Goal: Task Accomplishment & Management: Use online tool/utility

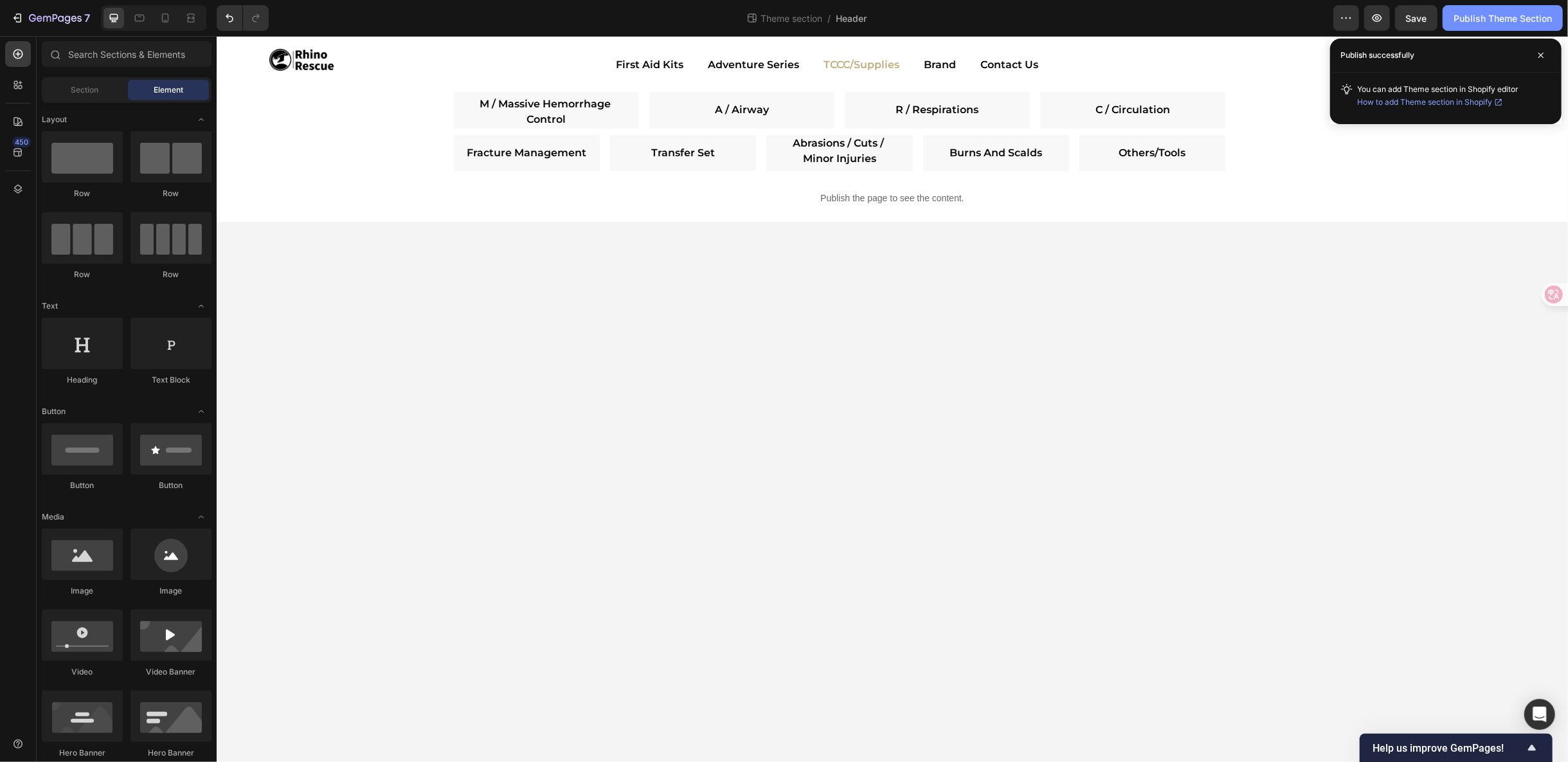
click at [1500, 19] on div "Publish Theme Section" at bounding box center [1502, 18] width 98 height 13
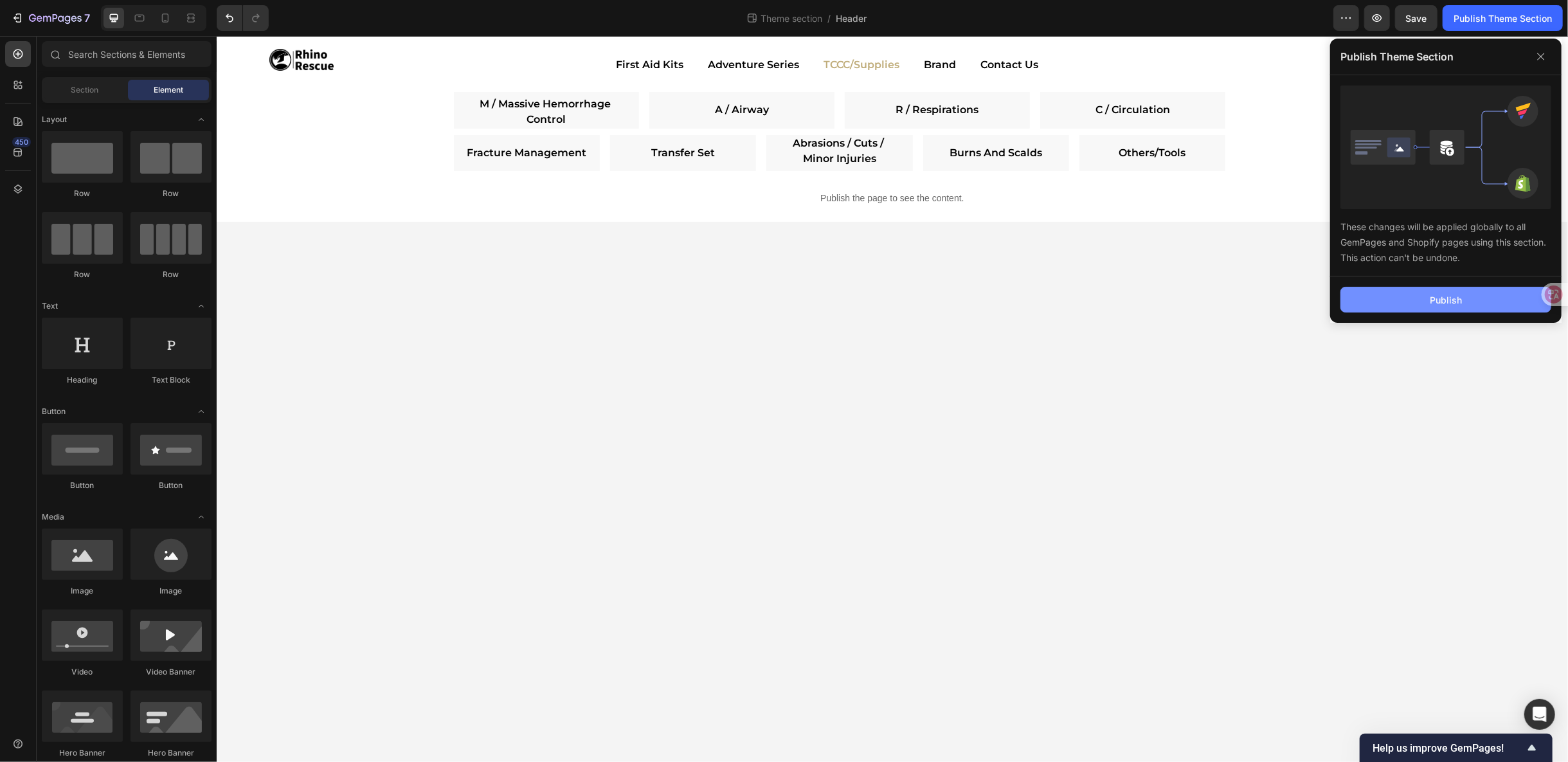
click at [1458, 294] on div "Publish" at bounding box center [1446, 300] width 32 height 13
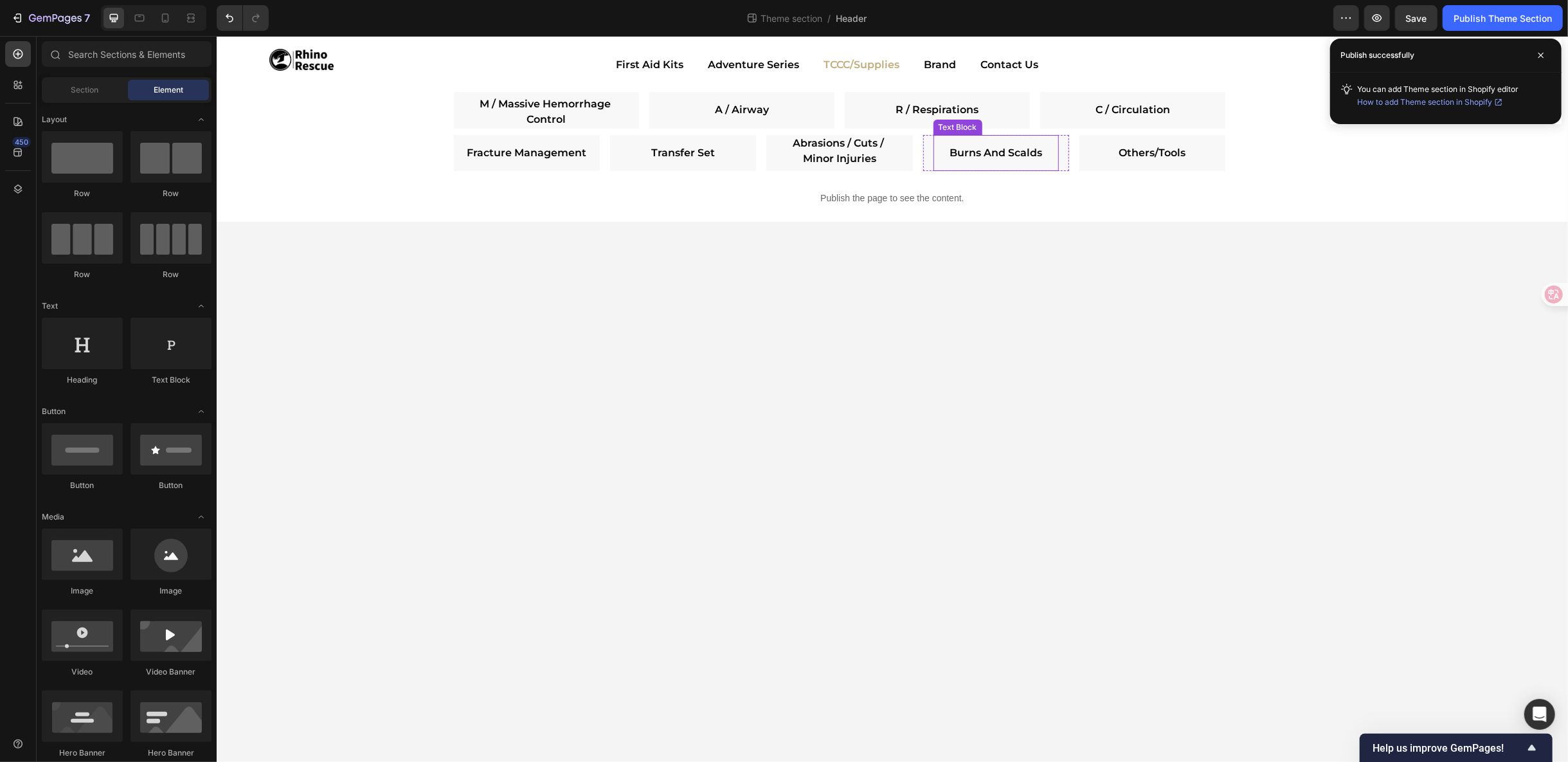
click at [1001, 162] on div "Burns And Scalds" at bounding box center [995, 153] width 125 height 36
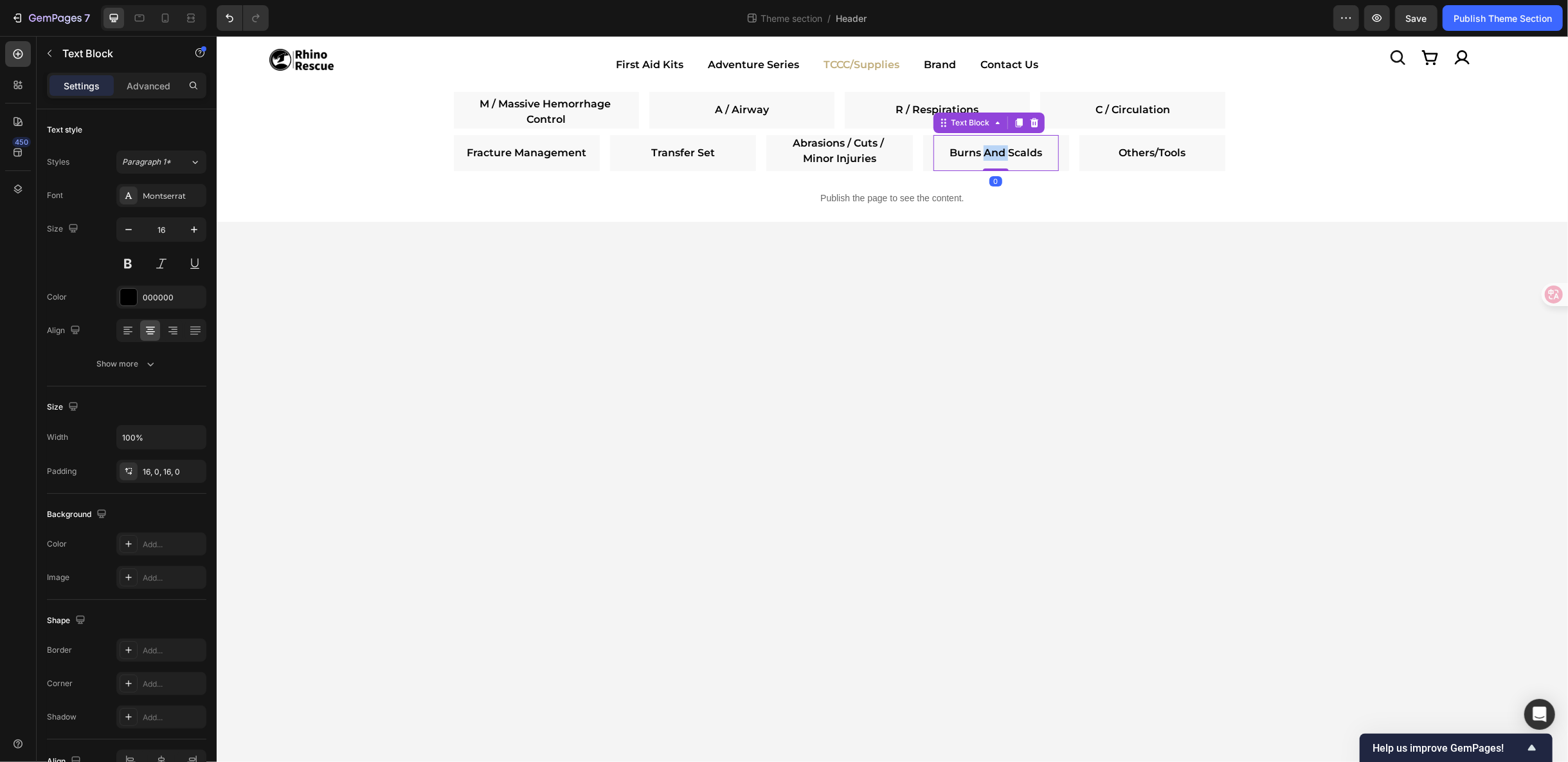
click at [1001, 162] on div "Burns And Scalds" at bounding box center [995, 153] width 125 height 36
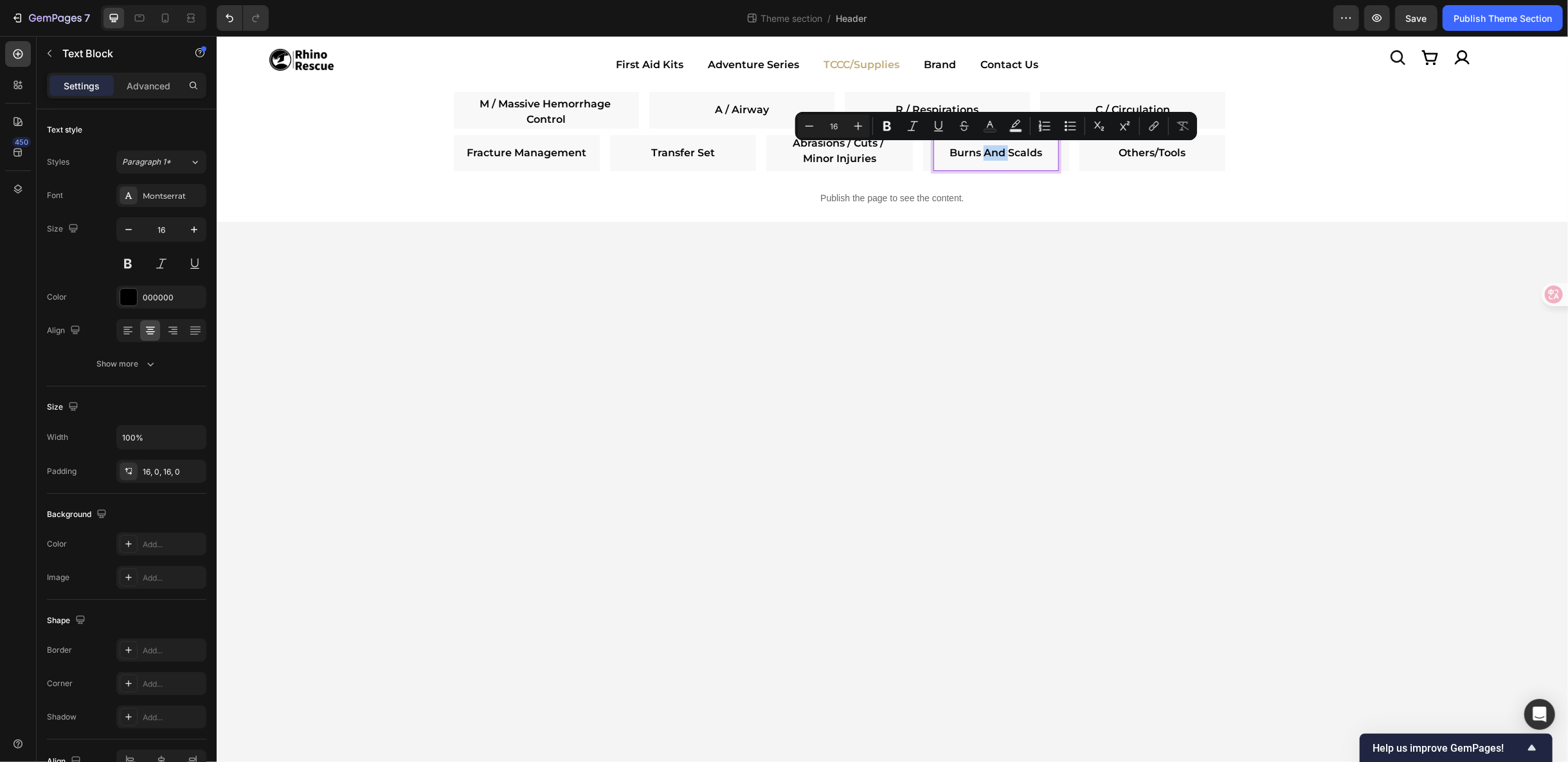
click at [991, 157] on link "Burns And Scalds" at bounding box center [995, 152] width 92 height 12
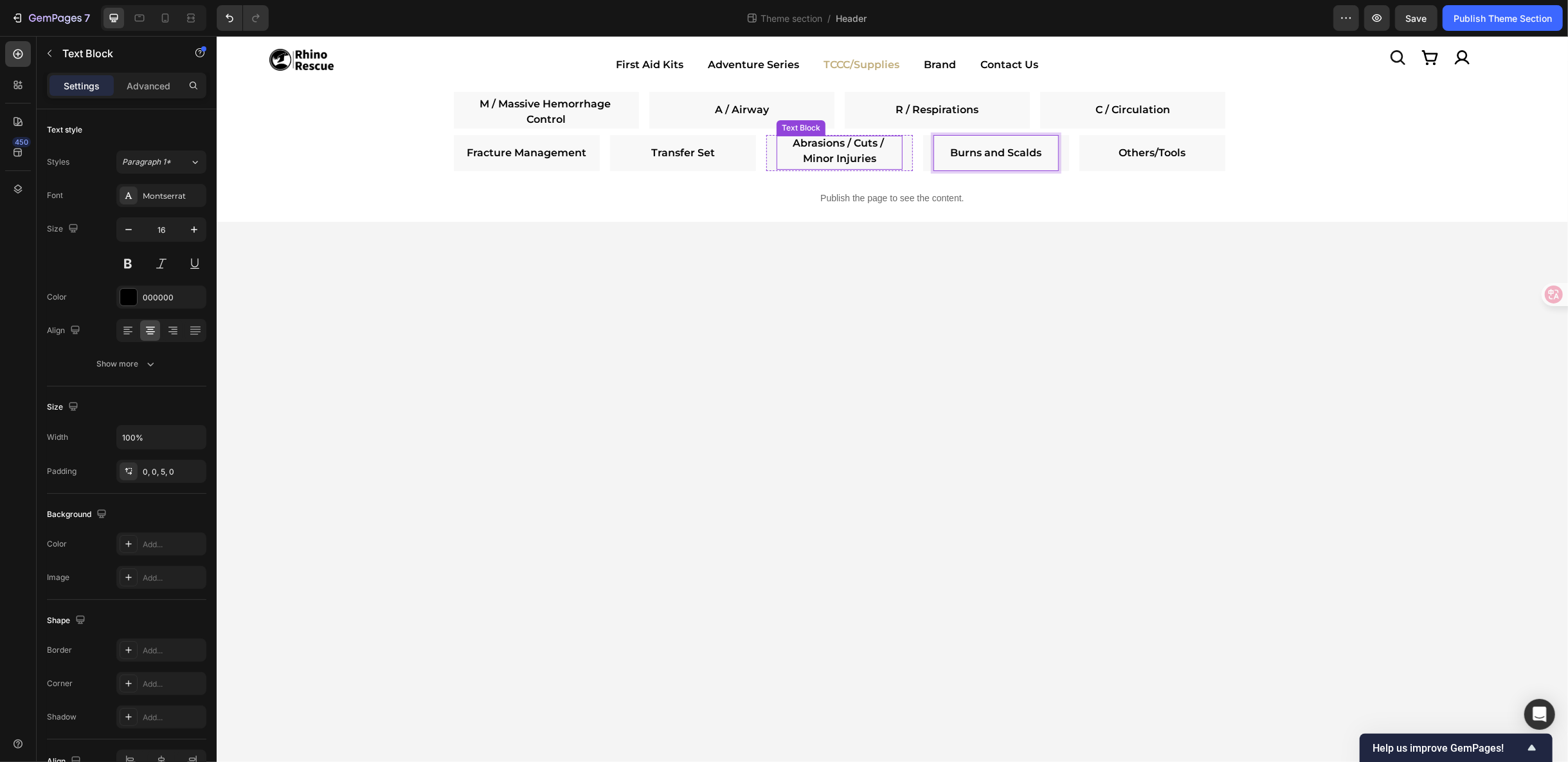
click at [799, 156] on p "Abrasions / Cuts / Minor Injuries ⁠⁠⁠⁠⁠⁠⁠" at bounding box center [838, 151] width 125 height 31
click at [1465, 25] on button "Publish Theme Section" at bounding box center [1503, 18] width 120 height 25
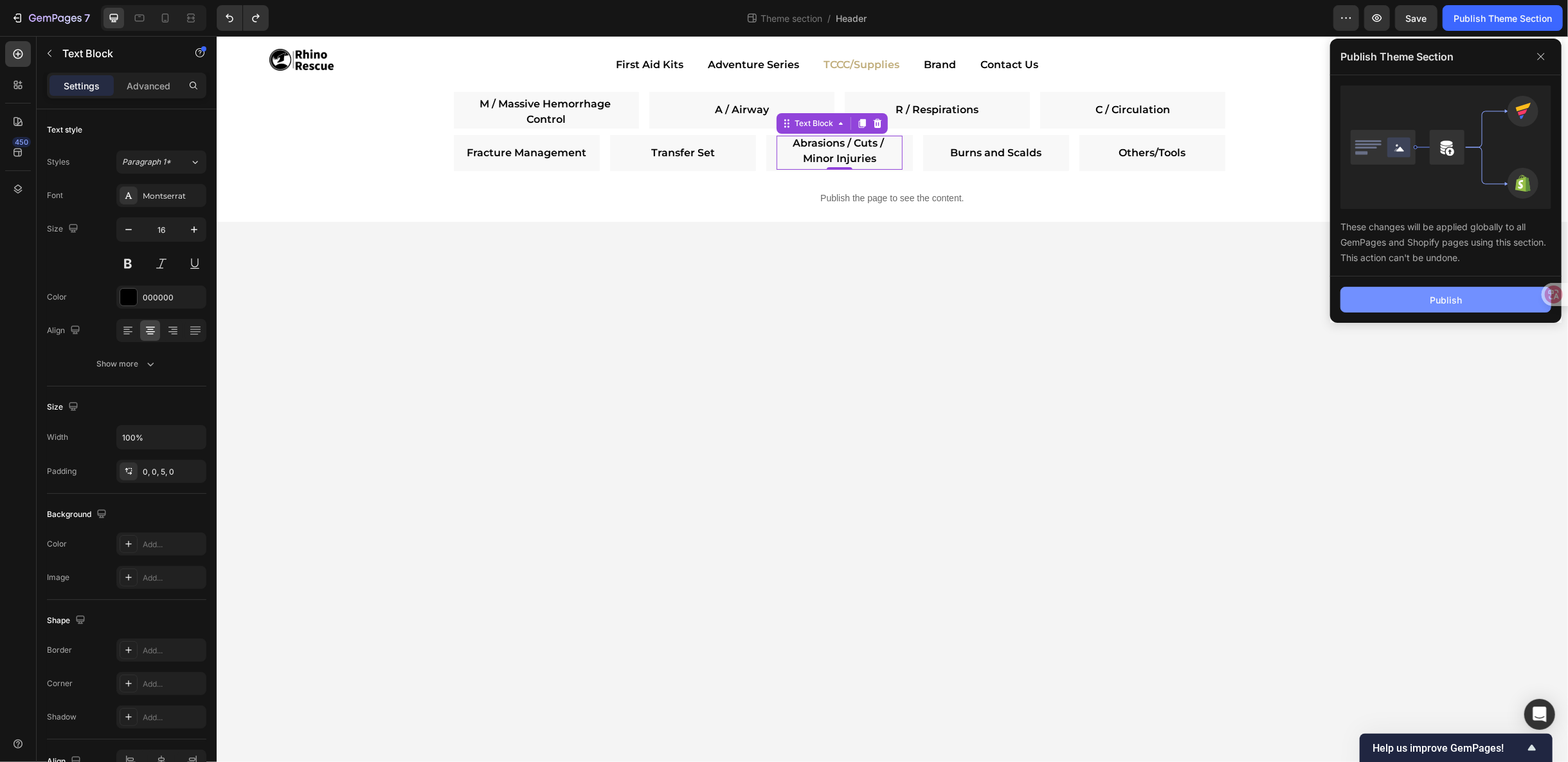
click at [1430, 287] on button "Publish" at bounding box center [1446, 300] width 211 height 25
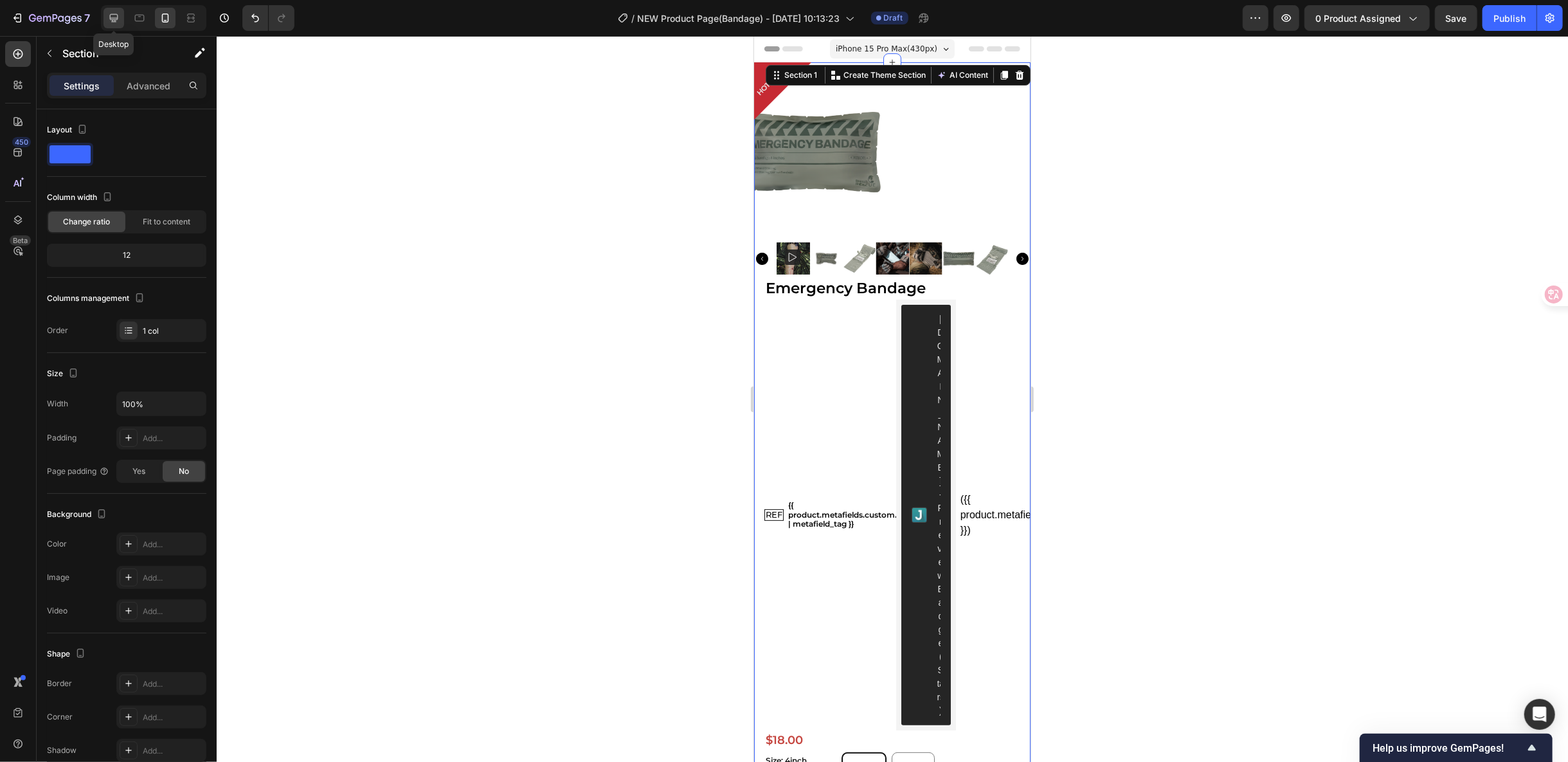
click at [117, 19] on icon at bounding box center [114, 18] width 8 height 8
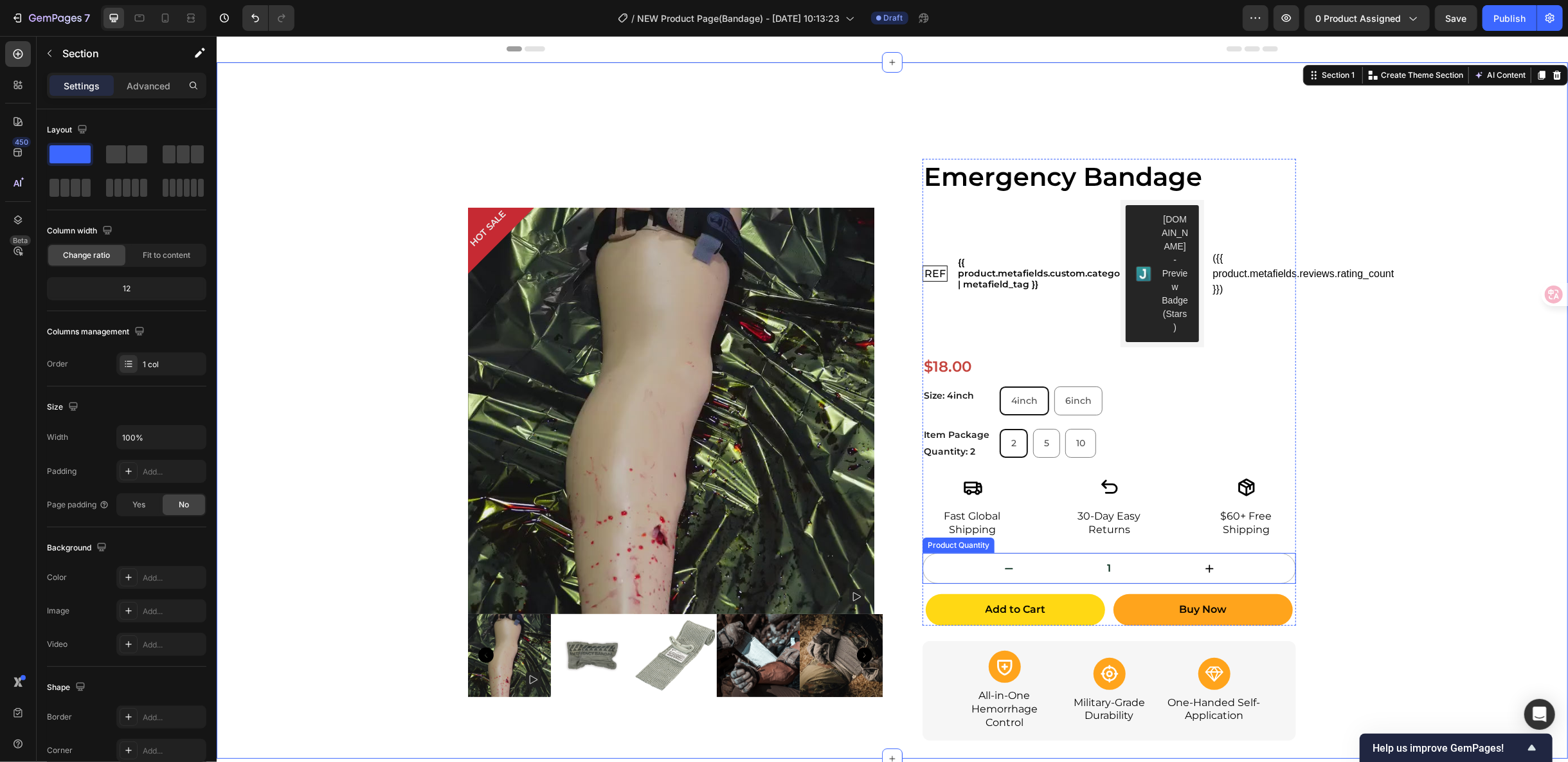
scroll to position [72, 0]
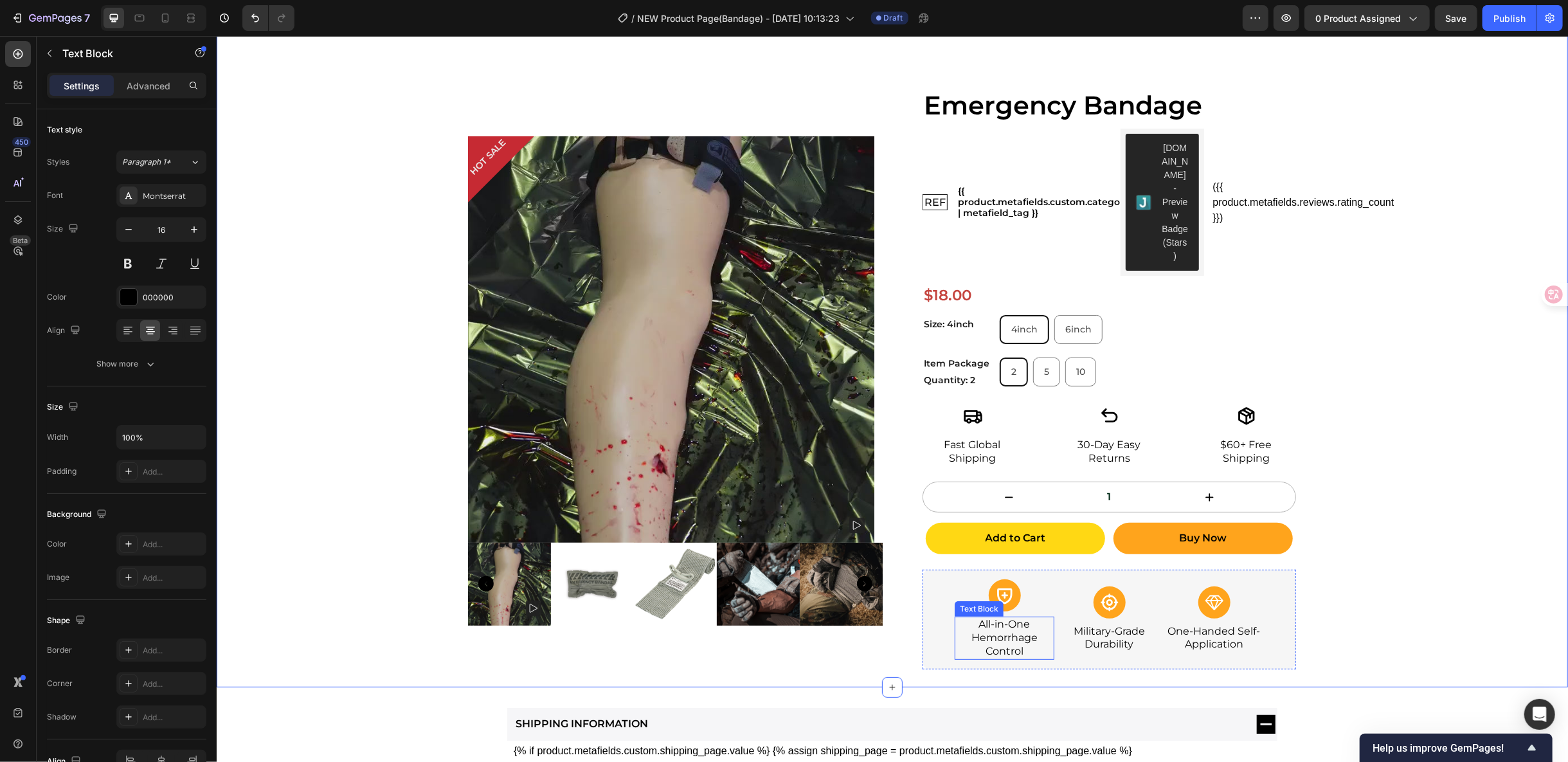
click at [1003, 617] on p "All-in-One Hemorrhage Control" at bounding box center [1004, 638] width 97 height 40
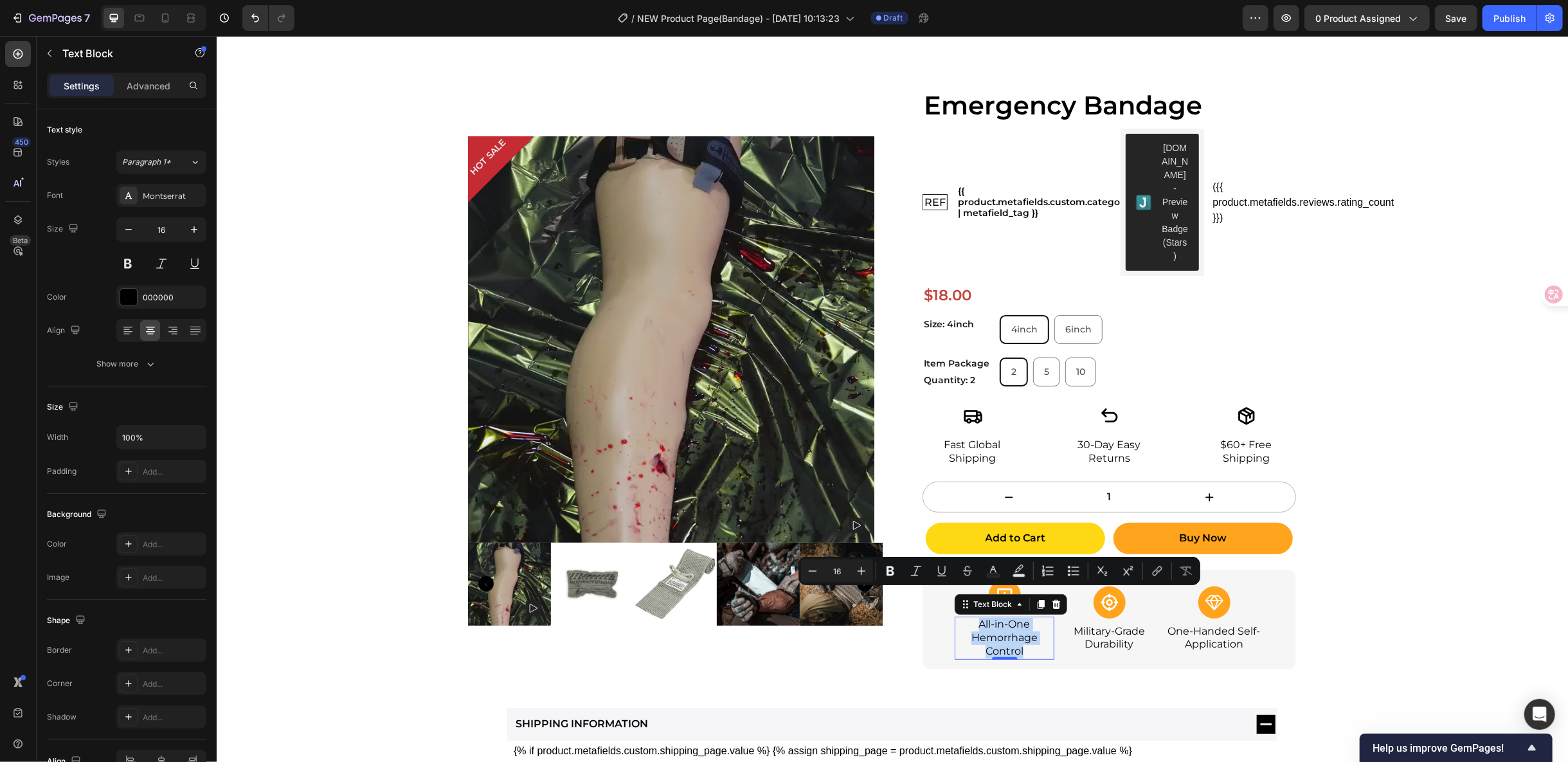
click at [996, 617] on p "All-in-One Hemorrhage Control" at bounding box center [1004, 638] width 97 height 40
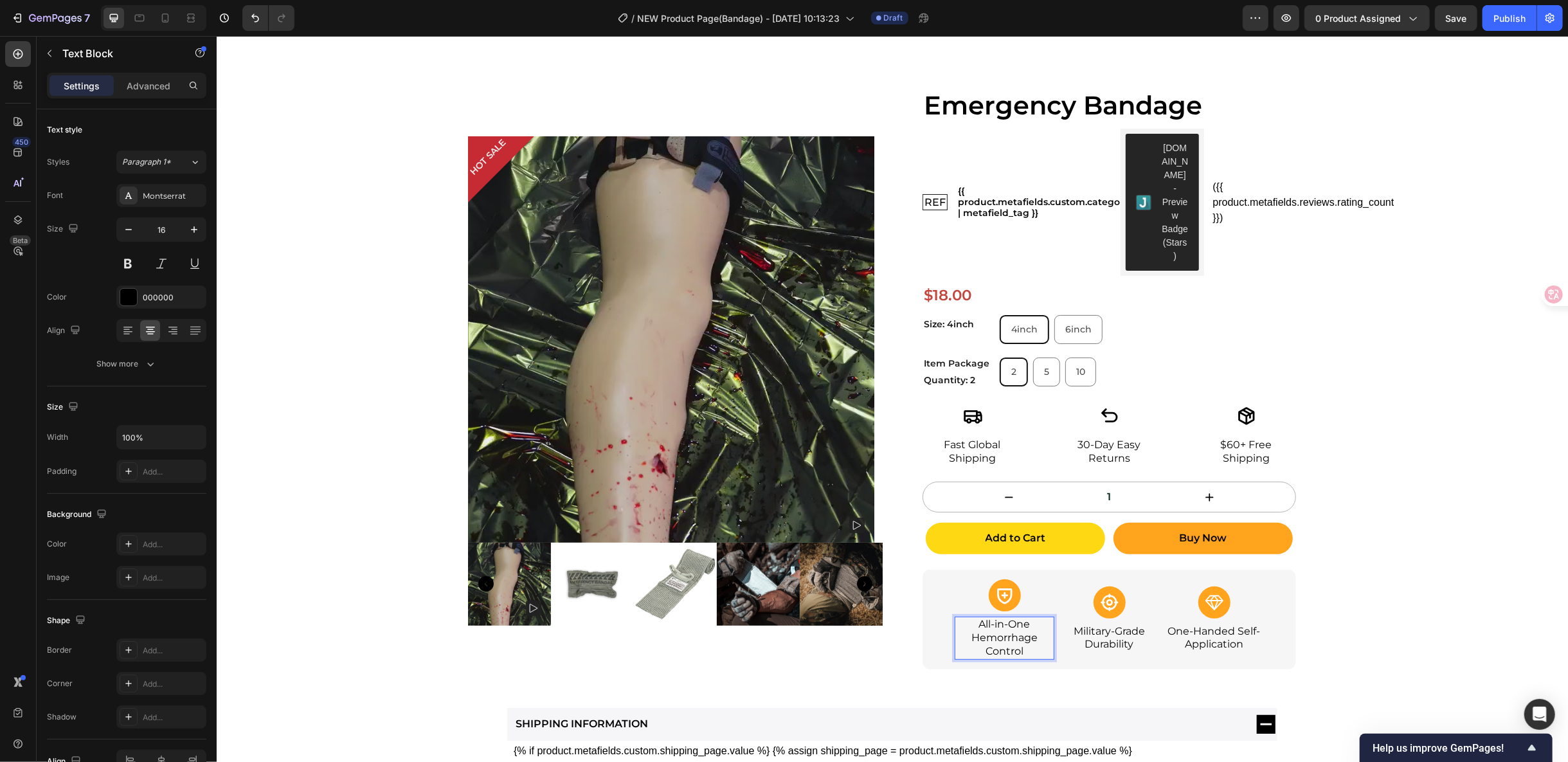
click at [1022, 622] on p "All-in-One Hemorrhage Control" at bounding box center [1004, 638] width 97 height 40
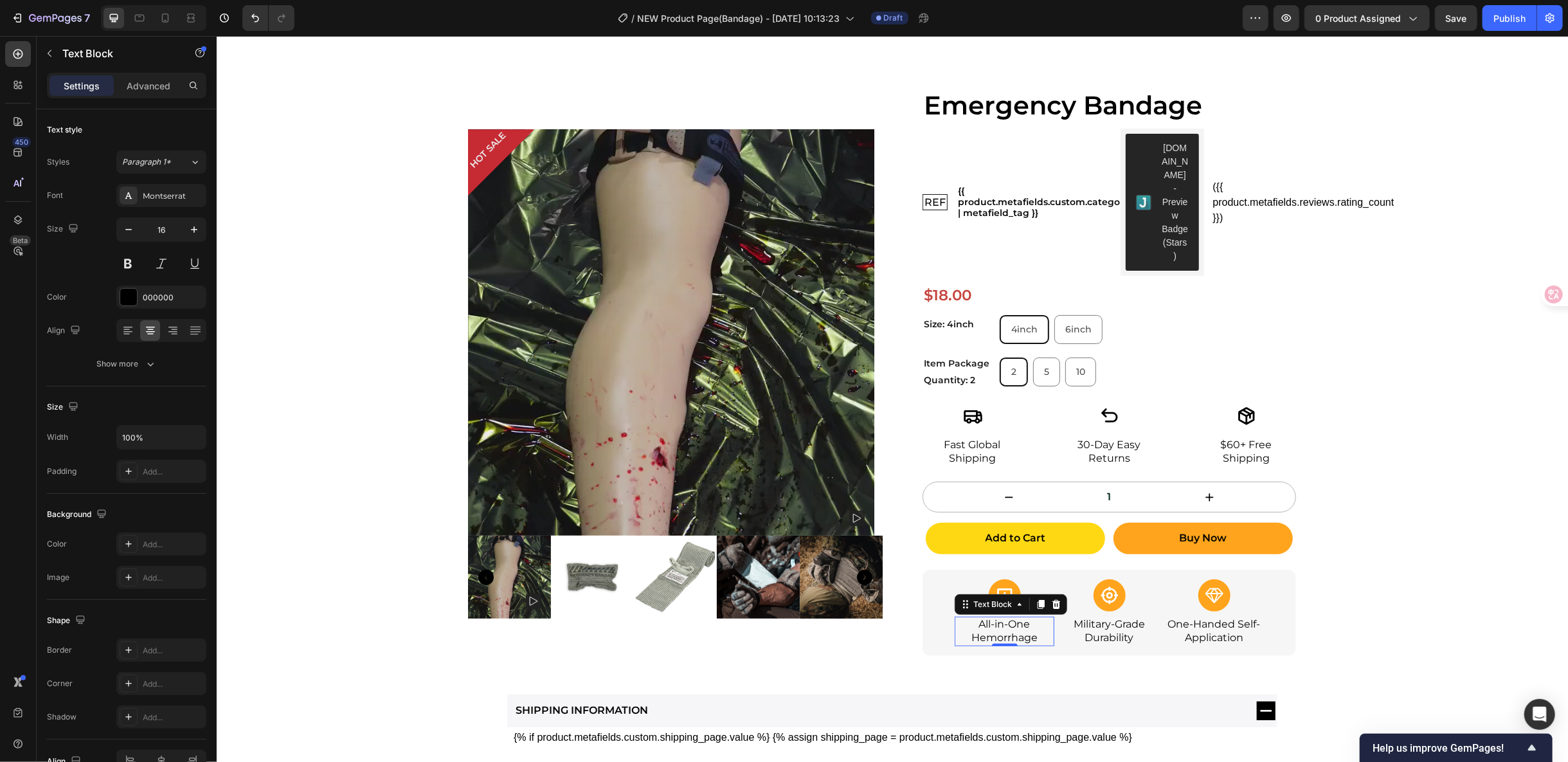
click at [992, 617] on p "All-in-One Hemorrhage" at bounding box center [1004, 631] width 97 height 27
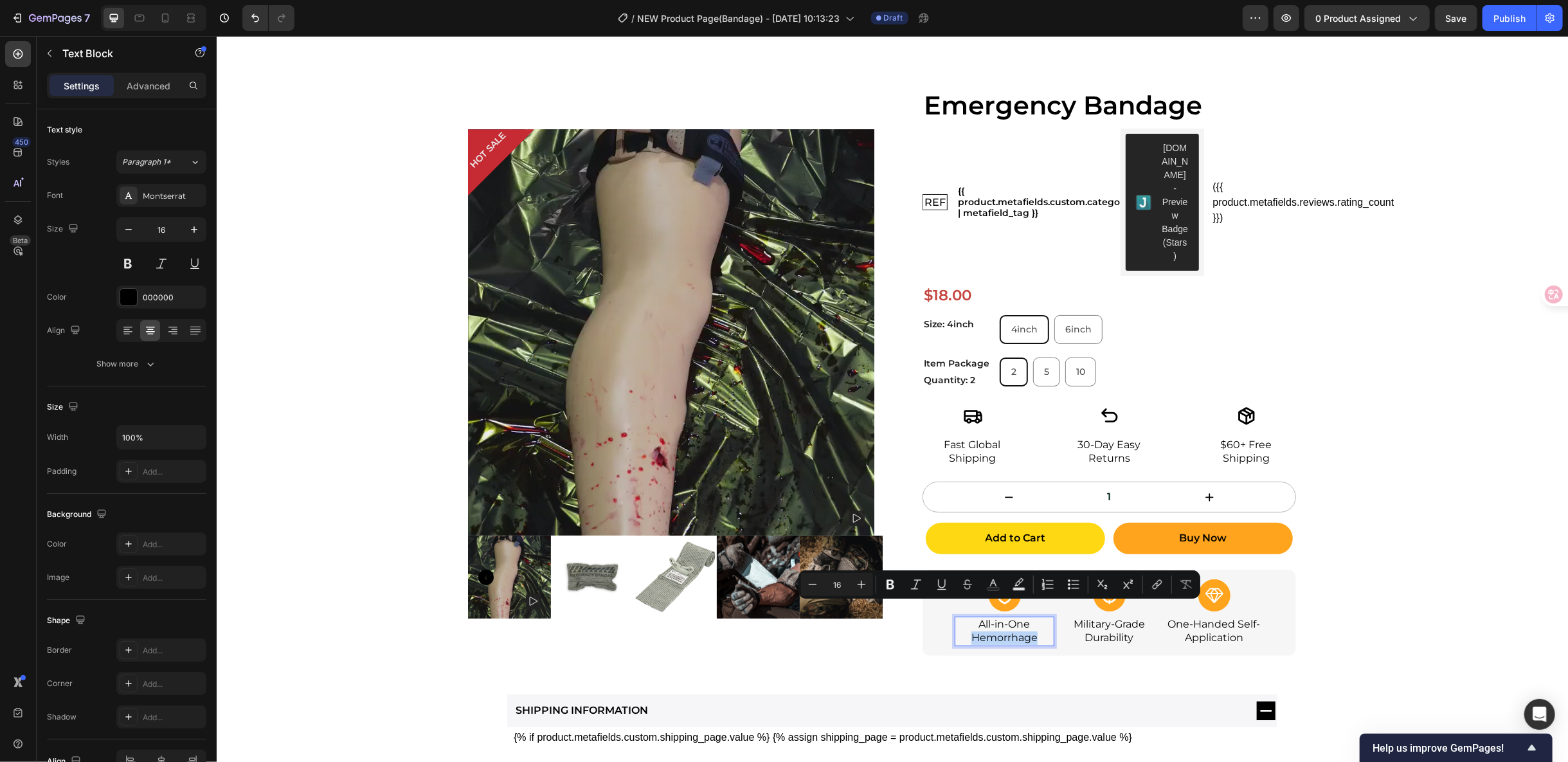
drag, startPoint x: 965, startPoint y: 608, endPoint x: 1030, endPoint y: 609, distance: 65.0
click at [1030, 617] on p "All-in-One Hemorrhage" at bounding box center [1004, 631] width 97 height 27
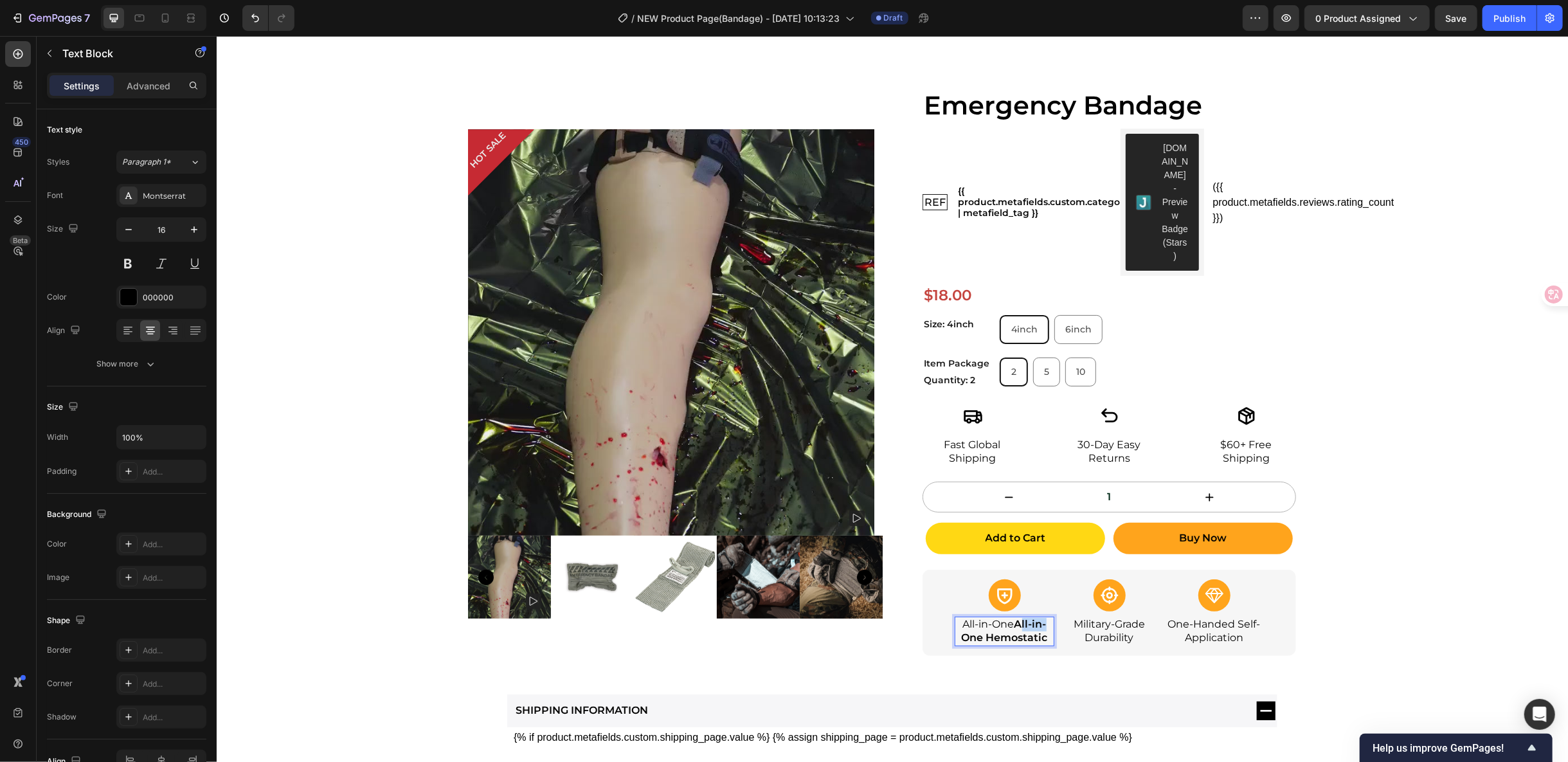
drag, startPoint x: 1015, startPoint y: 597, endPoint x: 1041, endPoint y: 595, distance: 26.1
click at [1041, 617] on strong "All-in-One Hemostatic" at bounding box center [1004, 630] width 86 height 25
click at [1038, 617] on p "All-in-One One Hemostatic" at bounding box center [1004, 631] width 97 height 27
drag, startPoint x: 1029, startPoint y: 606, endPoint x: 972, endPoint y: 593, distance: 58.5
click at [972, 617] on p "All-in-One Hemostatic" at bounding box center [1004, 631] width 97 height 27
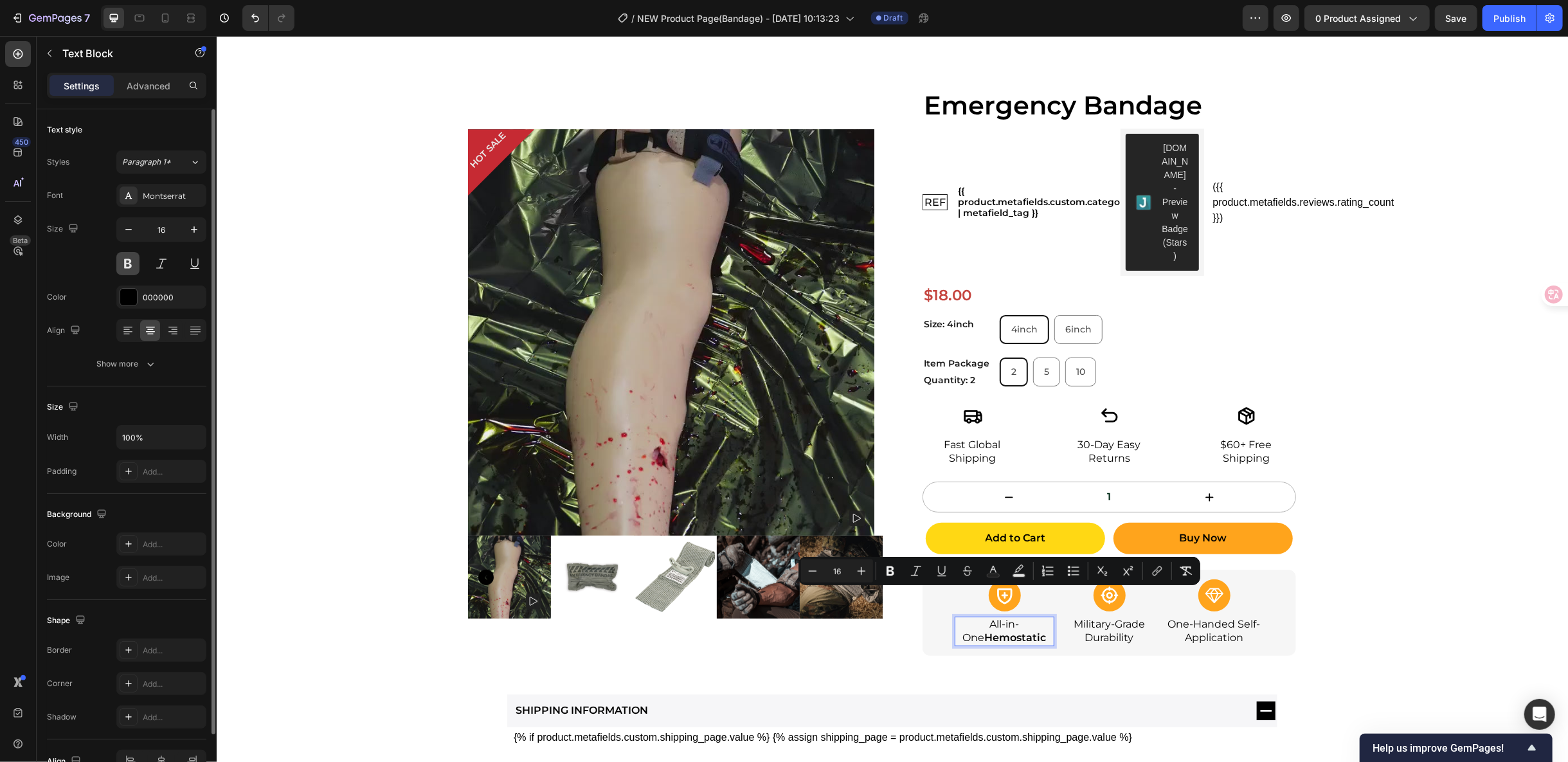
click at [126, 262] on button at bounding box center [128, 264] width 23 height 23
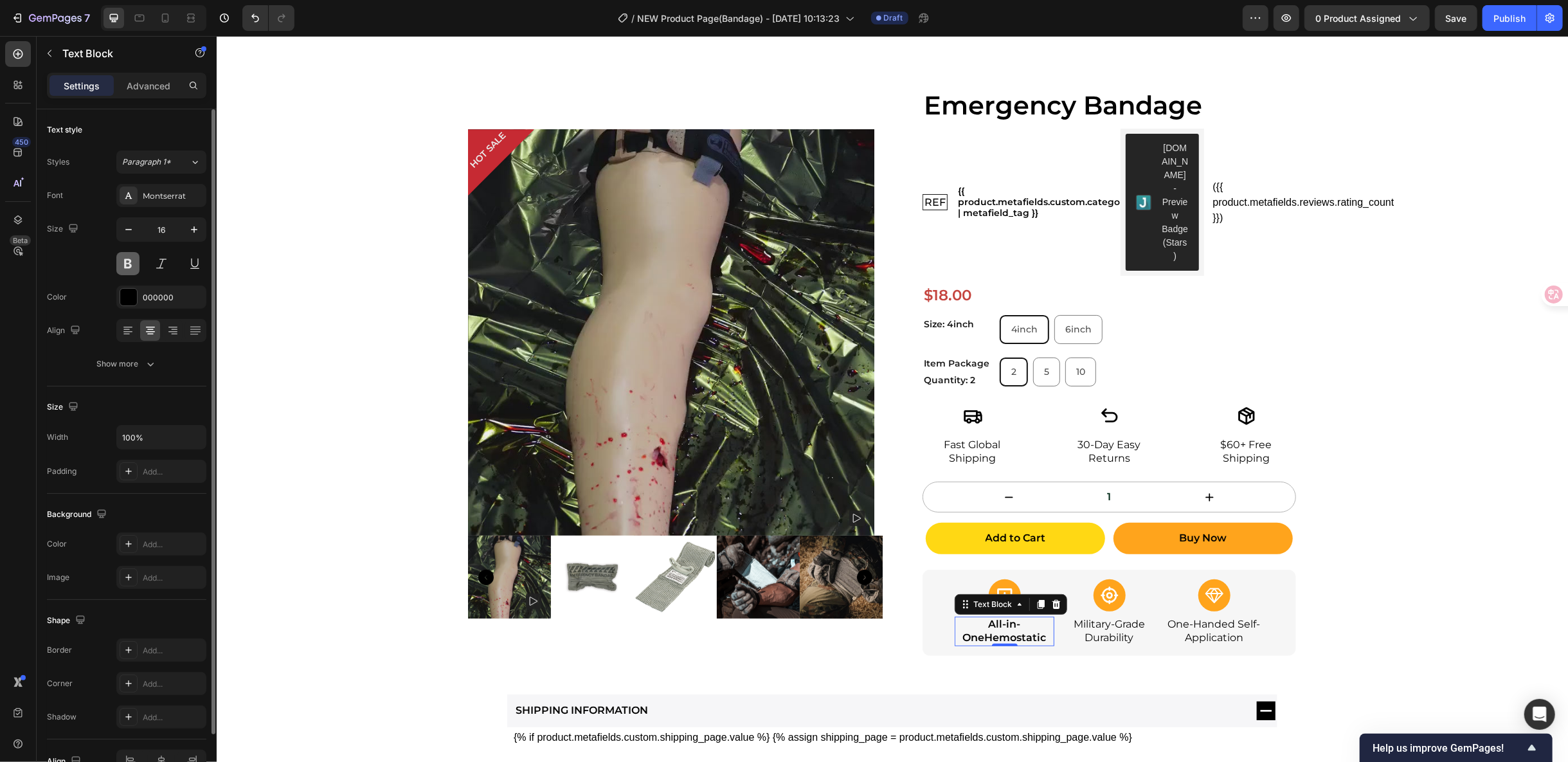
click at [126, 262] on button at bounding box center [128, 264] width 23 height 23
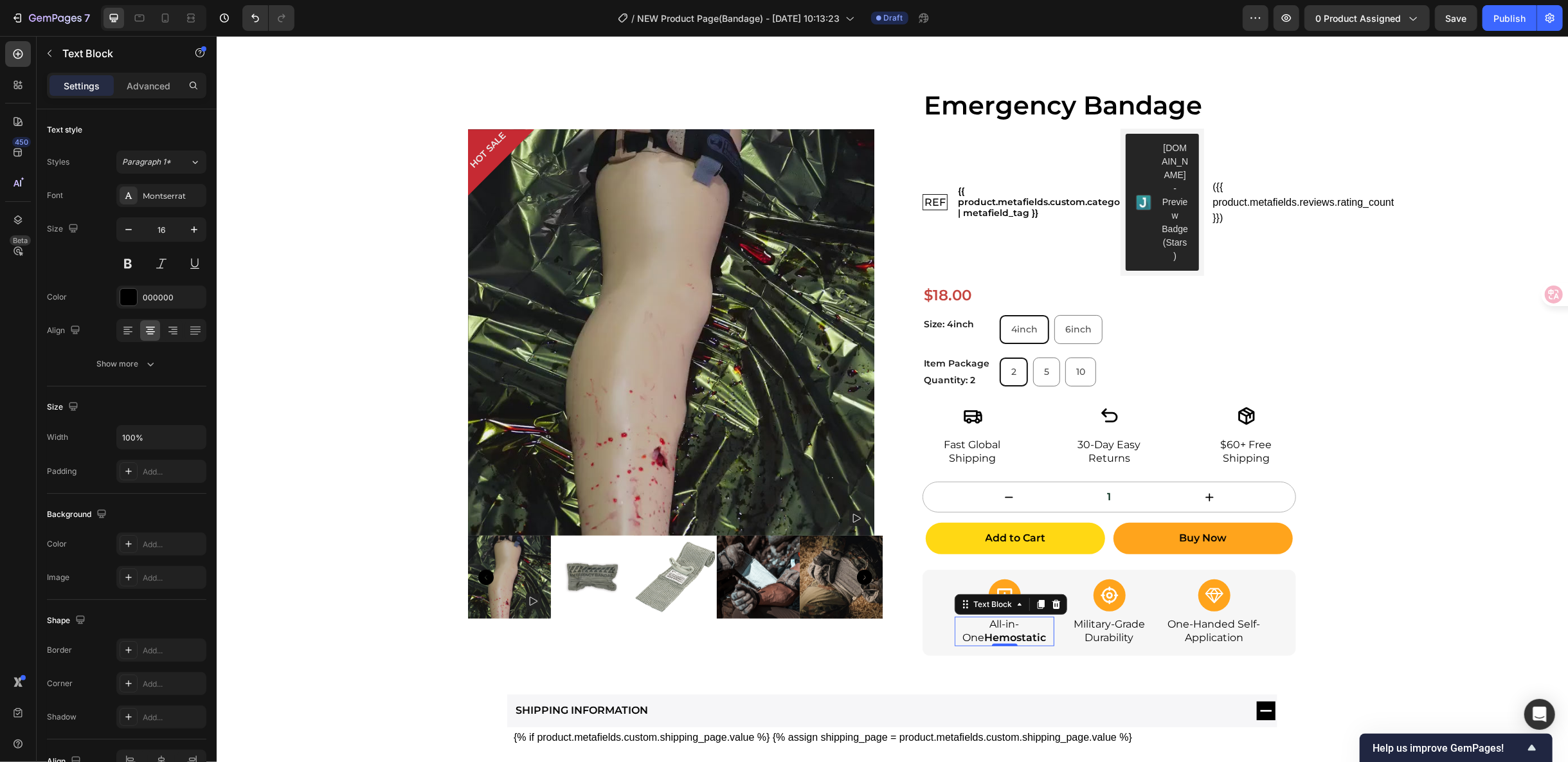
click at [1035, 617] on p "All-in-One Hemostatic" at bounding box center [1004, 631] width 97 height 27
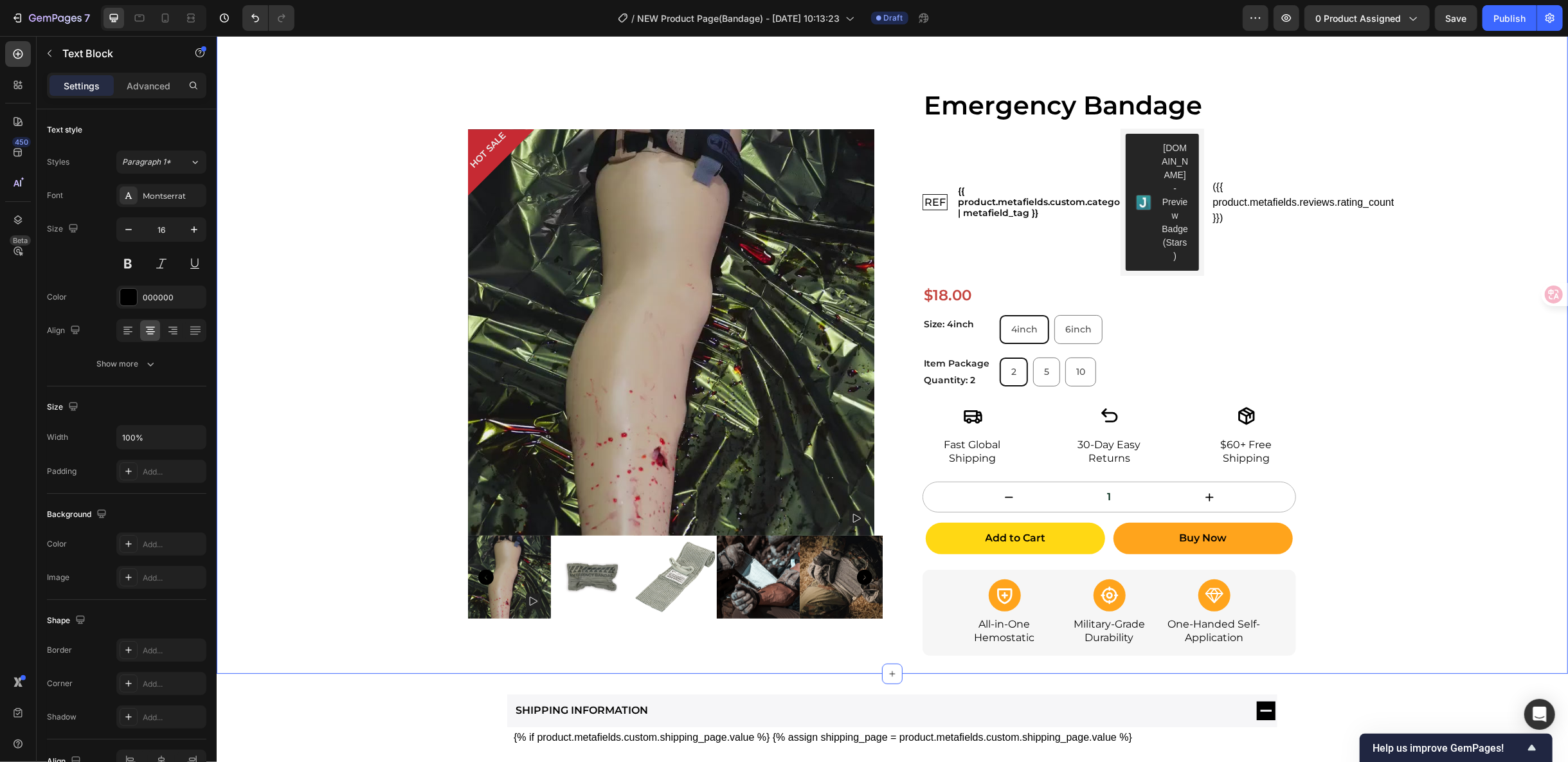
drag, startPoint x: 1436, startPoint y: 508, endPoint x: 1422, endPoint y: 509, distance: 14.0
click at [1438, 509] on div "HOT SALE Product Badge Product Images Icon Fast Global Shipping Text Block Icon…" at bounding box center [891, 332] width 1351 height 683
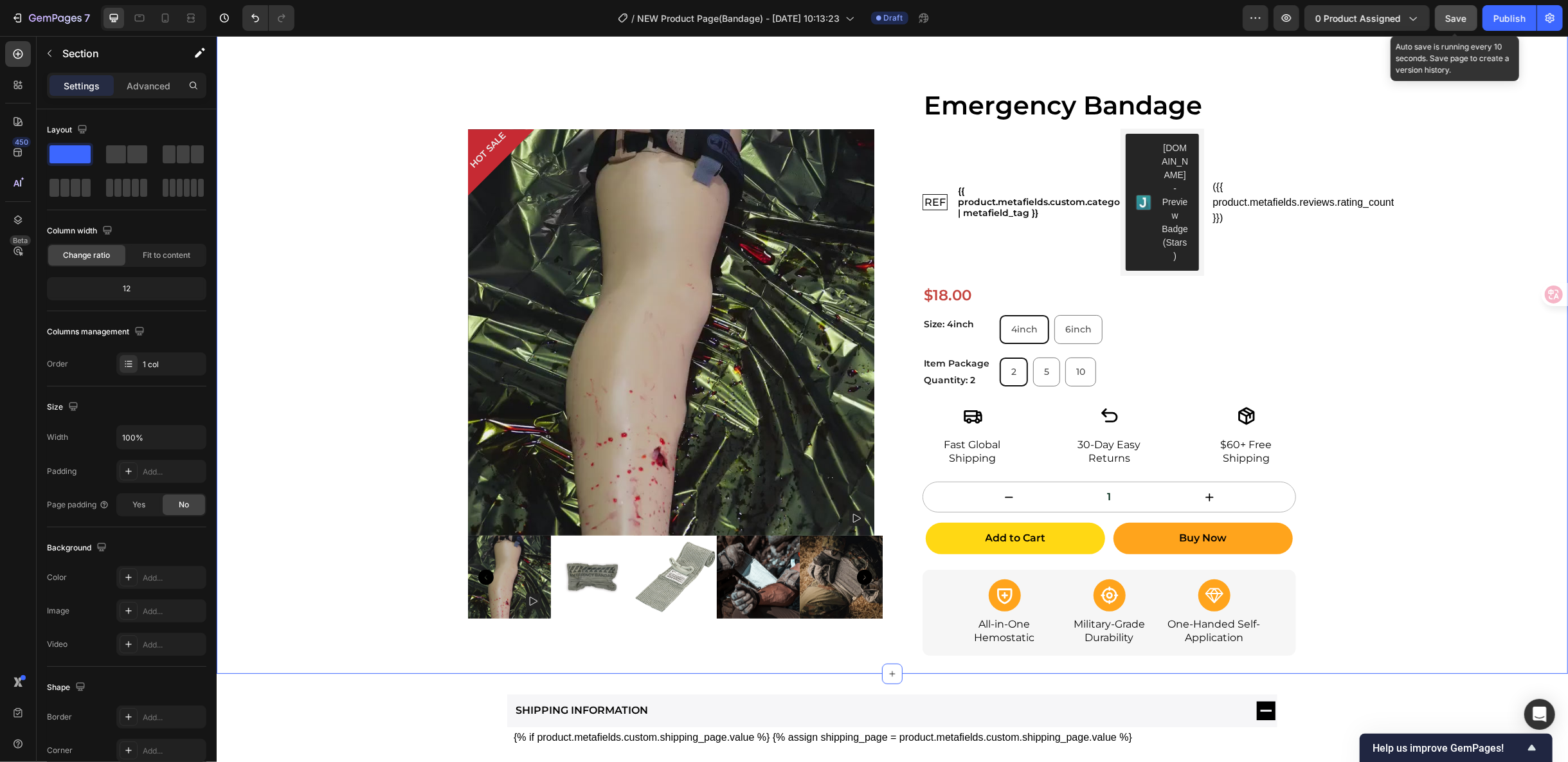
click at [1458, 15] on span "Save" at bounding box center [1456, 18] width 21 height 11
click at [1293, 19] on icon "button" at bounding box center [1286, 17] width 13 height 13
click at [173, 18] on div at bounding box center [165, 18] width 21 height 21
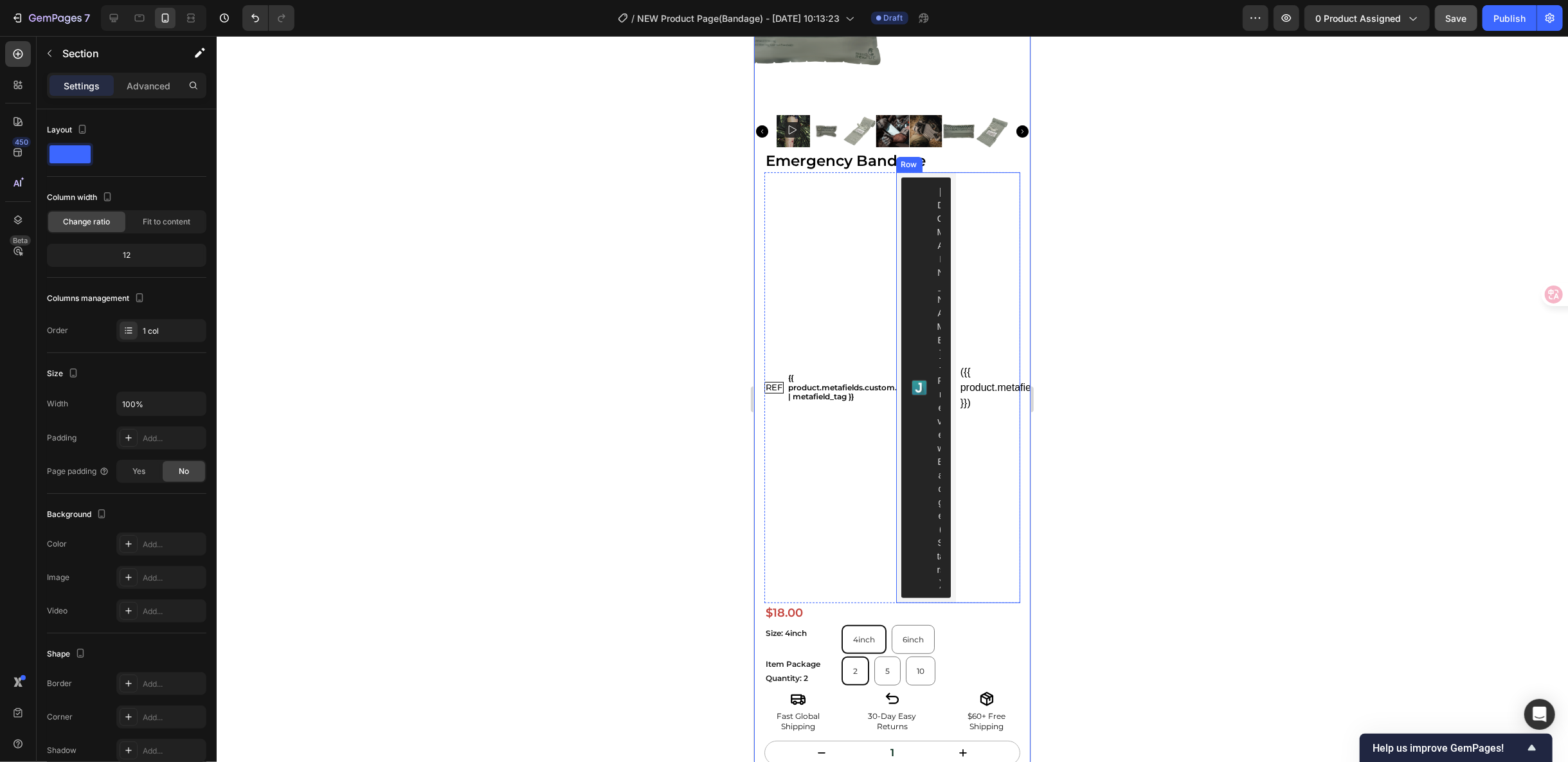
scroll to position [142, 0]
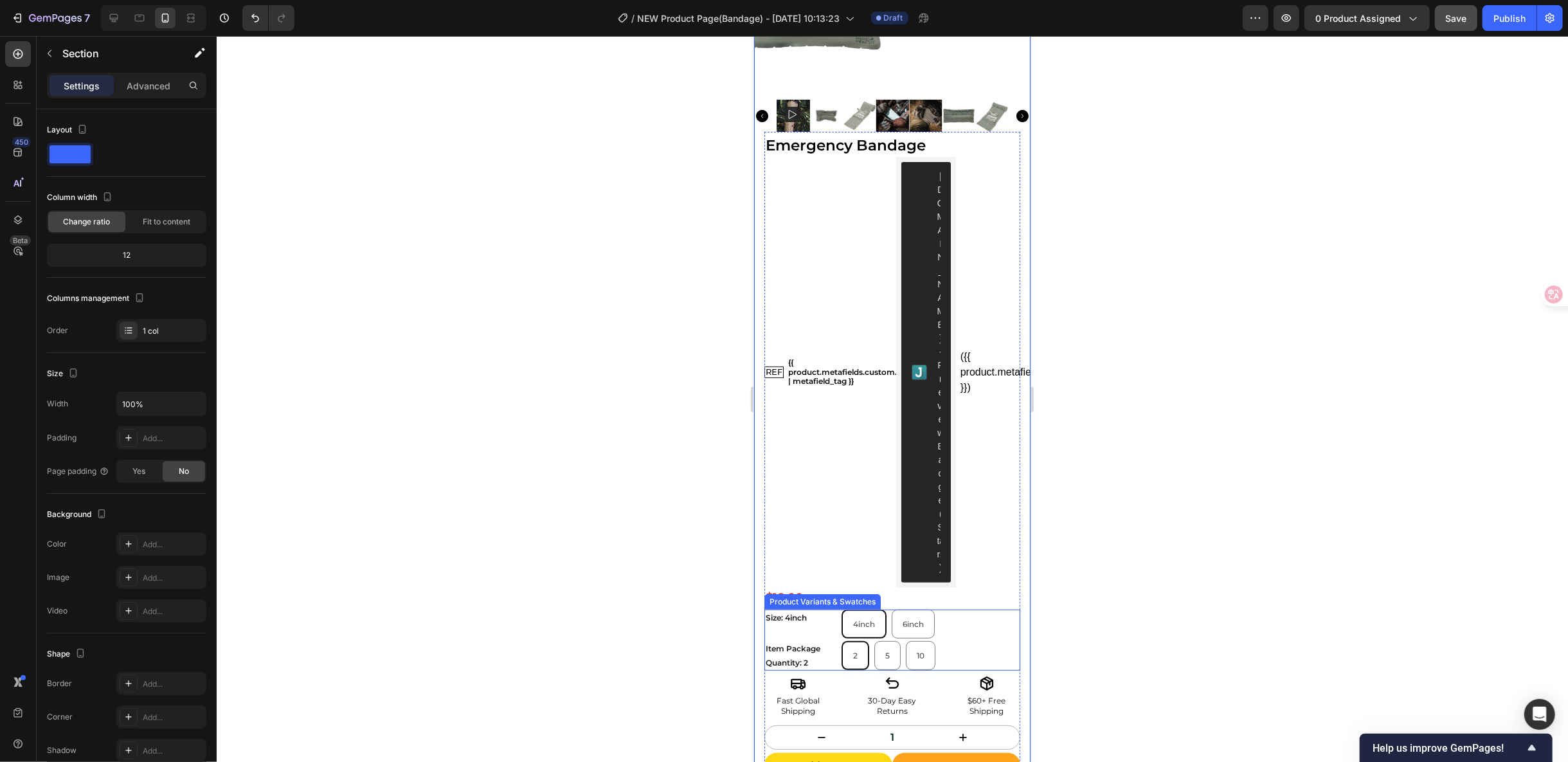
click at [972, 609] on div "4inch 4inch 4inch 6inch 6inch 6inch" at bounding box center [930, 624] width 179 height 29
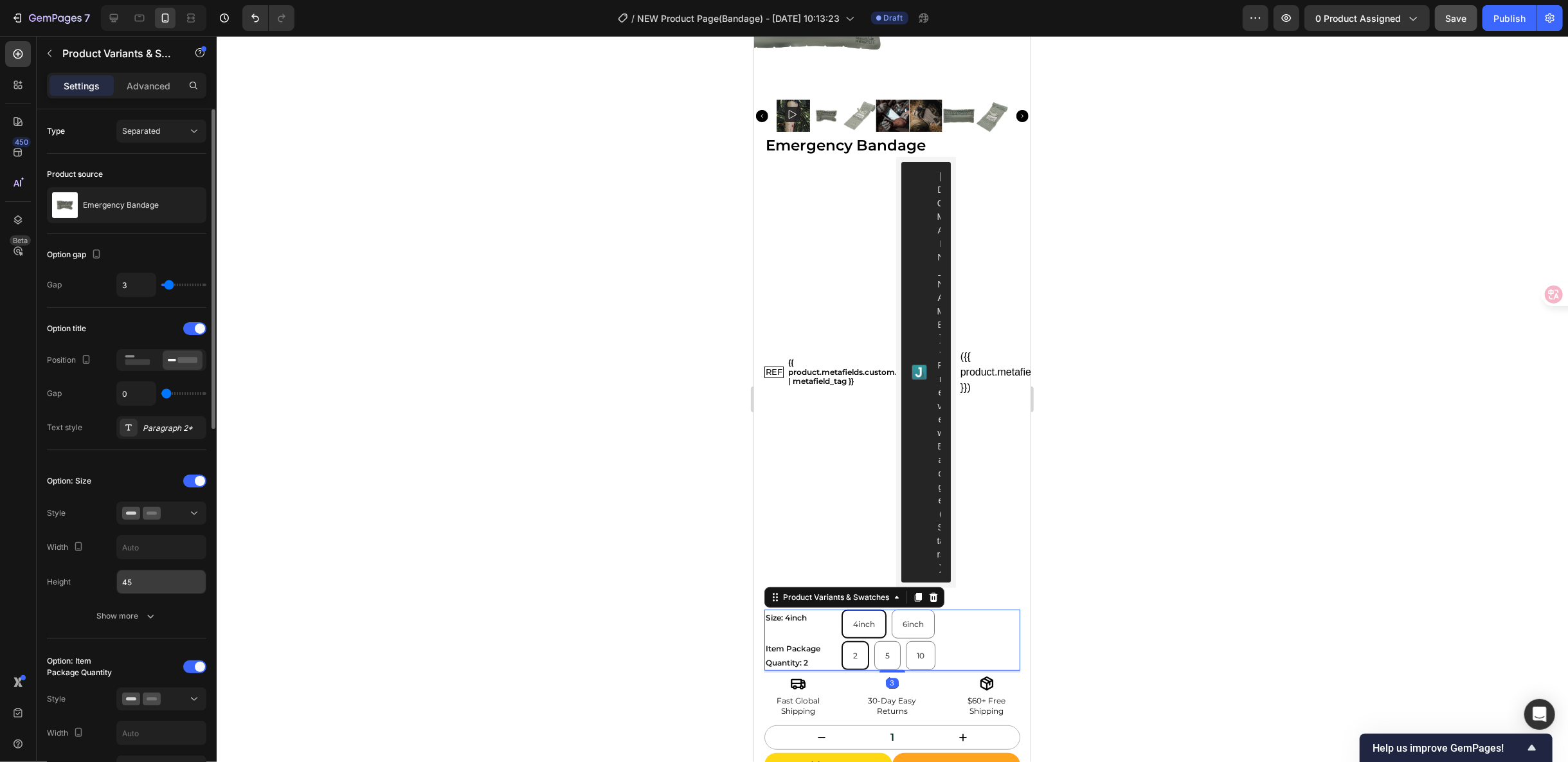
click at [160, 571] on input "45" at bounding box center [161, 582] width 89 height 23
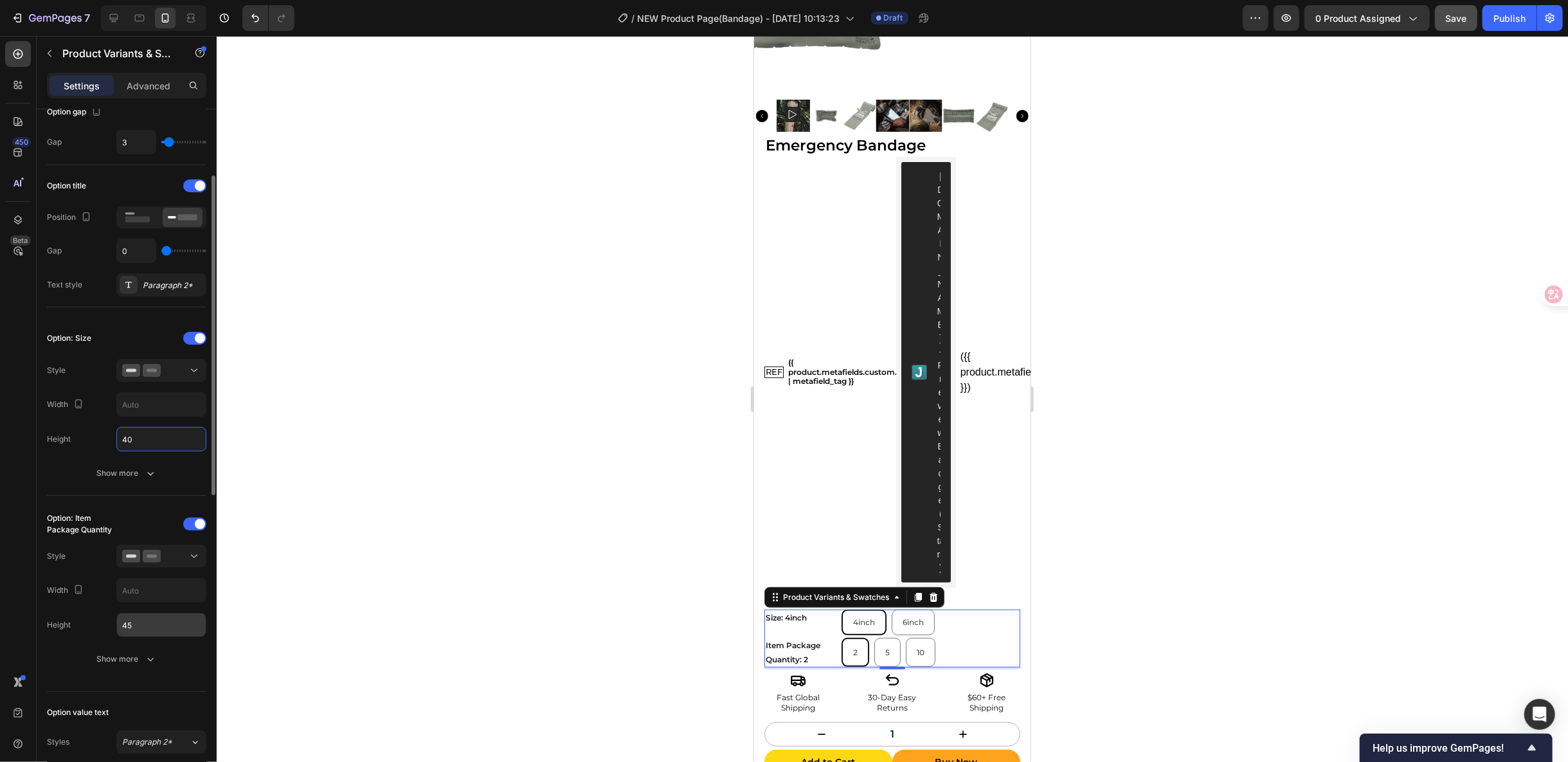
type input "40"
click at [156, 622] on input "45" at bounding box center [161, 625] width 89 height 23
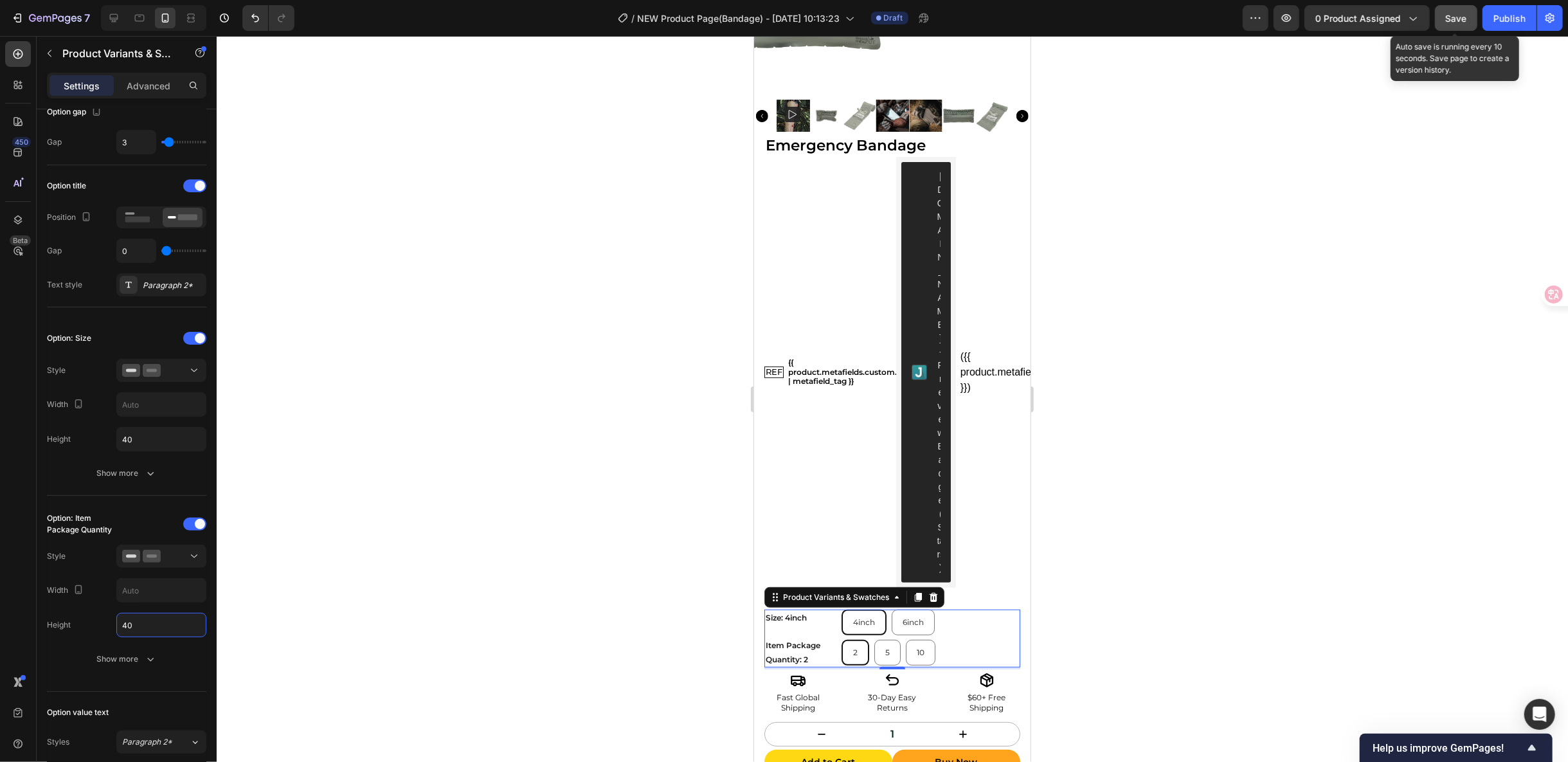
click at [1448, 20] on span "Save" at bounding box center [1456, 18] width 21 height 11
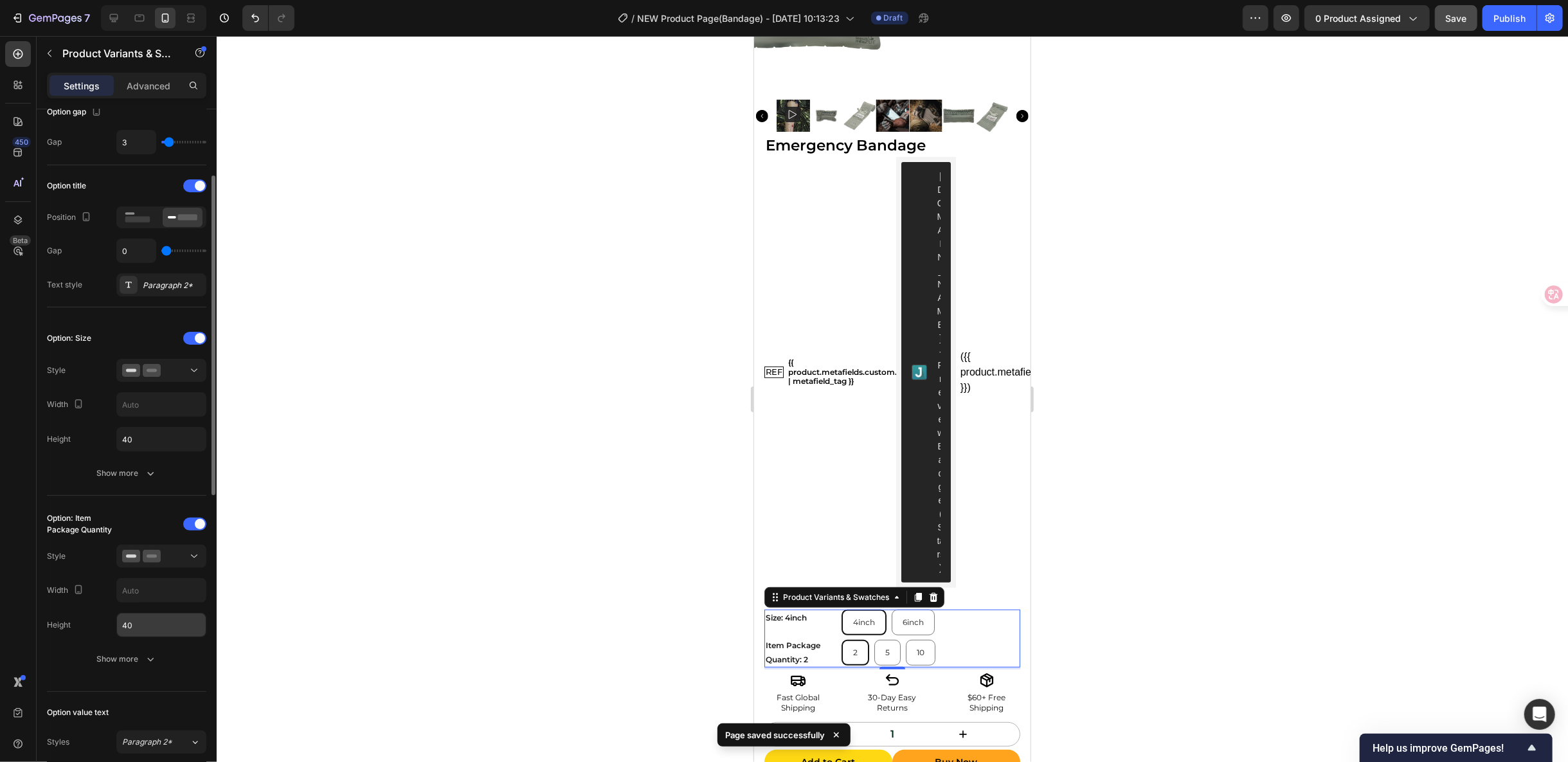
click at [156, 629] on input "40" at bounding box center [161, 625] width 89 height 23
type input "35"
click at [153, 430] on input "40" at bounding box center [161, 439] width 89 height 23
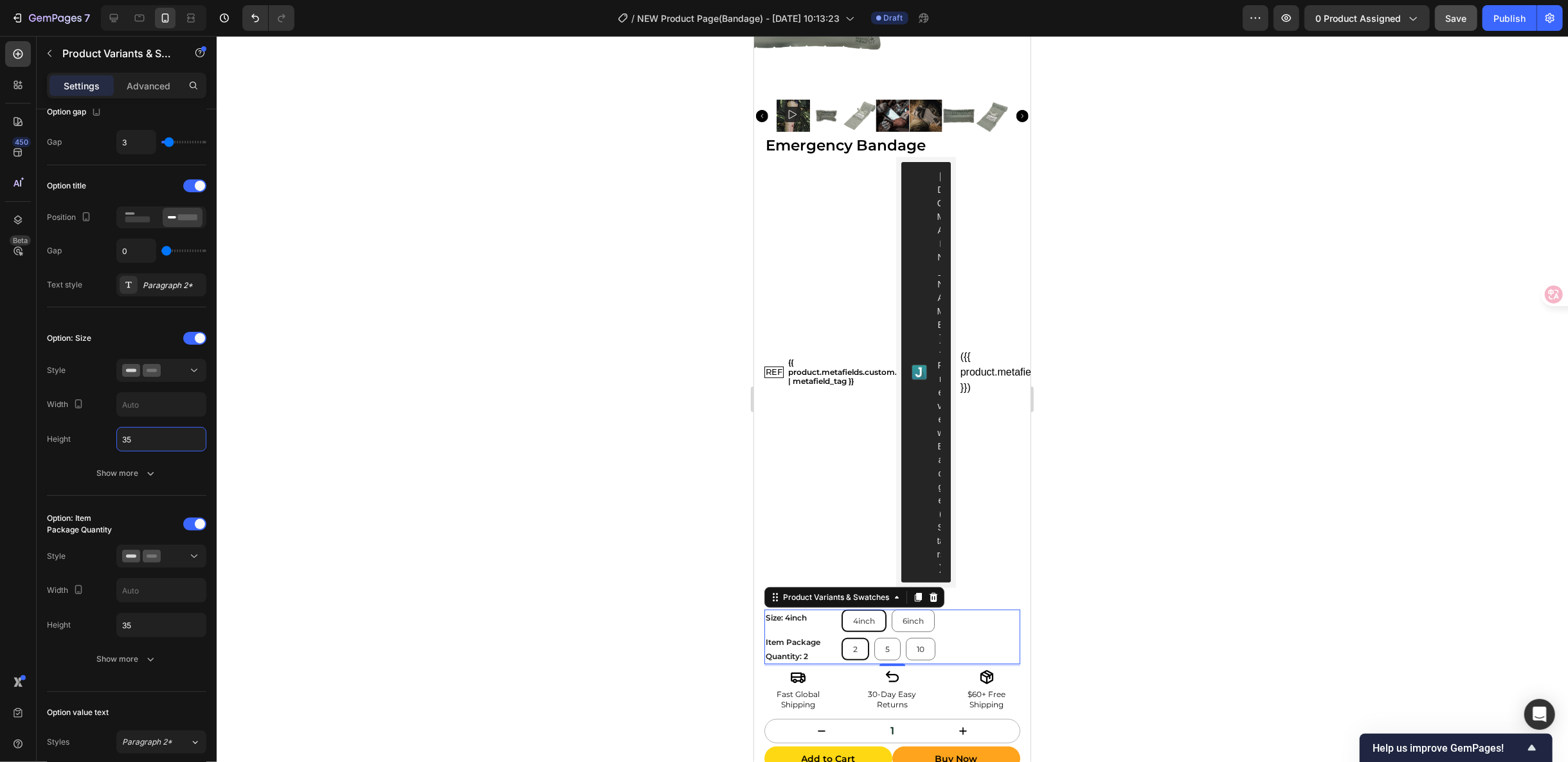
type input "35"
click at [1441, 19] on button "Save" at bounding box center [1456, 18] width 42 height 25
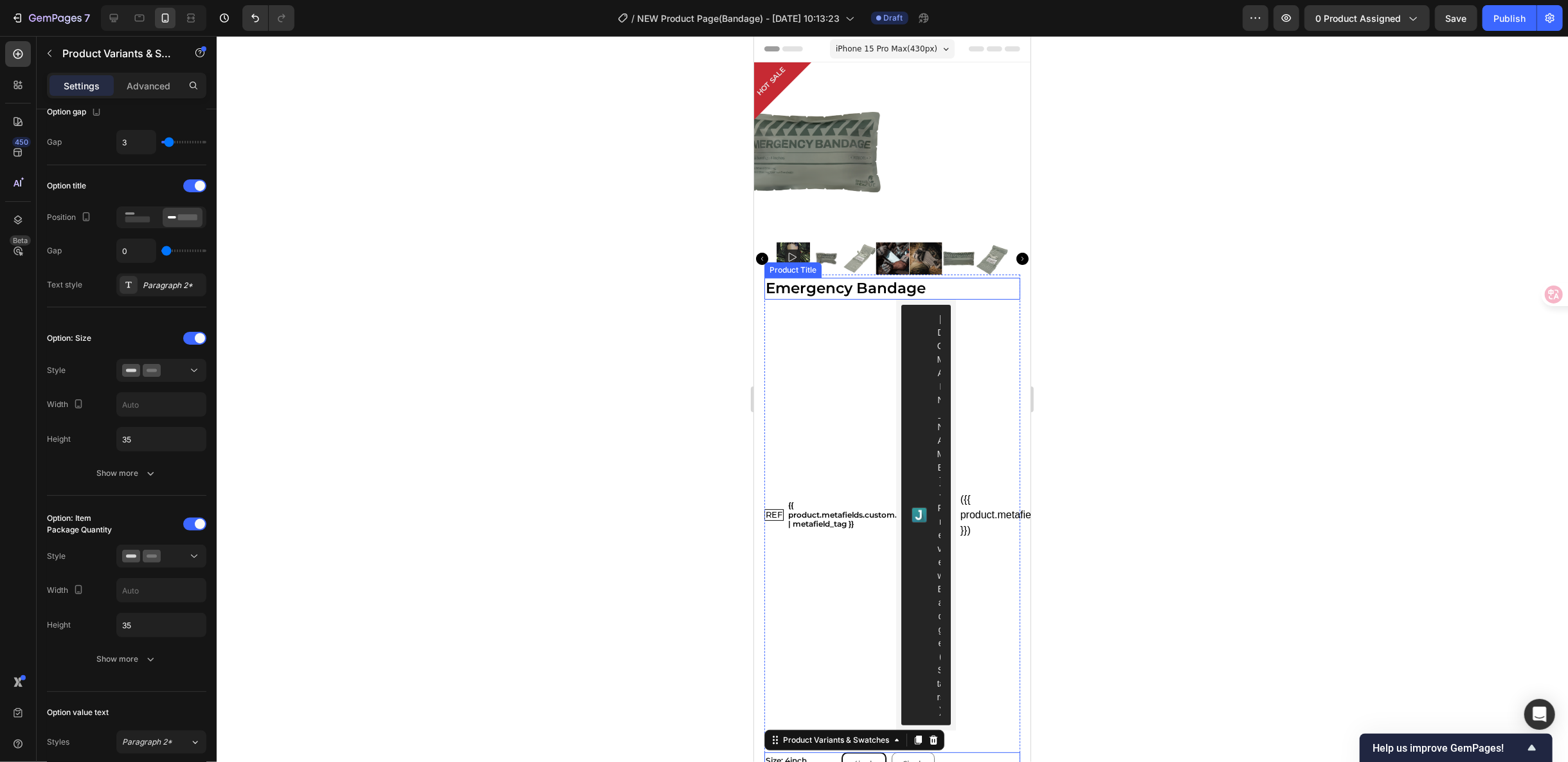
click at [867, 291] on h1 "Emergency Bandage" at bounding box center [891, 288] width 256 height 22
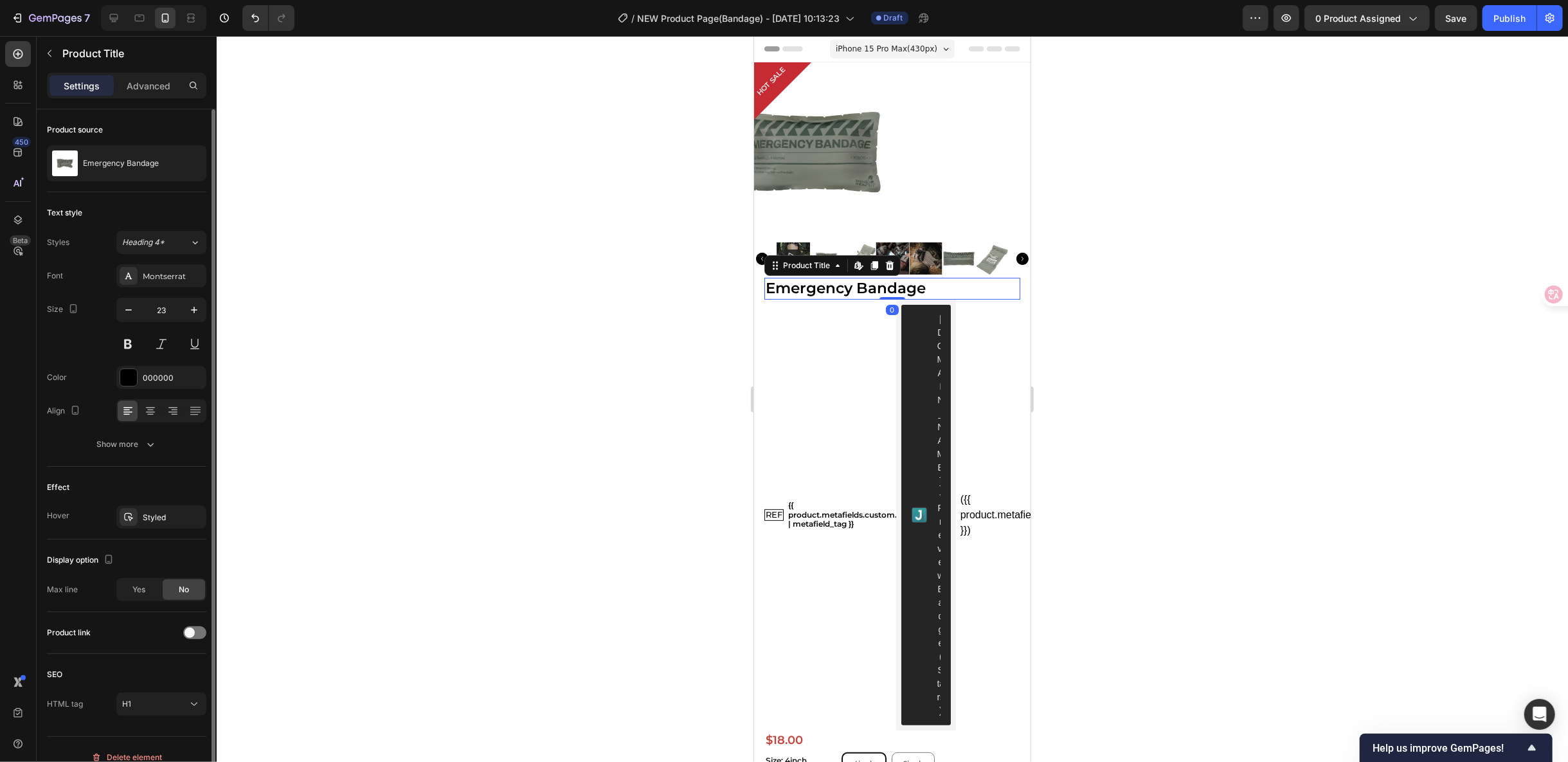
click at [867, 291] on h1 "Emergency Bandage" at bounding box center [891, 288] width 256 height 22
click at [187, 163] on button "button" at bounding box center [193, 163] width 15 height 15
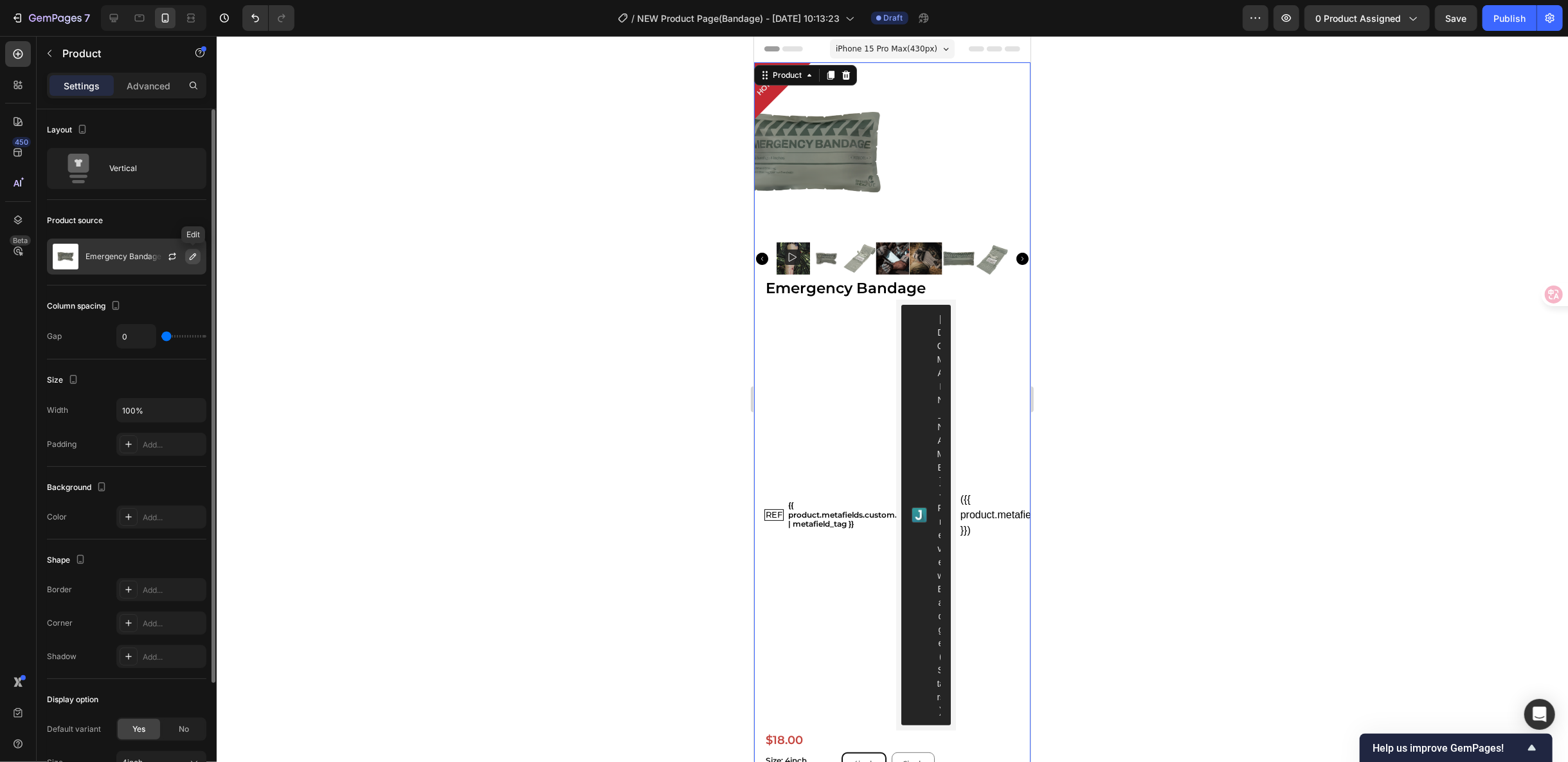
click at [195, 259] on icon "button" at bounding box center [193, 256] width 10 height 10
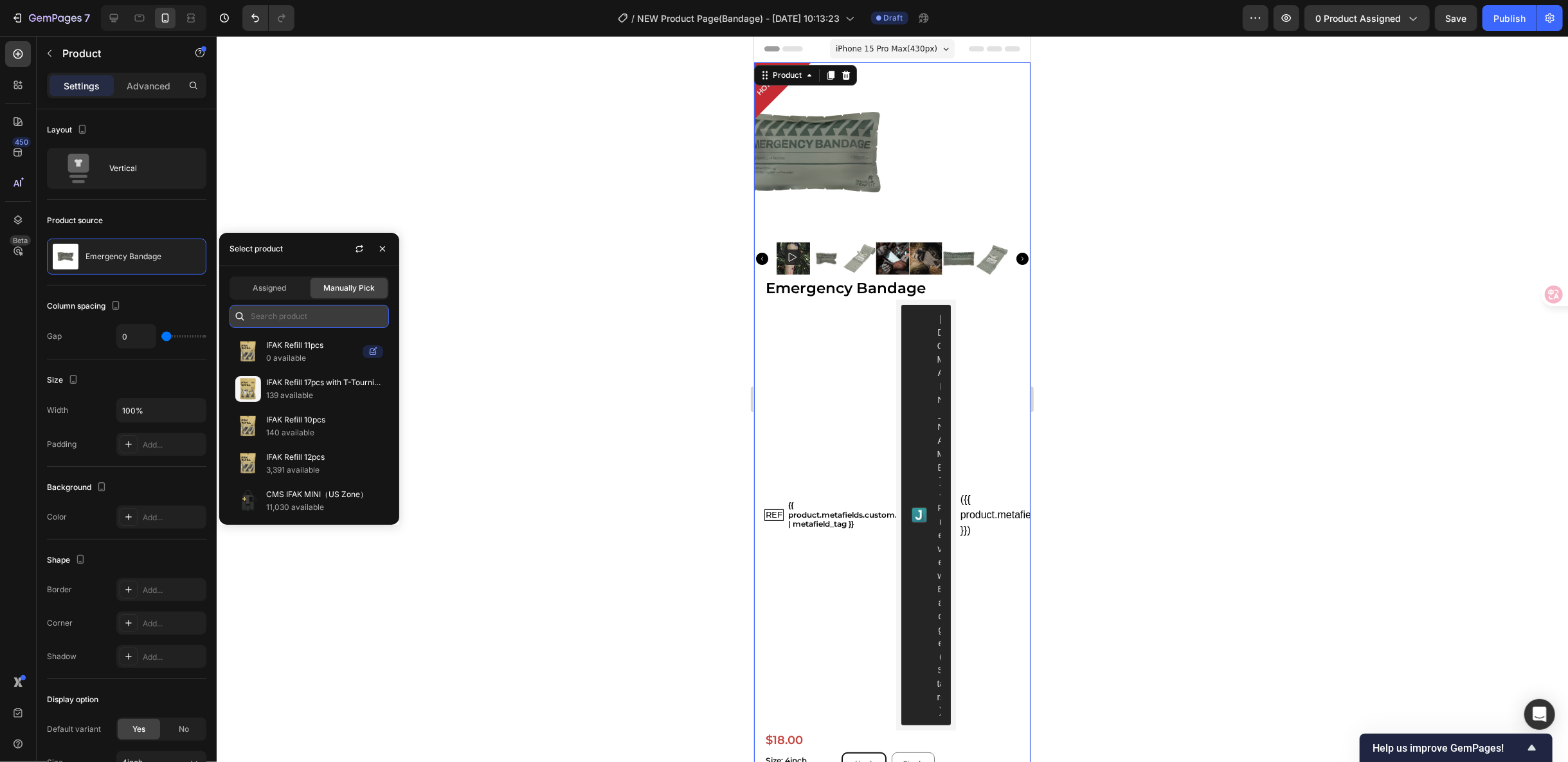
click at [307, 310] on input "text" at bounding box center [309, 316] width 159 height 23
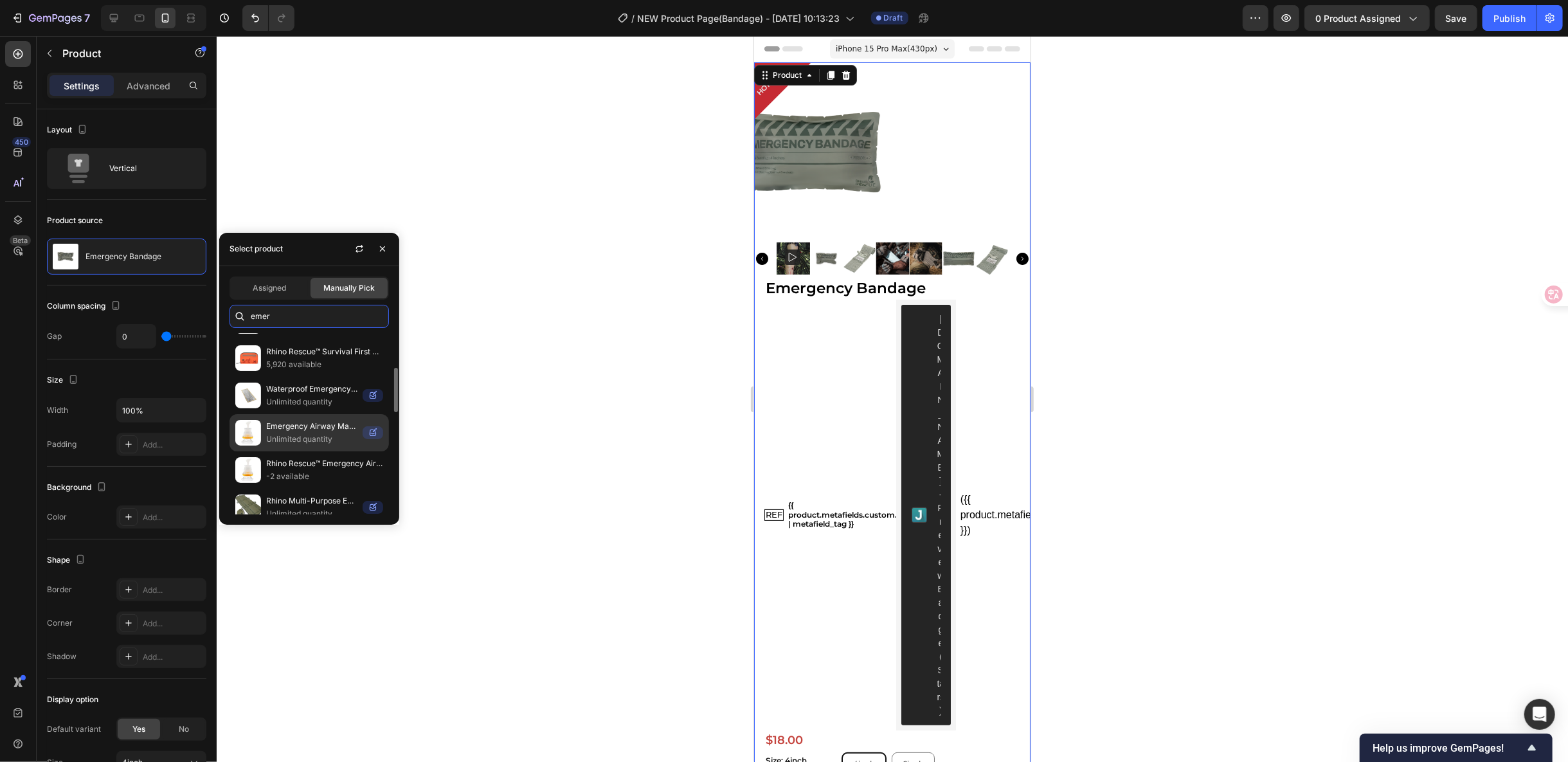
scroll to position [214, 0]
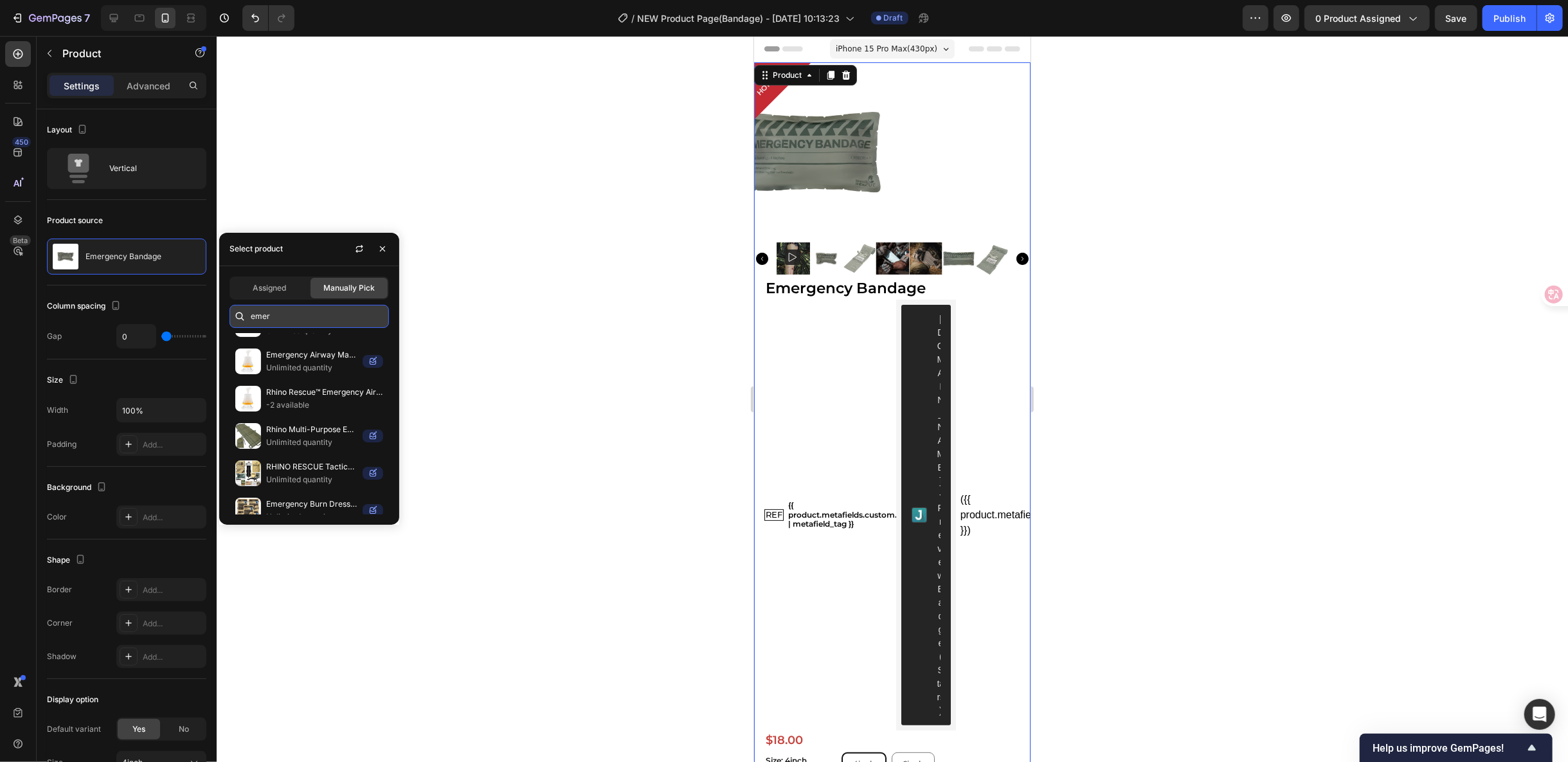
click at [284, 314] on input "emer" at bounding box center [309, 316] width 159 height 23
drag, startPoint x: 297, startPoint y: 314, endPoint x: 221, endPoint y: 314, distance: 76.0
click at [221, 314] on div "emer" at bounding box center [309, 316] width 180 height 23
paste input "4/6-Inch Israeli Emergency Bandage"
type input "4/6-Inch Israeli Emergency Bandage"
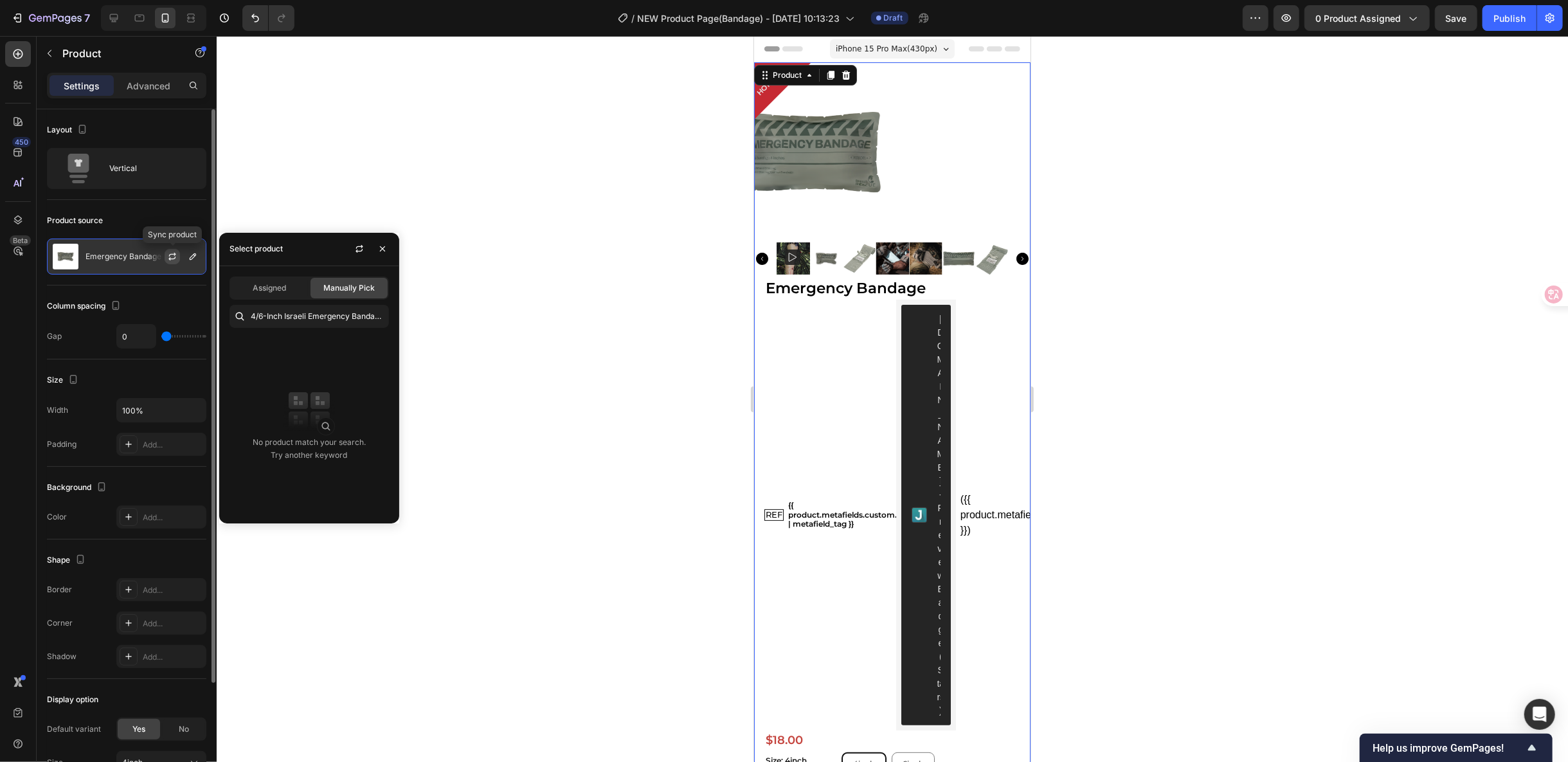
click at [172, 252] on icon "button" at bounding box center [172, 256] width 10 height 10
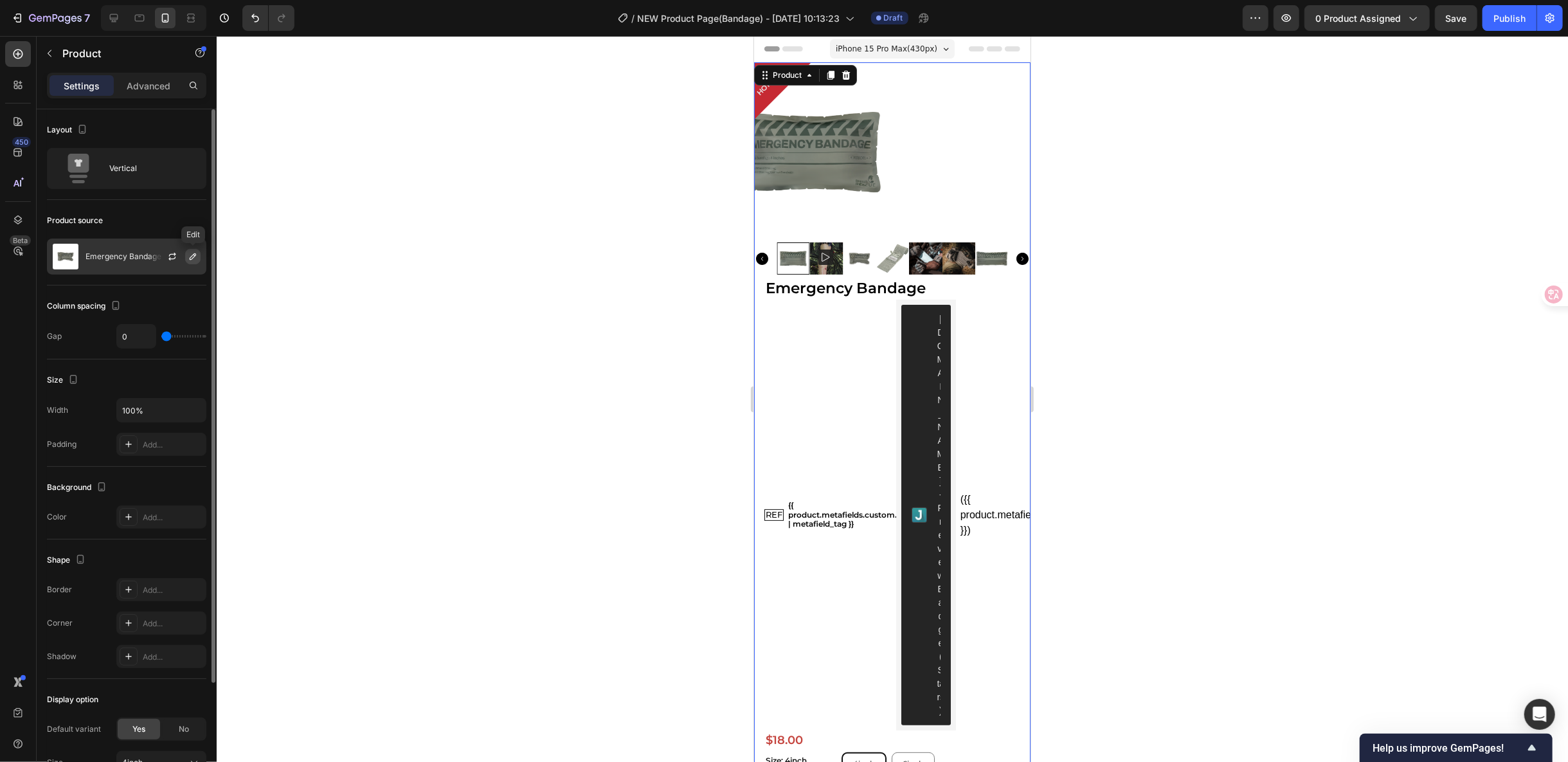
click at [190, 253] on icon "button" at bounding box center [193, 256] width 10 height 10
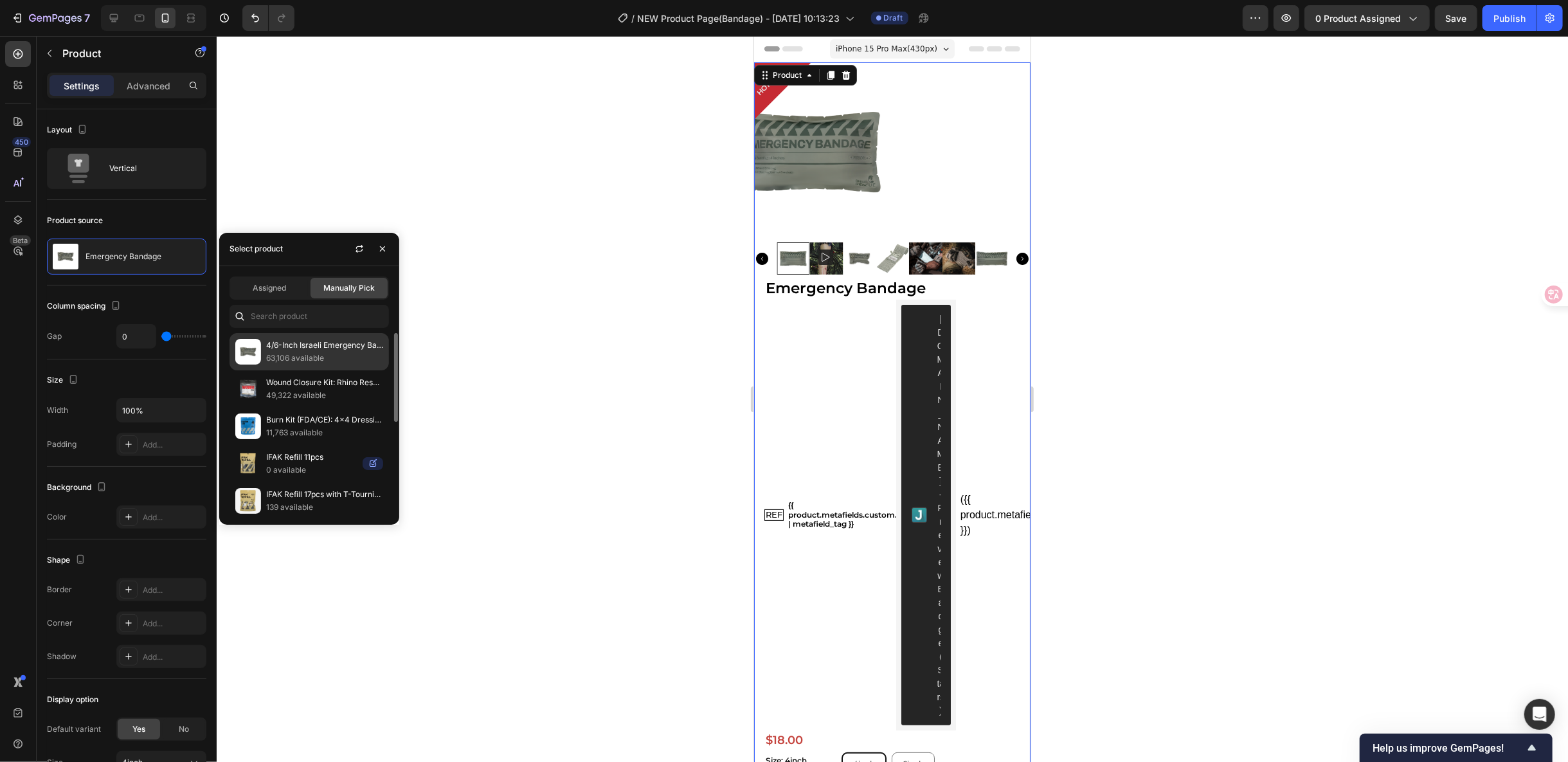
click at [305, 345] on p "4/6-Inch Israeli Emergency Bandage" at bounding box center [324, 345] width 117 height 13
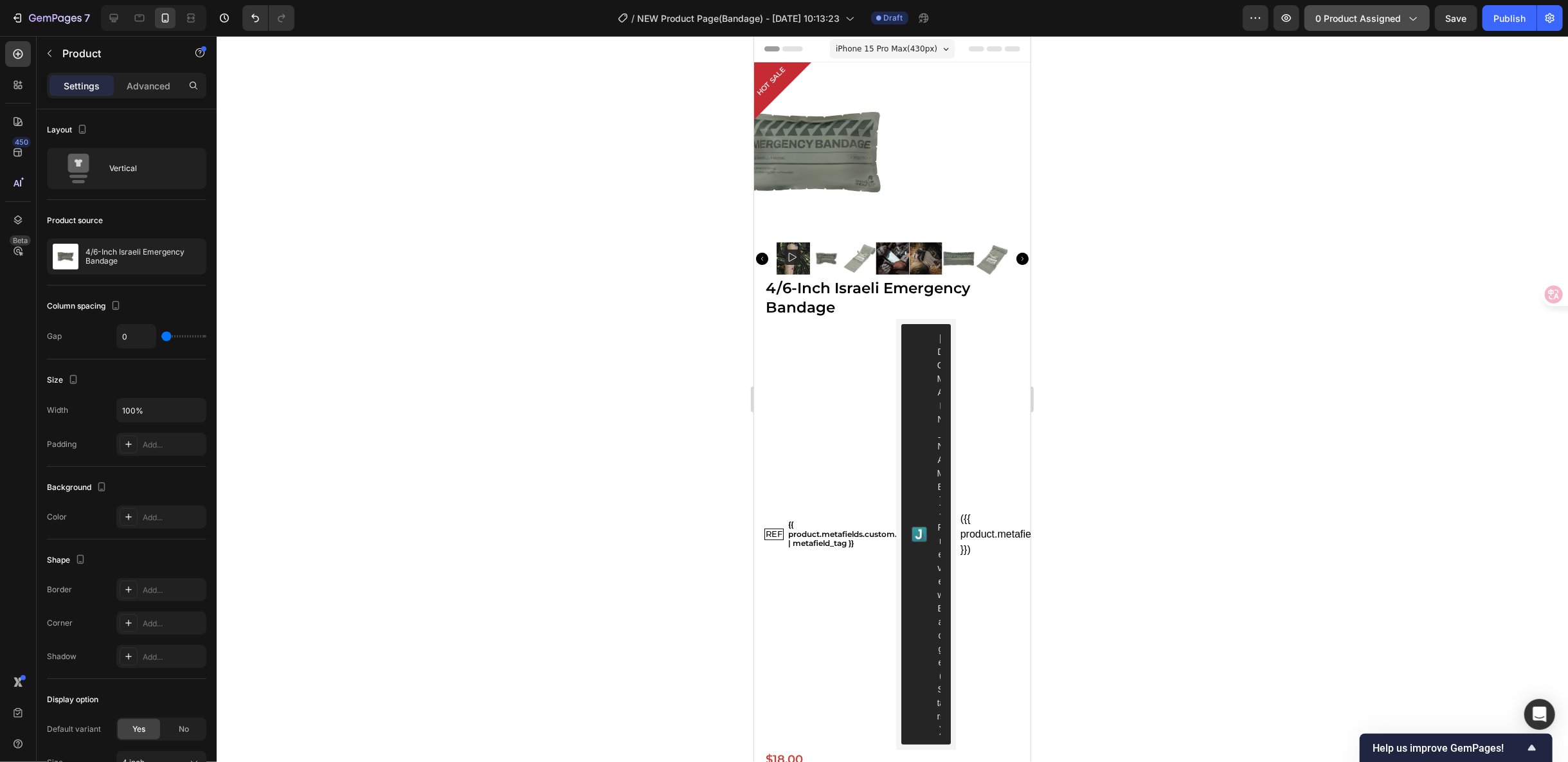
click at [1411, 23] on icon "button" at bounding box center [1412, 17] width 13 height 13
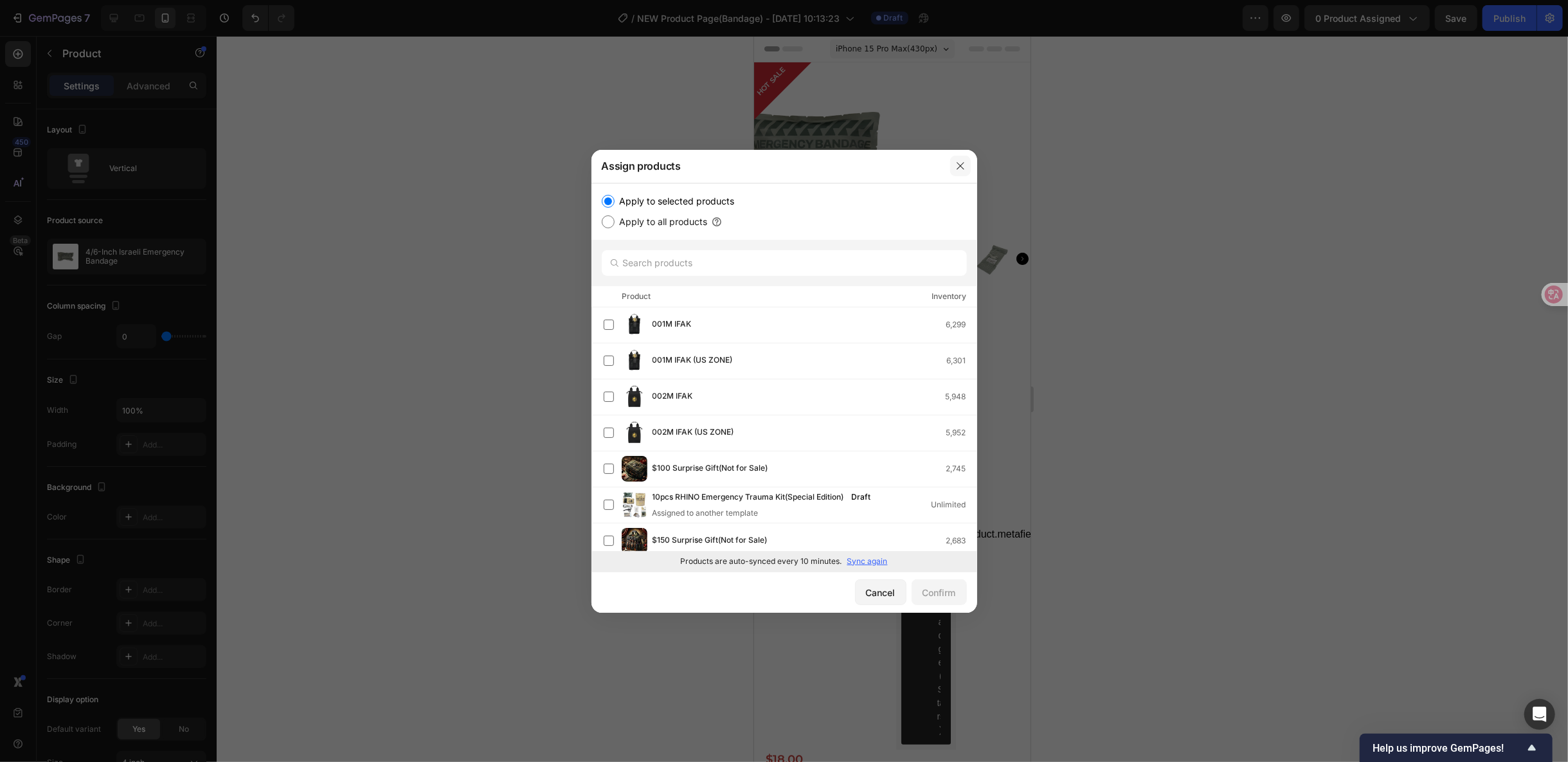
click at [958, 168] on icon "button" at bounding box center [960, 165] width 7 height 7
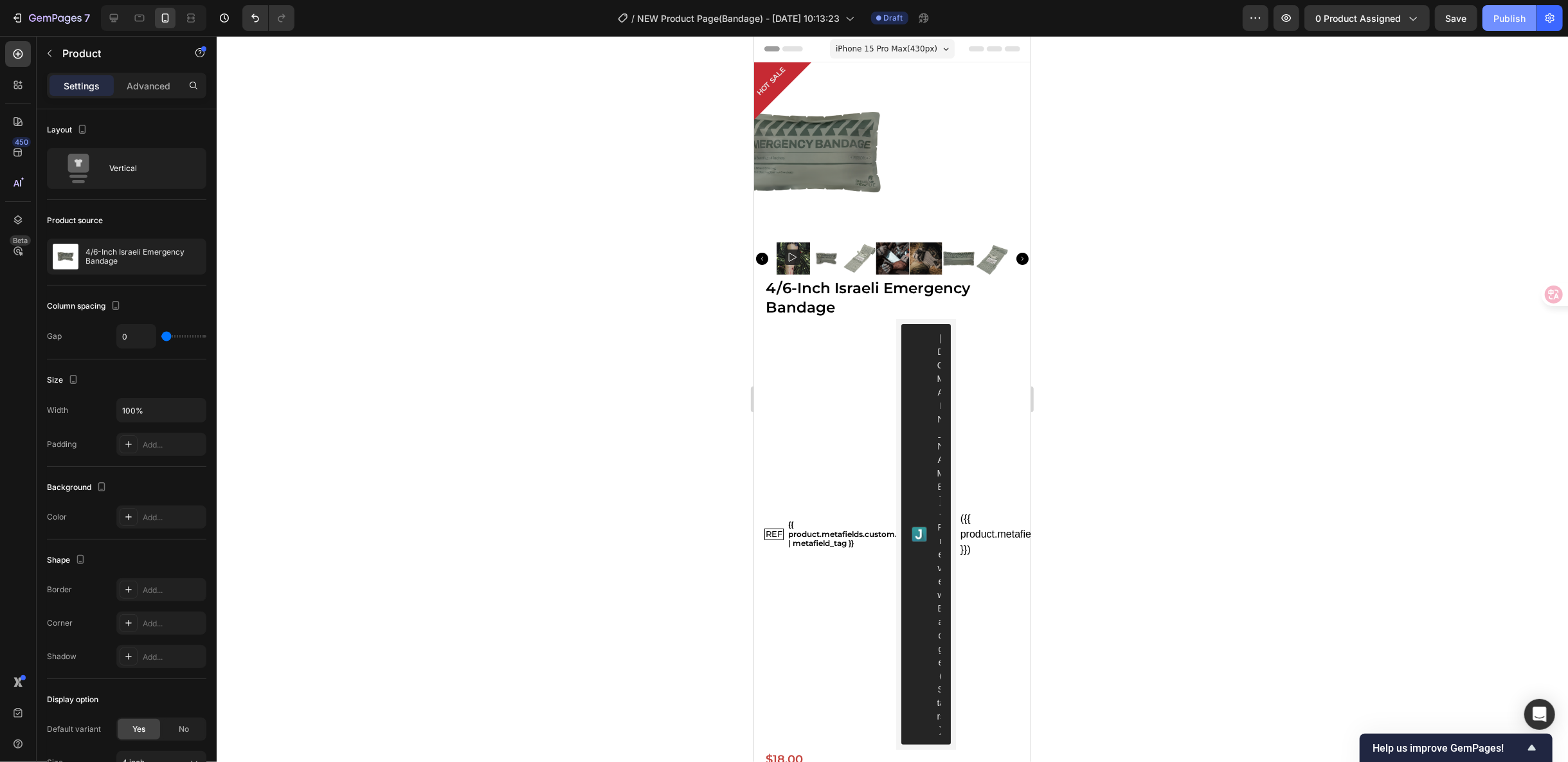
click at [1510, 15] on div "Publish" at bounding box center [1510, 18] width 32 height 13
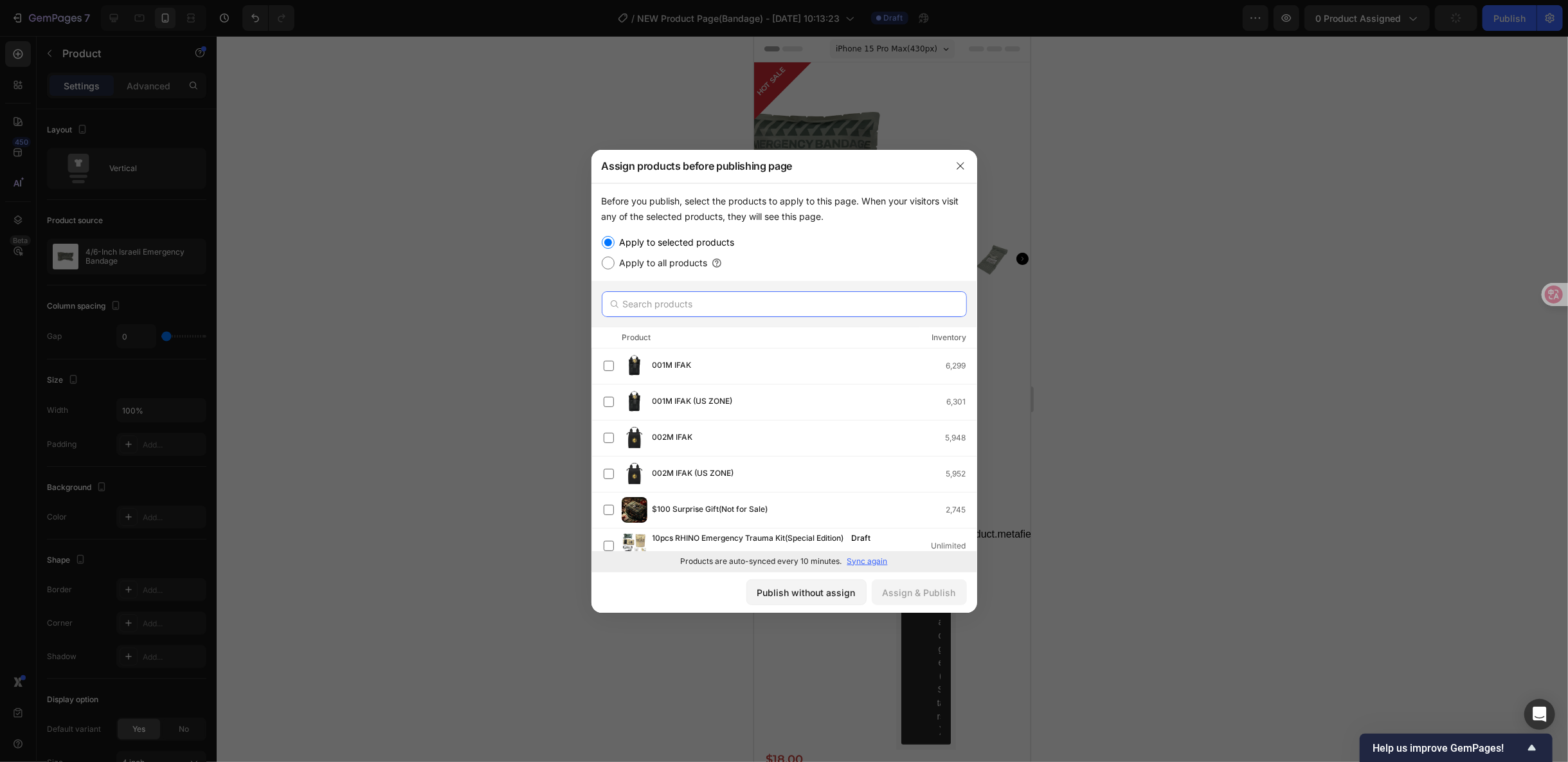
click at [746, 313] on input "text" at bounding box center [784, 304] width 365 height 25
paste input "4/6-Inch Israeli Emergency Bandage"
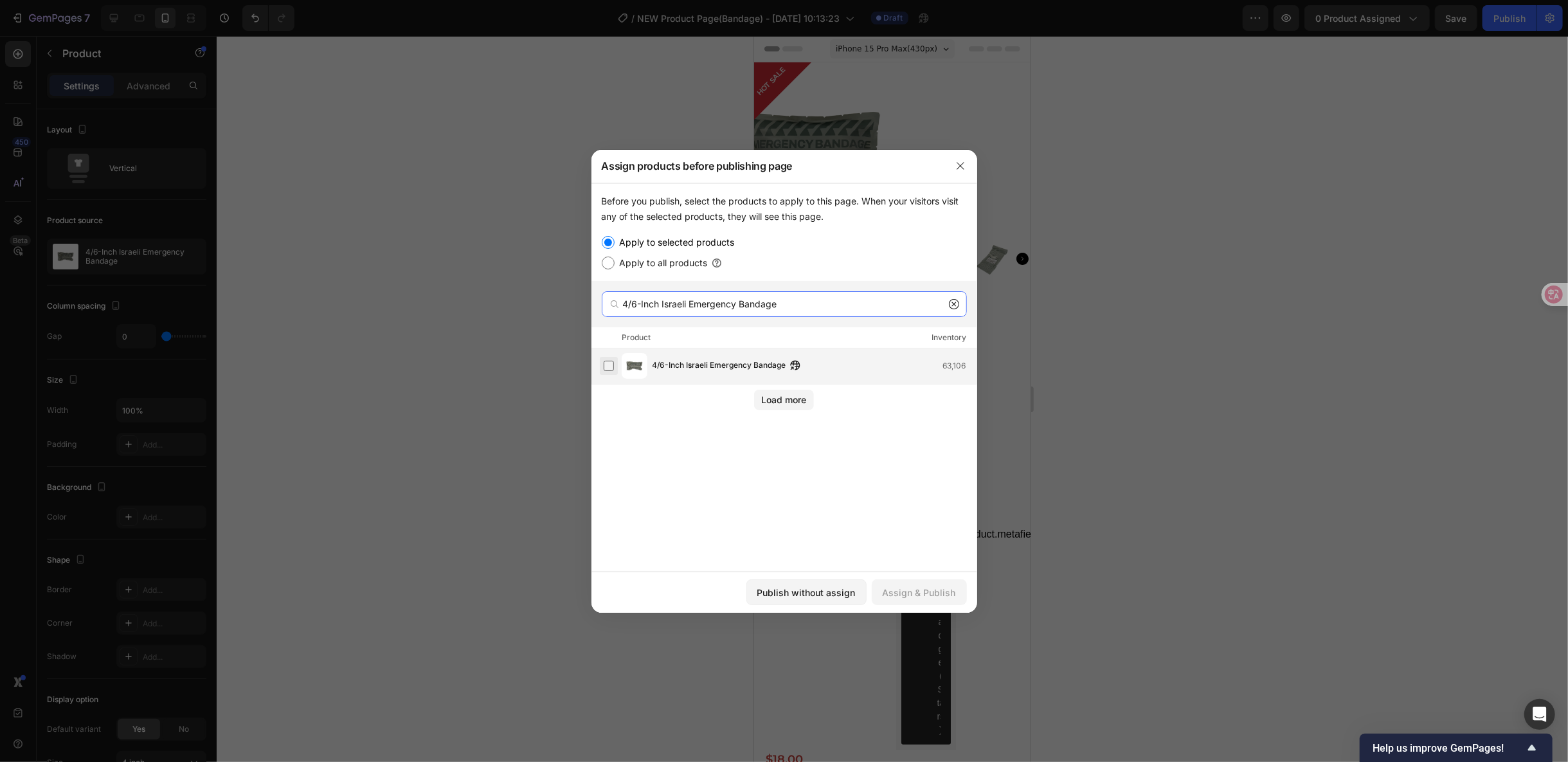
type input "4/6-Inch Israeli Emergency Bandage"
click at [611, 366] on label at bounding box center [608, 365] width 10 height 10
click at [961, 596] on button "Assign & Publish" at bounding box center [919, 592] width 95 height 25
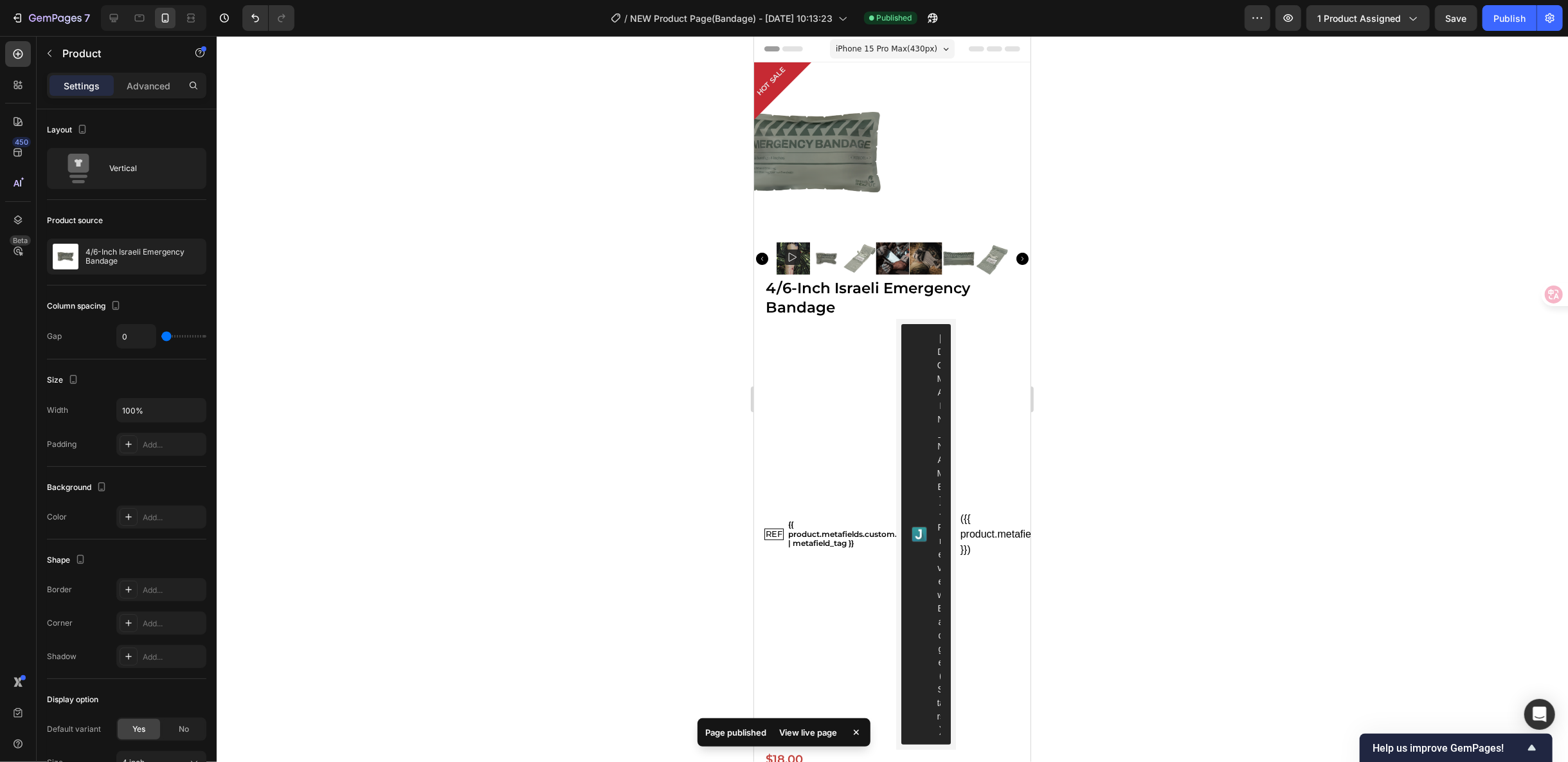
click at [822, 736] on div "View live page" at bounding box center [808, 733] width 74 height 18
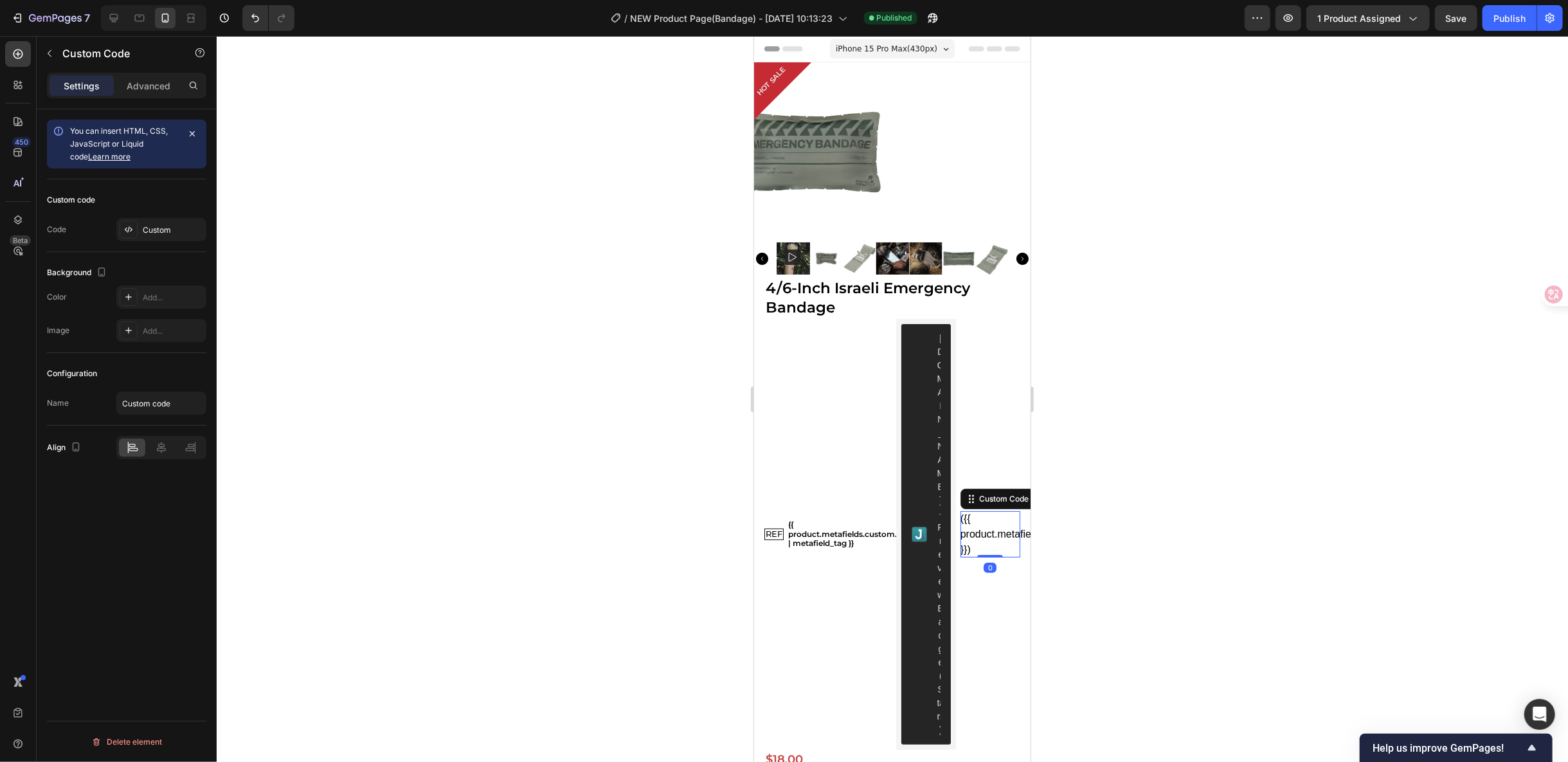
click at [968, 510] on div "({{ product.metafields.reviews.rating_count }})" at bounding box center [990, 533] width 60 height 46
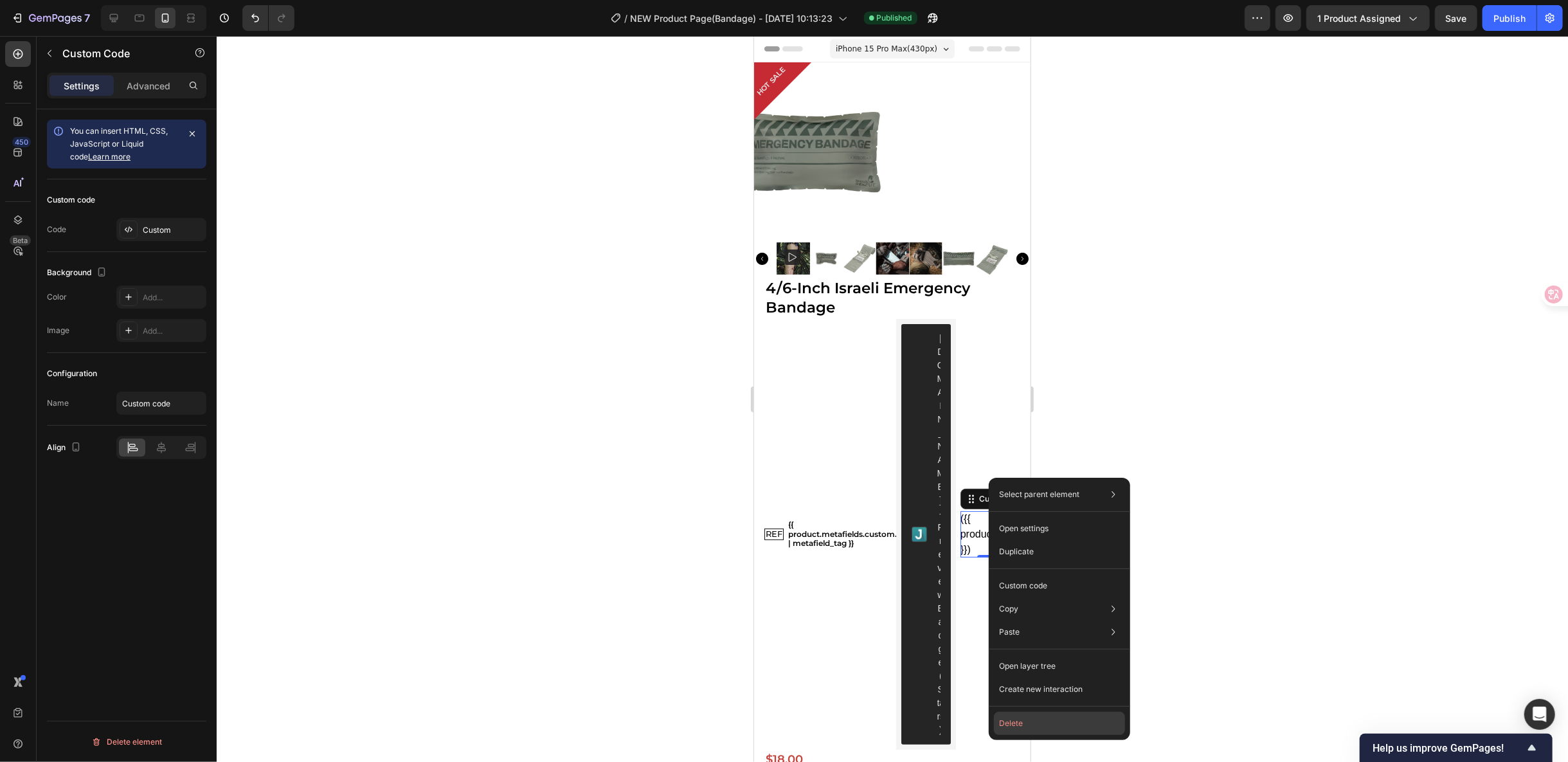
click at [1049, 718] on button "Delete" at bounding box center [1059, 723] width 131 height 23
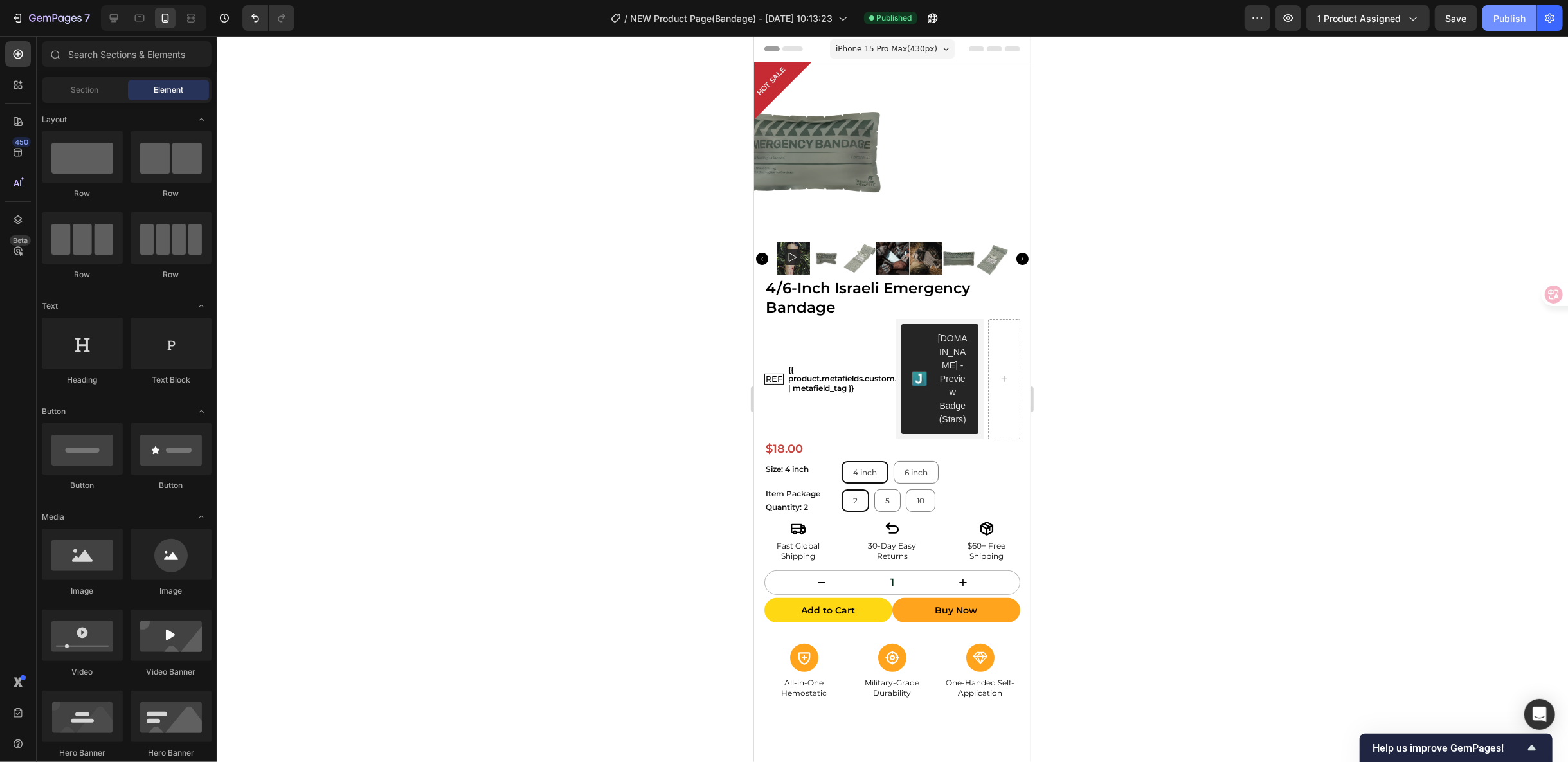
click at [1508, 21] on div "Publish" at bounding box center [1510, 18] width 32 height 13
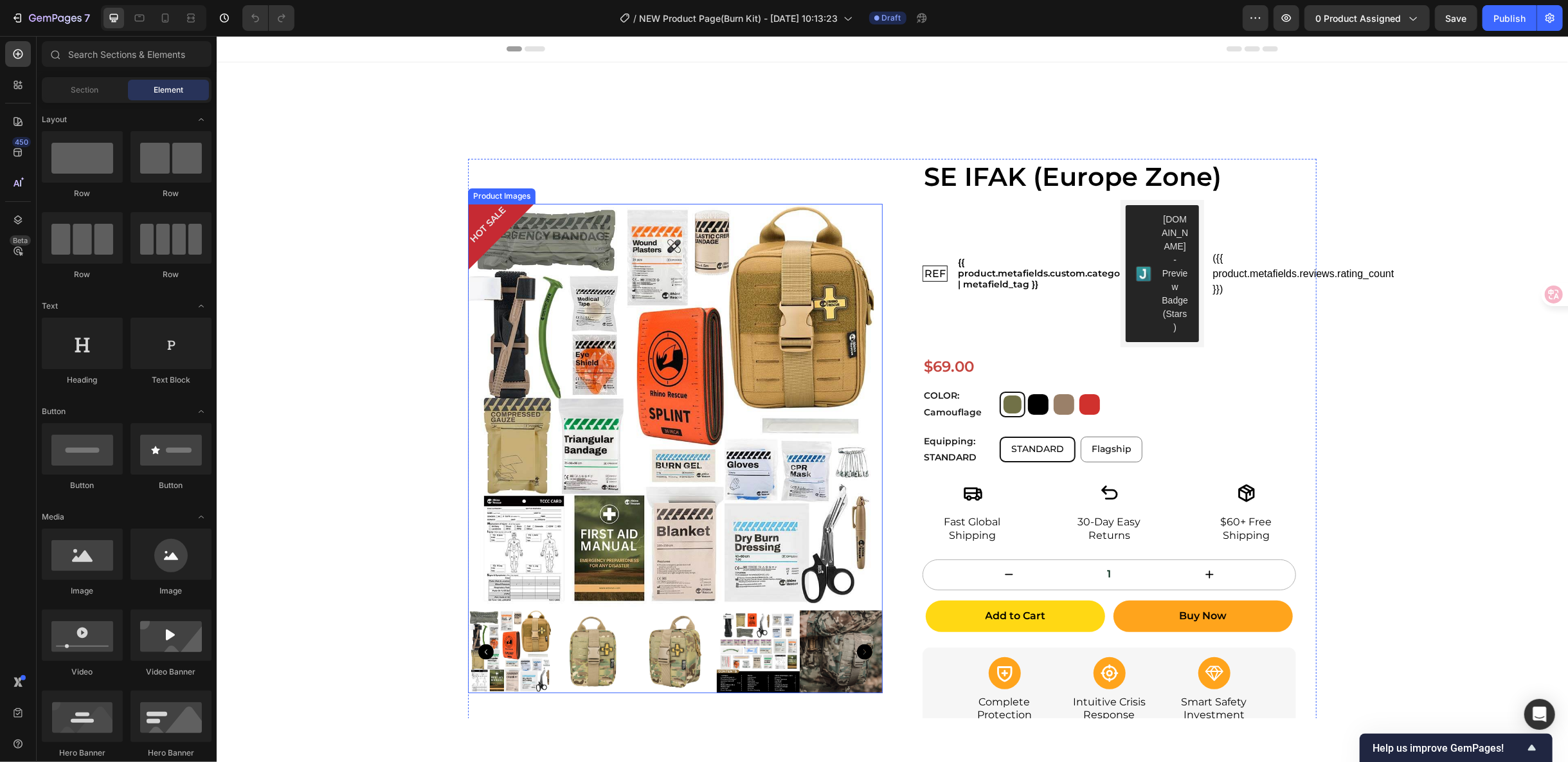
click at [754, 269] on img at bounding box center [671, 407] width 407 height 407
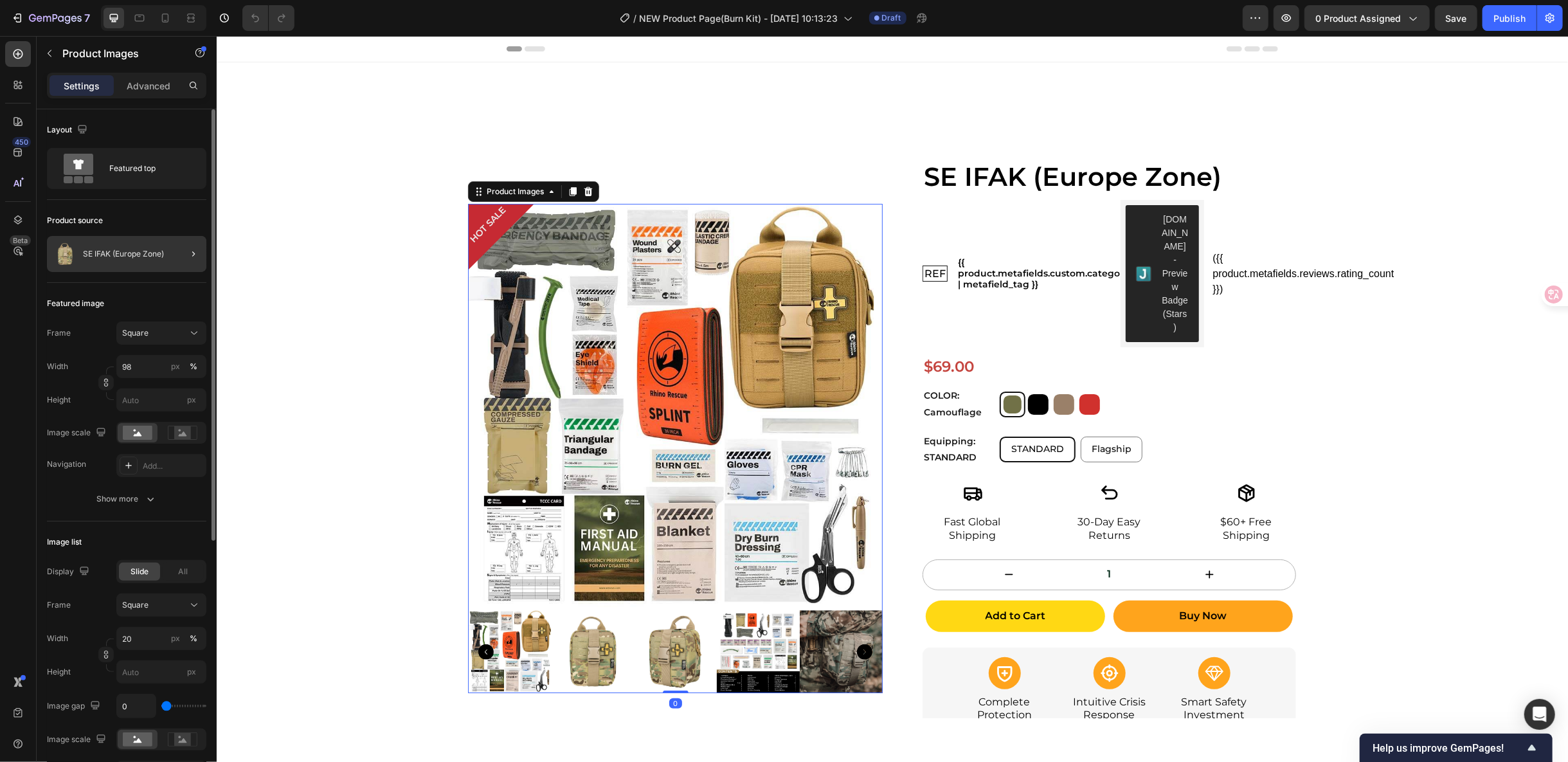
click at [177, 262] on div at bounding box center [189, 254] width 36 height 36
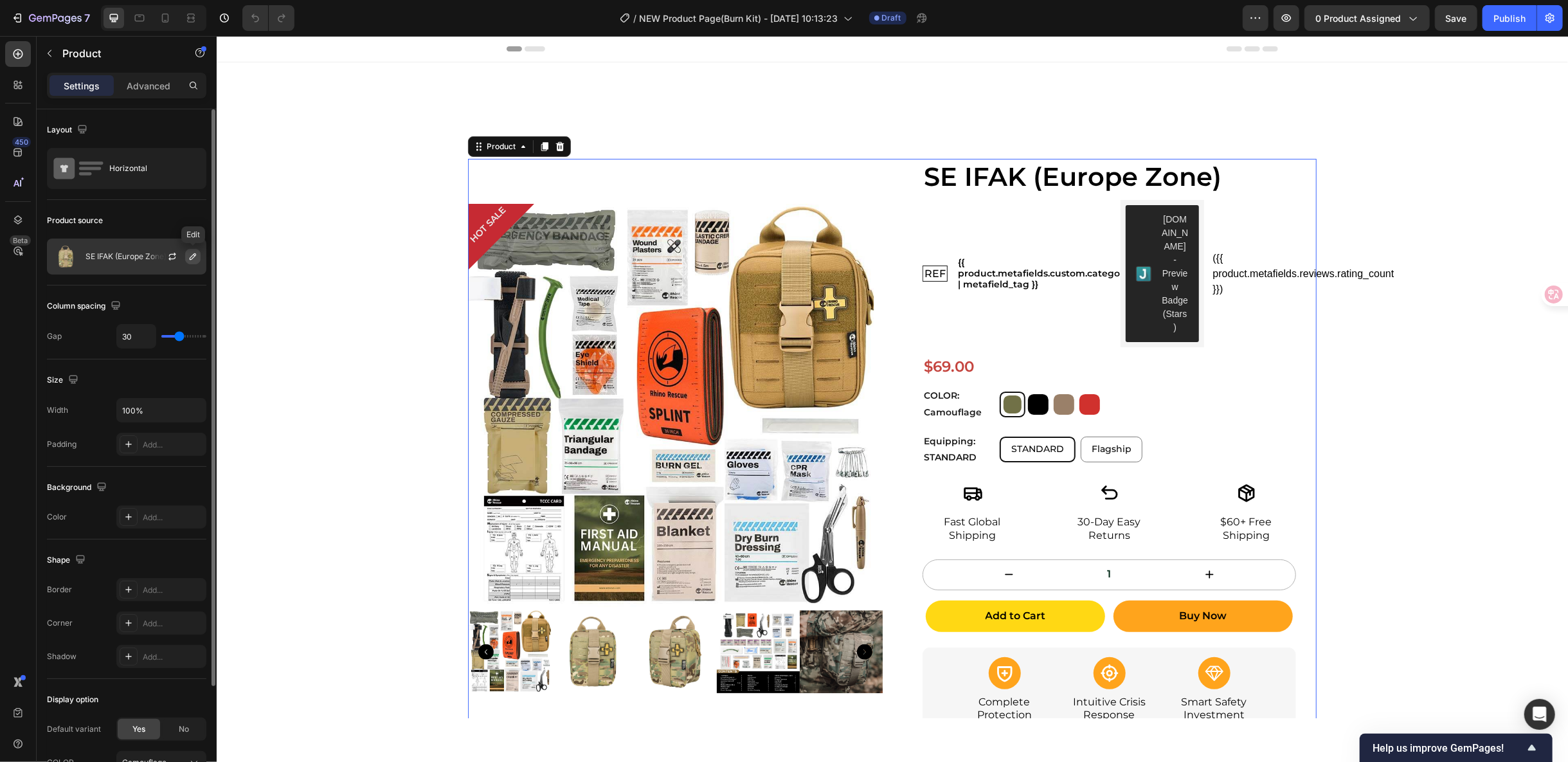
click at [189, 259] on icon "button" at bounding box center [193, 256] width 10 height 10
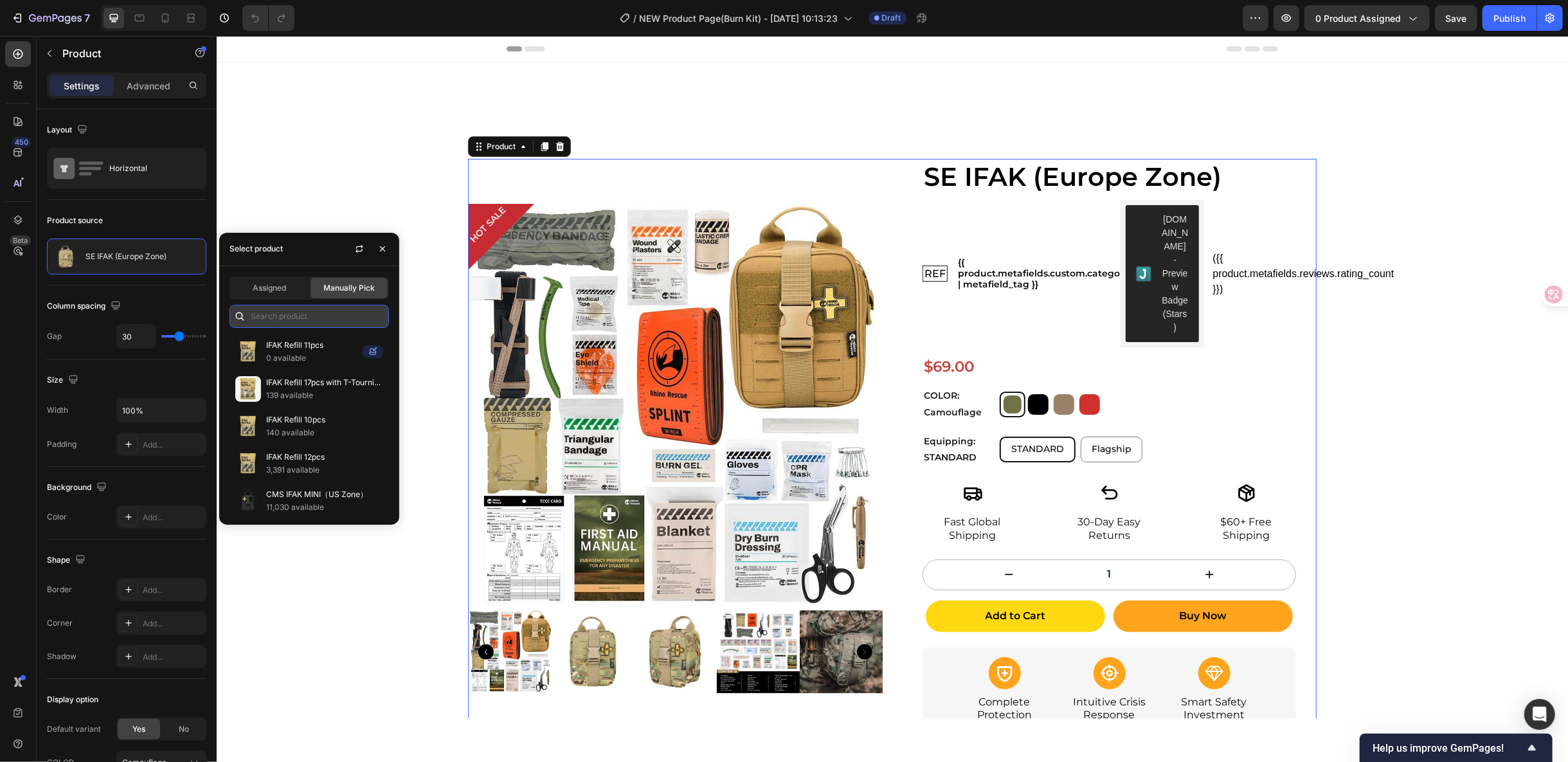
click at [278, 311] on input "text" at bounding box center [309, 316] width 159 height 23
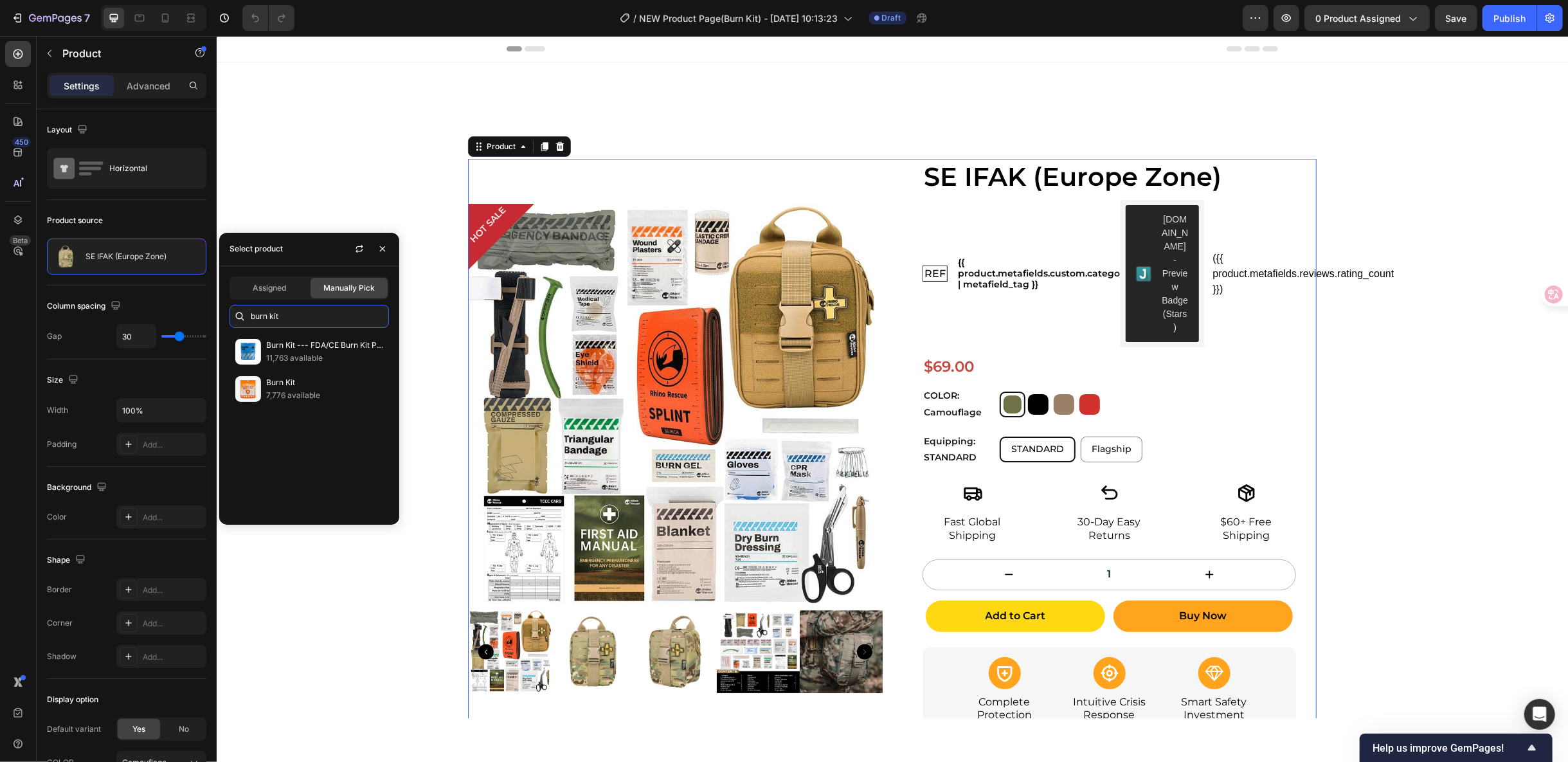
type input "burn kit"
click at [319, 352] on p "11,763 available" at bounding box center [324, 358] width 117 height 13
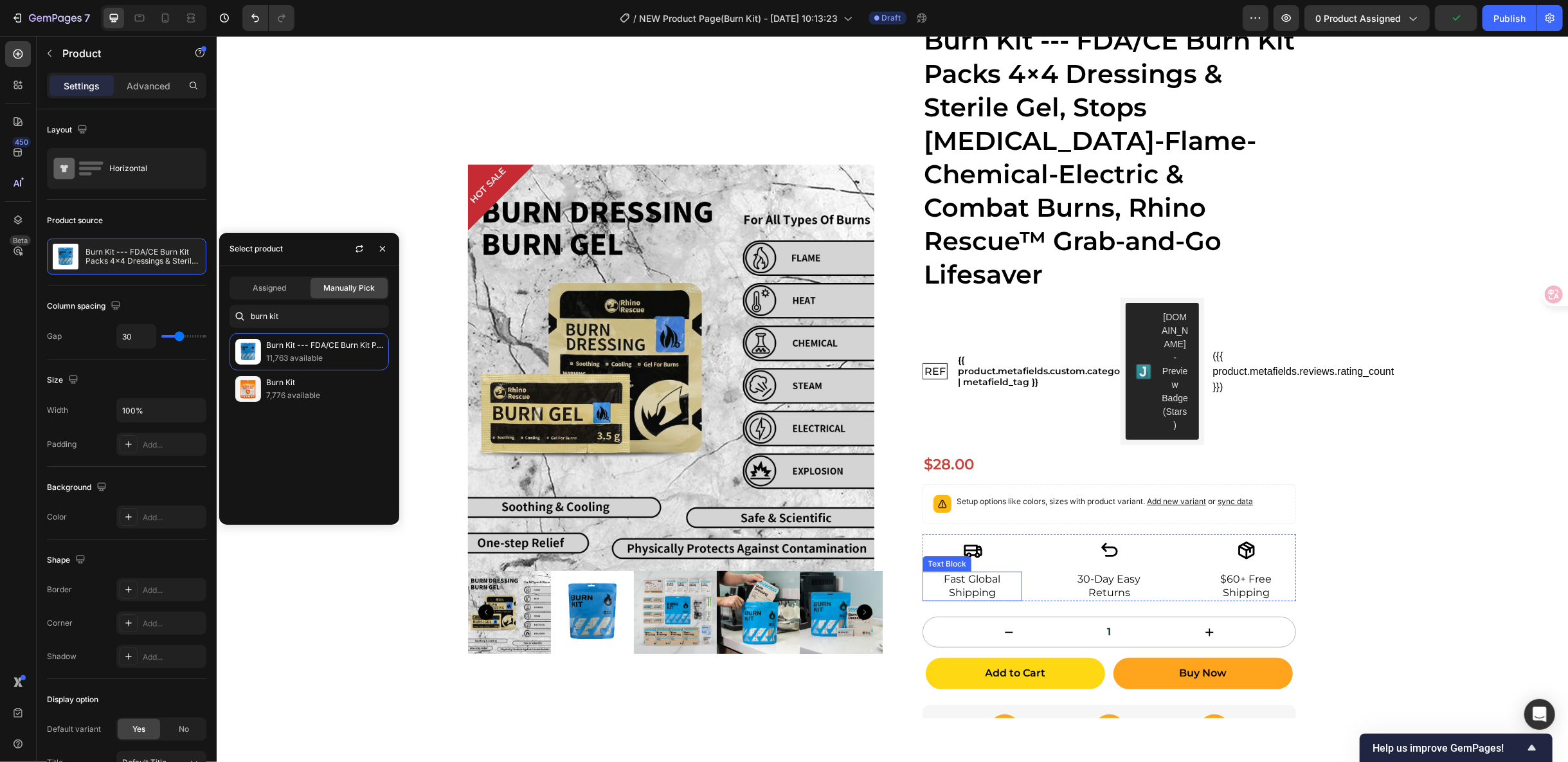
scroll to position [214, 0]
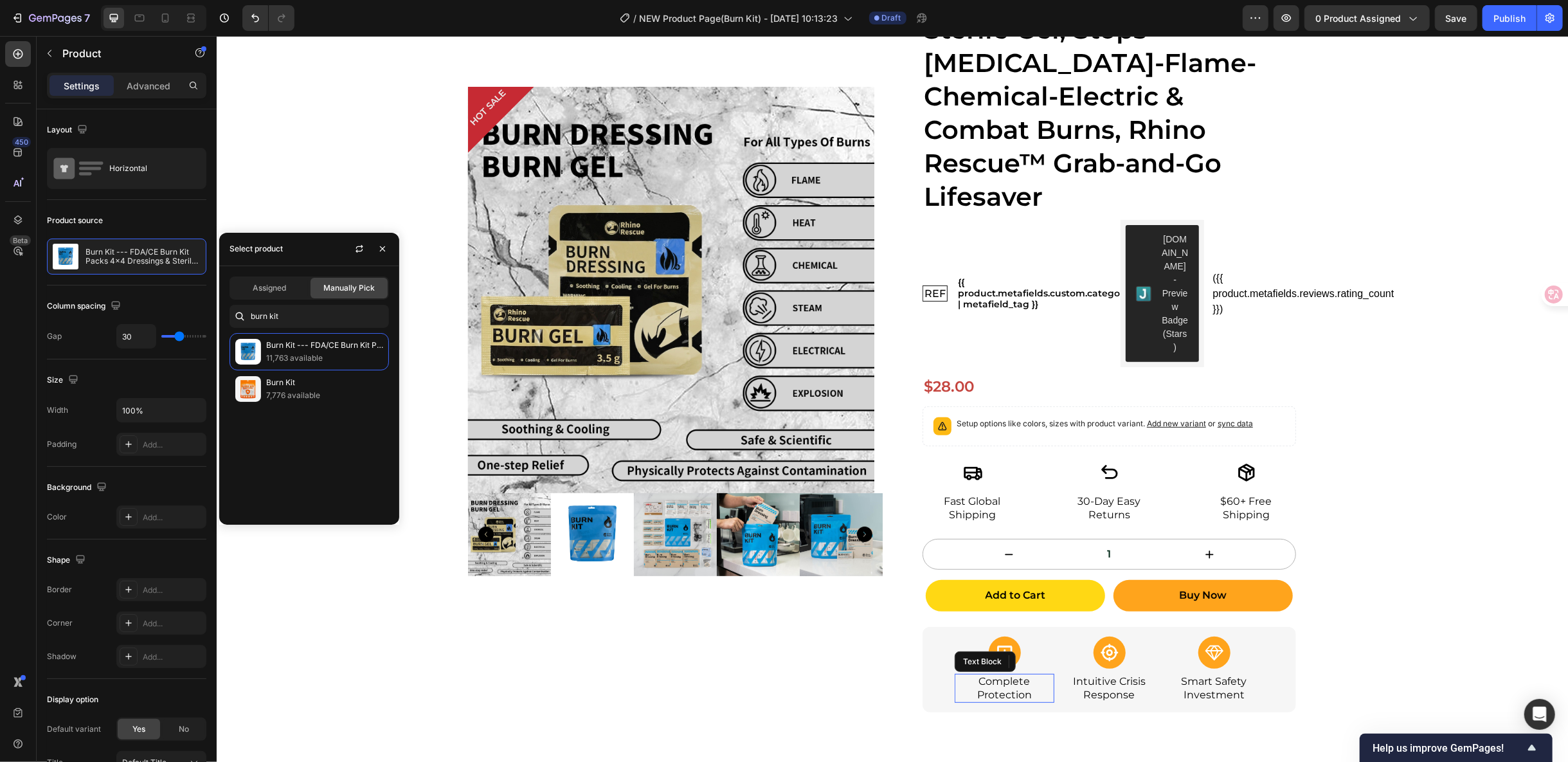
click at [998, 675] on p "Complete Protection" at bounding box center [1004, 688] width 97 height 27
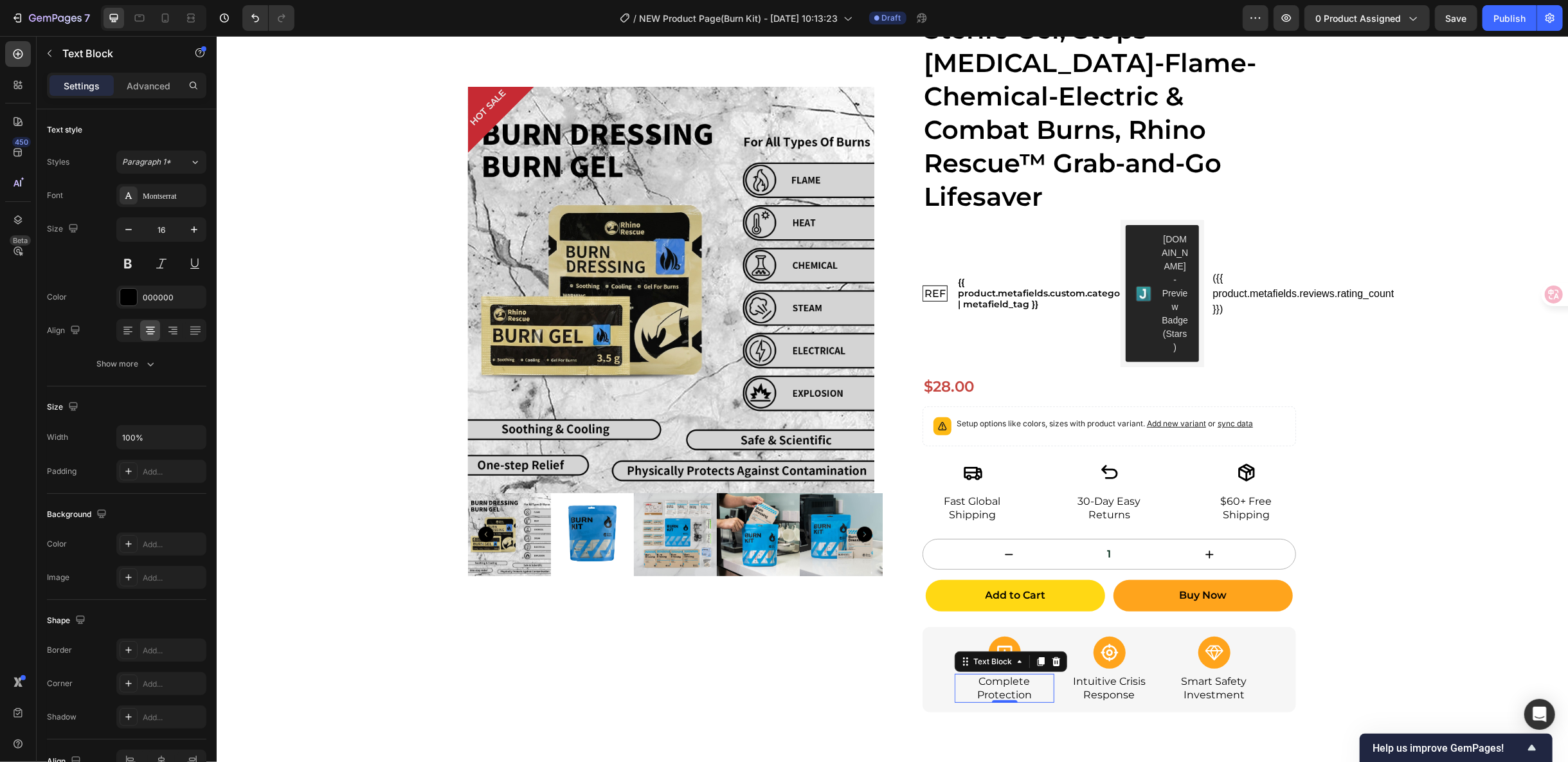
click at [1000, 675] on p "Complete Protection" at bounding box center [1004, 688] width 97 height 27
click at [1085, 675] on p "Intuitive Crisis Response" at bounding box center [1108, 688] width 97 height 27
click at [1200, 675] on p "Smart Safety Investment" at bounding box center [1213, 688] width 97 height 27
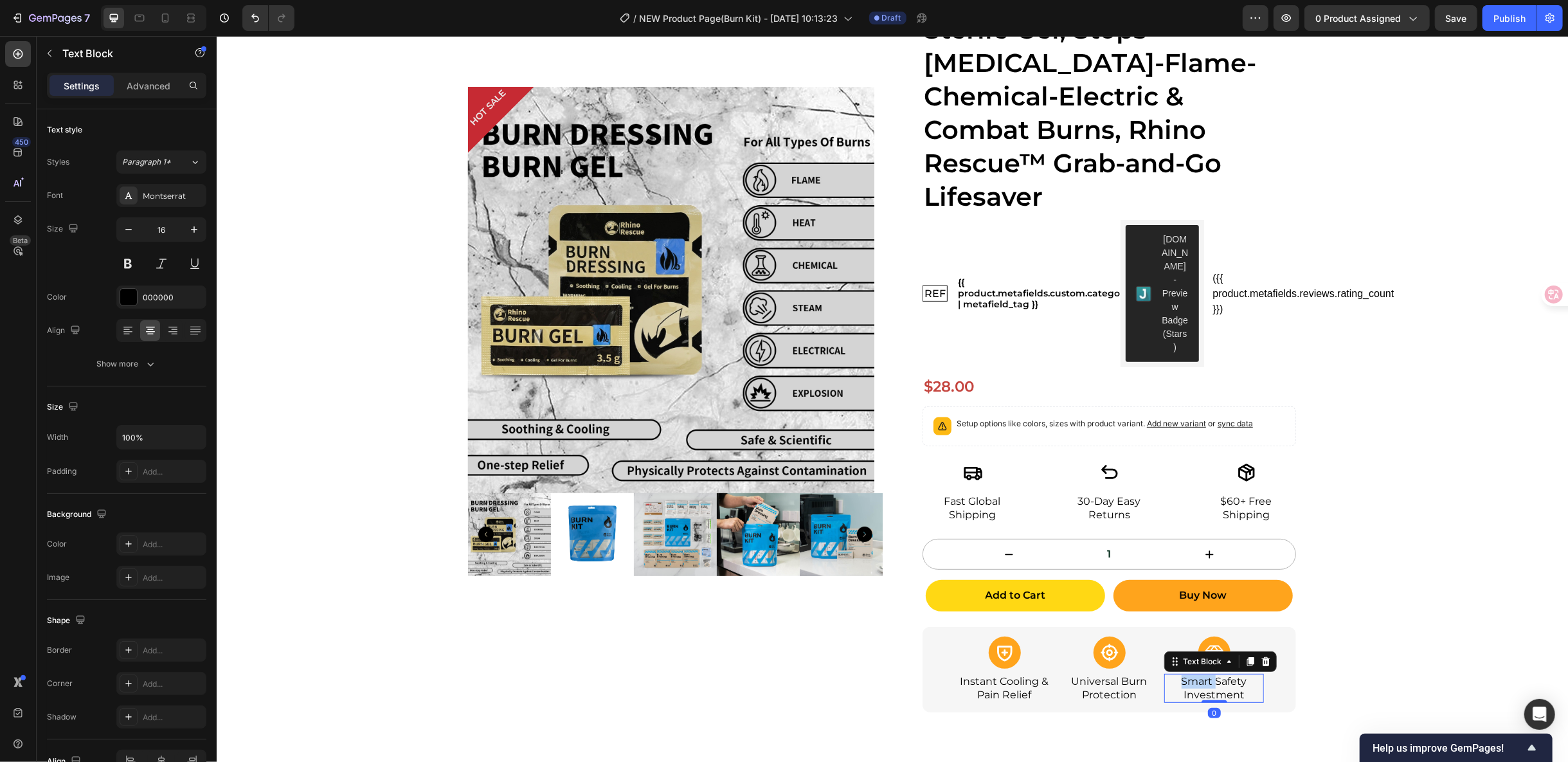
click at [1200, 675] on p "Smart Safety Investment" at bounding box center [1213, 688] width 97 height 27
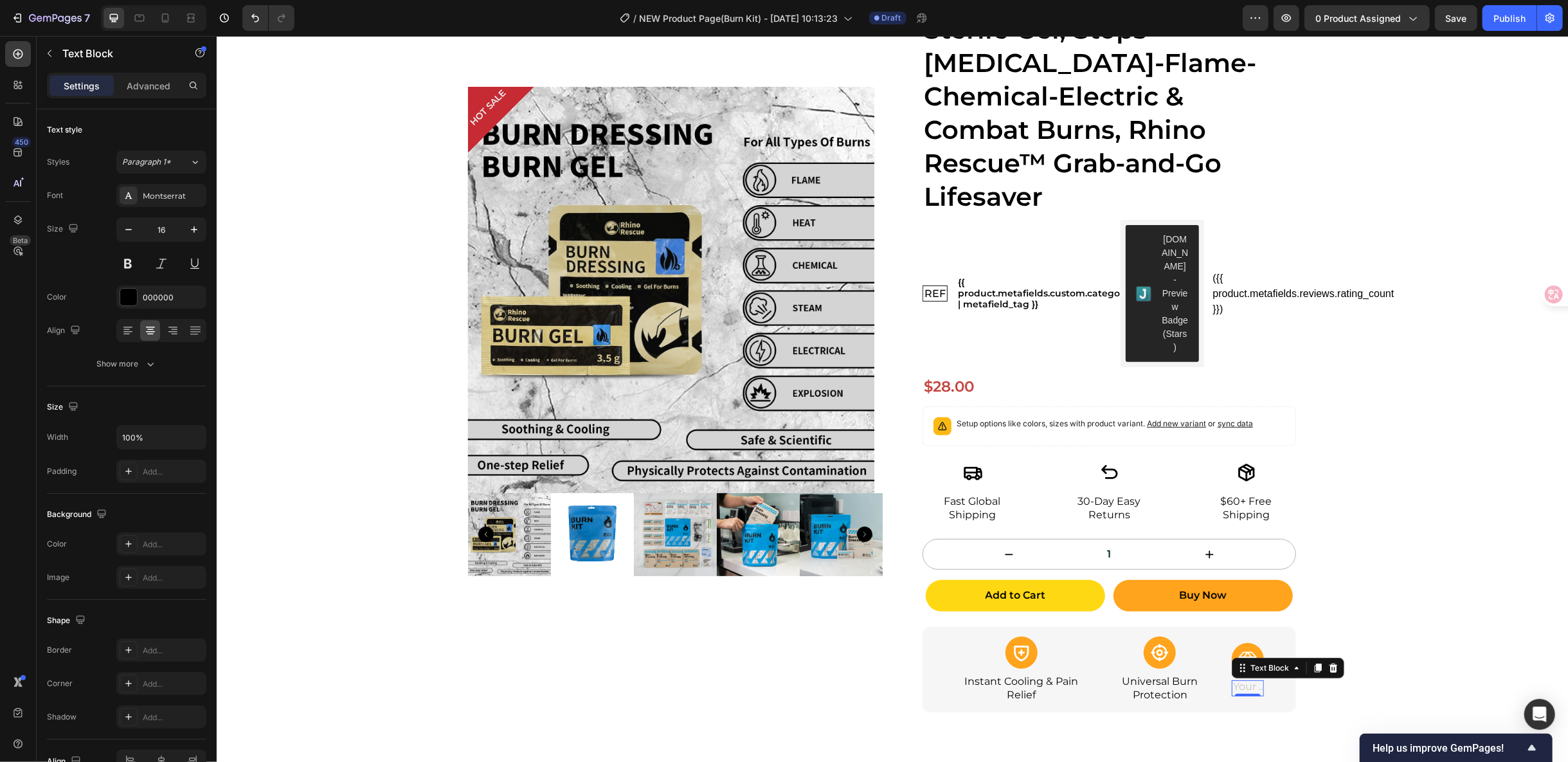
click at [1242, 680] on div "Rich Text Editor. Editing area: main" at bounding box center [1247, 688] width 32 height 16
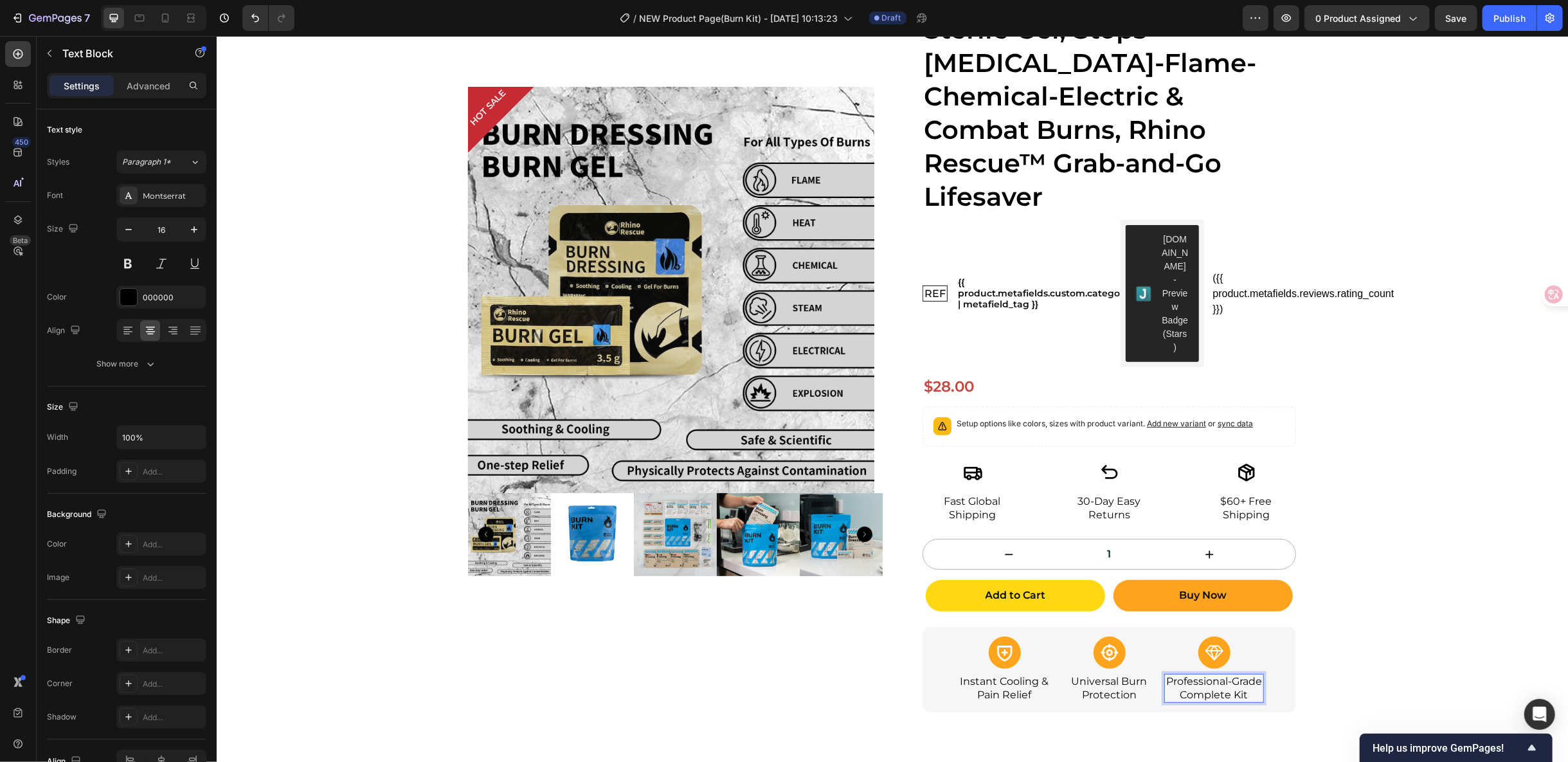
scroll to position [221, 0]
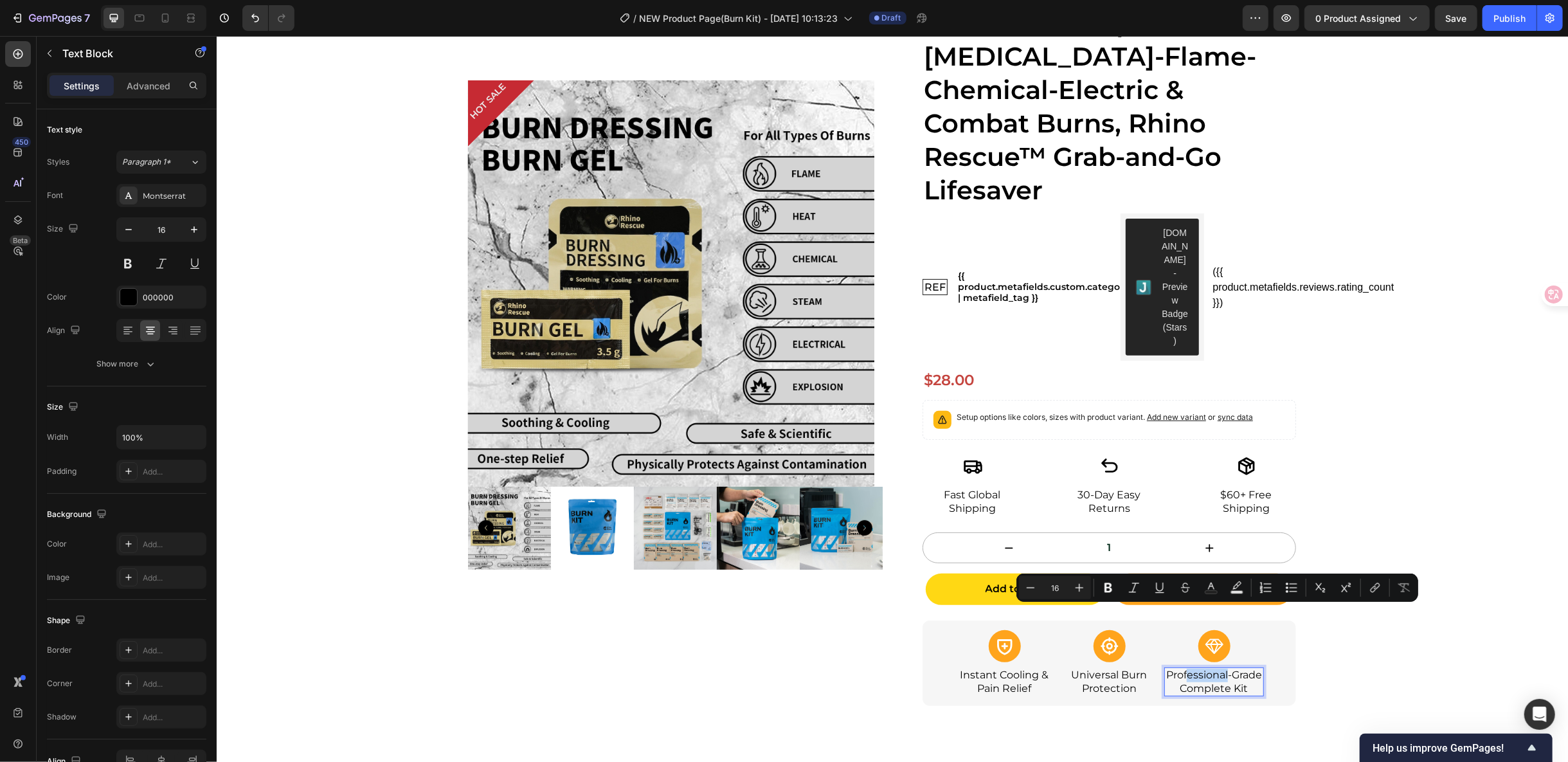
drag, startPoint x: 1195, startPoint y: 612, endPoint x: 1236, endPoint y: 612, distance: 41.0
click at [1236, 668] on p "Professional-Grade Complete Kit" at bounding box center [1213, 682] width 97 height 27
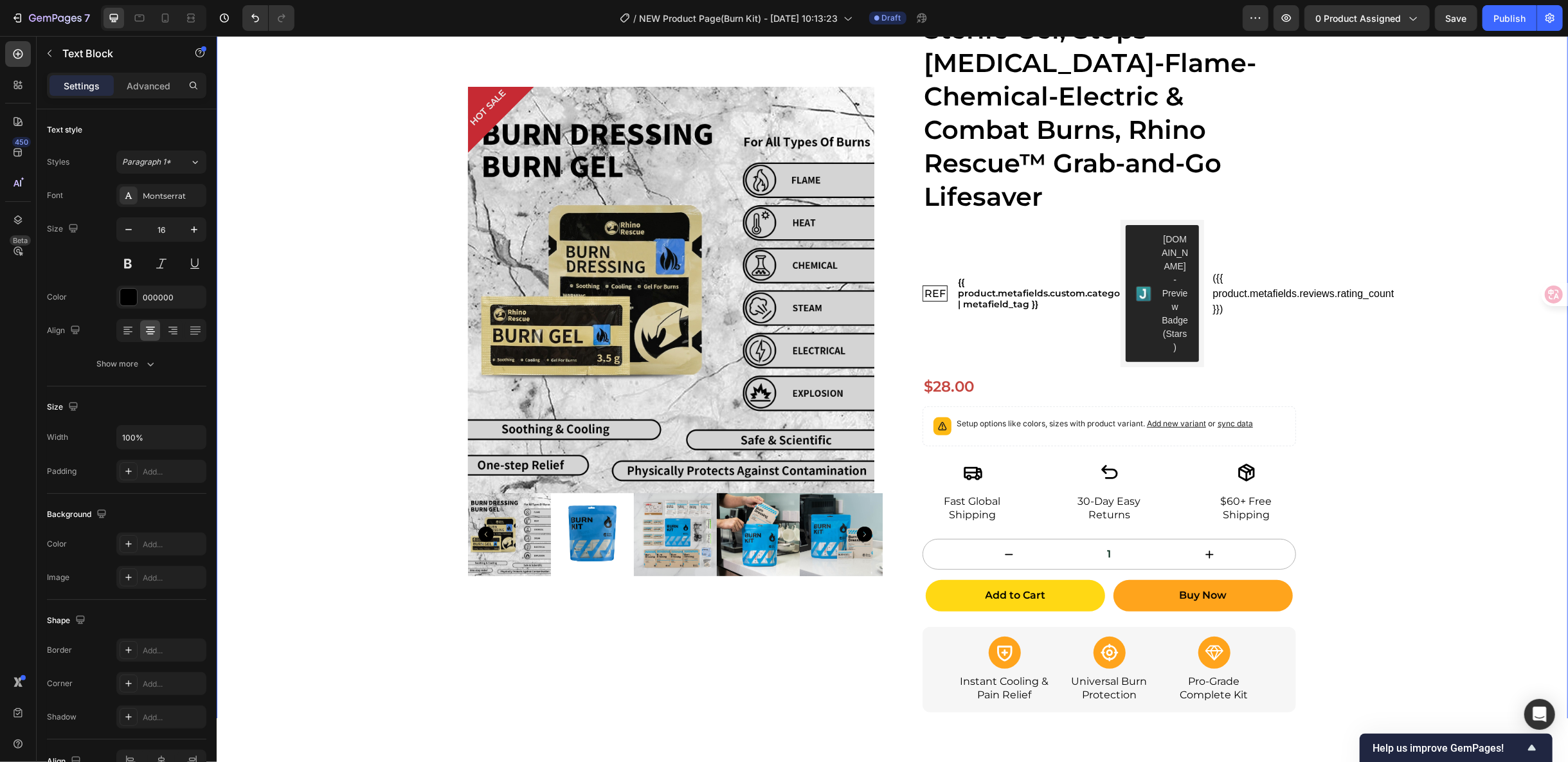
click at [1348, 597] on div "HOT SALE Product Badge Product Images Icon Fast Global Shipping Text Block Icon…" at bounding box center [891, 288] width 1351 height 882
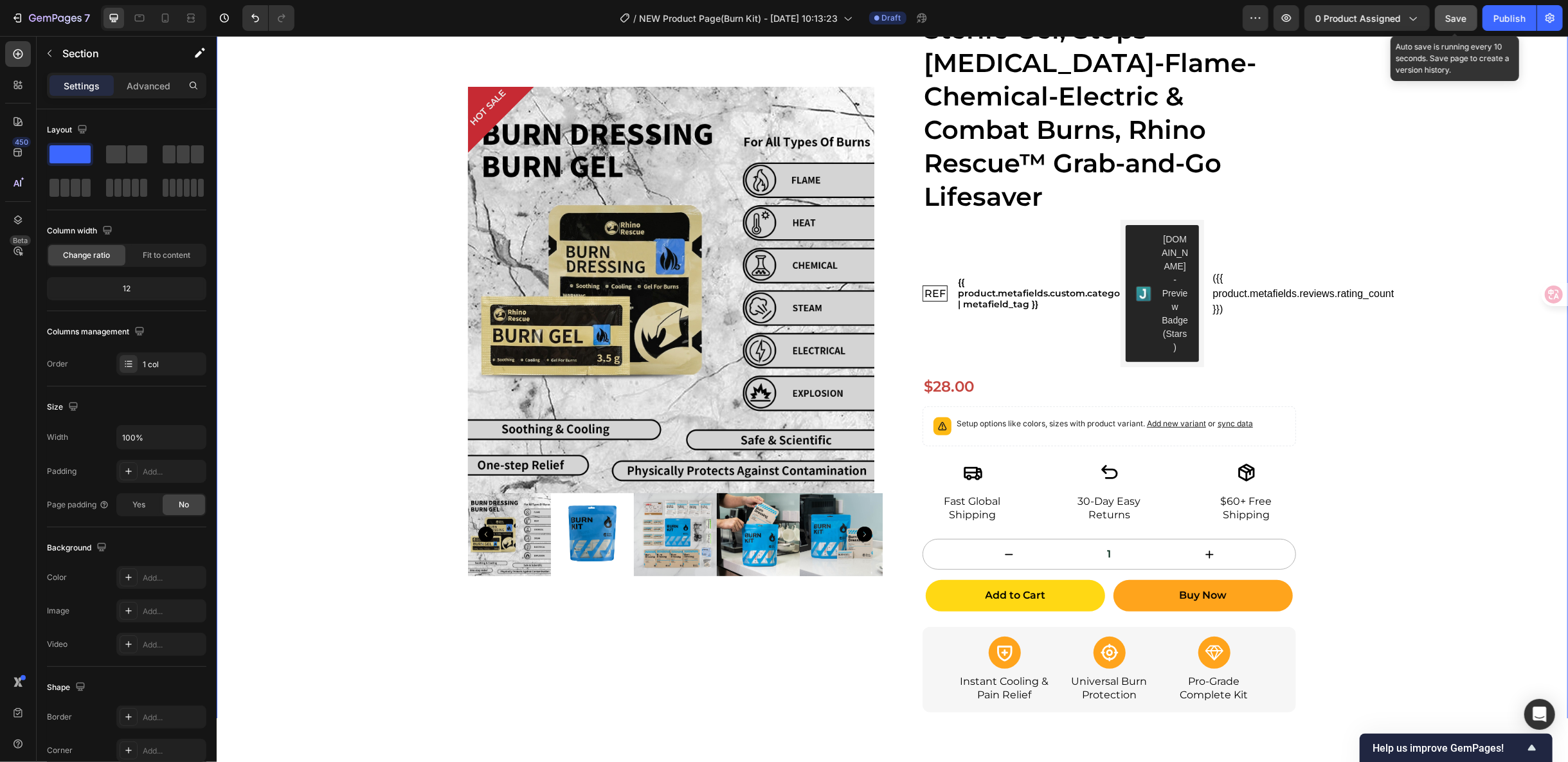
click at [1454, 16] on span "Save" at bounding box center [1456, 18] width 21 height 11
click at [169, 17] on icon at bounding box center [164, 17] width 13 height 13
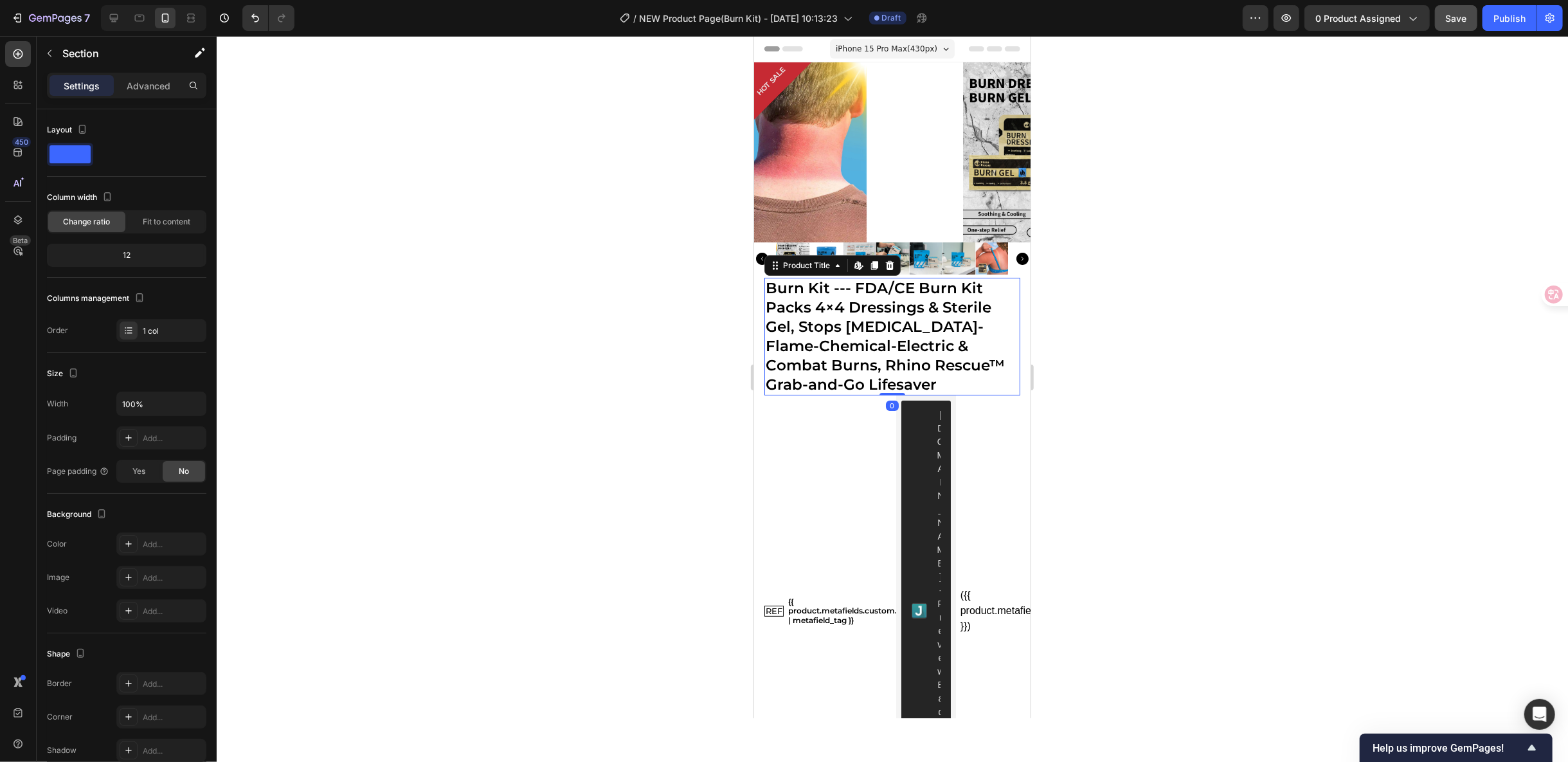
click at [889, 343] on h1 "Burn Kit --- FDA/CE Burn Kit Packs 4×4 Dressings & Sterile Gel, Stops Sunburn-F…" at bounding box center [891, 336] width 256 height 118
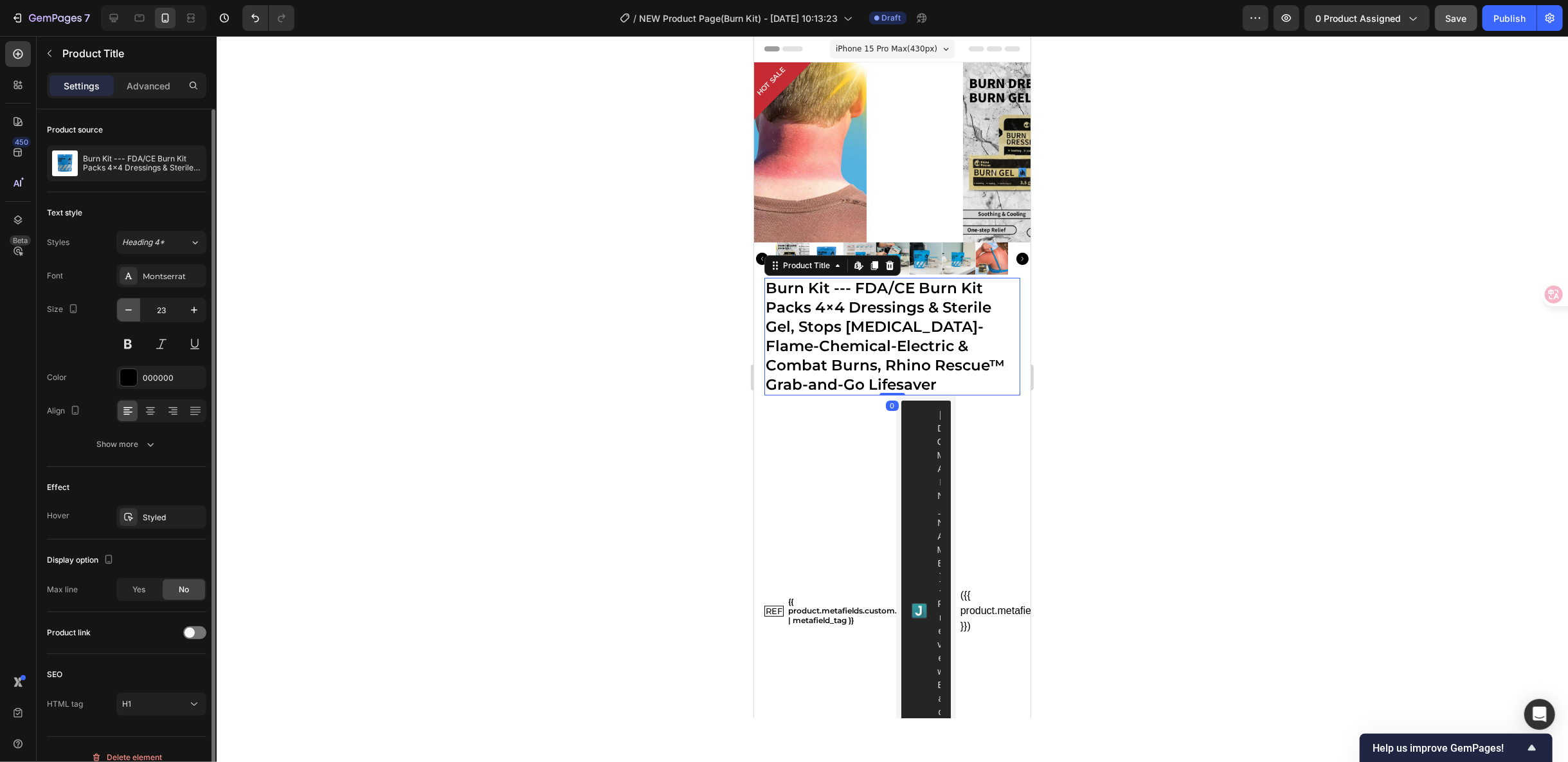
click at [130, 310] on icon "button" at bounding box center [128, 310] width 13 height 13
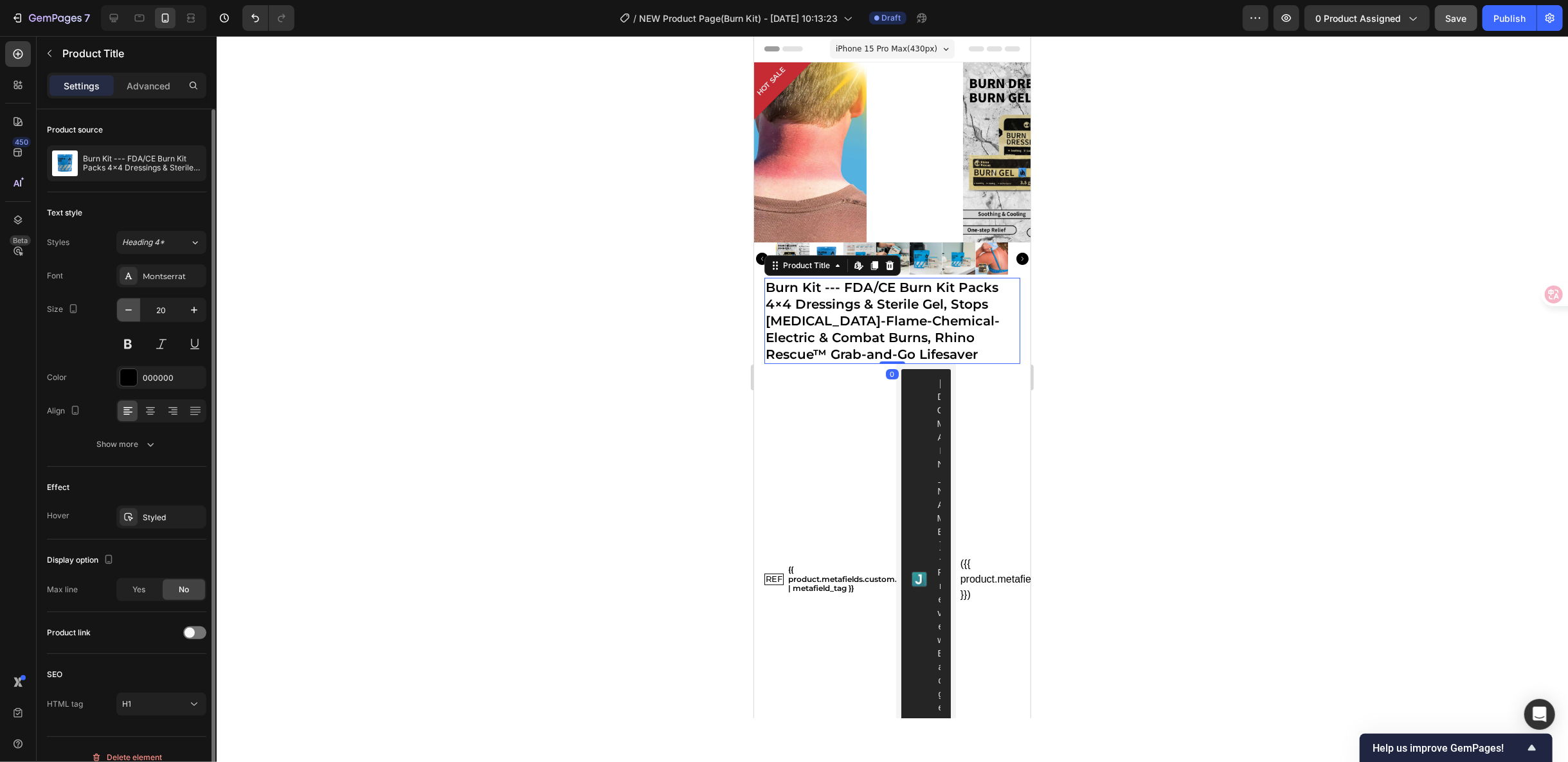
click at [130, 310] on icon "button" at bounding box center [128, 310] width 13 height 13
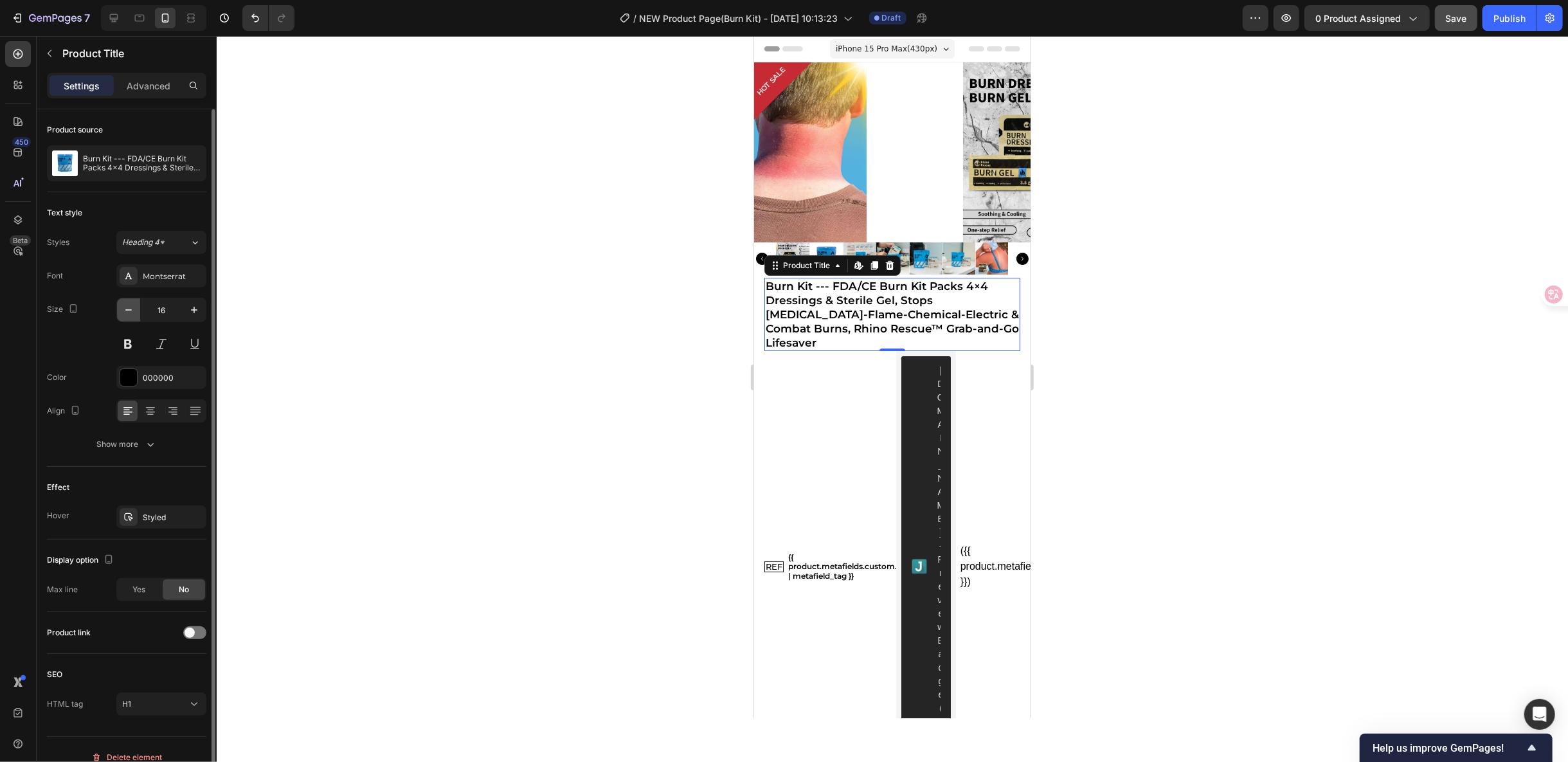
click at [130, 310] on icon "button" at bounding box center [128, 310] width 13 height 13
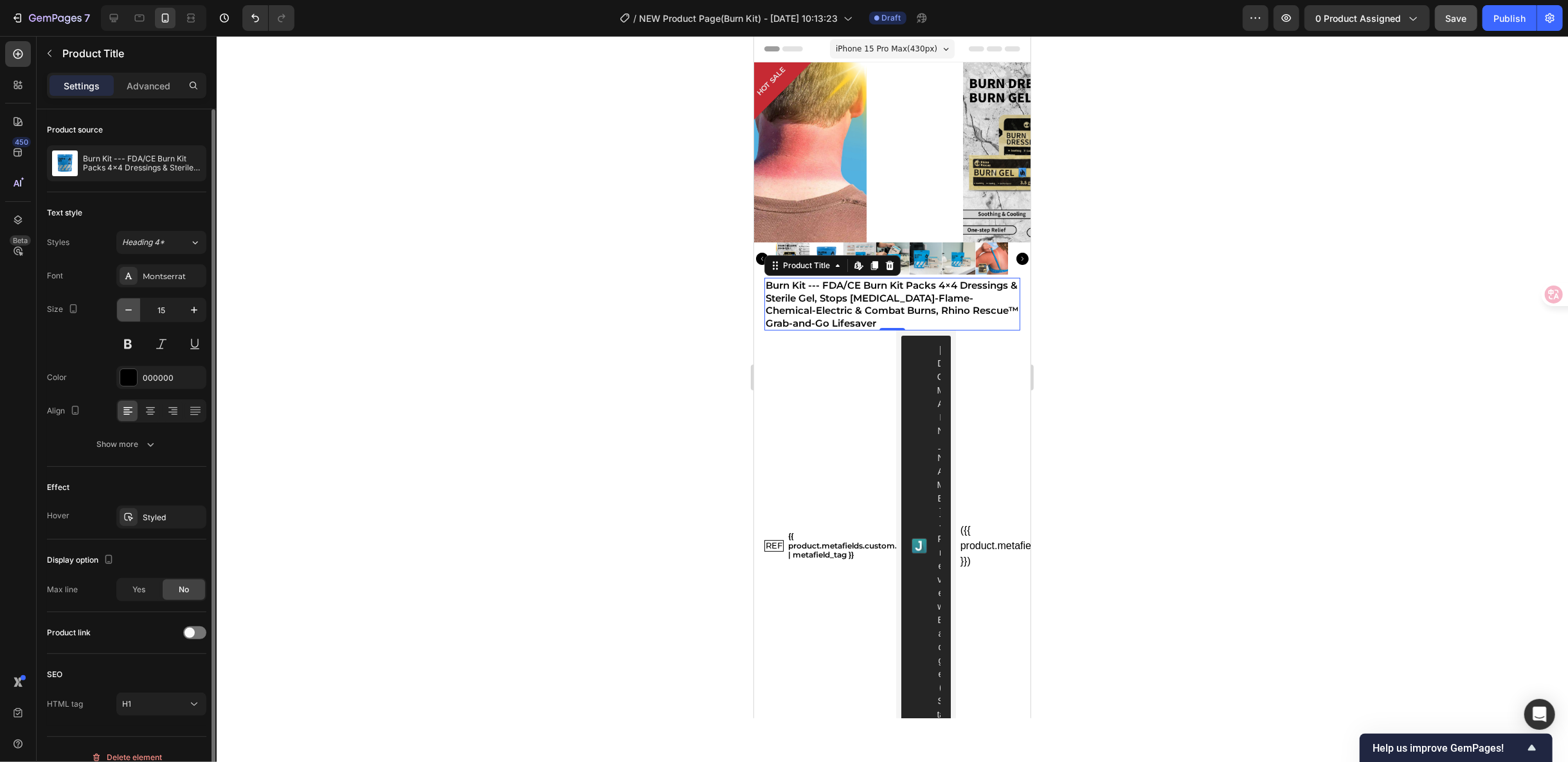
click at [130, 310] on icon "button" at bounding box center [128, 310] width 13 height 13
type input "13"
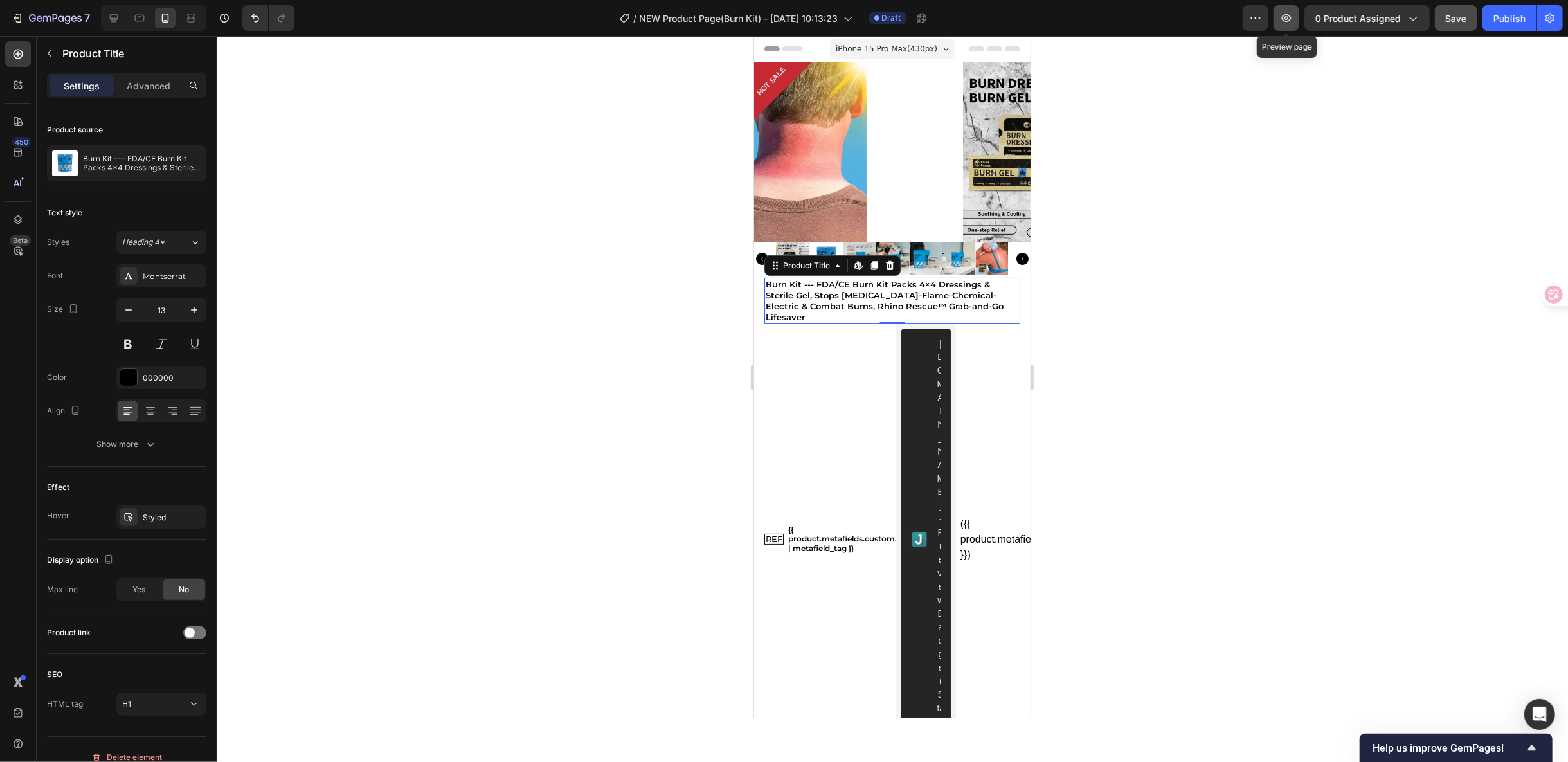
click at [1288, 11] on button "button" at bounding box center [1286, 18] width 25 height 25
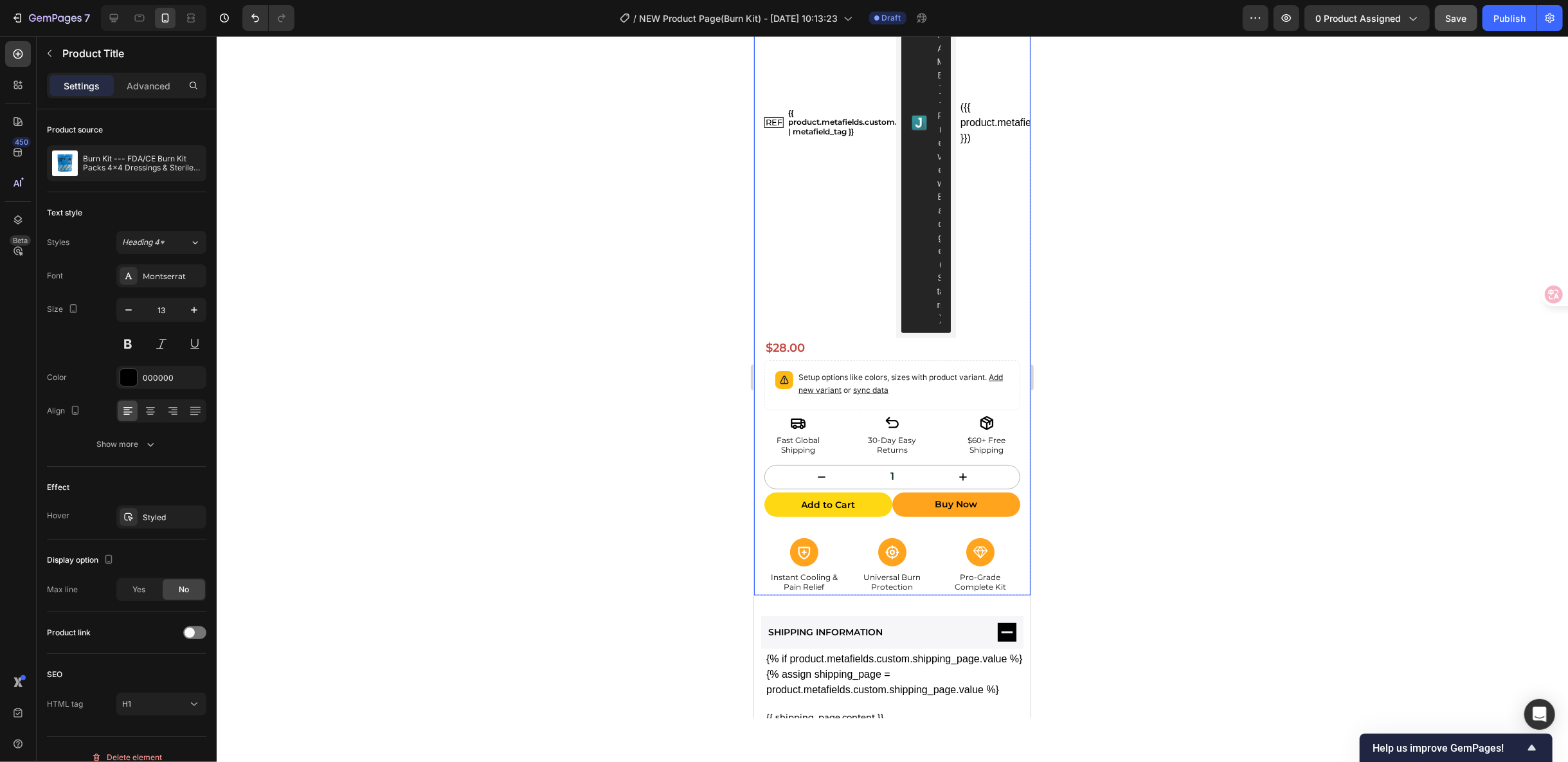
scroll to position [500, 0]
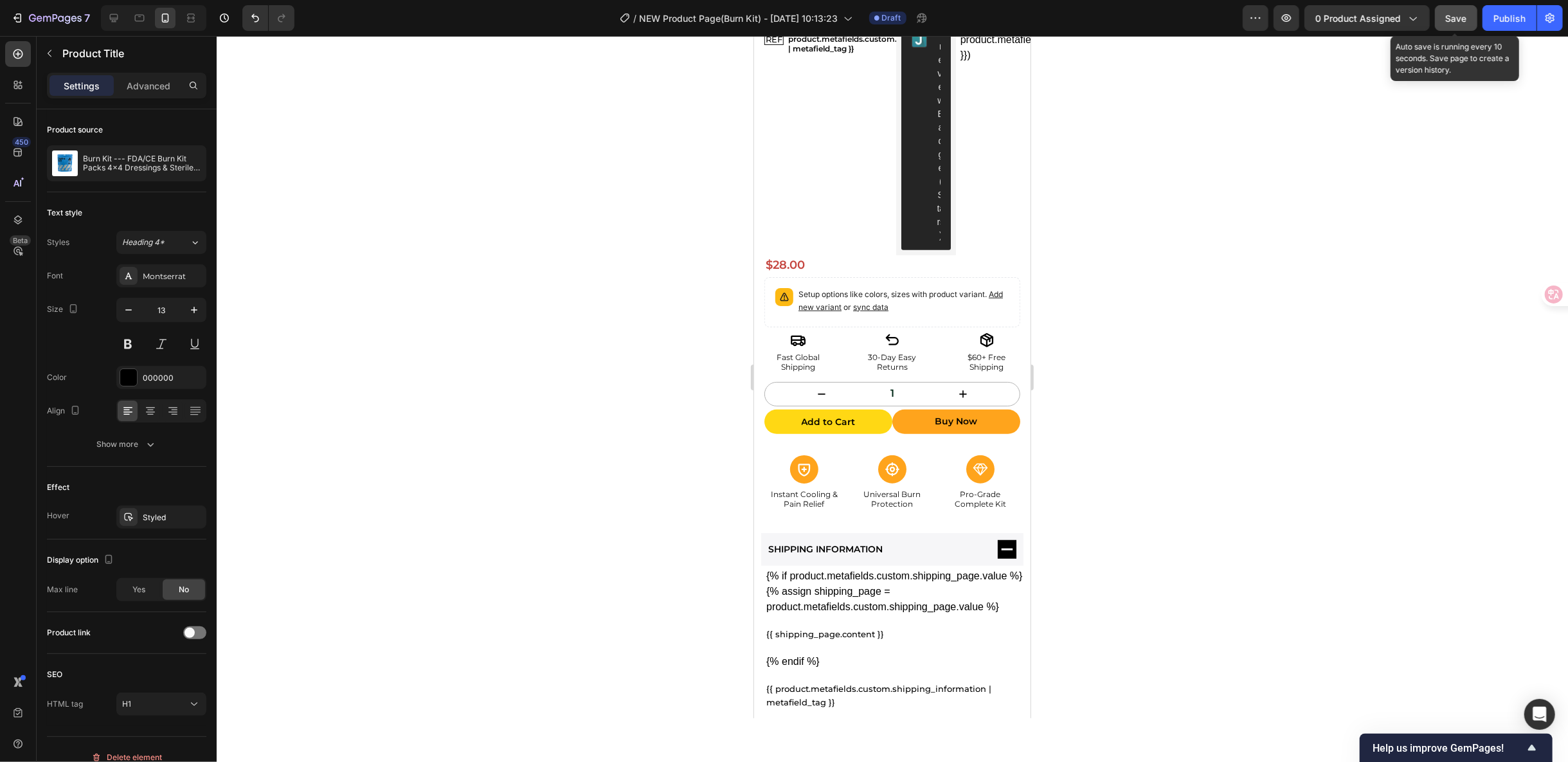
click at [1456, 18] on span "Save" at bounding box center [1456, 18] width 21 height 11
click at [1445, 21] on button "Save" at bounding box center [1456, 18] width 42 height 25
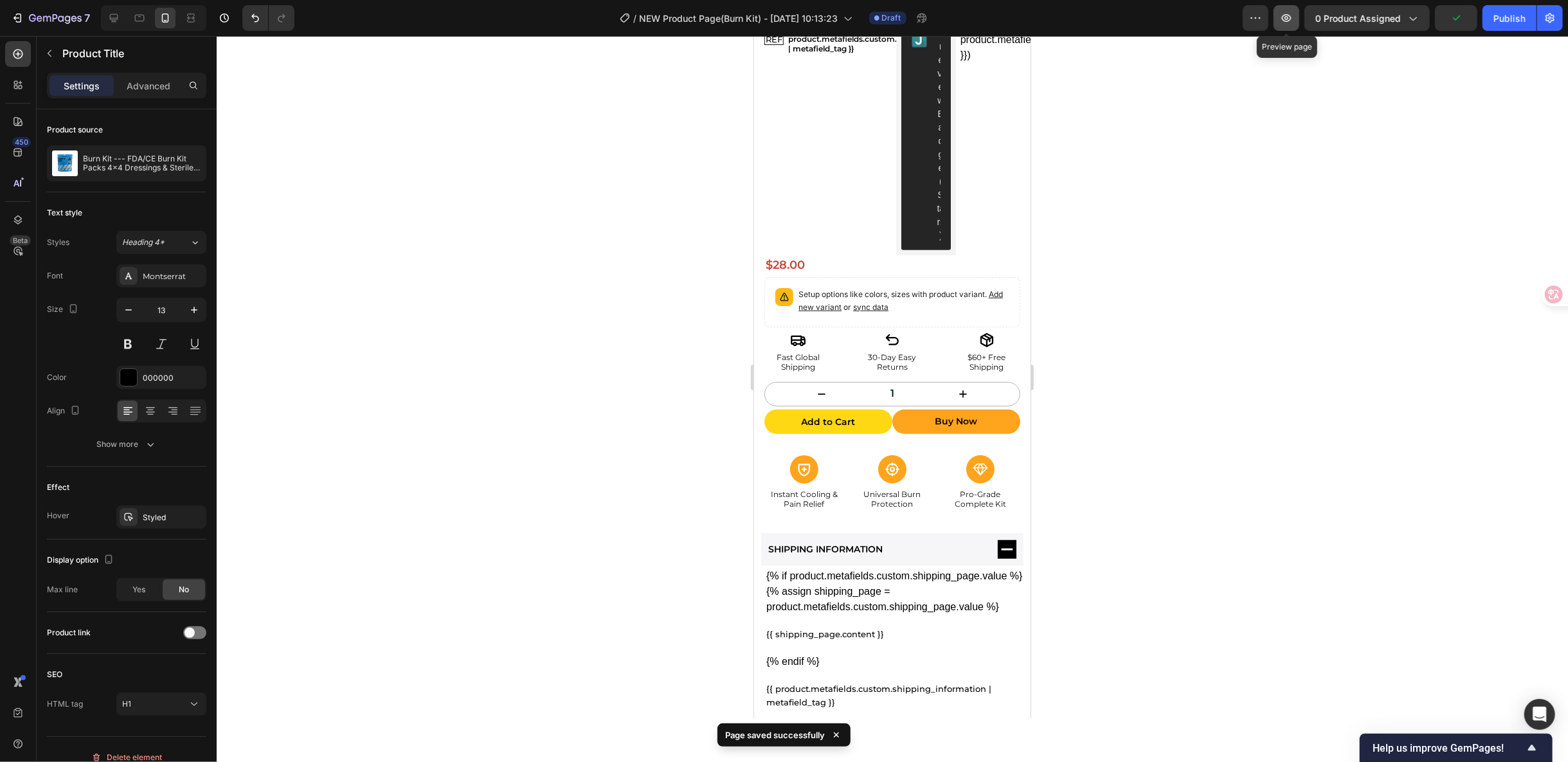
click at [1286, 16] on icon "button" at bounding box center [1286, 18] width 9 height 8
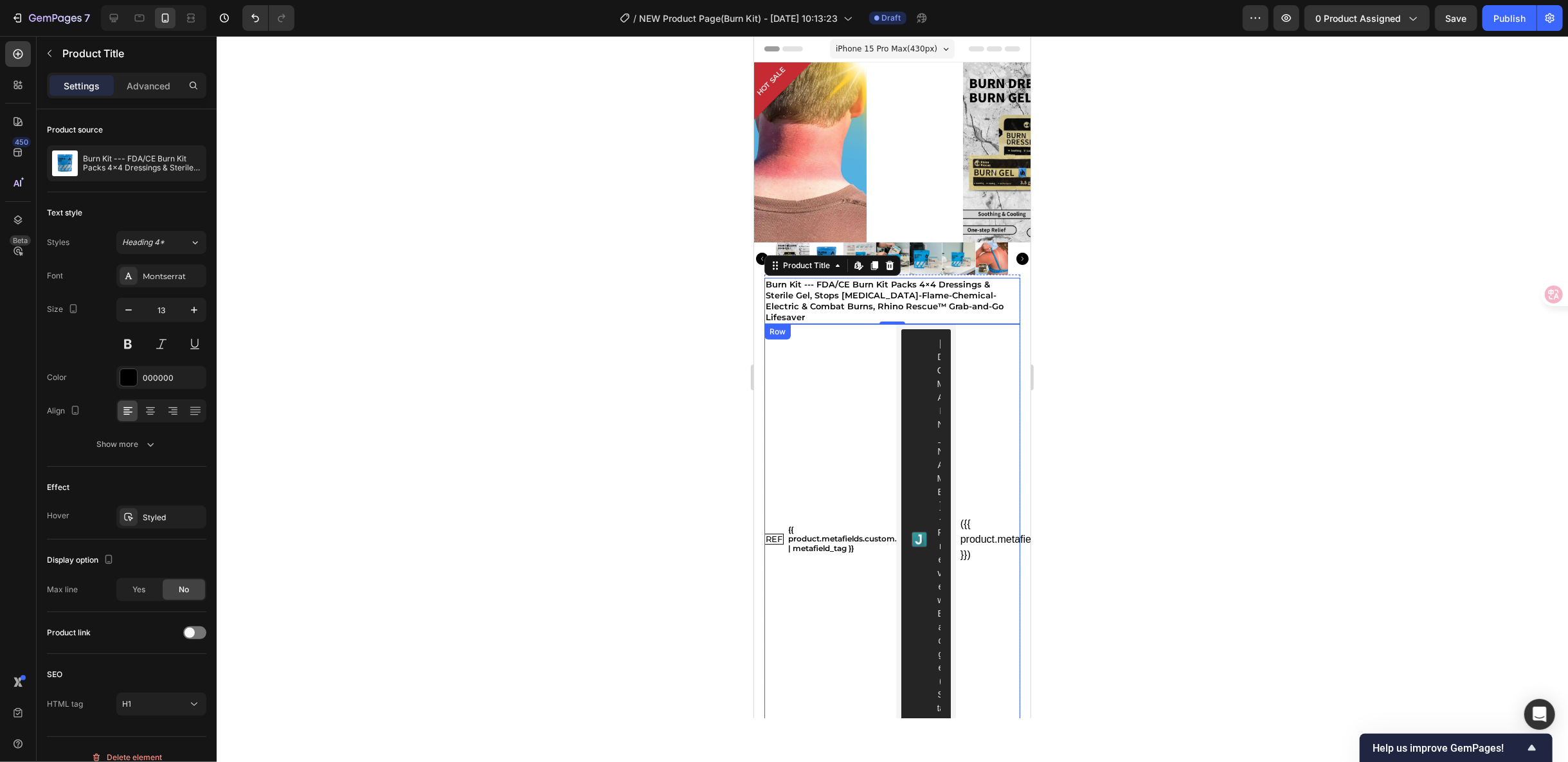
scroll to position [0, 0]
click at [1378, 15] on span "0 product assigned" at bounding box center [1358, 18] width 86 height 13
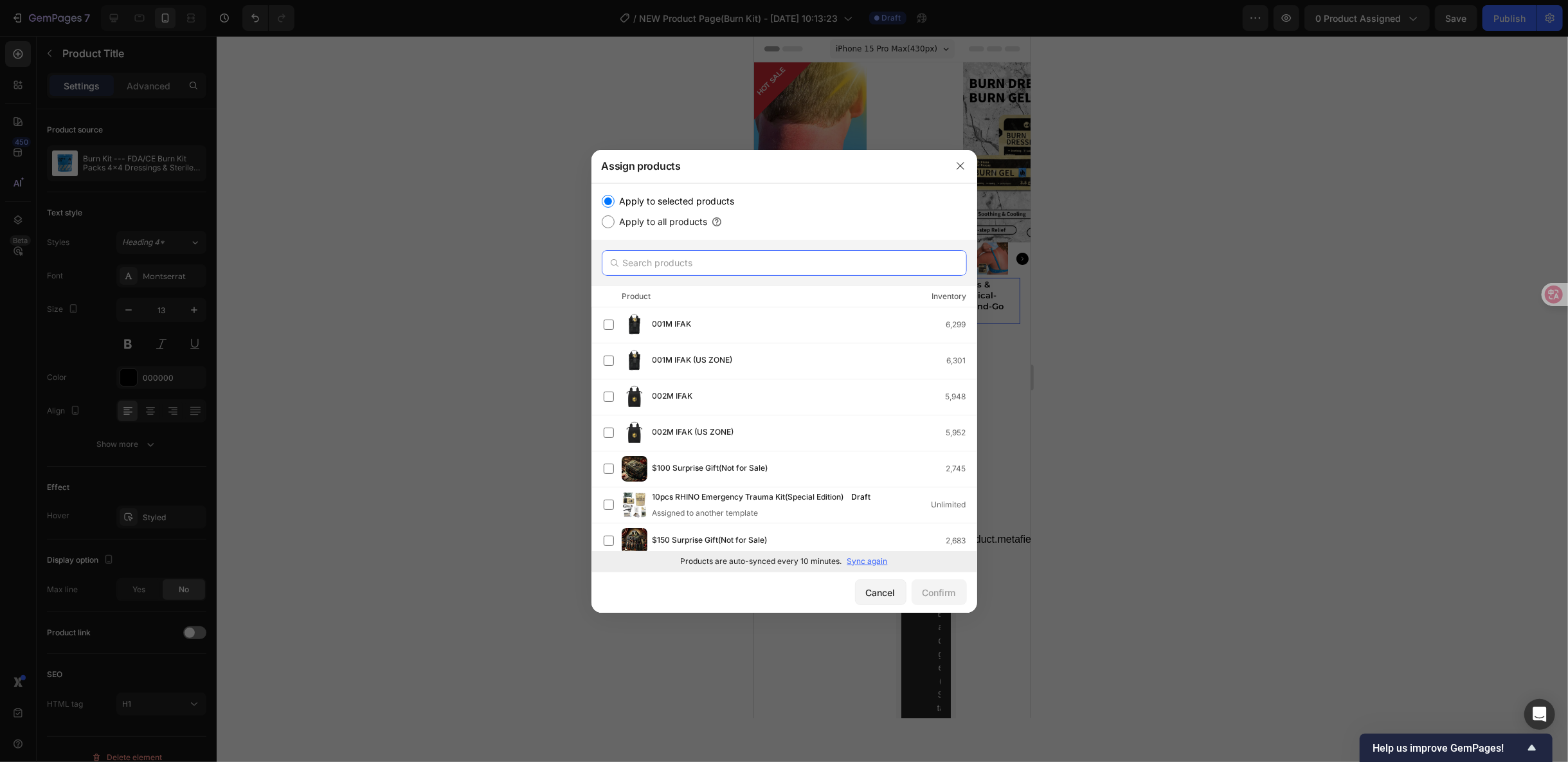
click at [687, 264] on input "text" at bounding box center [784, 263] width 365 height 25
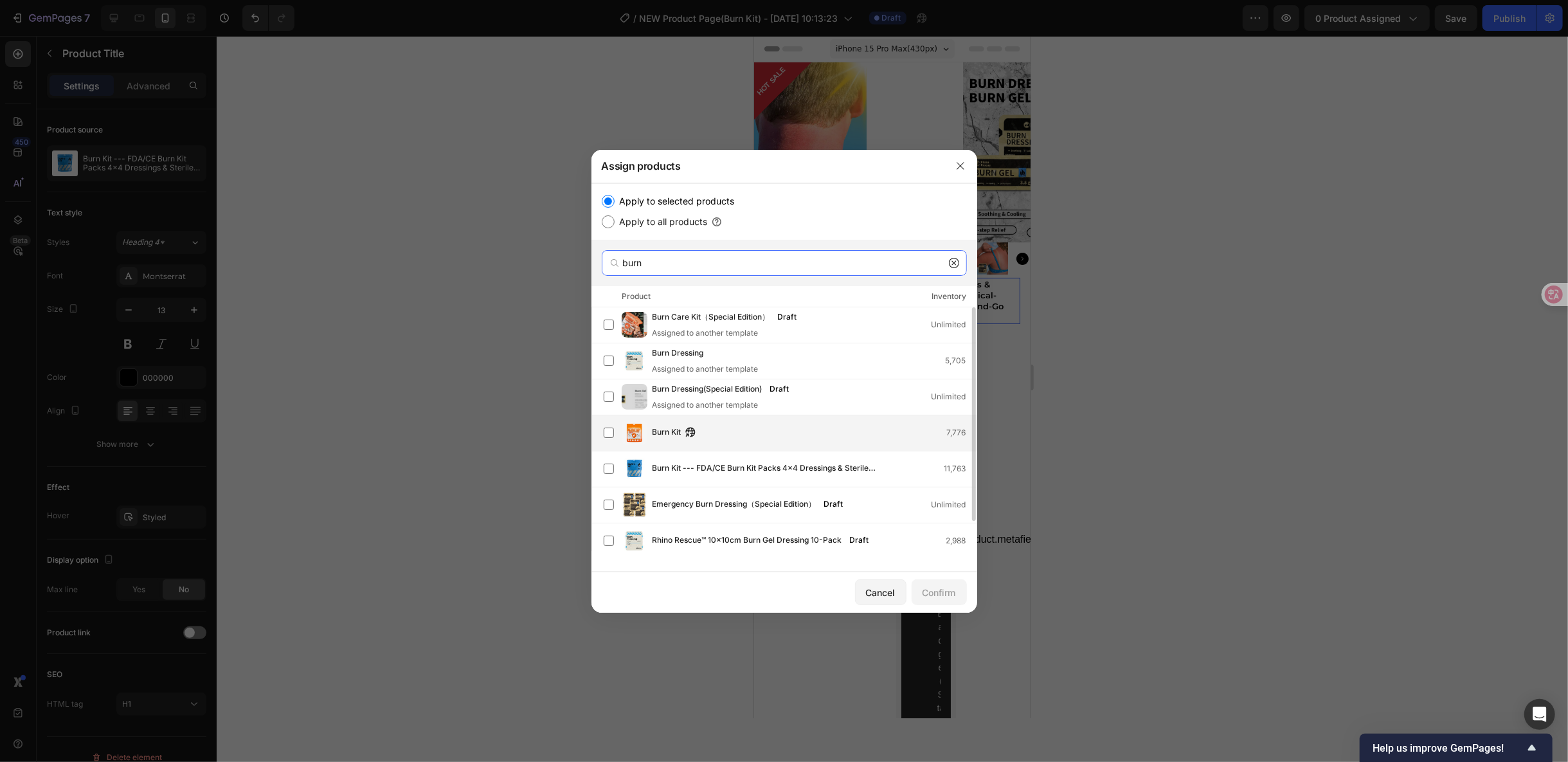
scroll to position [33, 0]
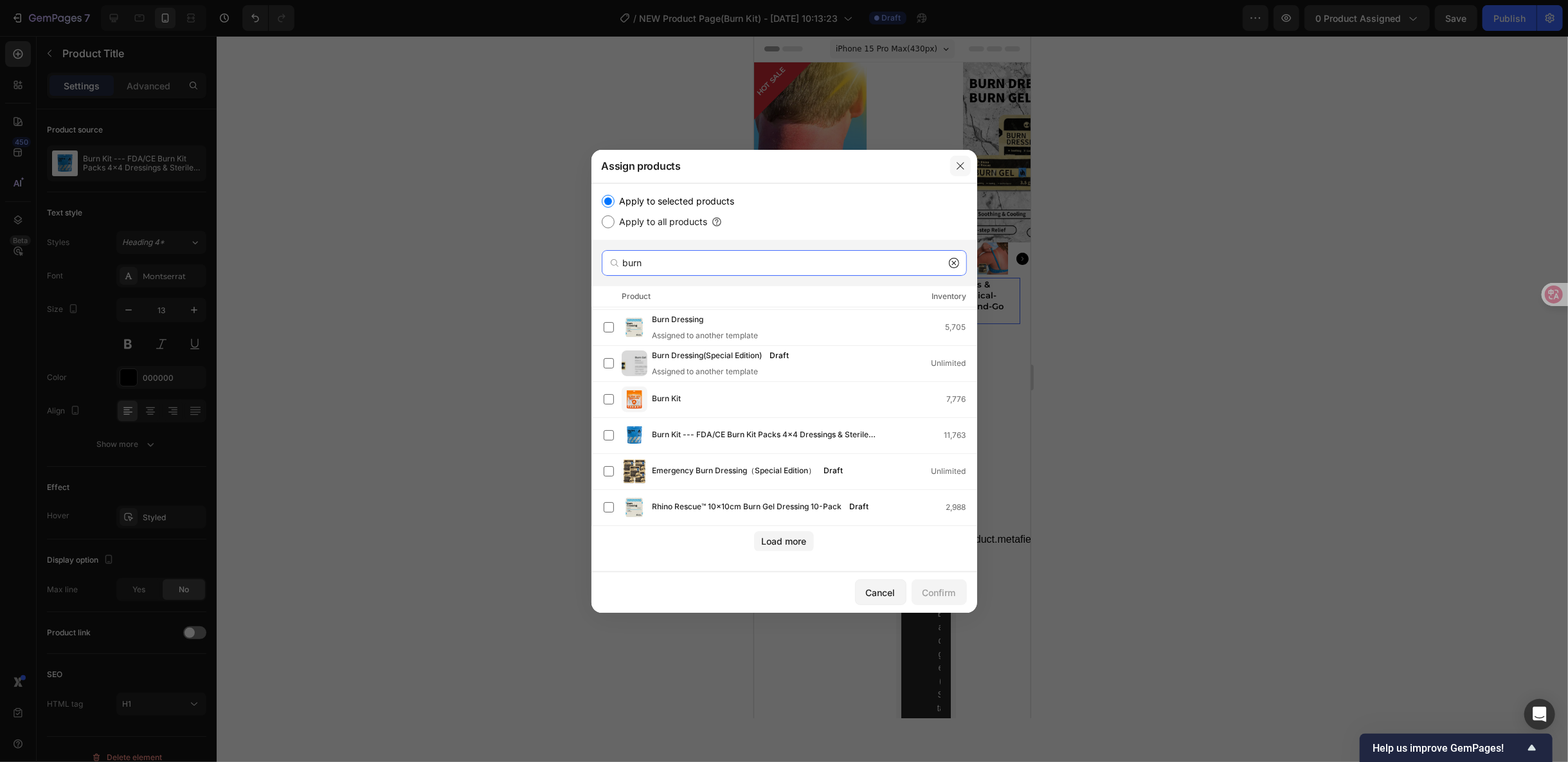
type input "burn"
click at [966, 168] on button "button" at bounding box center [960, 166] width 21 height 21
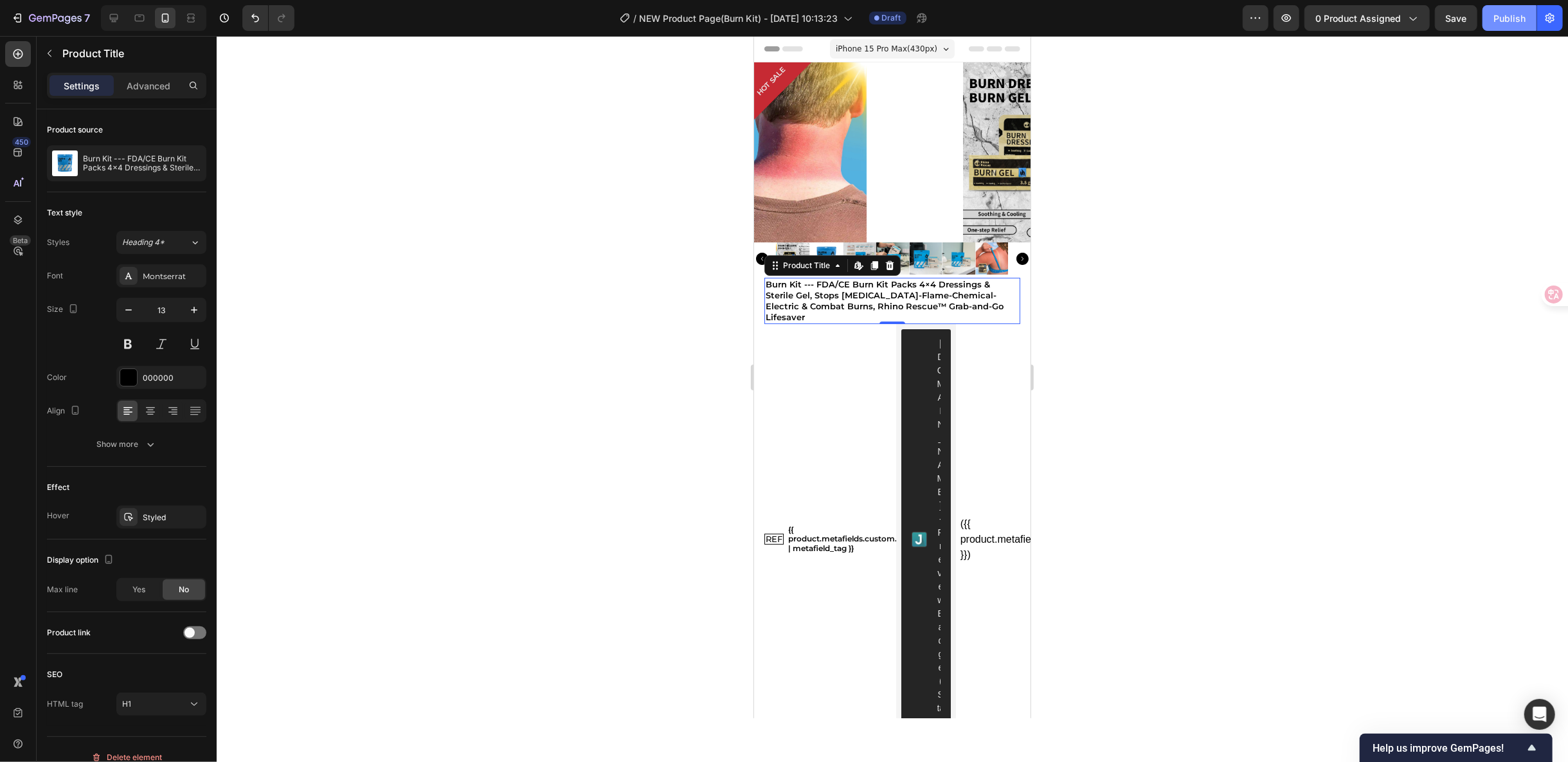
click at [1510, 13] on div "Publish" at bounding box center [1510, 18] width 32 height 13
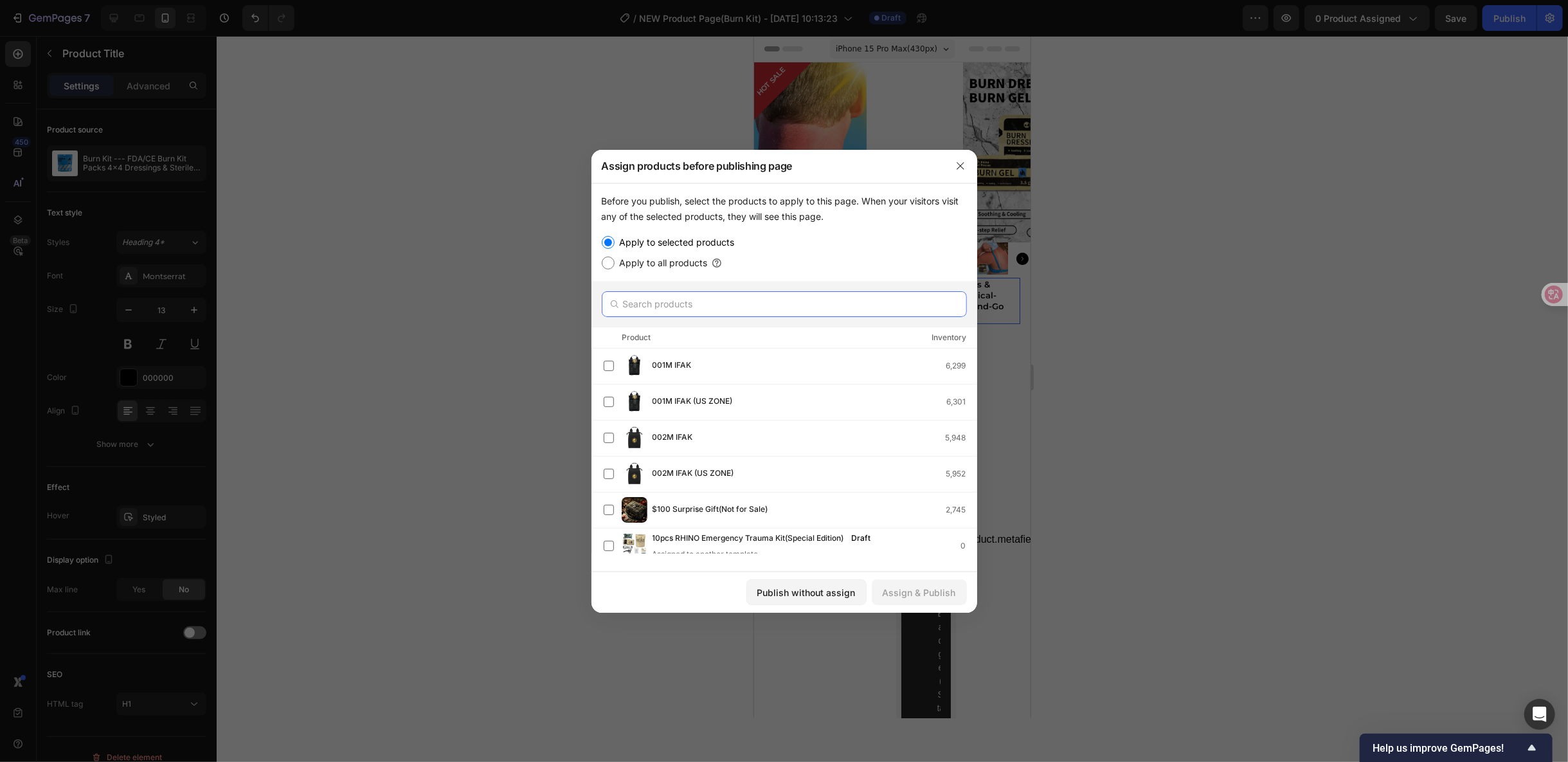
click at [792, 306] on input "text" at bounding box center [784, 304] width 365 height 25
click at [960, 171] on button "button" at bounding box center [960, 166] width 21 height 21
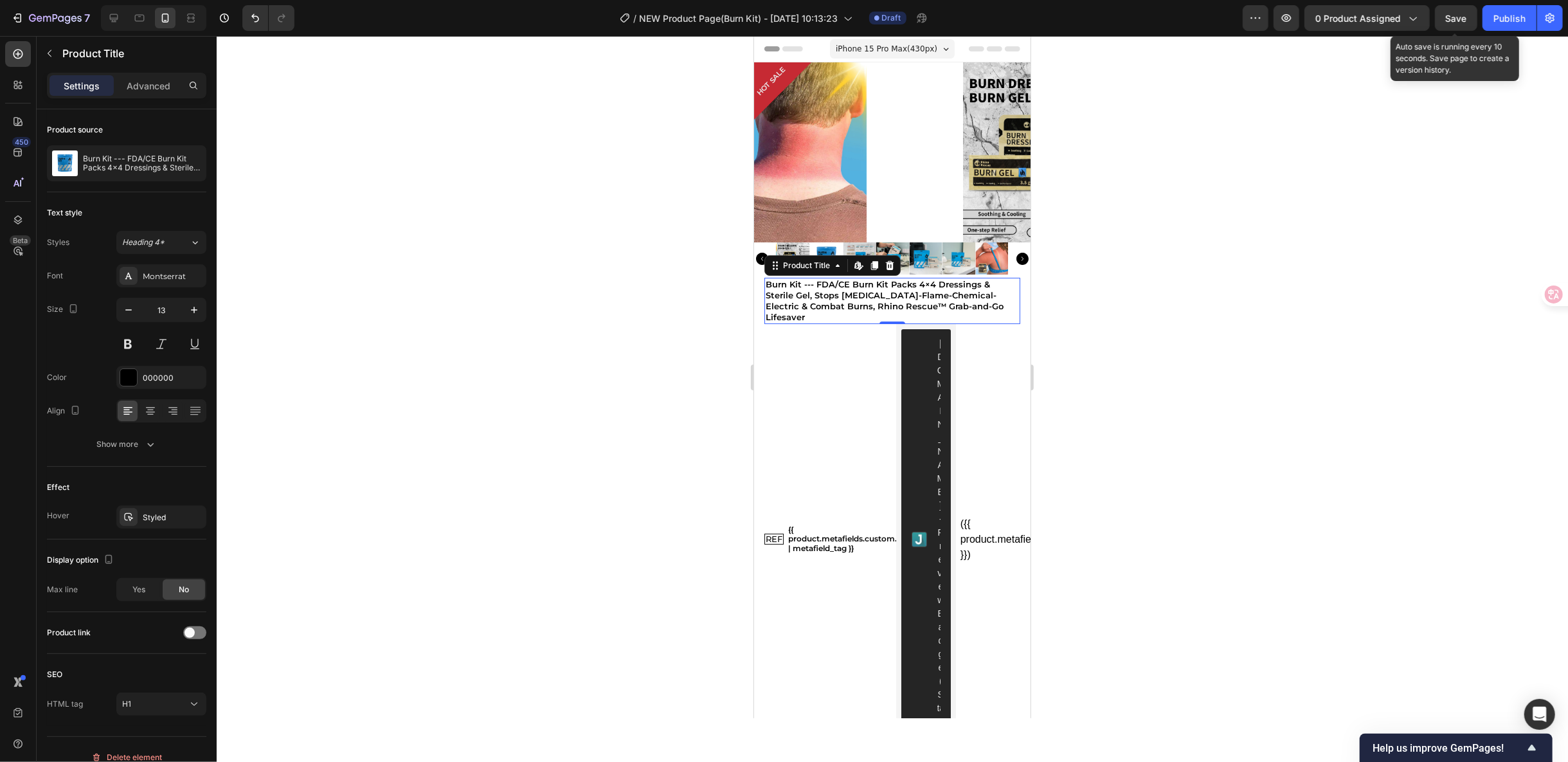
click at [1450, 15] on span "Save" at bounding box center [1456, 18] width 21 height 11
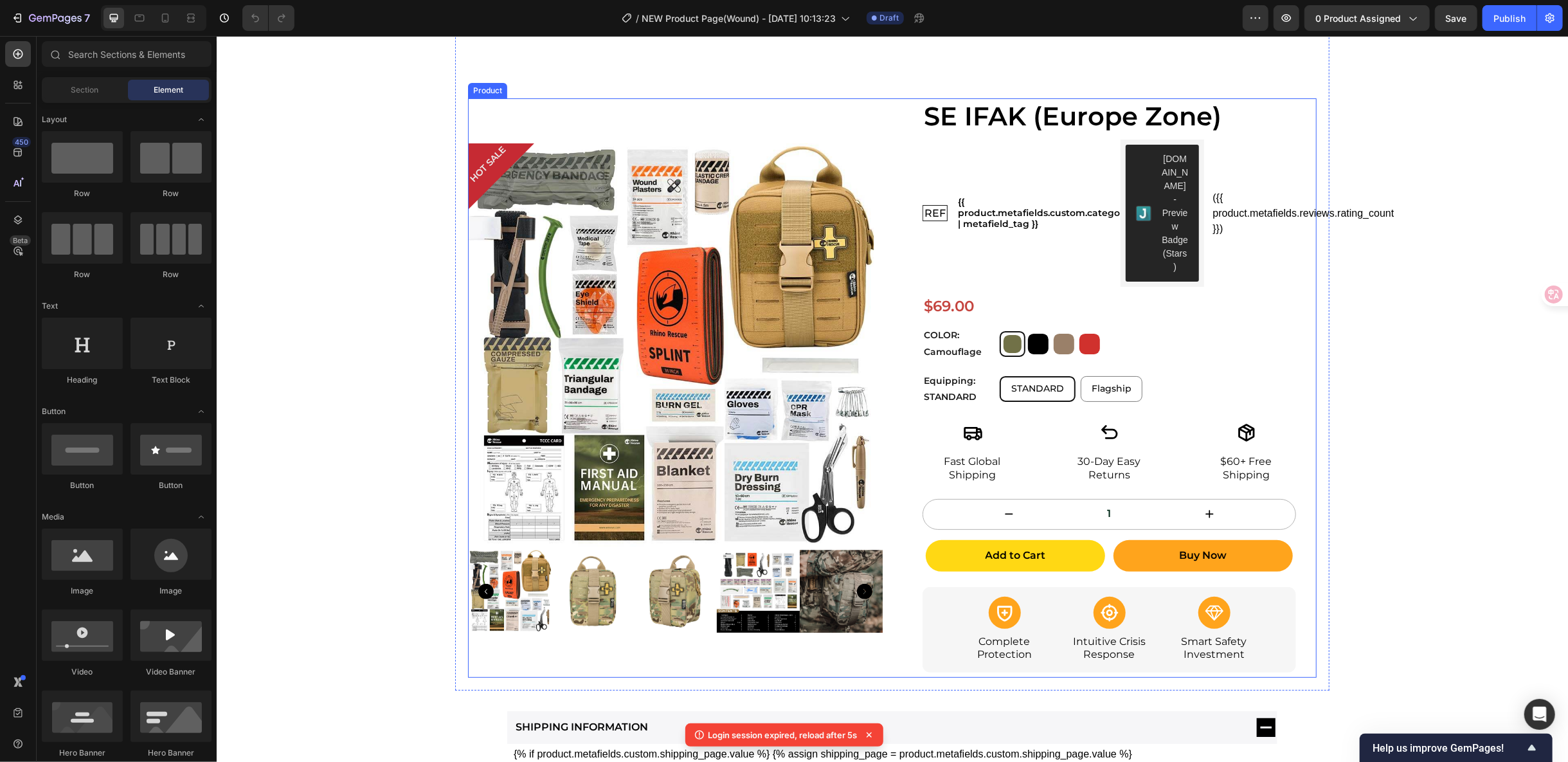
scroll to position [72, 0]
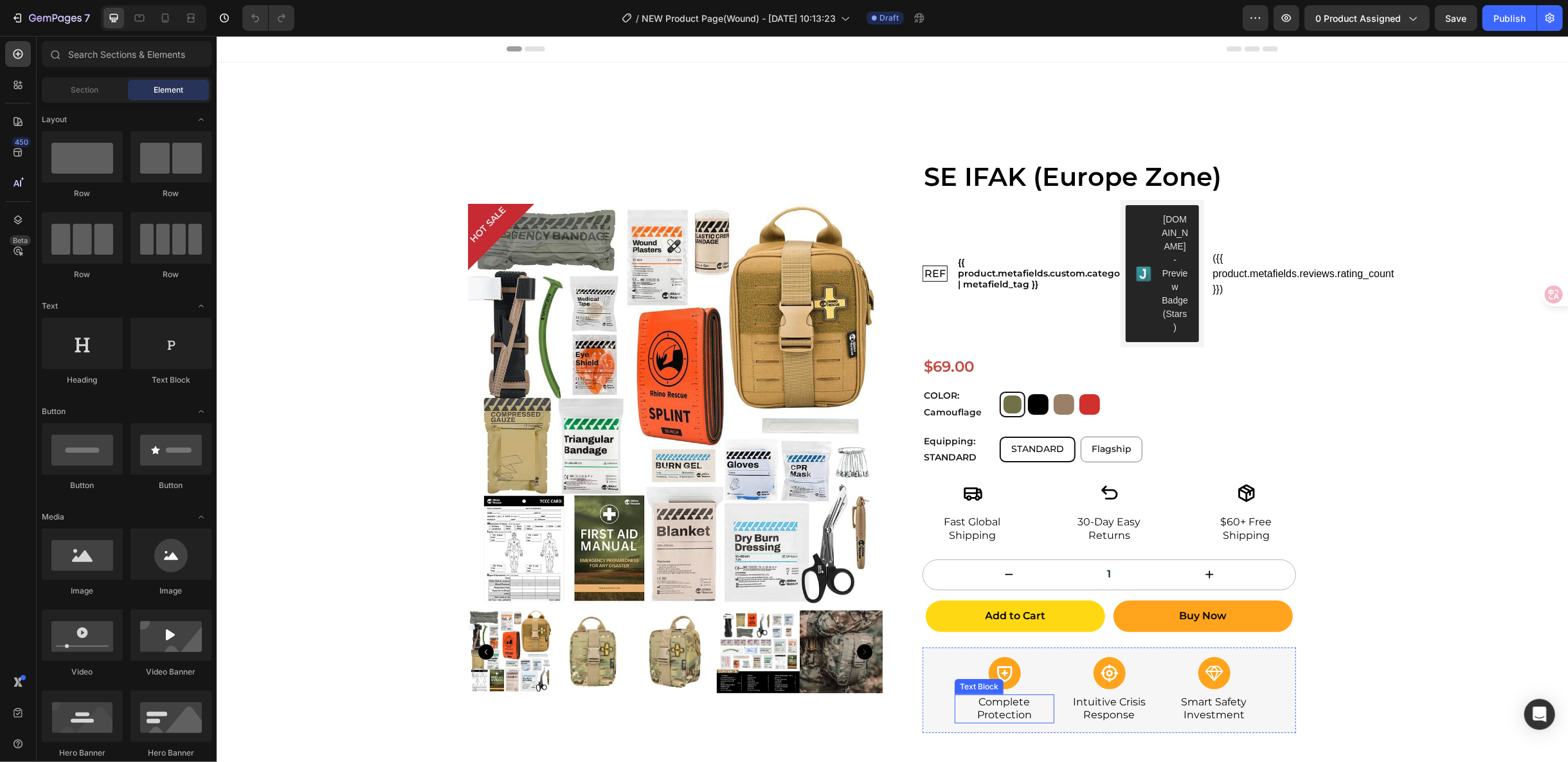
click at [1014, 695] on p "Complete Protection" at bounding box center [1004, 708] width 97 height 27
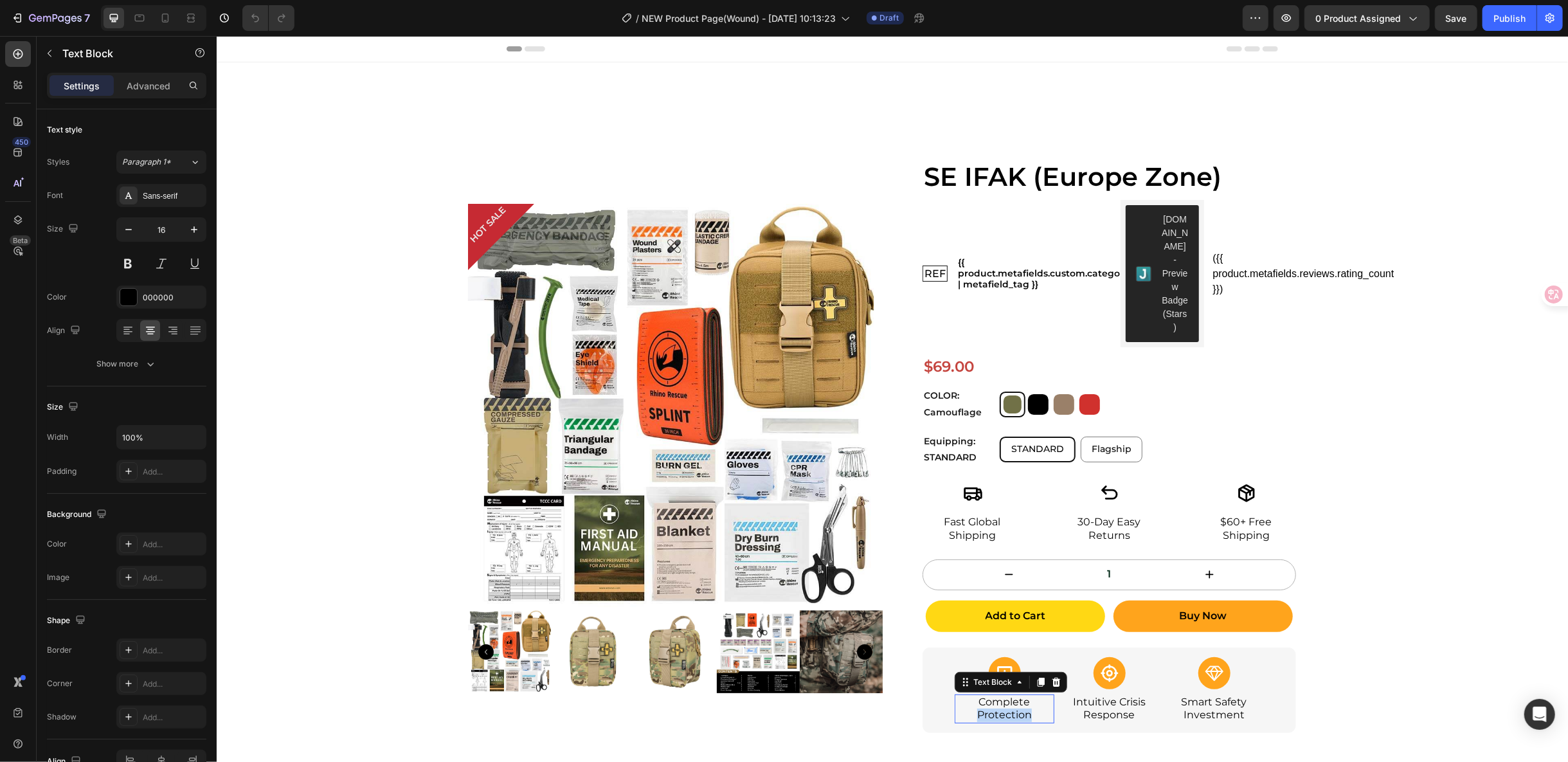
click at [1014, 695] on p "Complete Protection" at bounding box center [1004, 708] width 97 height 27
click at [1099, 695] on p "Intuitive Crisis Response" at bounding box center [1108, 708] width 97 height 27
click at [1191, 695] on p "Smart Safety Investment" at bounding box center [1213, 708] width 97 height 27
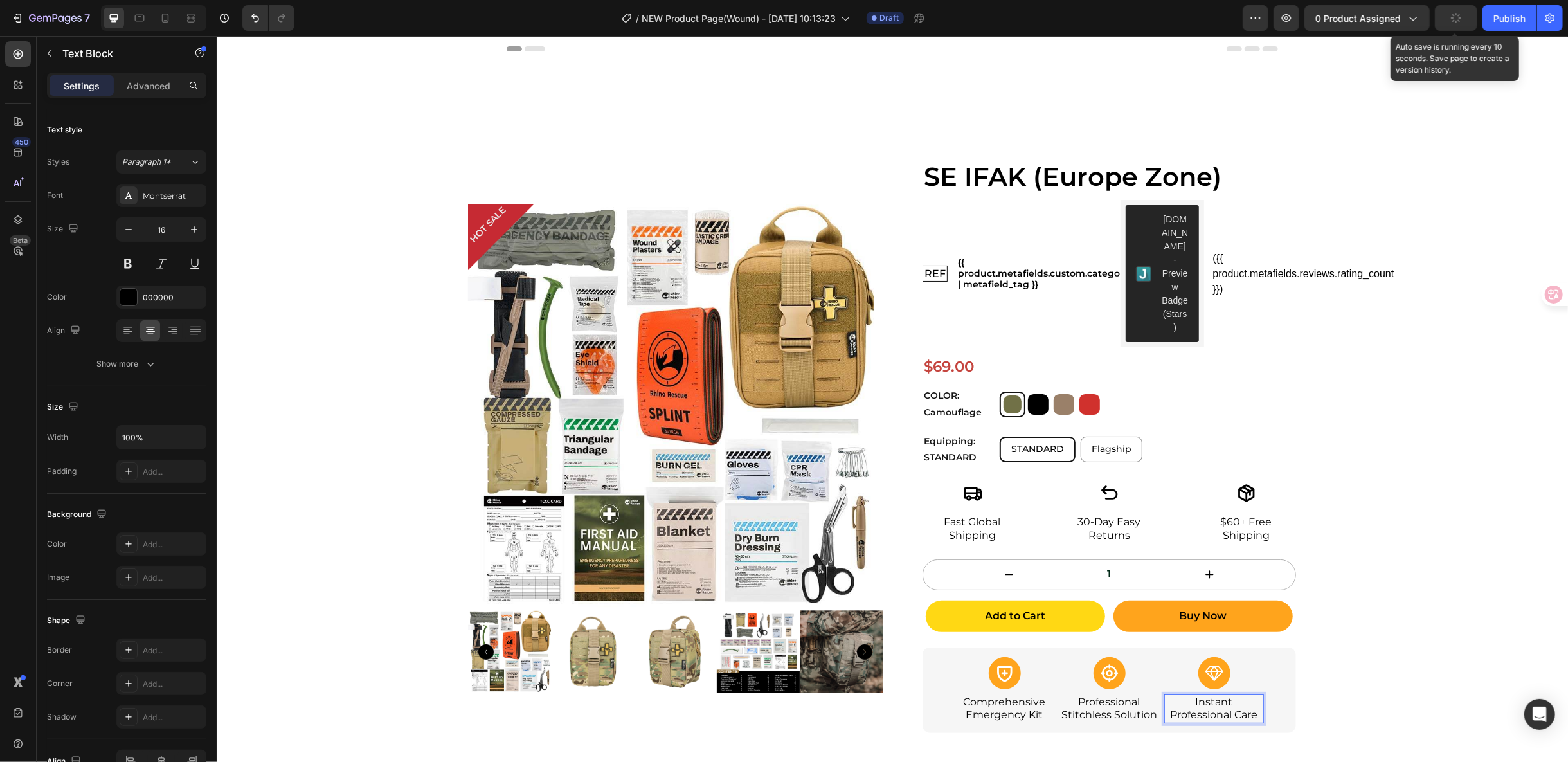
click at [1453, 22] on div "button" at bounding box center [1456, 17] width 10 height 10
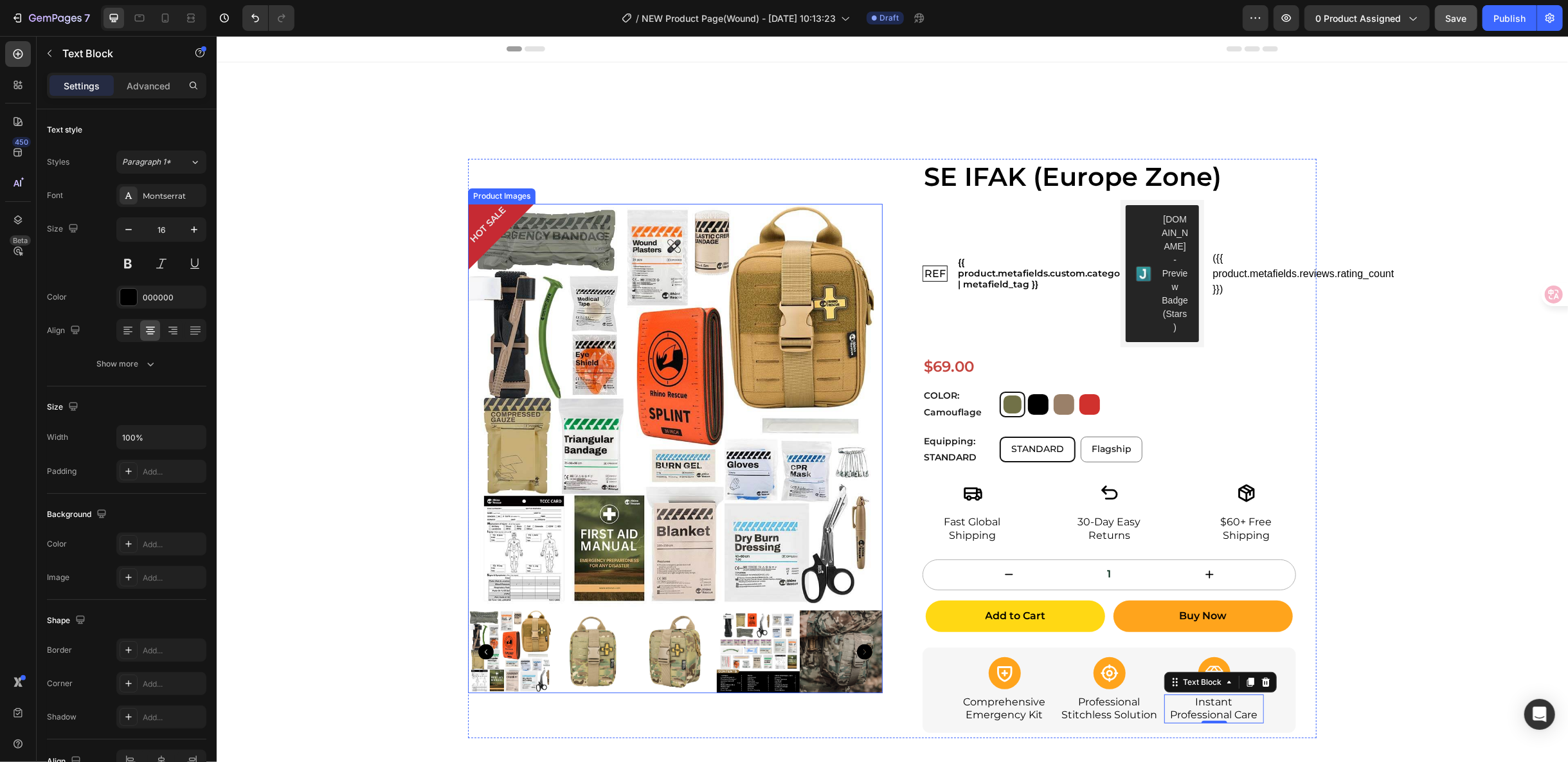
click at [788, 251] on img at bounding box center [671, 407] width 407 height 407
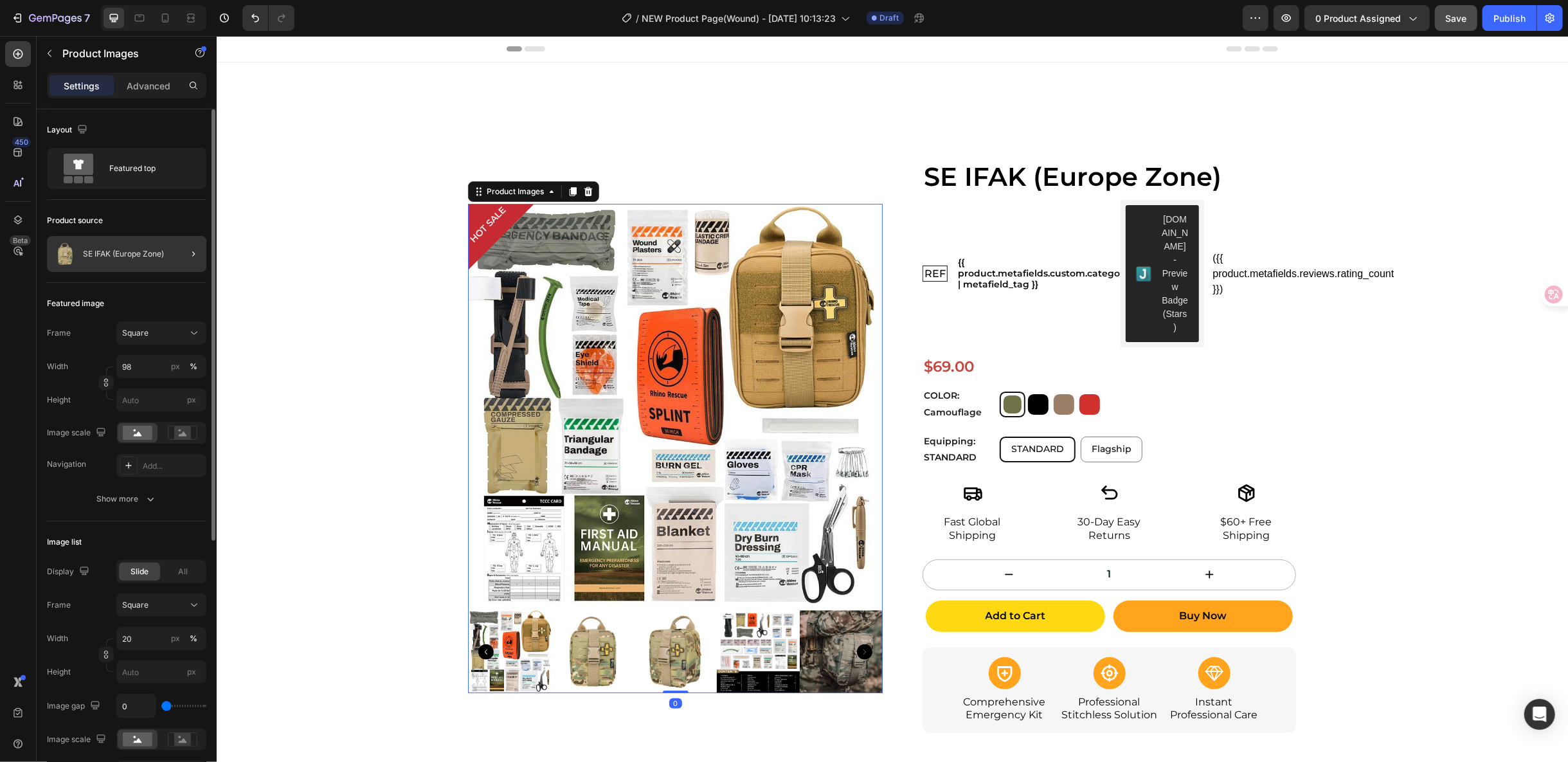
click at [177, 254] on div at bounding box center [189, 254] width 36 height 36
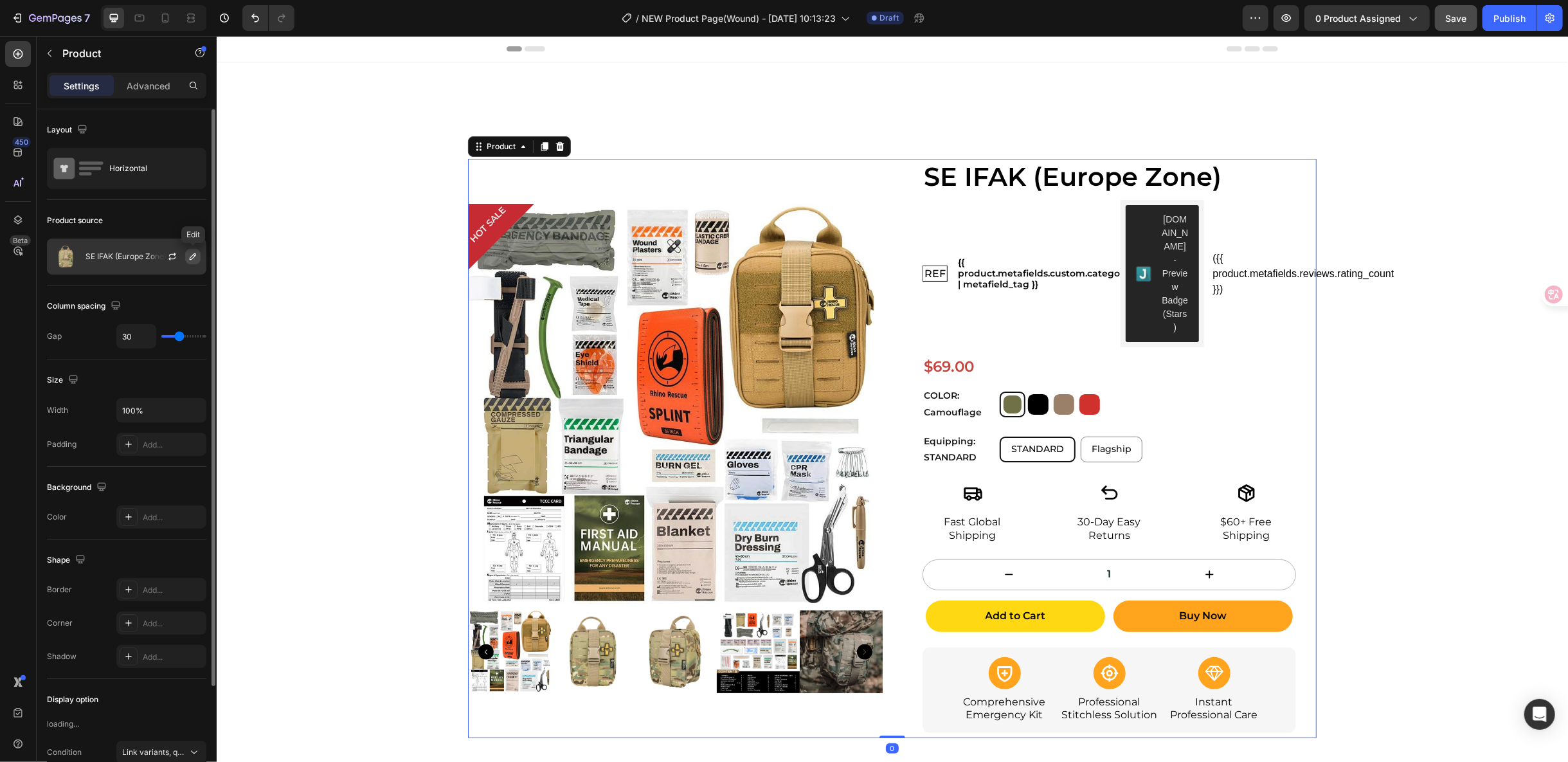
click at [197, 262] on button "button" at bounding box center [193, 256] width 15 height 15
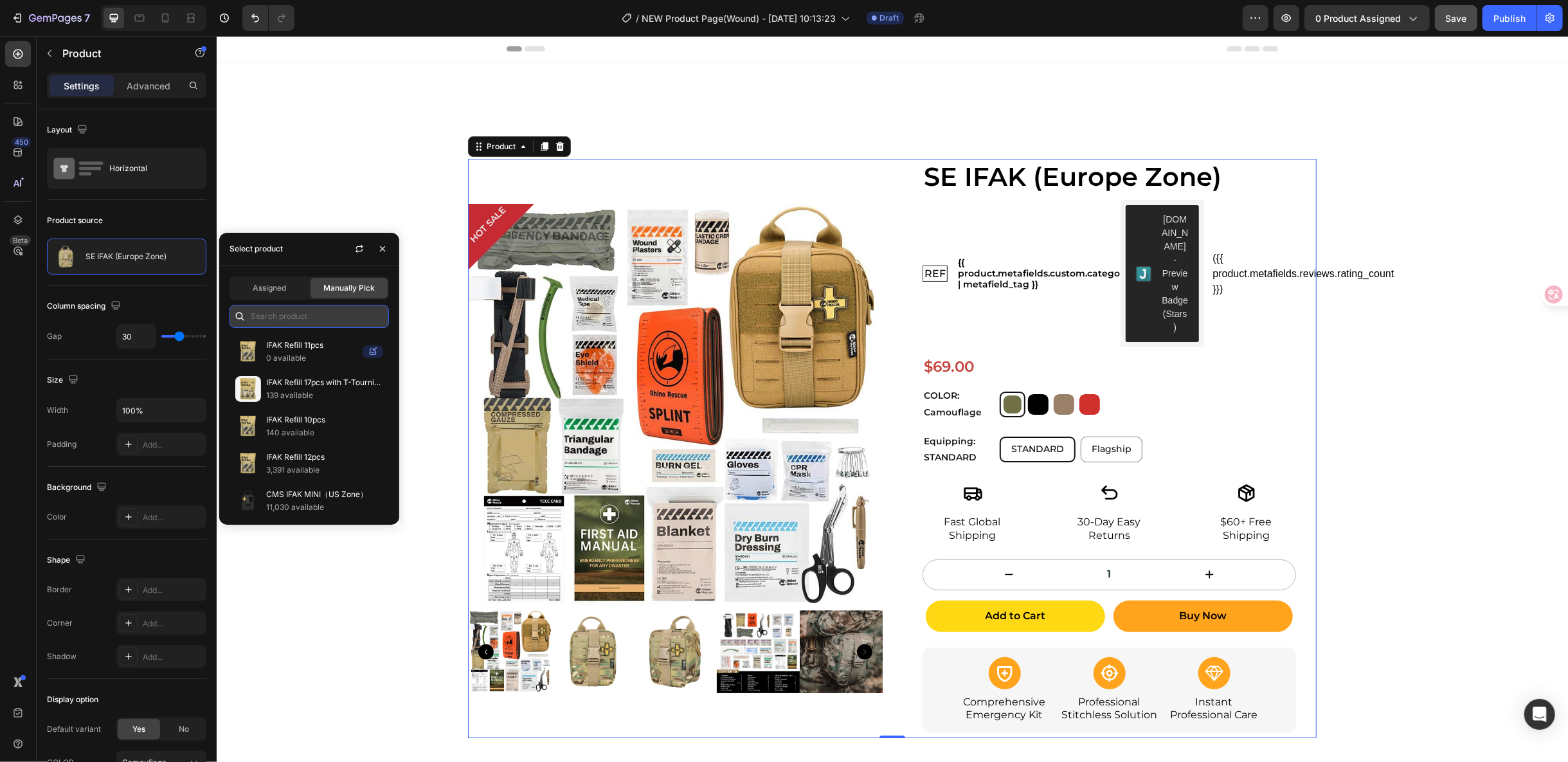
click at [313, 321] on input "text" at bounding box center [309, 316] width 159 height 23
type input "wound"
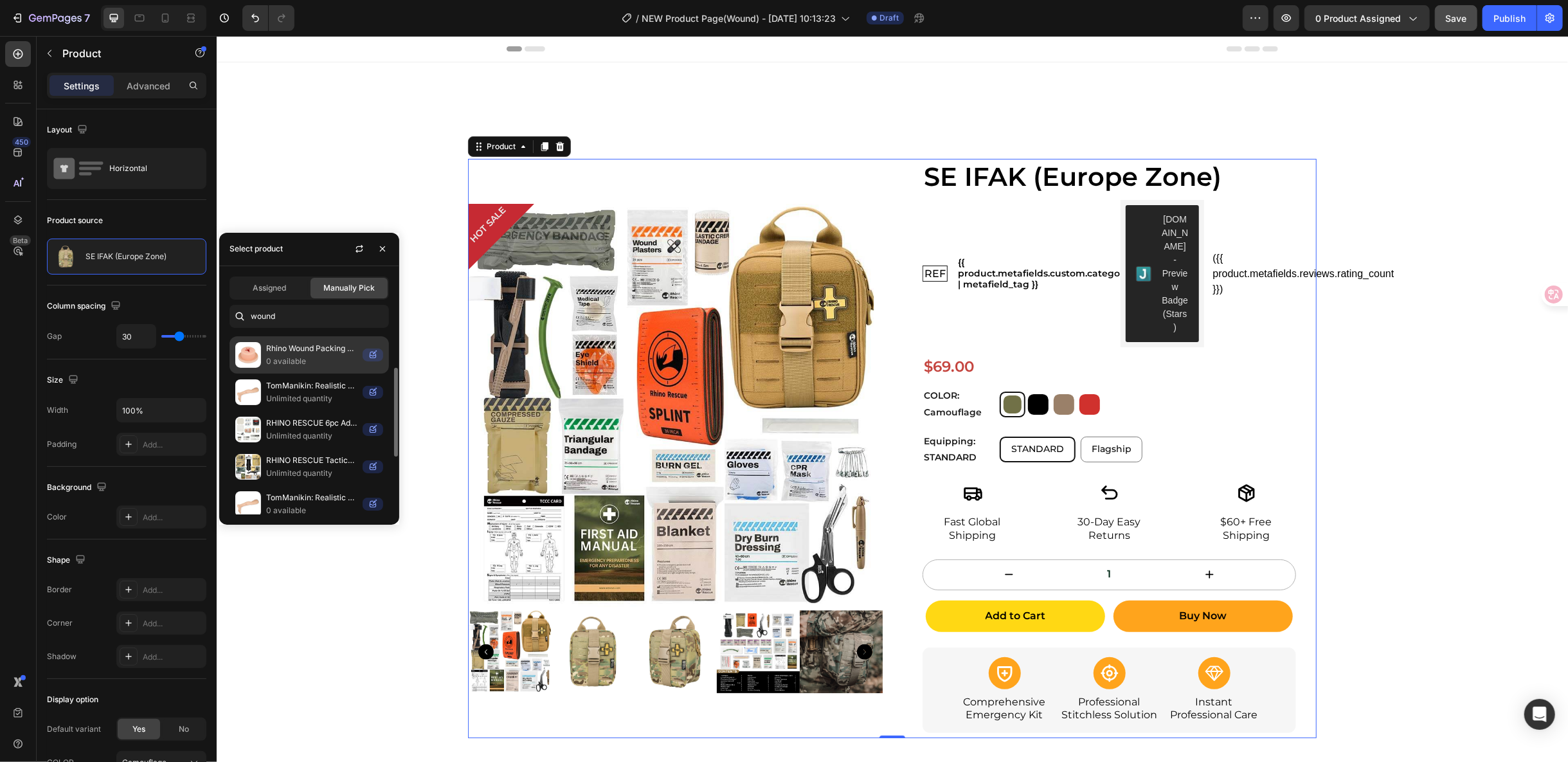
scroll to position [142, 0]
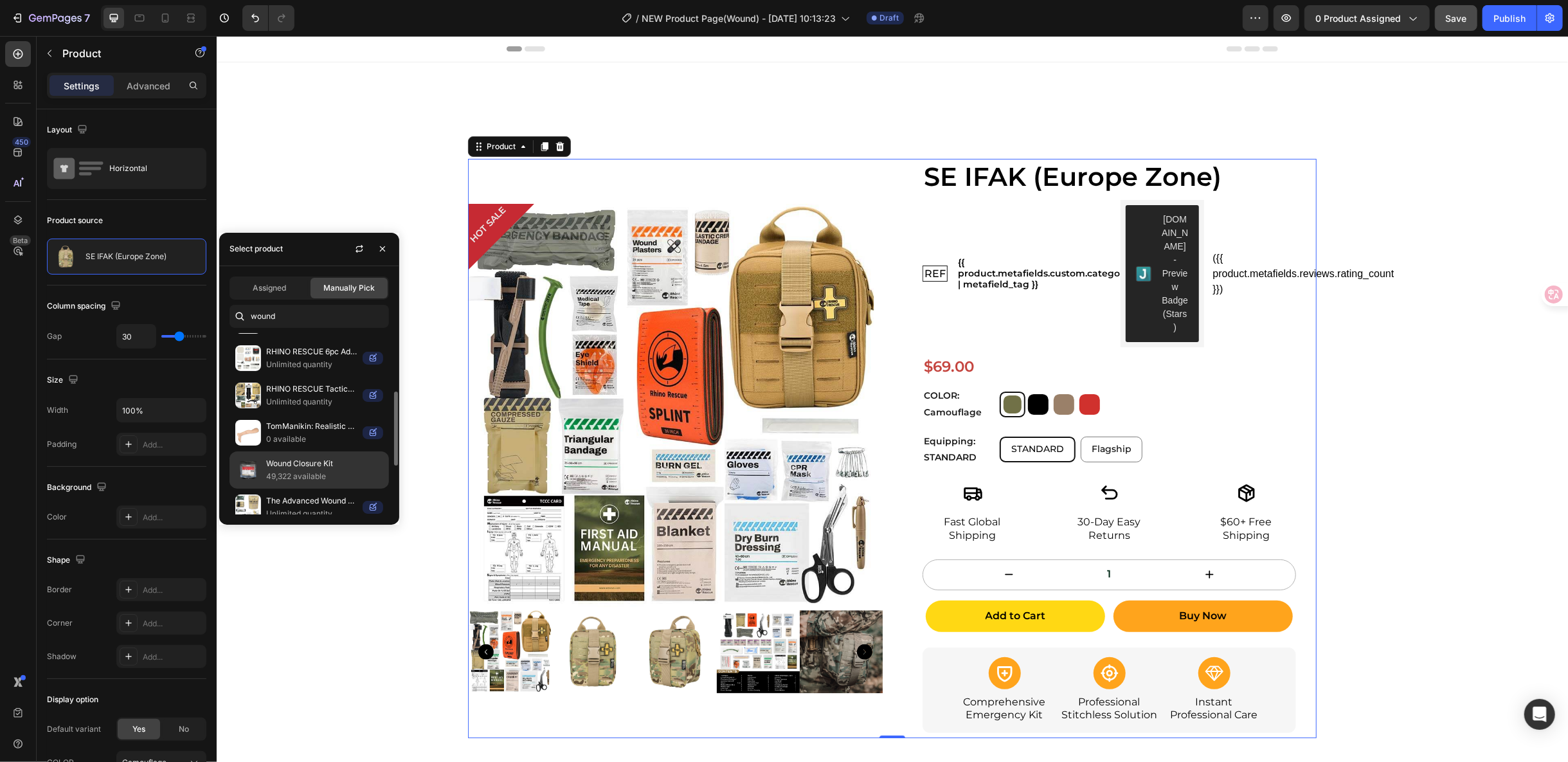
click at [307, 464] on p "Wound Closure Kit" at bounding box center [324, 464] width 117 height 13
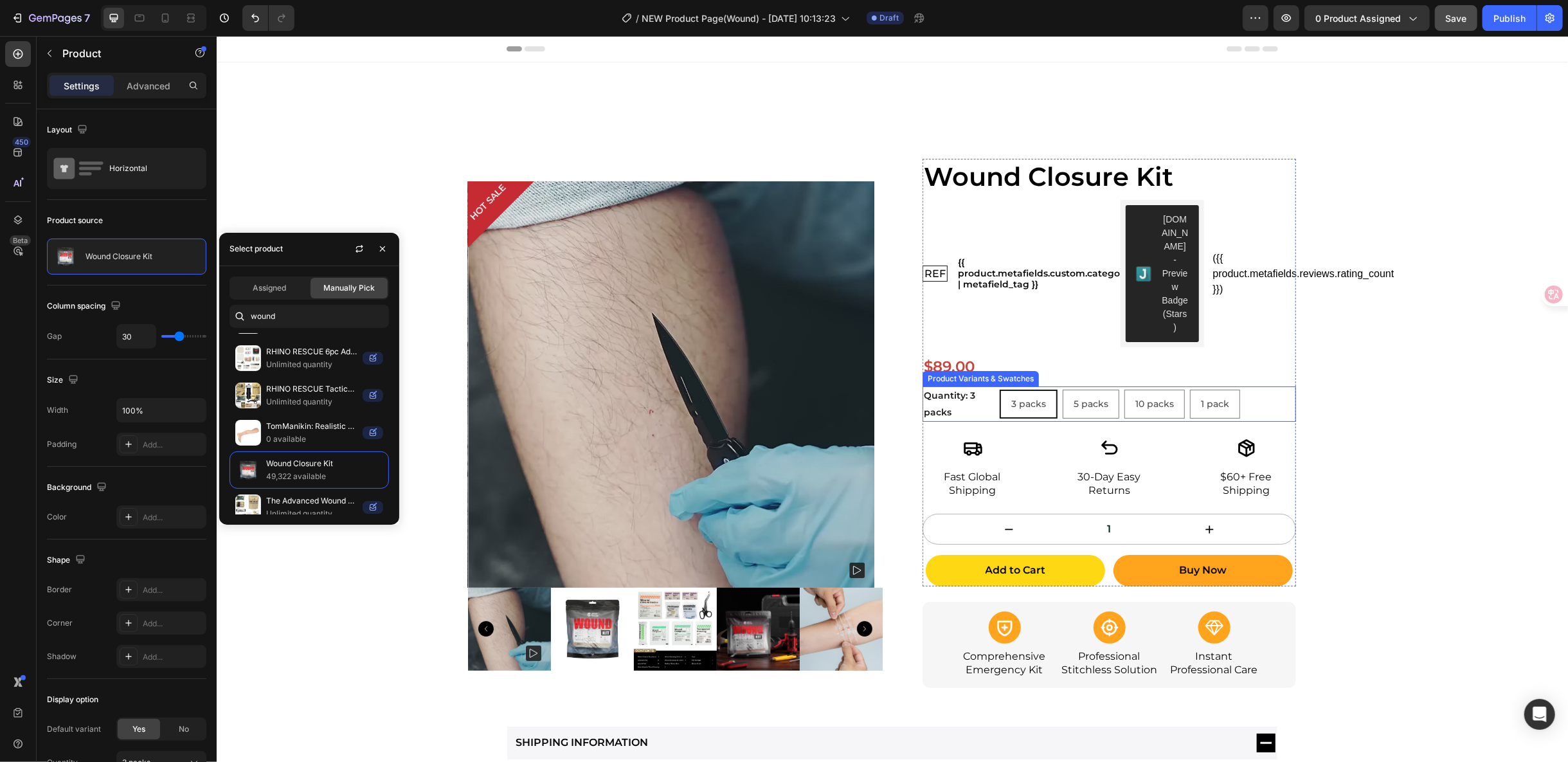
click at [943, 386] on legend "Quantity: 3 packs" at bounding box center [960, 403] width 77 height 35
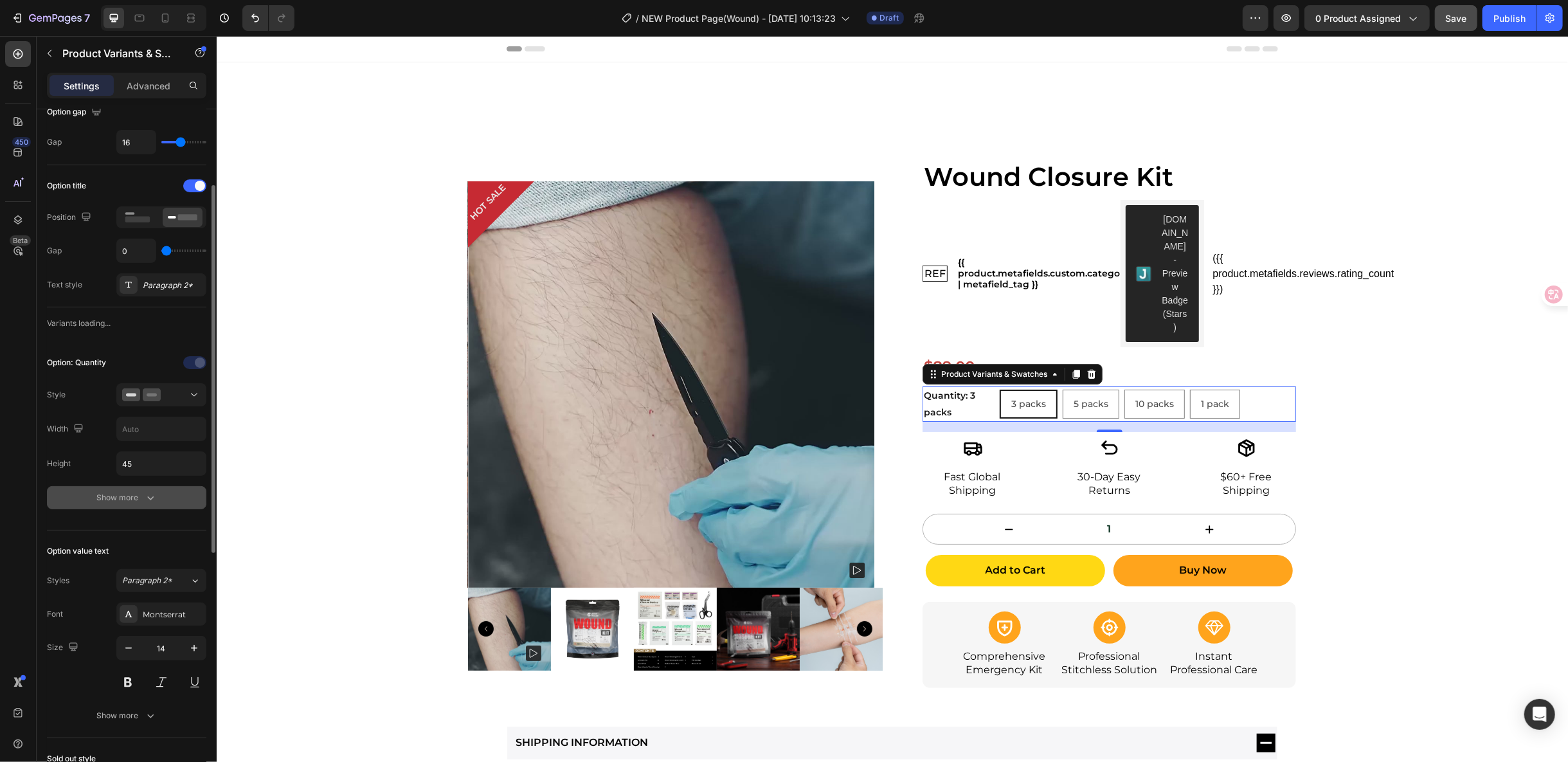
click at [154, 486] on button "Show more" at bounding box center [126, 498] width 159 height 23
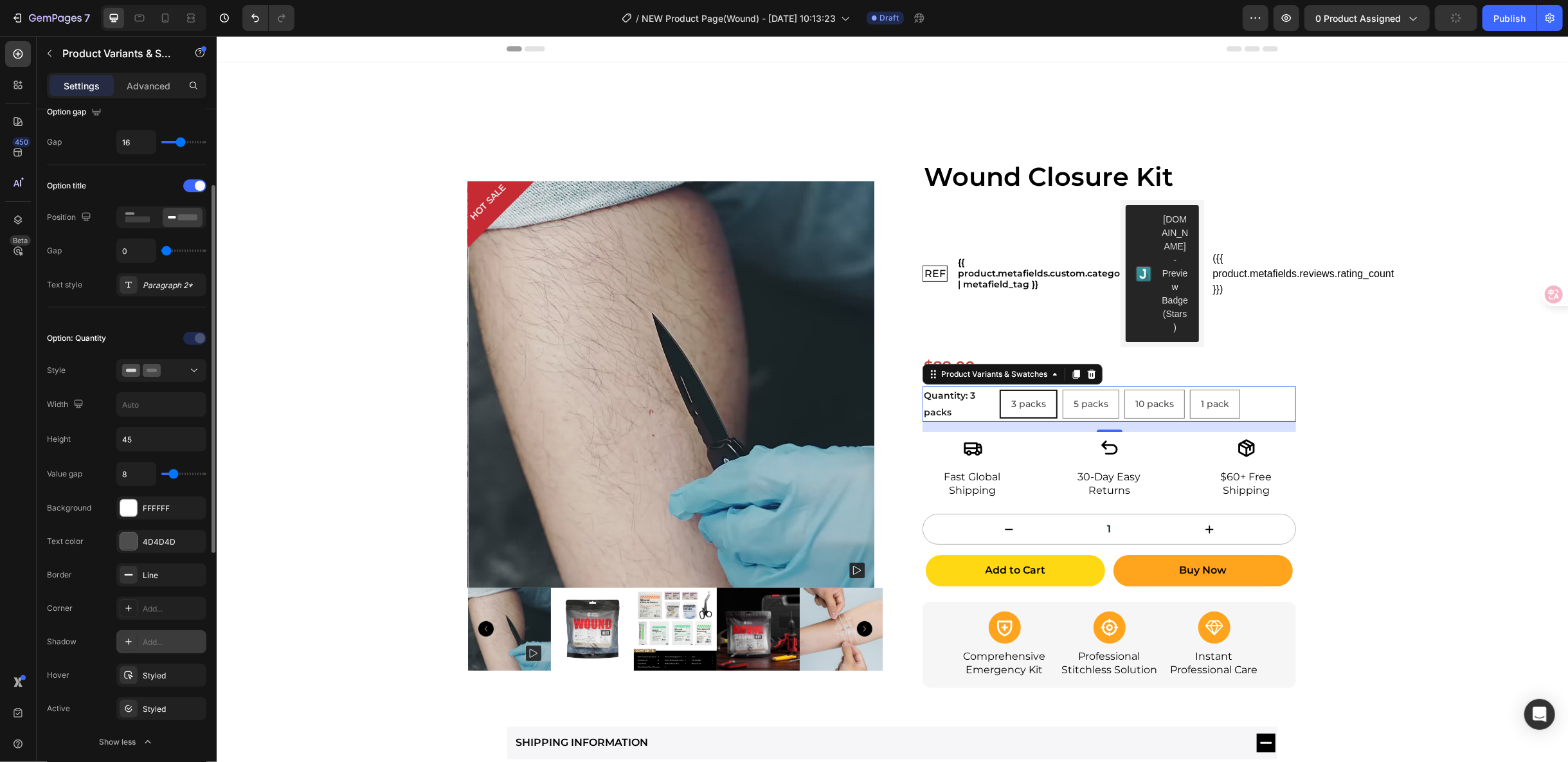
click at [160, 637] on div "Add..." at bounding box center [173, 642] width 60 height 11
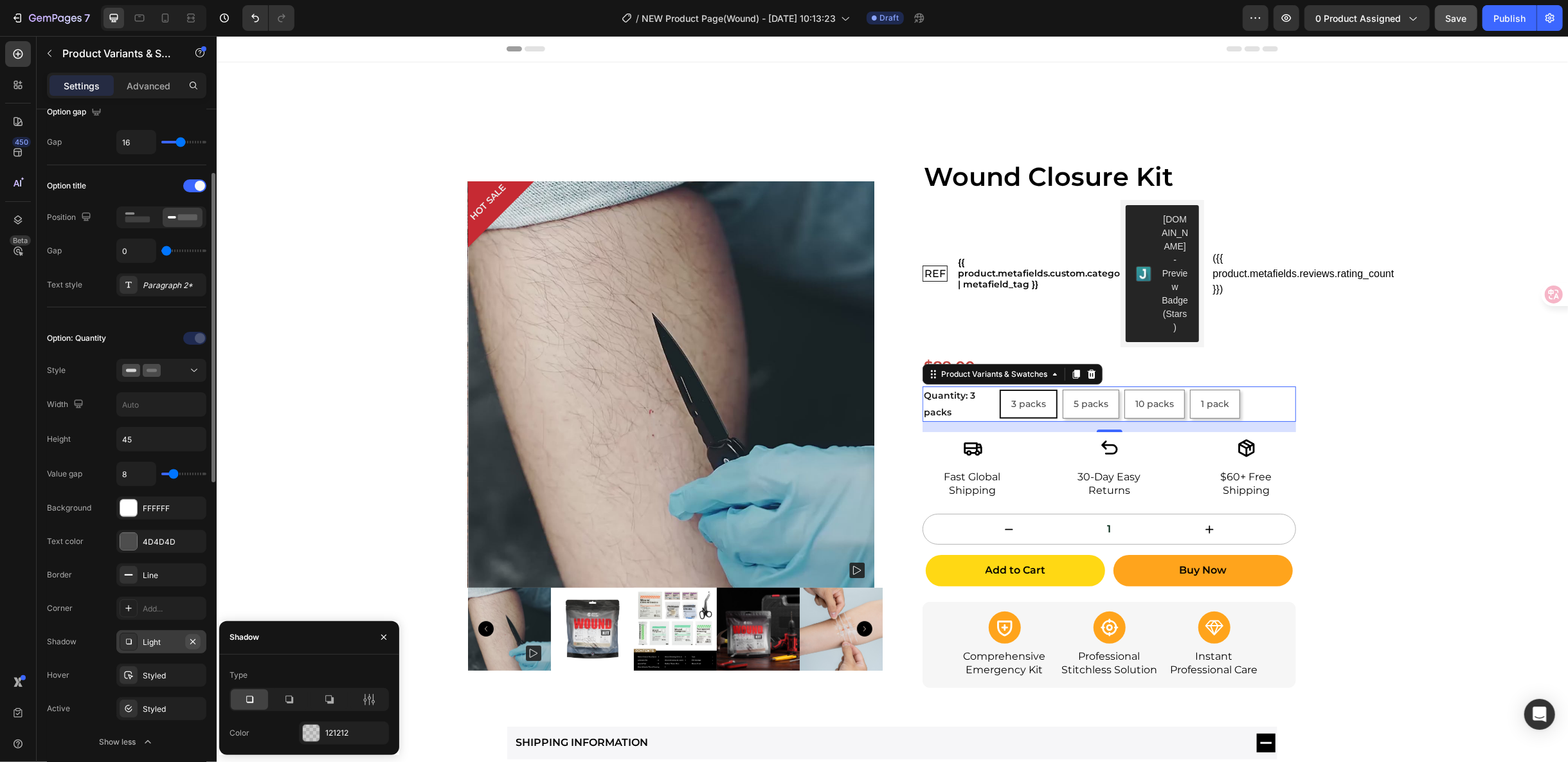
click at [197, 641] on icon "button" at bounding box center [193, 642] width 10 height 10
click at [180, 619] on div "Value gap 8 Background FFFFFF Text color 4D4D4D Border Line Corner Add... Shado…" at bounding box center [126, 607] width 159 height 292
click at [180, 609] on div "Add..." at bounding box center [173, 609] width 60 height 11
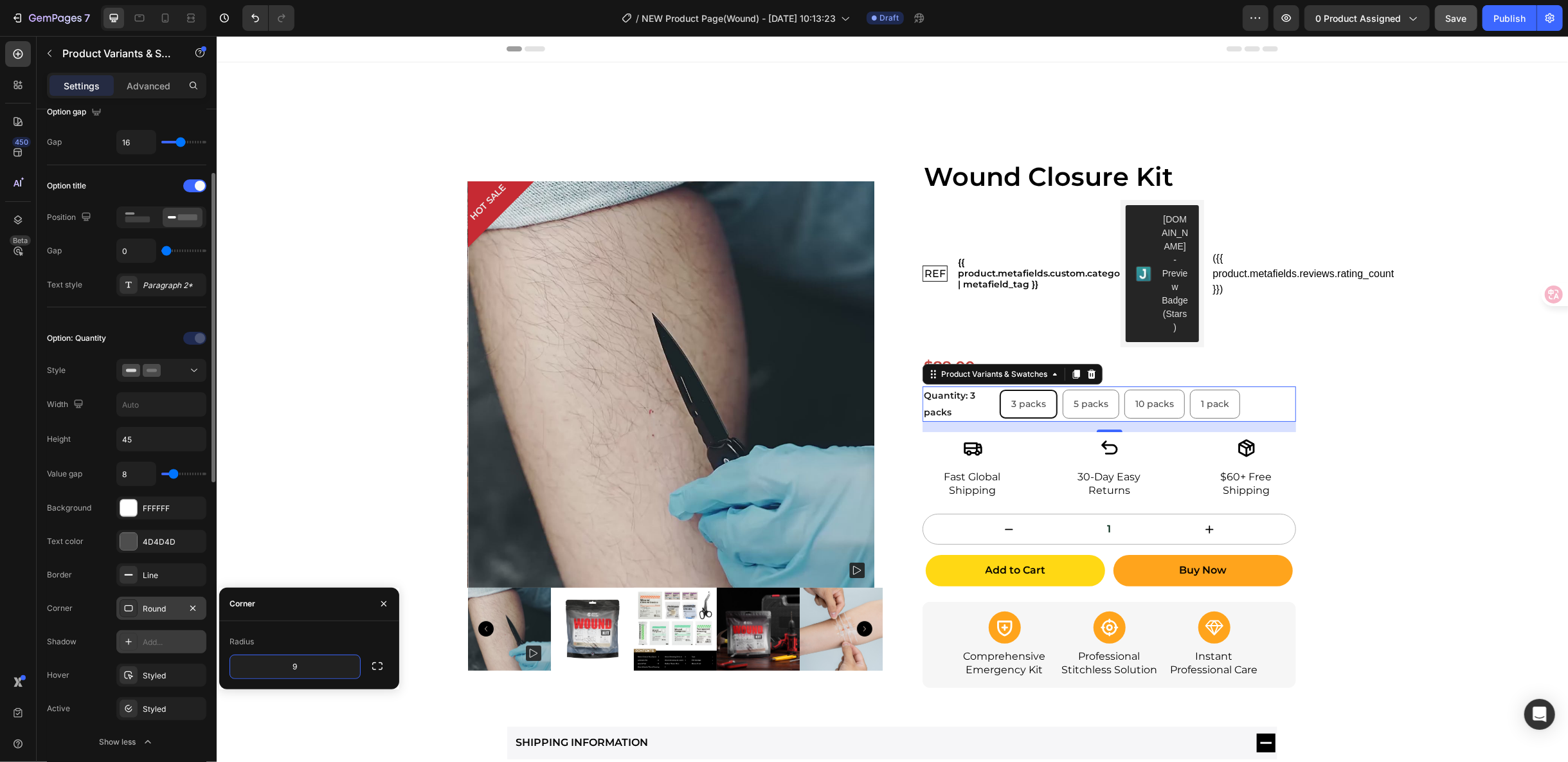
type input "9"
click at [177, 20] on div at bounding box center [154, 18] width 106 height 25
click at [172, 21] on div at bounding box center [165, 18] width 21 height 21
type input "3"
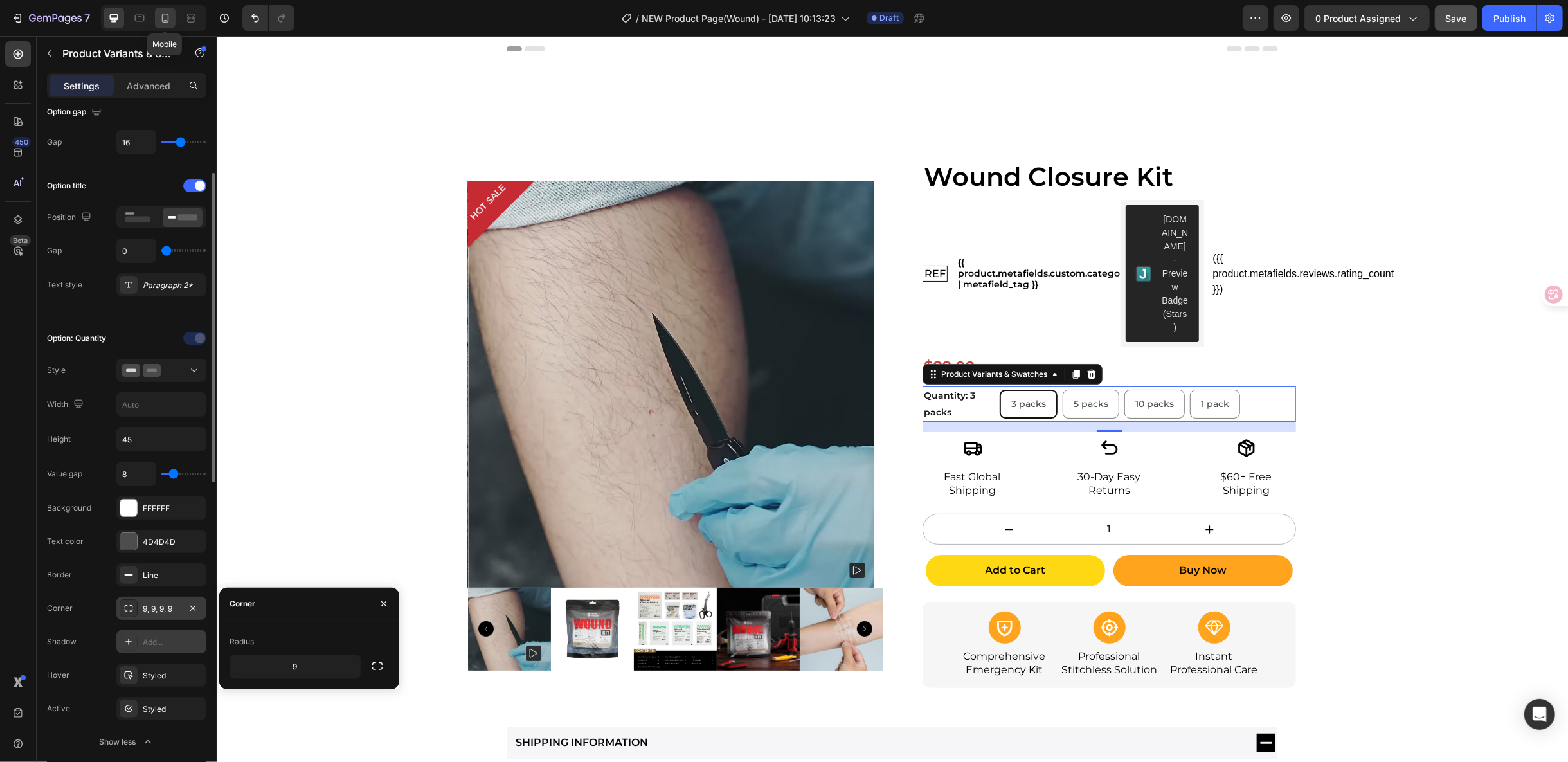
type input "12"
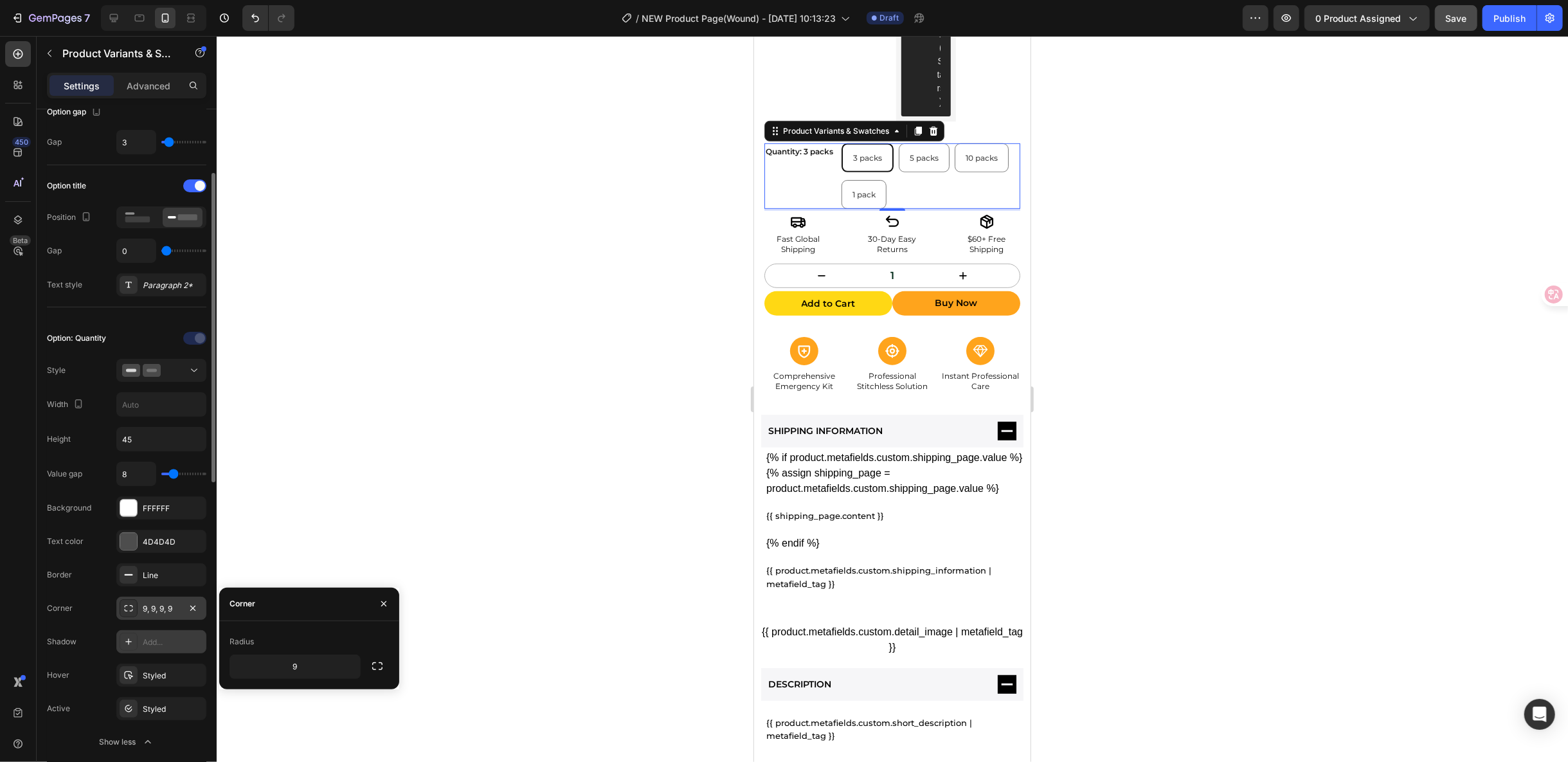
scroll to position [617, 0]
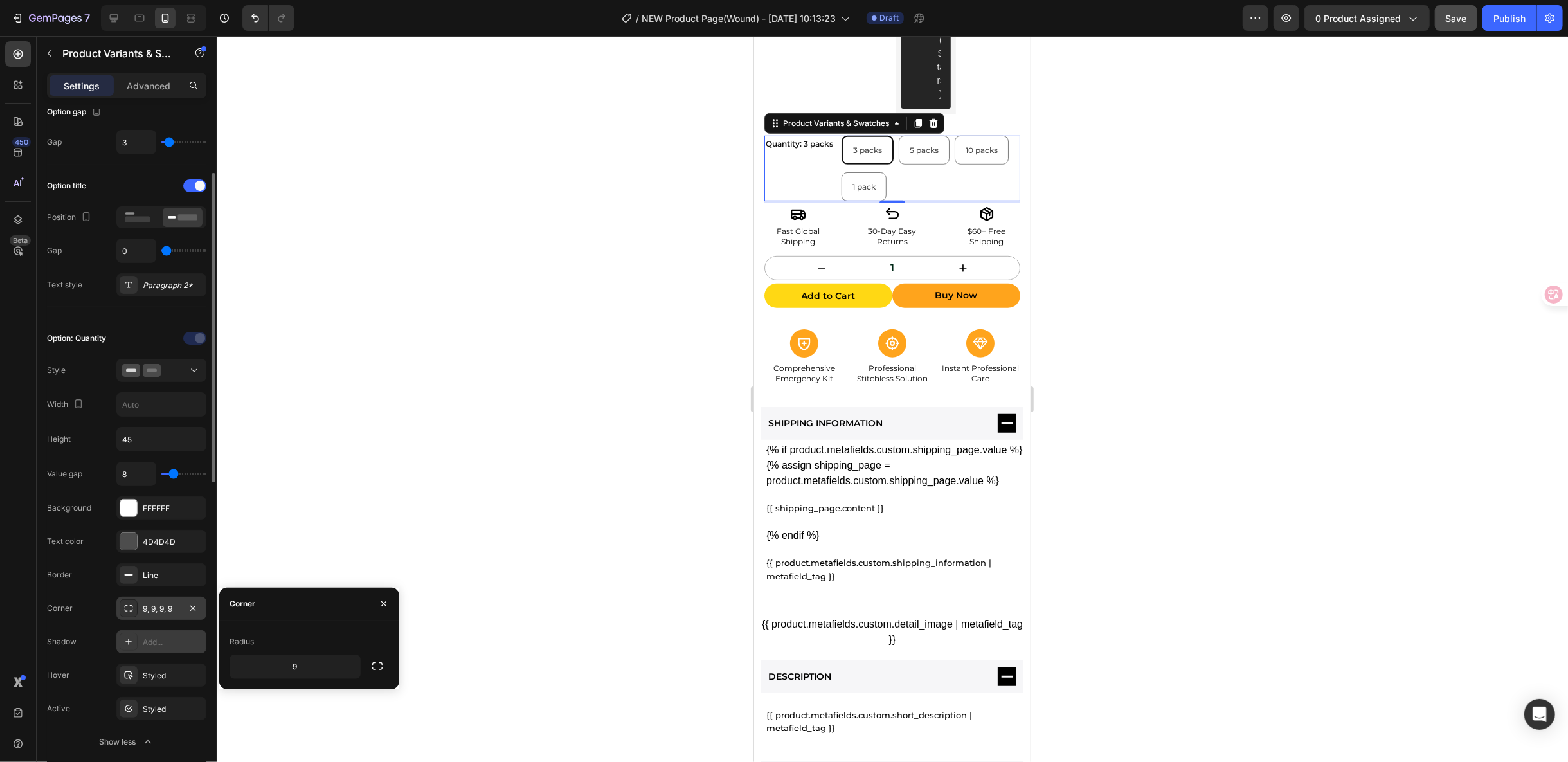
click at [160, 422] on div "Option: Quantity Style Width Height 45 Value gap 8 Background FFFFFF Text color…" at bounding box center [126, 541] width 159 height 426
click at [156, 427] on input "45" at bounding box center [161, 439] width 89 height 23
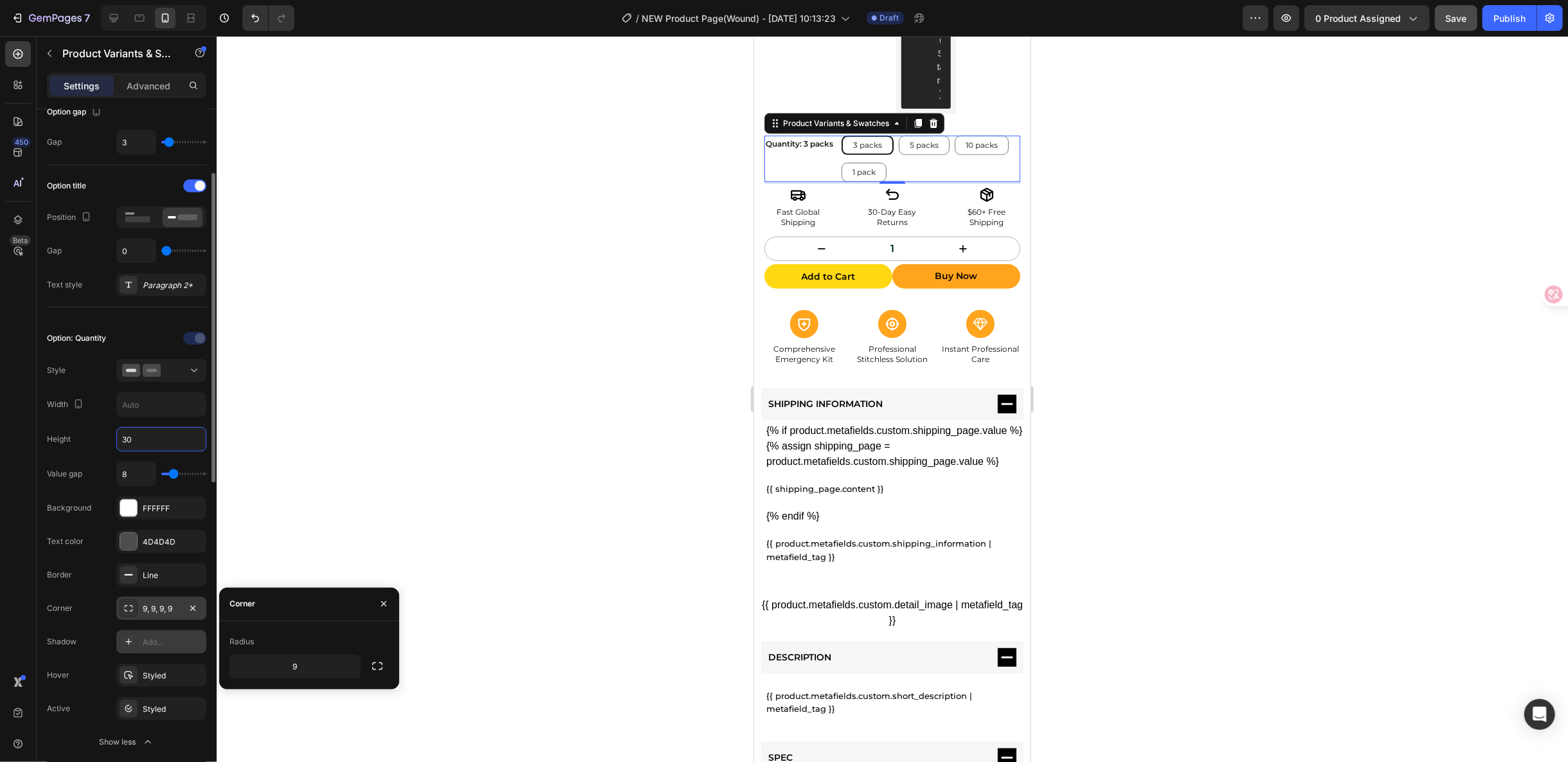
type input "3"
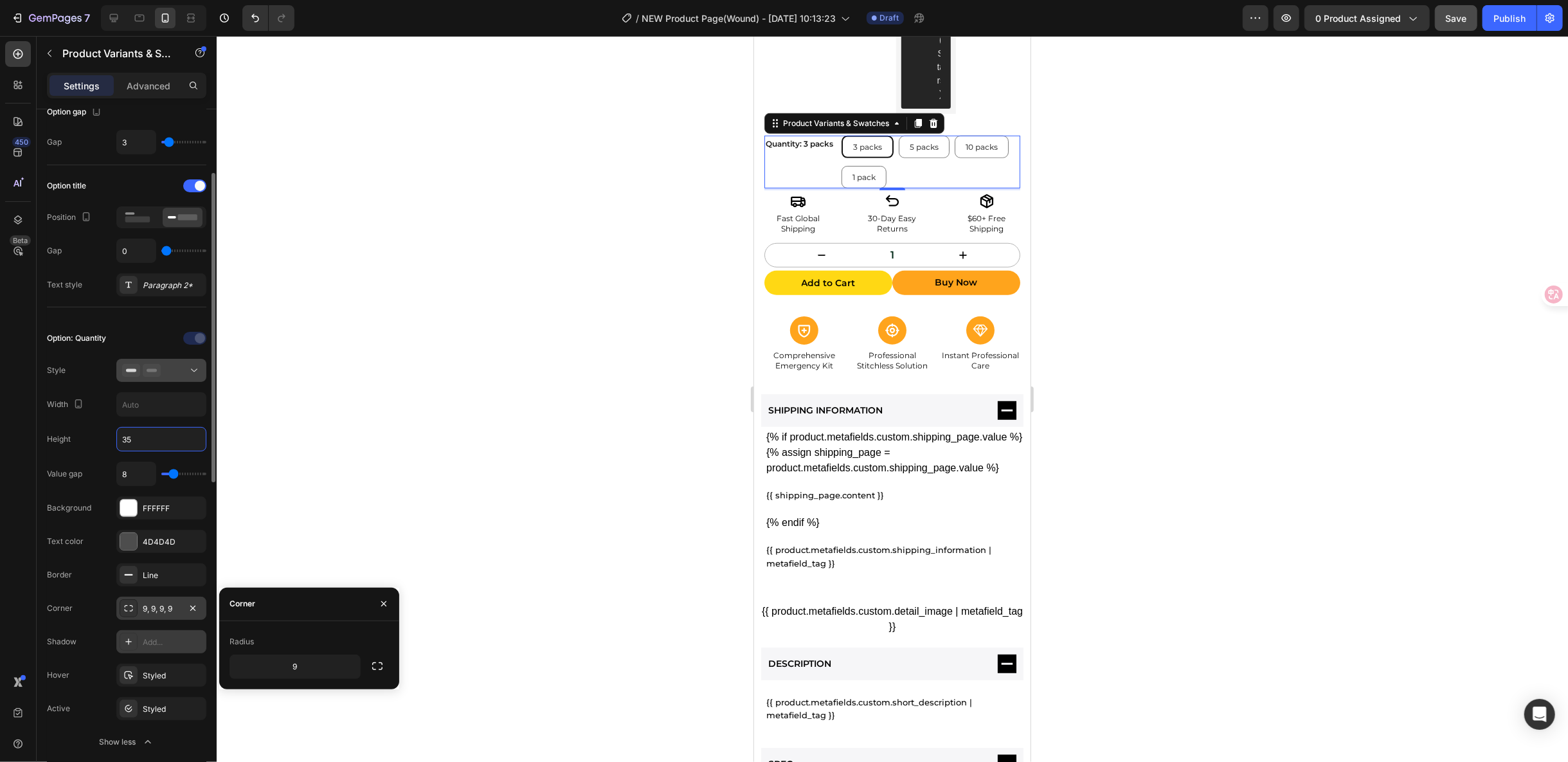
type input "35"
click at [194, 371] on icon at bounding box center [194, 370] width 13 height 13
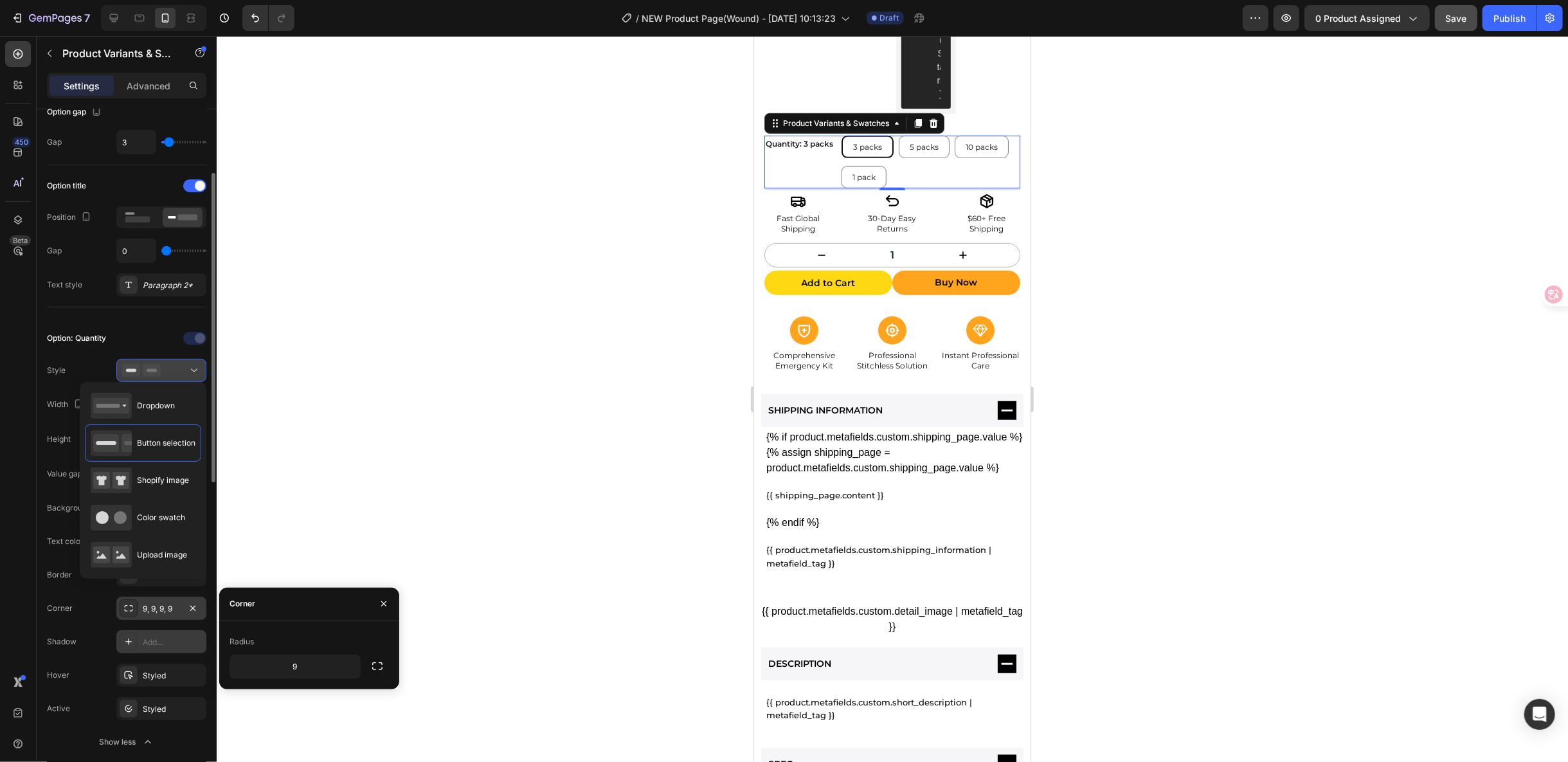
click at [194, 371] on icon at bounding box center [194, 370] width 13 height 13
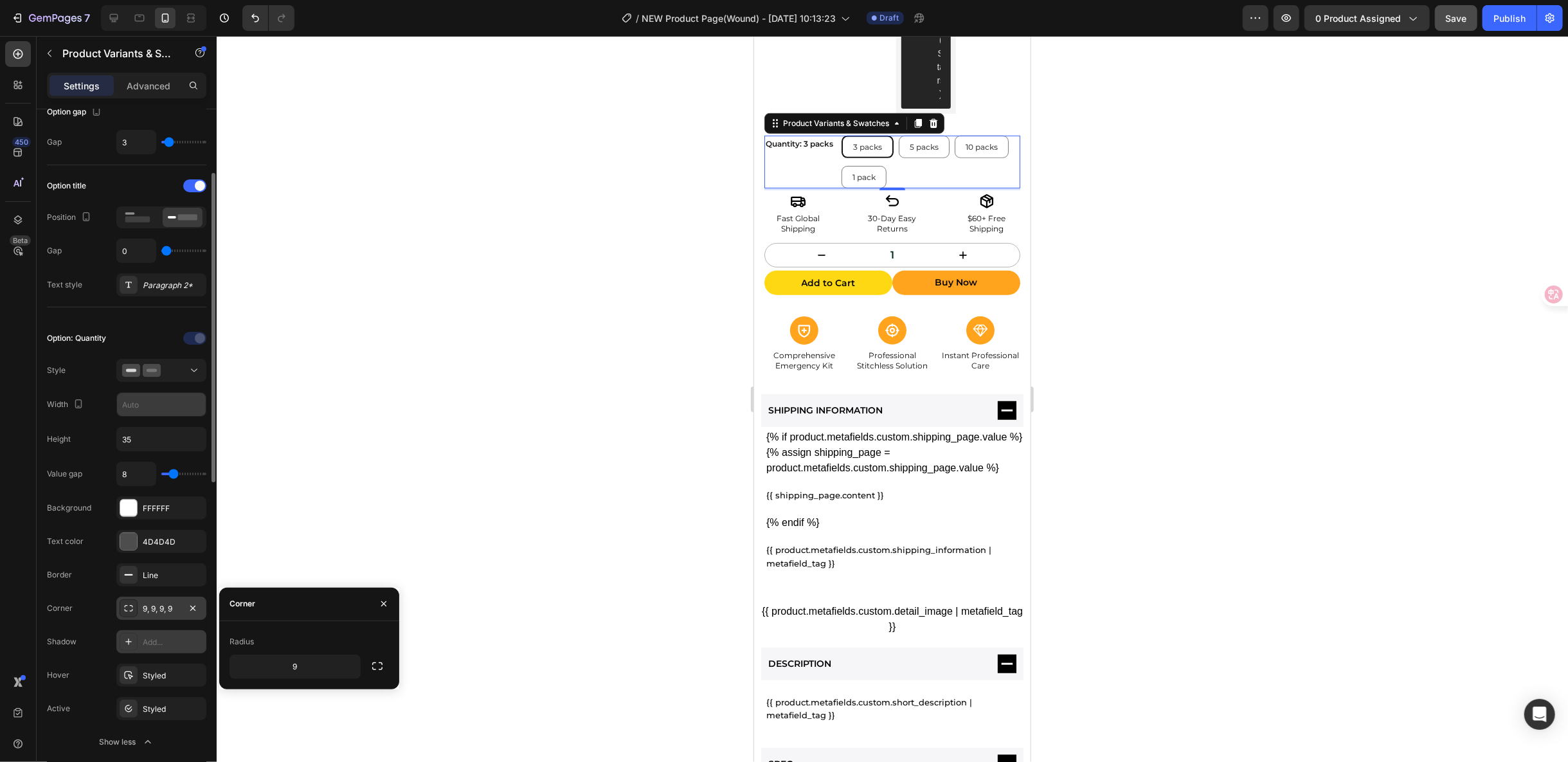
click at [182, 398] on input "text" at bounding box center [161, 404] width 89 height 23
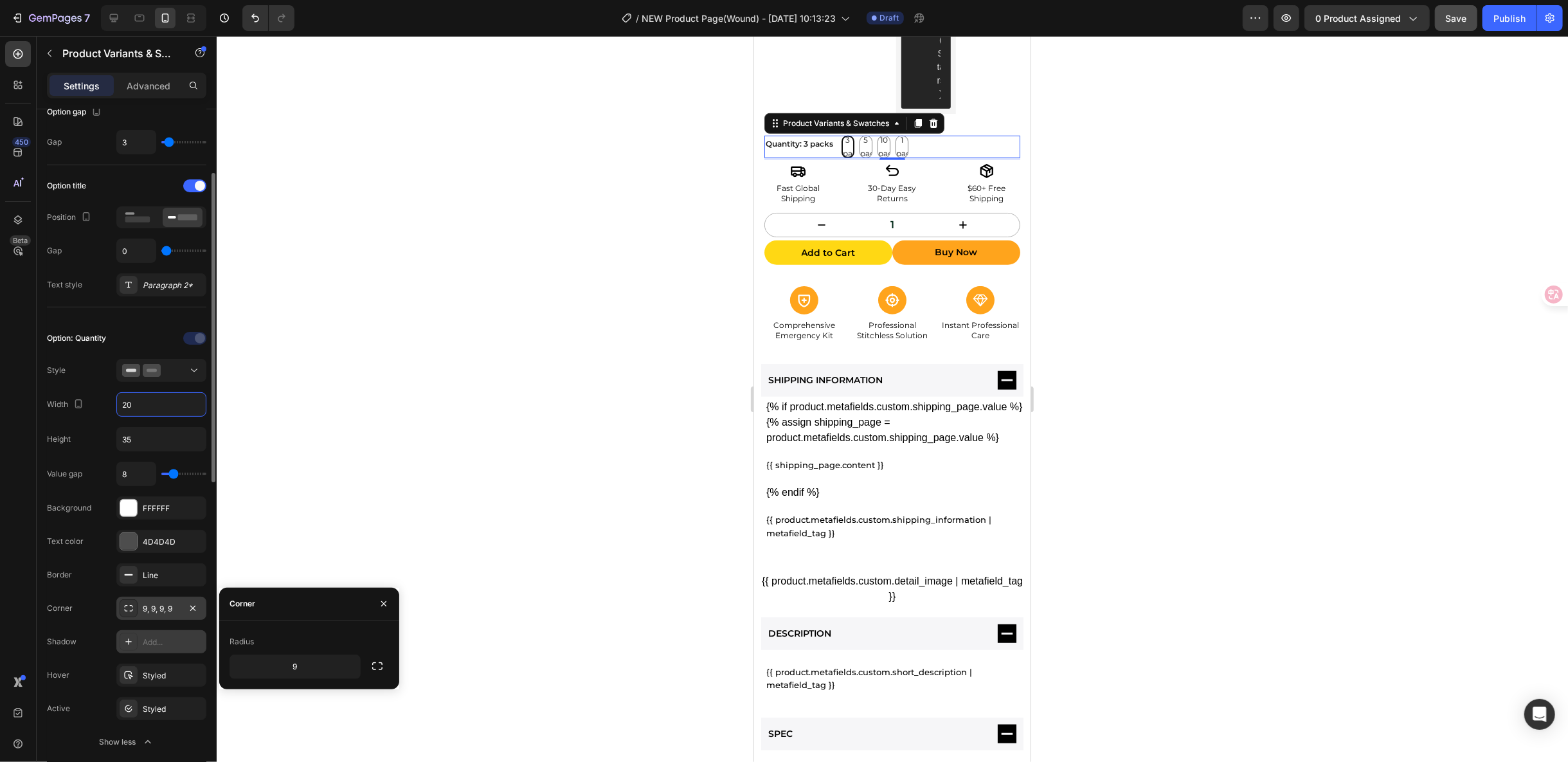
type input "2"
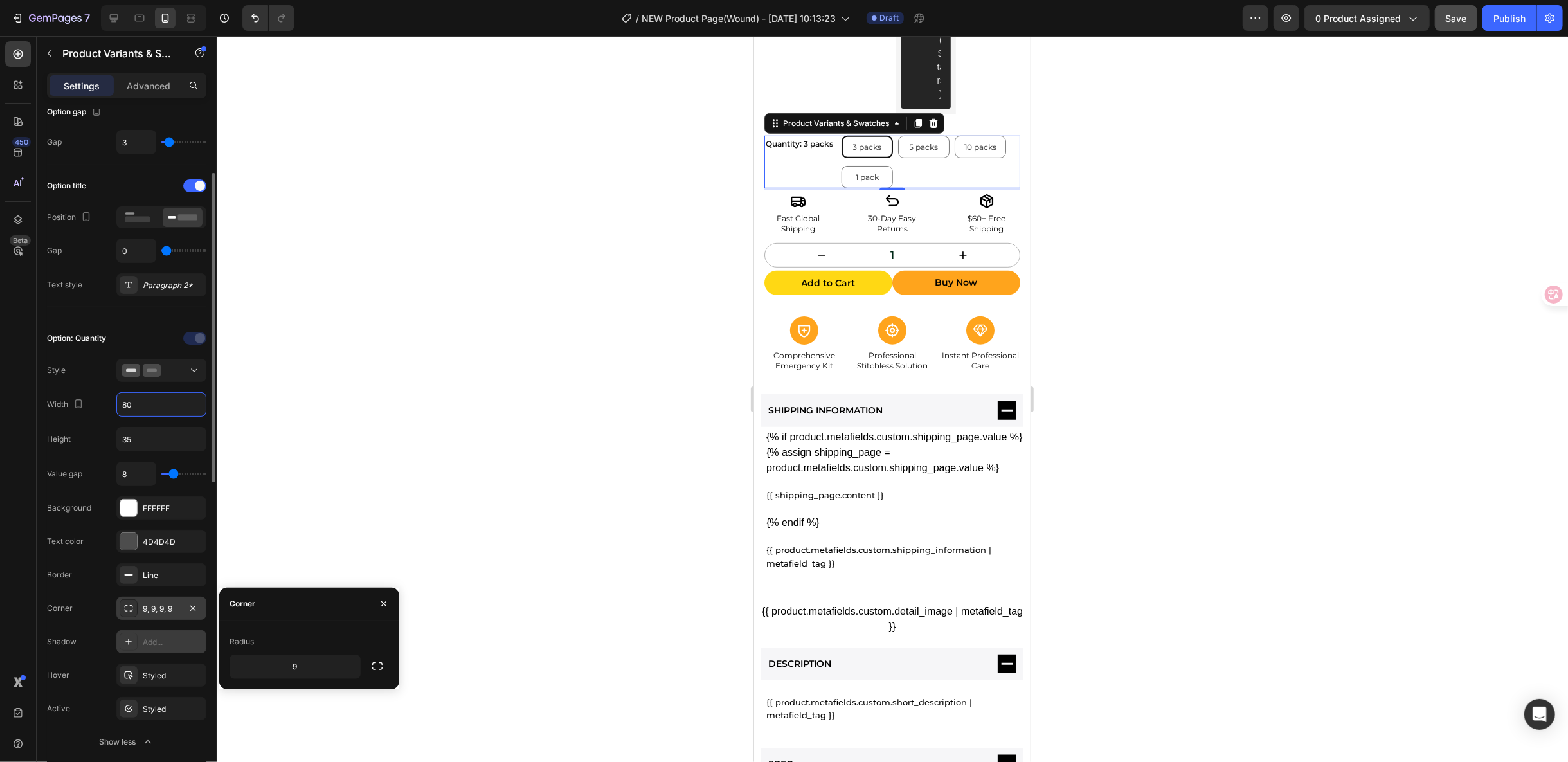
type input "8"
type input "7"
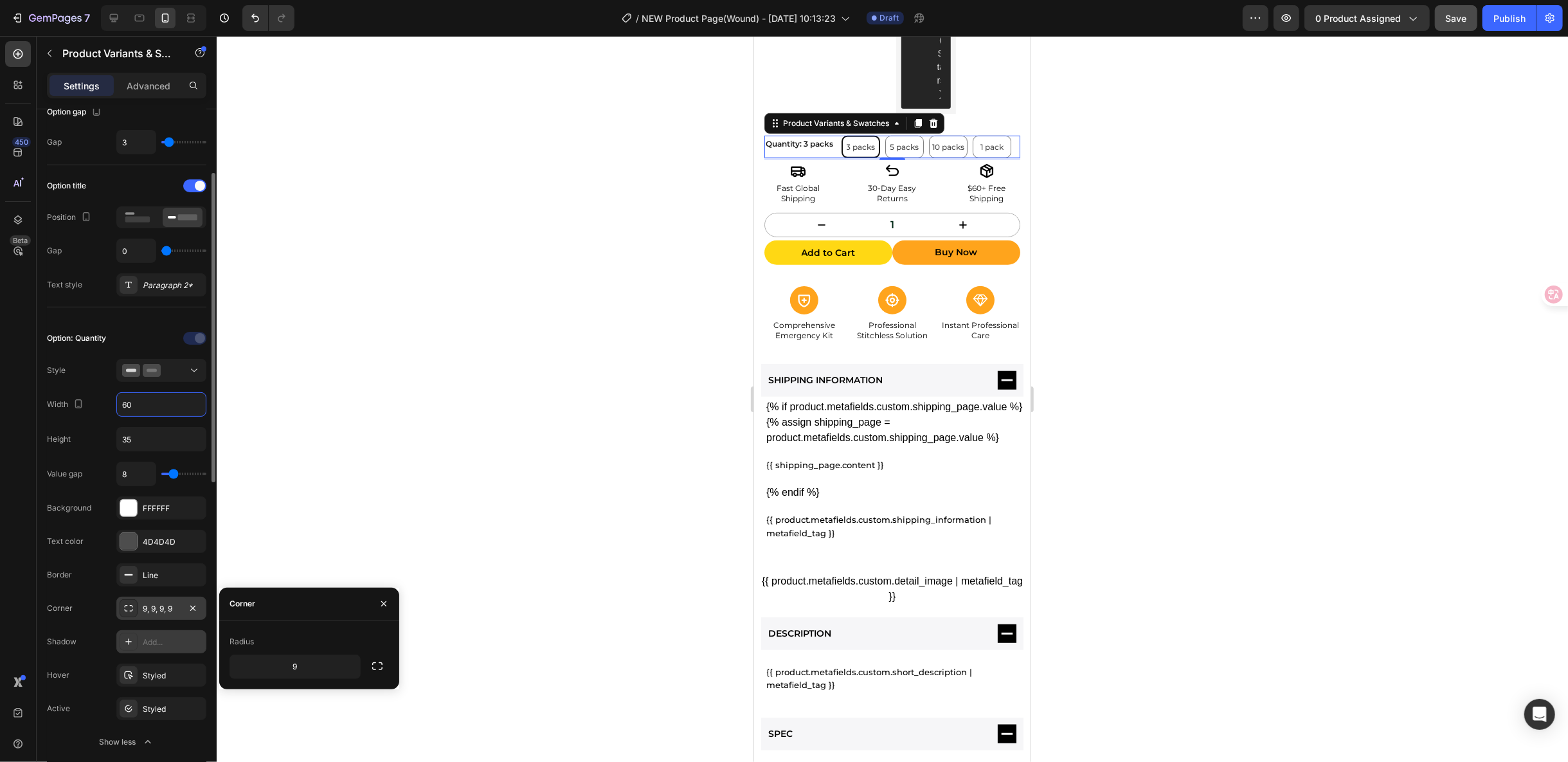
type input "6"
type input "5"
type input "3"
type input "6"
type input "8"
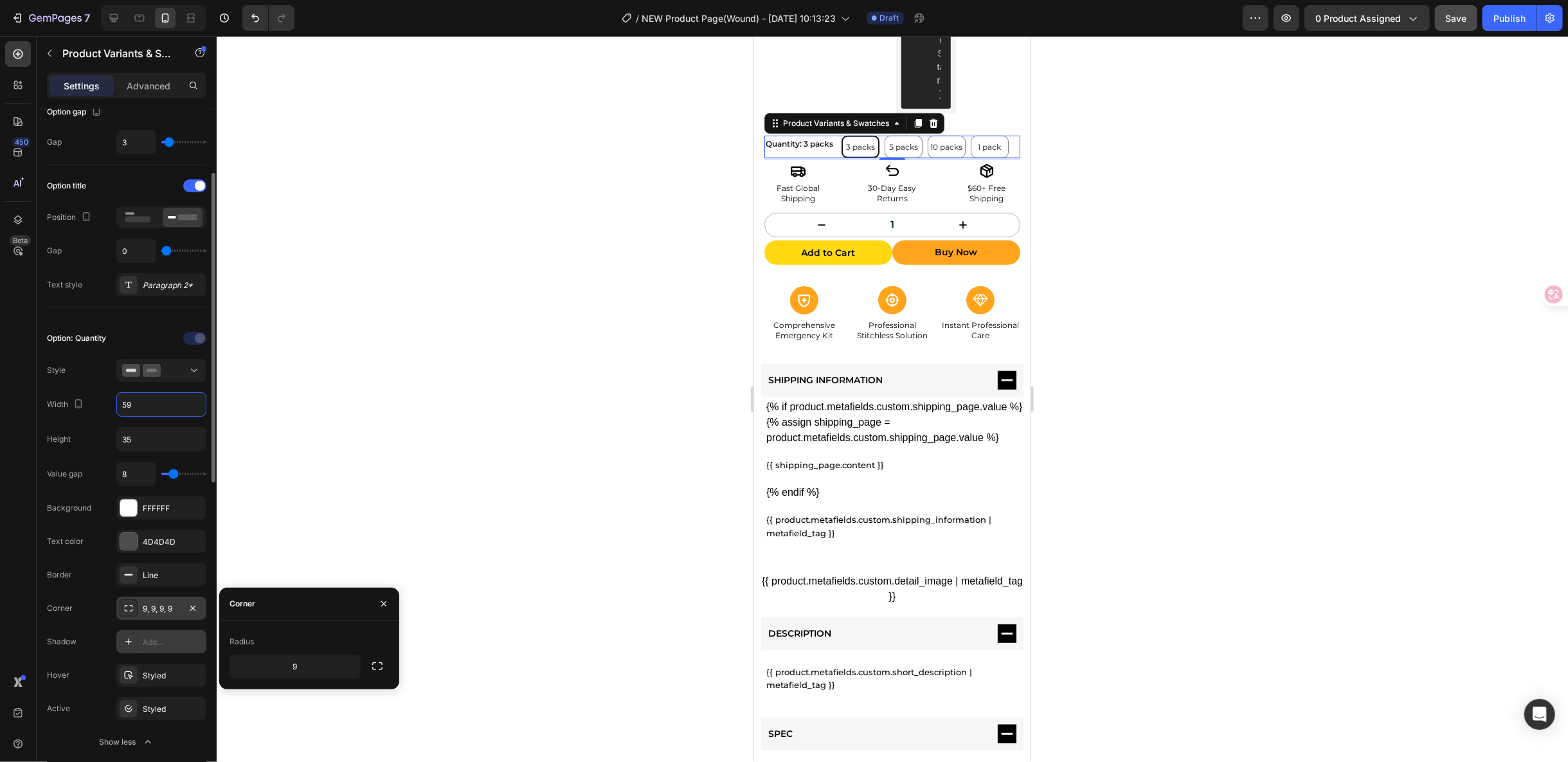
drag, startPoint x: 162, startPoint y: 400, endPoint x: 106, endPoint y: 399, distance: 56.0
click at [106, 399] on div "Width 59" at bounding box center [126, 405] width 159 height 25
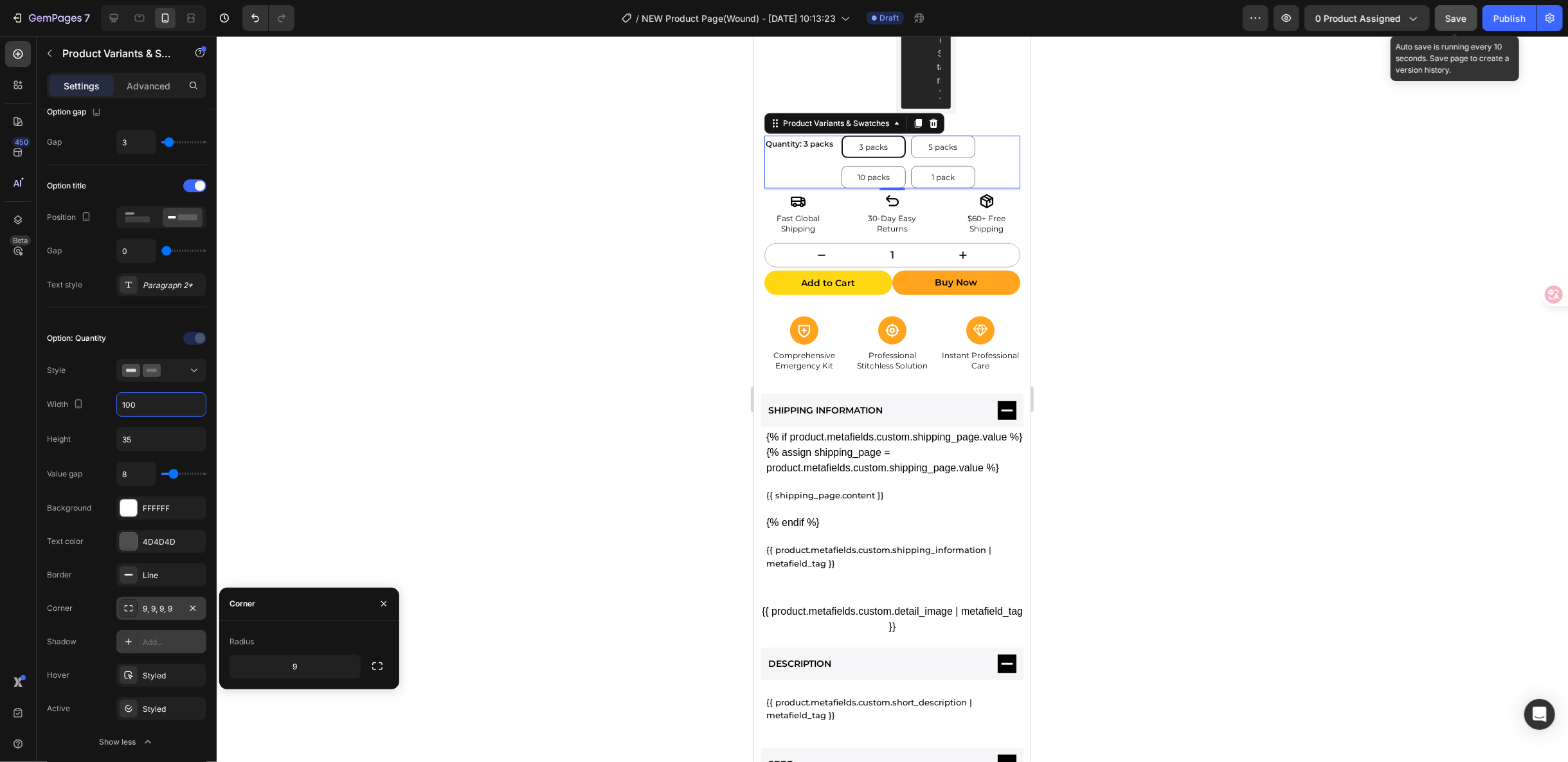
type input "100"
click at [1450, 25] on button "Save" at bounding box center [1456, 18] width 42 height 25
click at [1297, 21] on button "button" at bounding box center [1286, 18] width 25 height 25
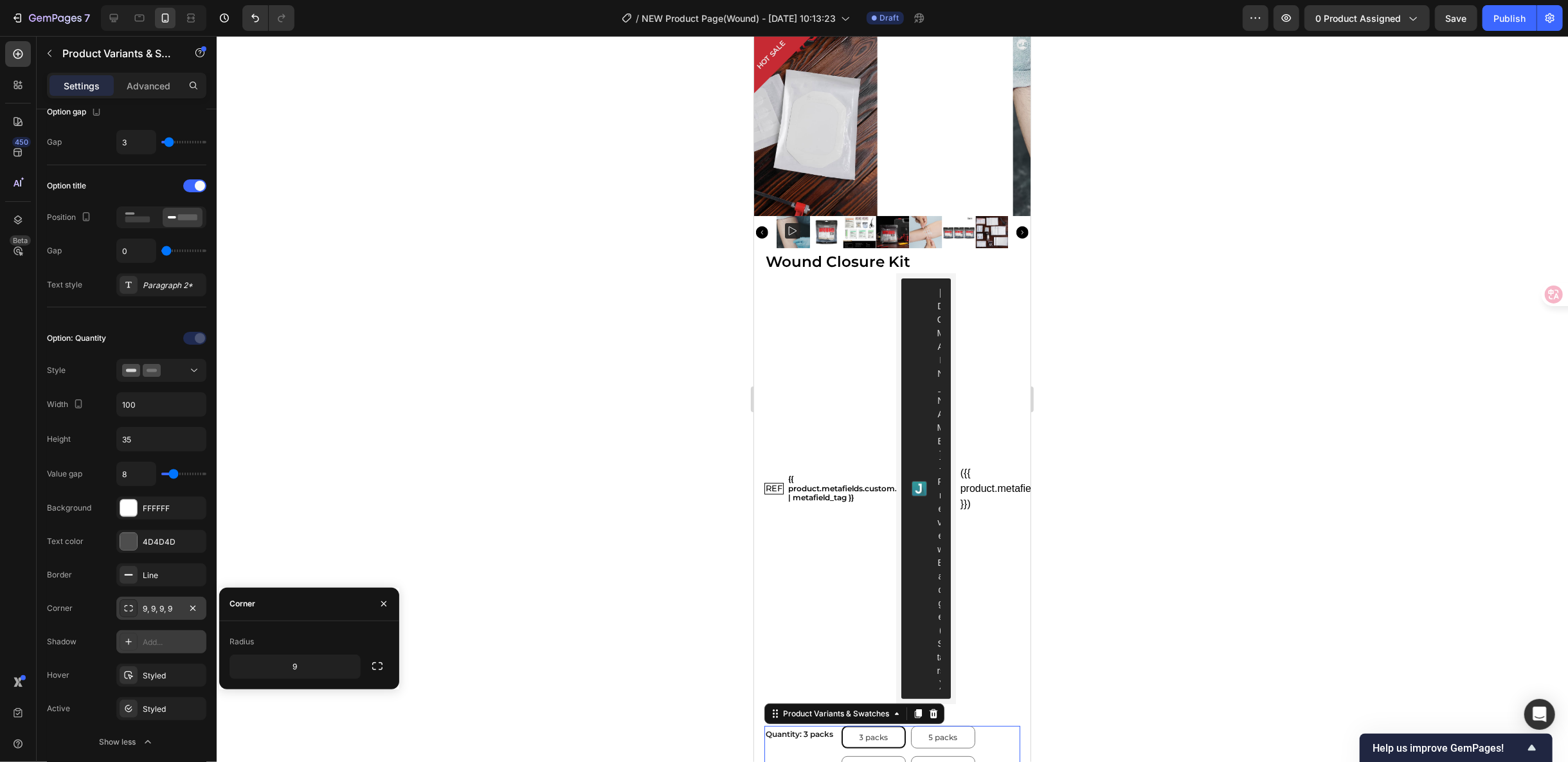
scroll to position [0, 0]
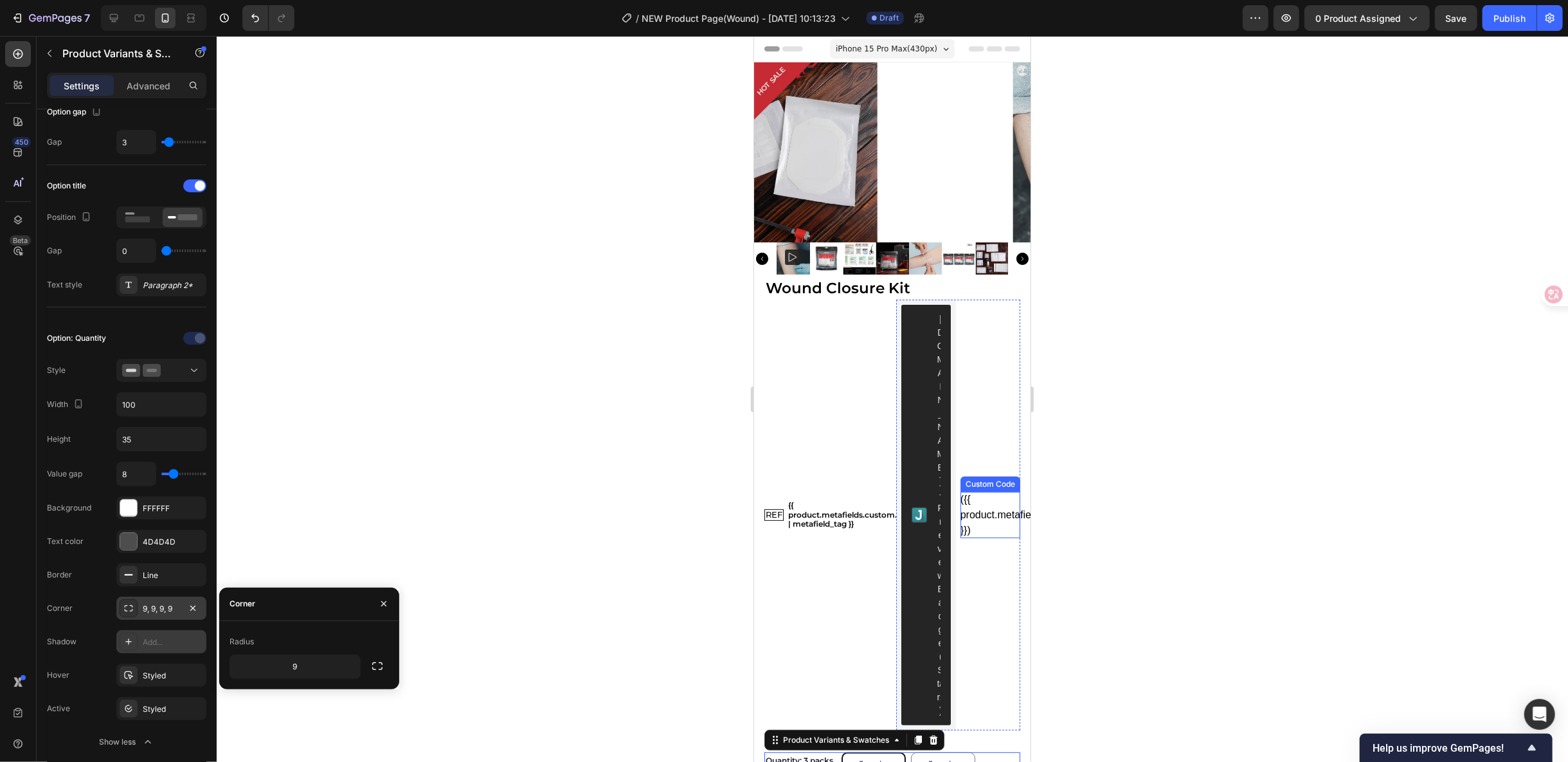
click at [961, 492] on div "({{ product.metafields.reviews.rating_count }})" at bounding box center [990, 514] width 60 height 46
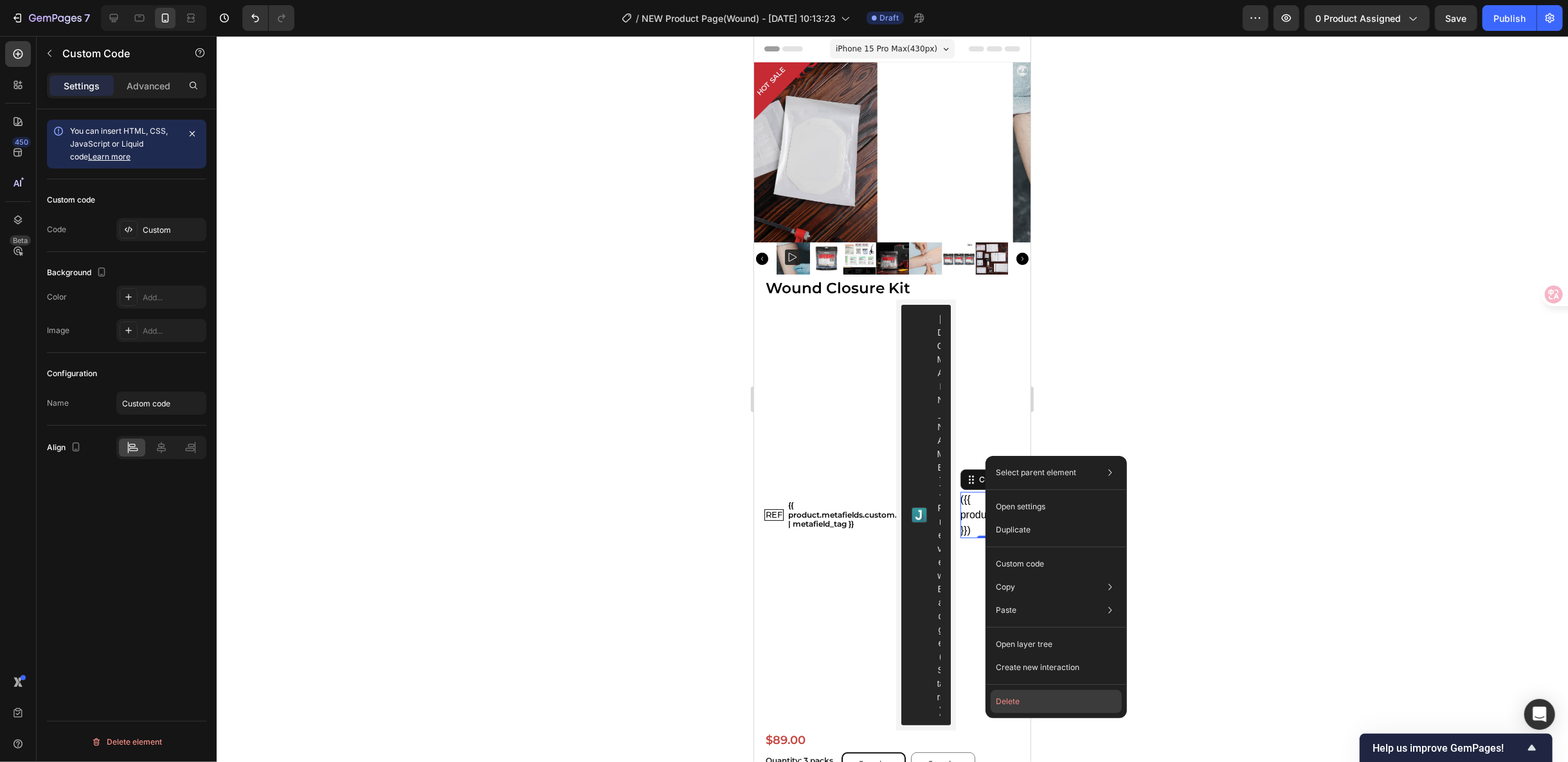
click at [1029, 695] on button "Delete" at bounding box center [1056, 702] width 131 height 23
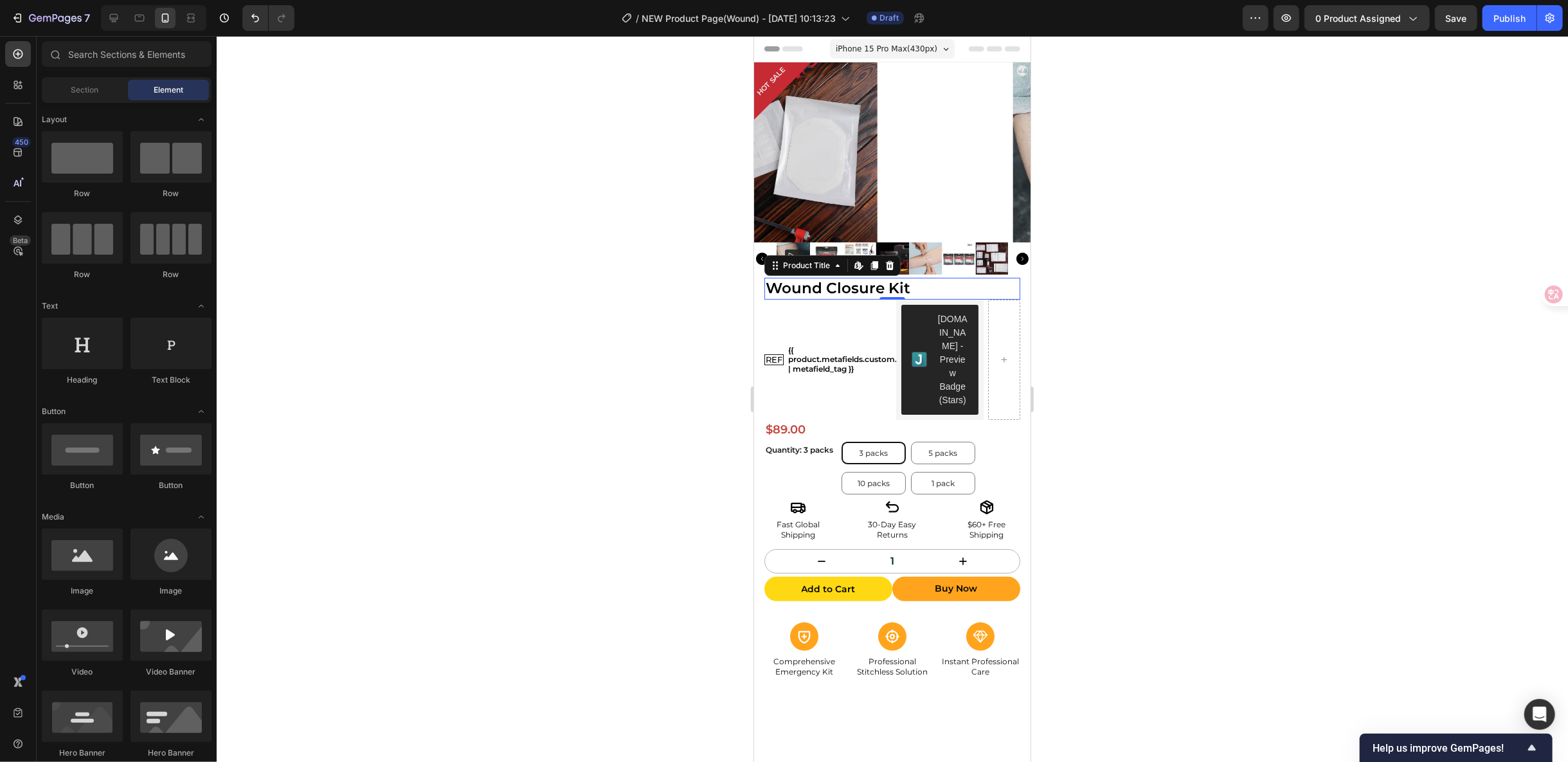
click at [919, 288] on h1 "Wound Closure Kit" at bounding box center [891, 288] width 256 height 22
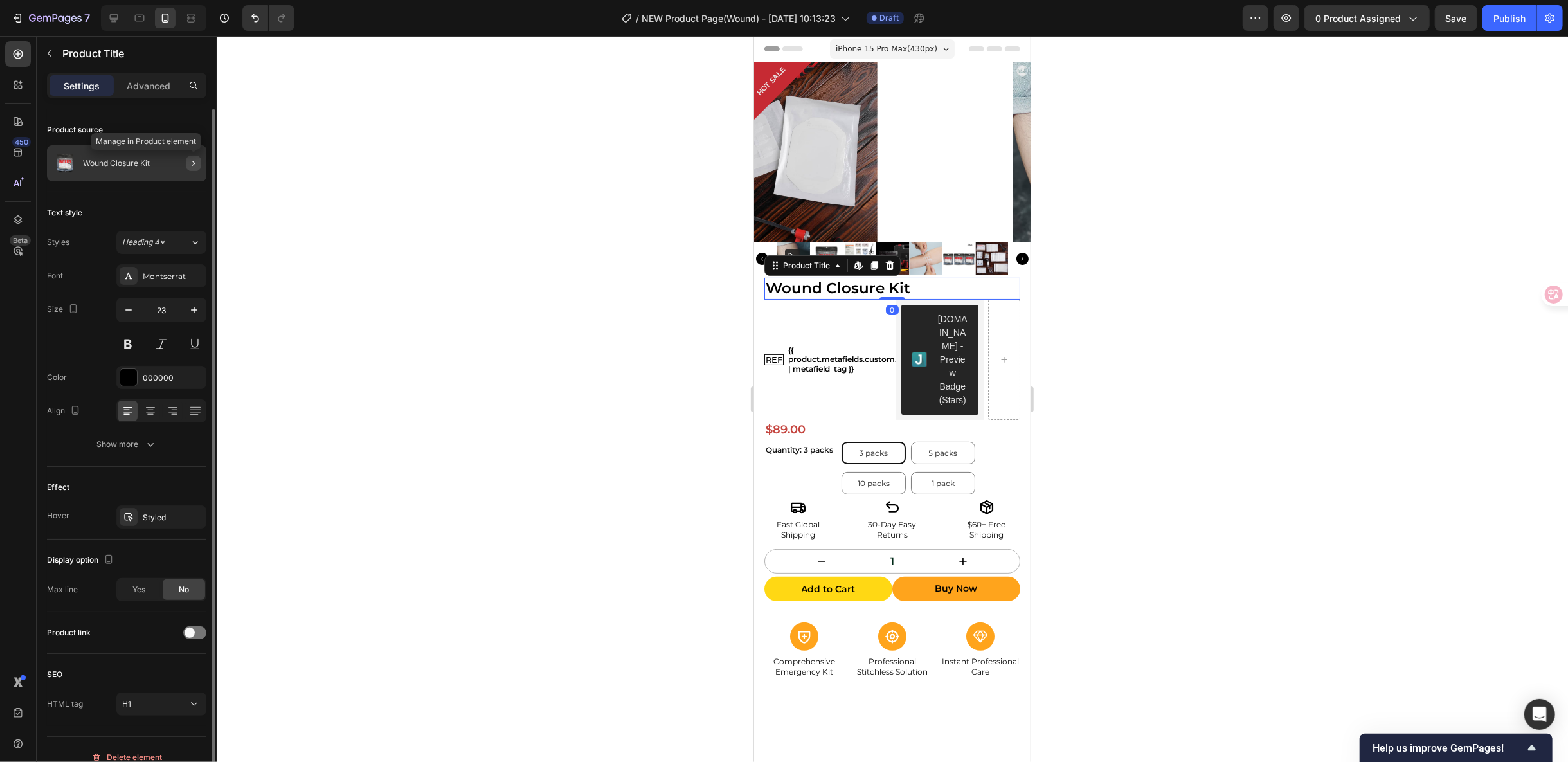
click at [189, 159] on icon "button" at bounding box center [193, 163] width 10 height 10
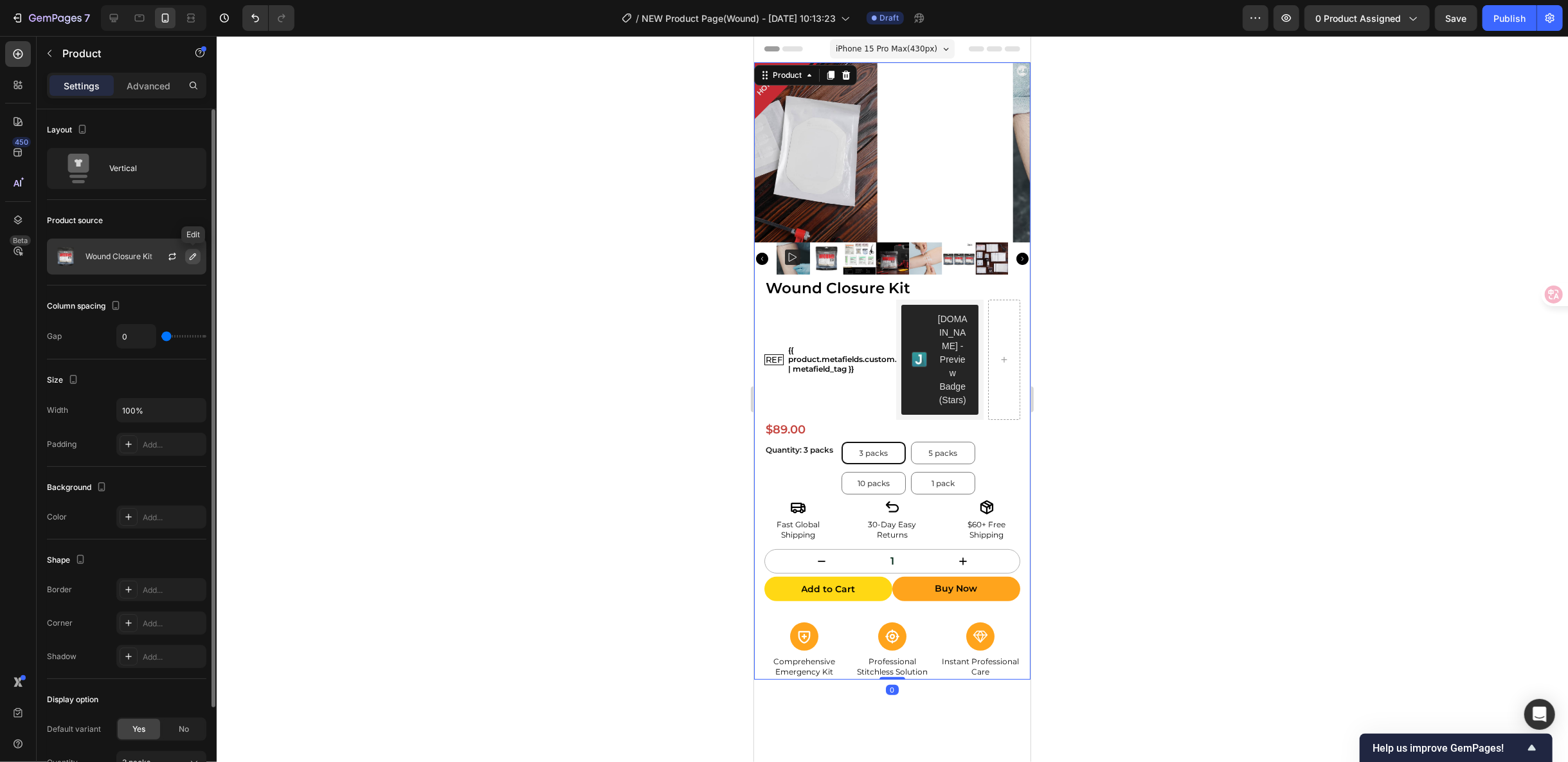
click at [199, 255] on button "button" at bounding box center [193, 256] width 15 height 15
click at [175, 246] on div at bounding box center [177, 257] width 57 height 35
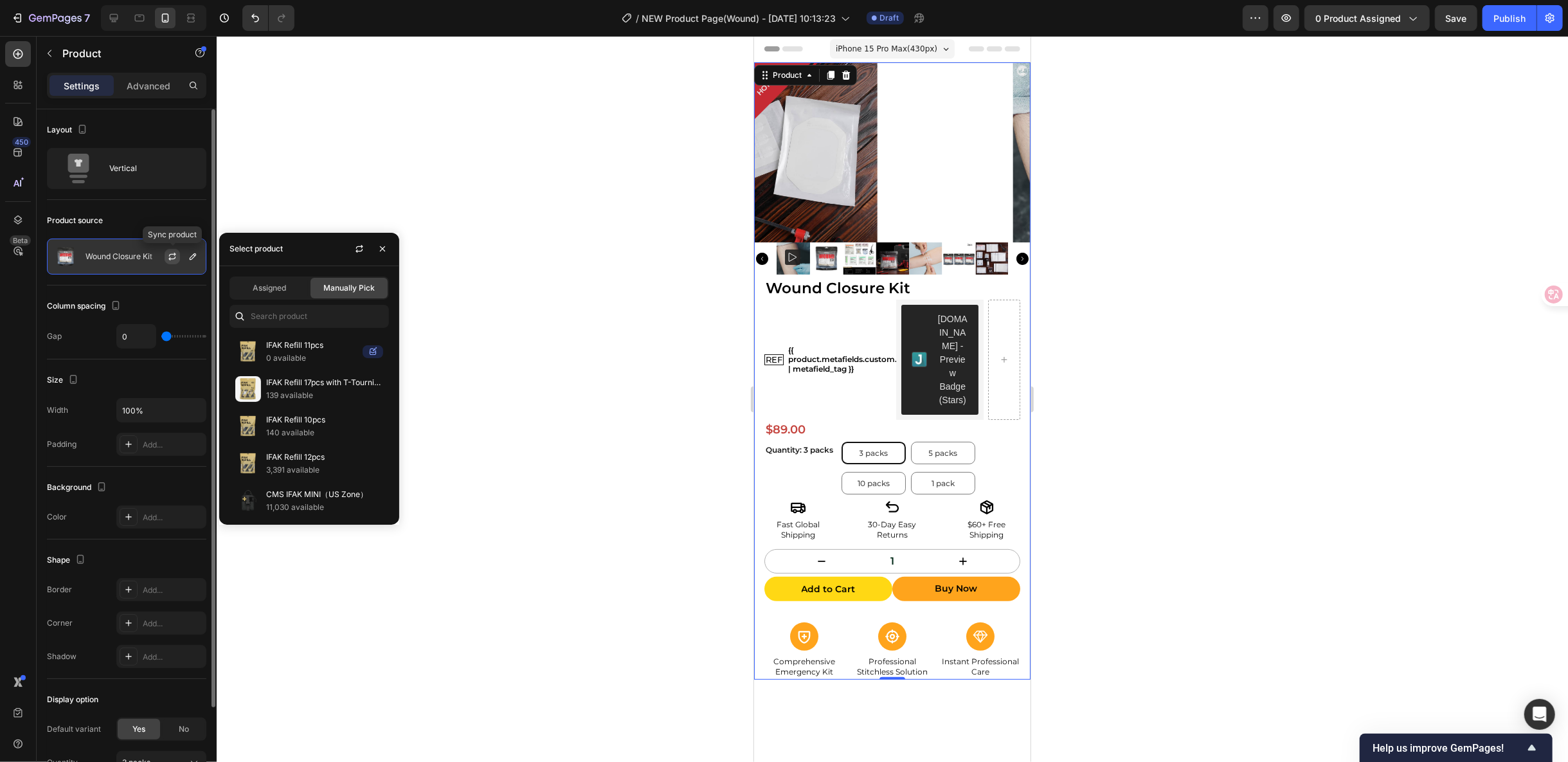
click at [175, 252] on icon "button" at bounding box center [172, 256] width 10 height 10
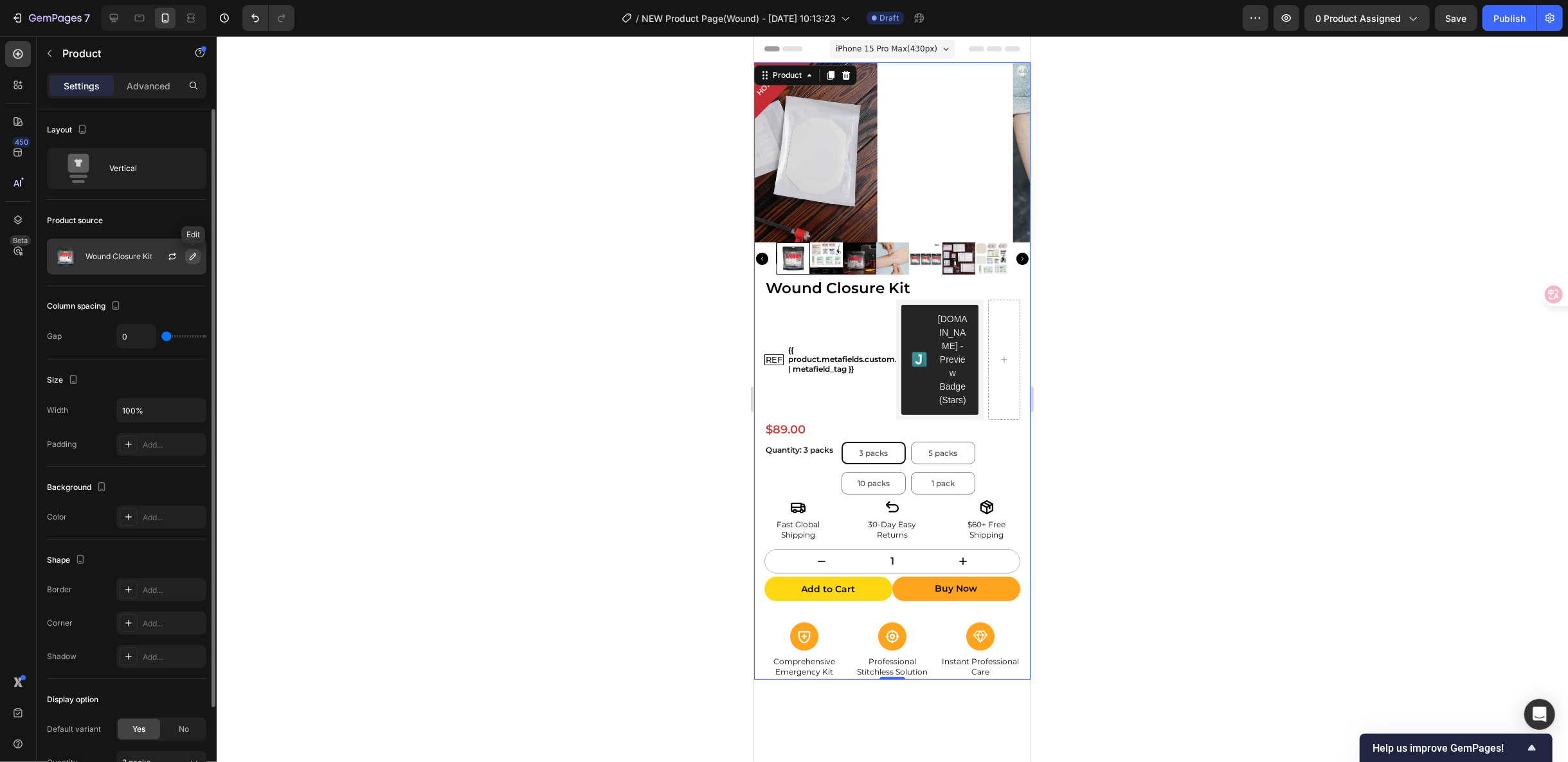
click at [195, 249] on button "button" at bounding box center [193, 256] width 15 height 15
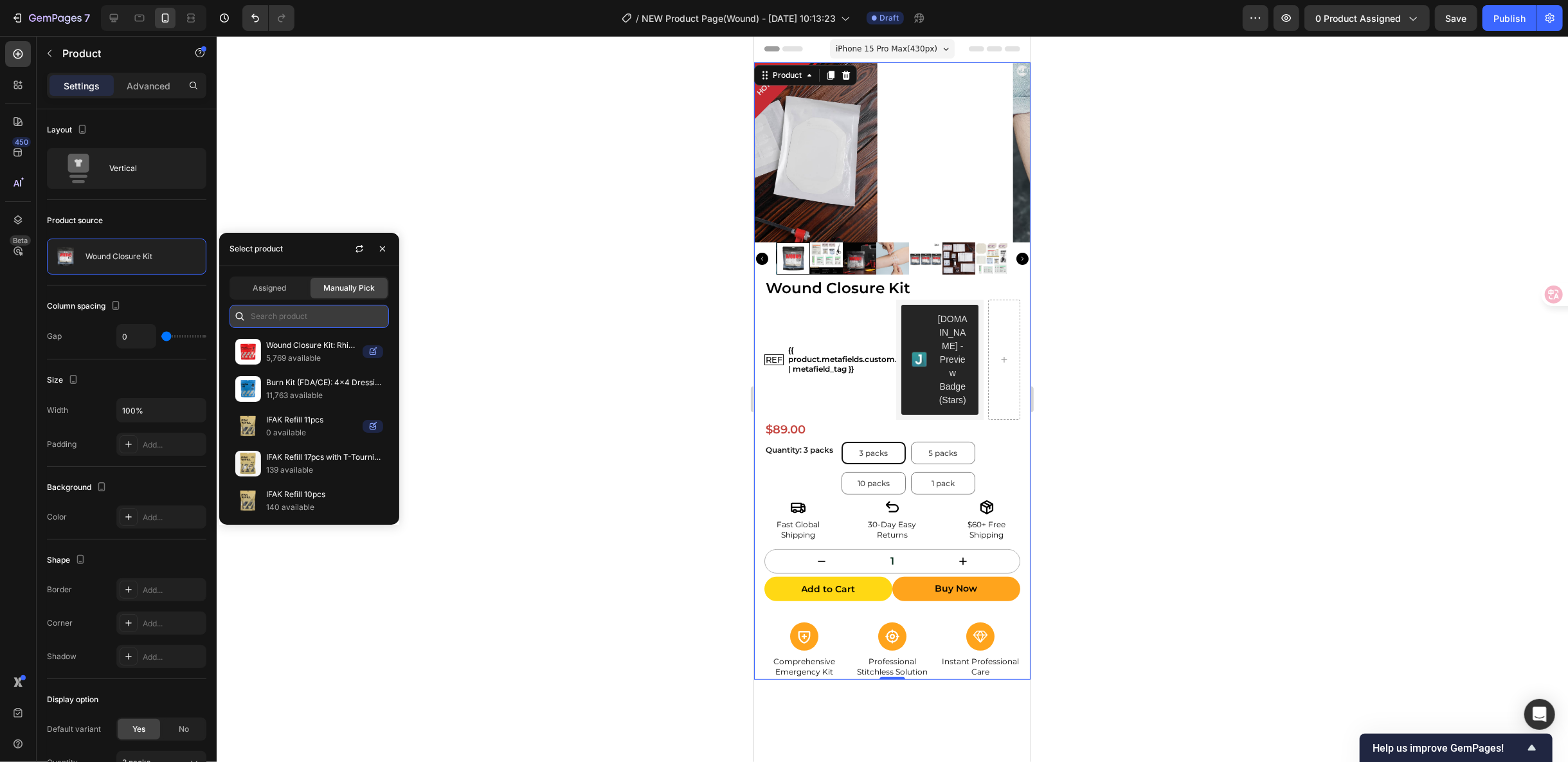
click at [285, 318] on input "text" at bounding box center [309, 316] width 159 height 23
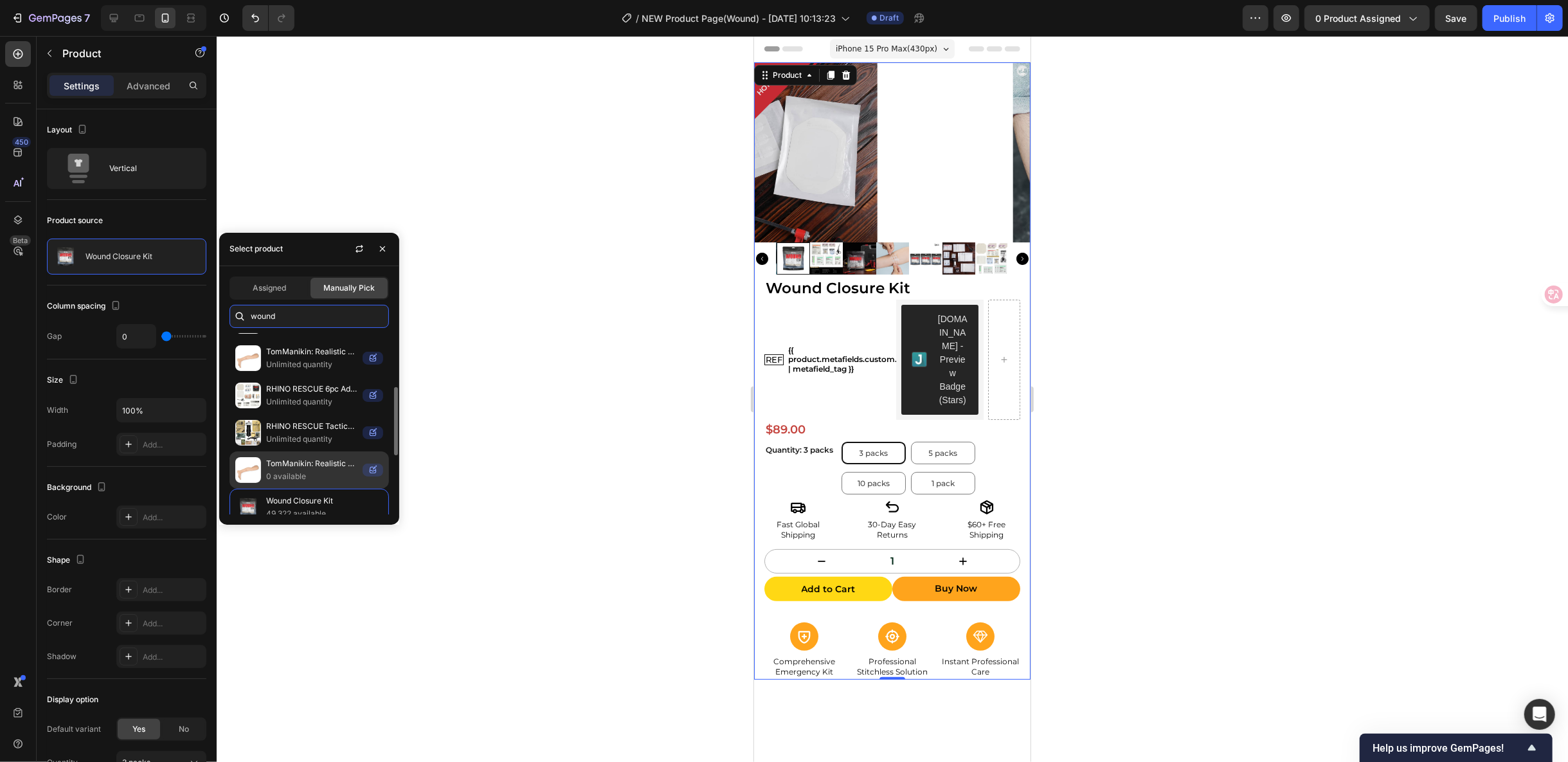
scroll to position [214, 0]
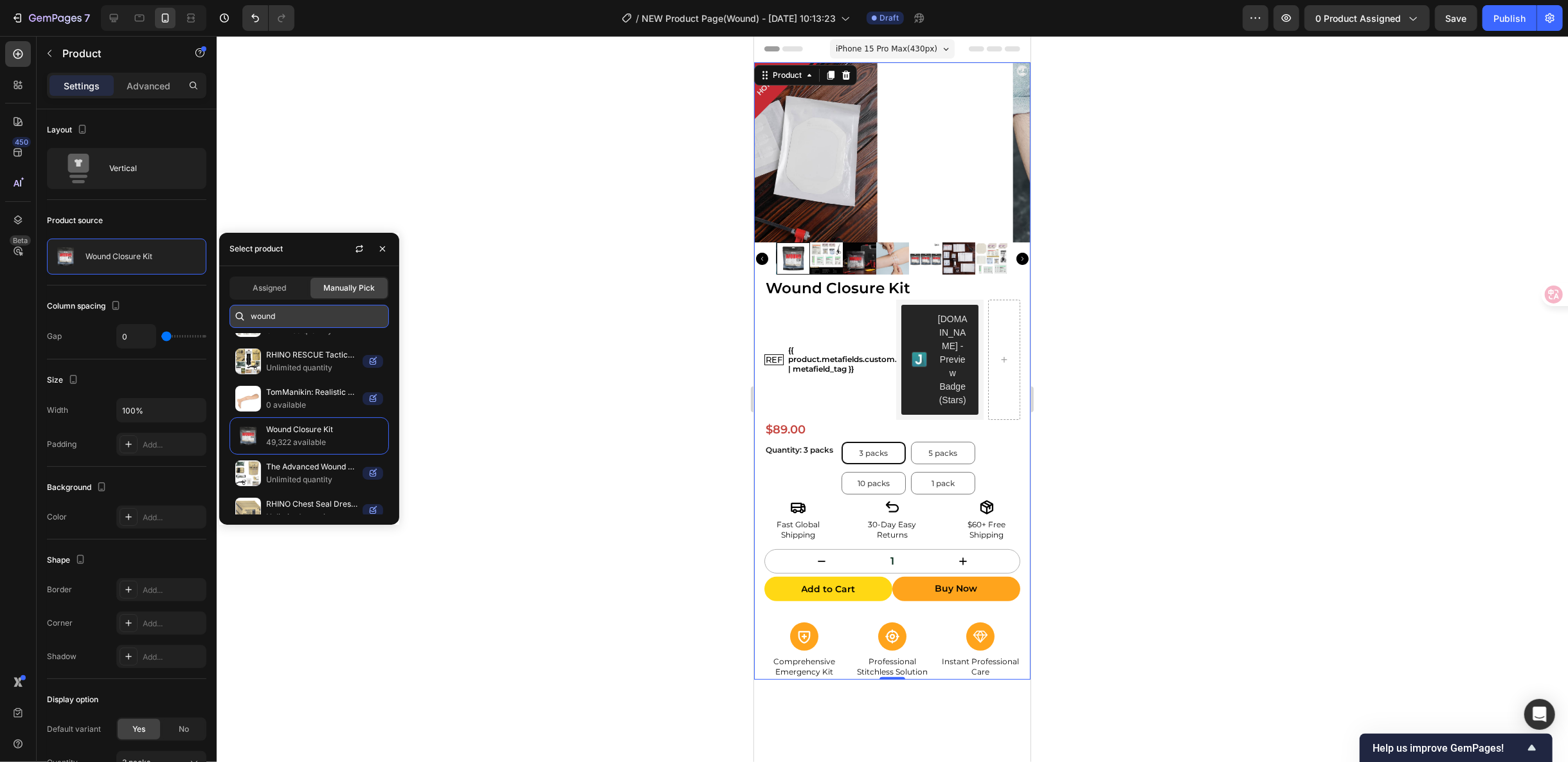
click at [306, 316] on input "wound" at bounding box center [309, 316] width 159 height 23
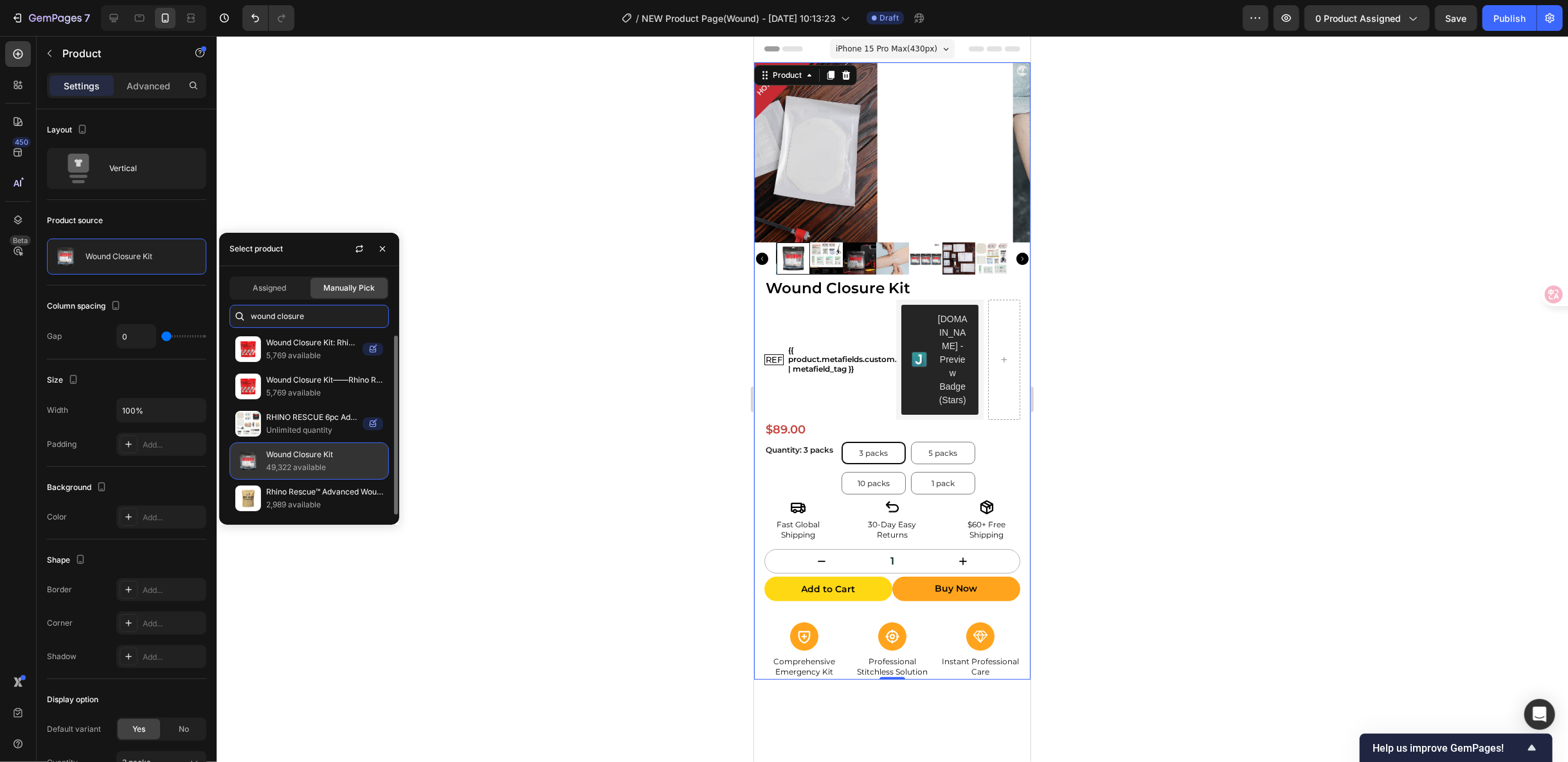
scroll to position [0, 0]
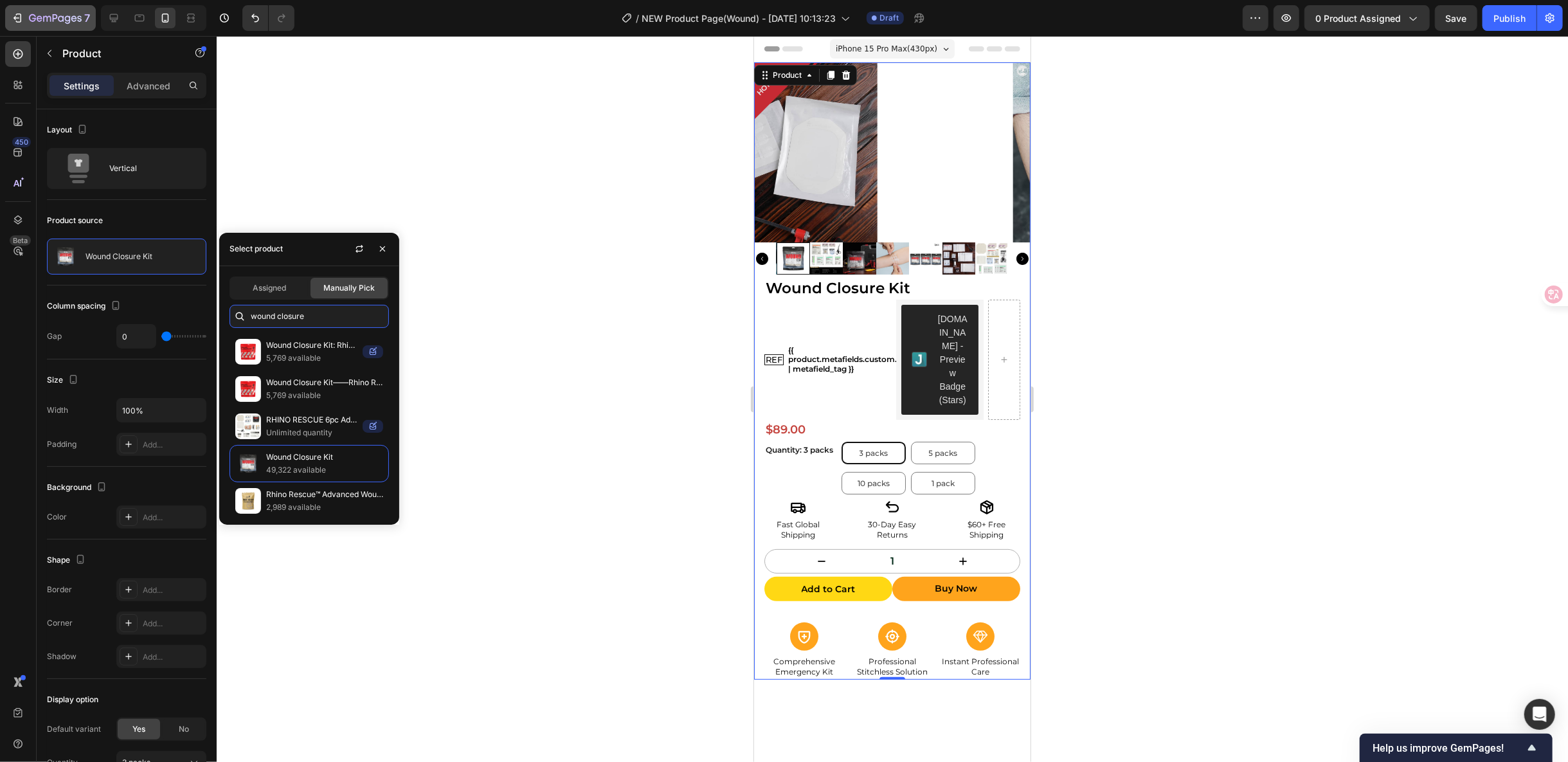
type input "wound closure"
click at [856, 291] on h1 "Wound Closure Kit" at bounding box center [891, 288] width 256 height 22
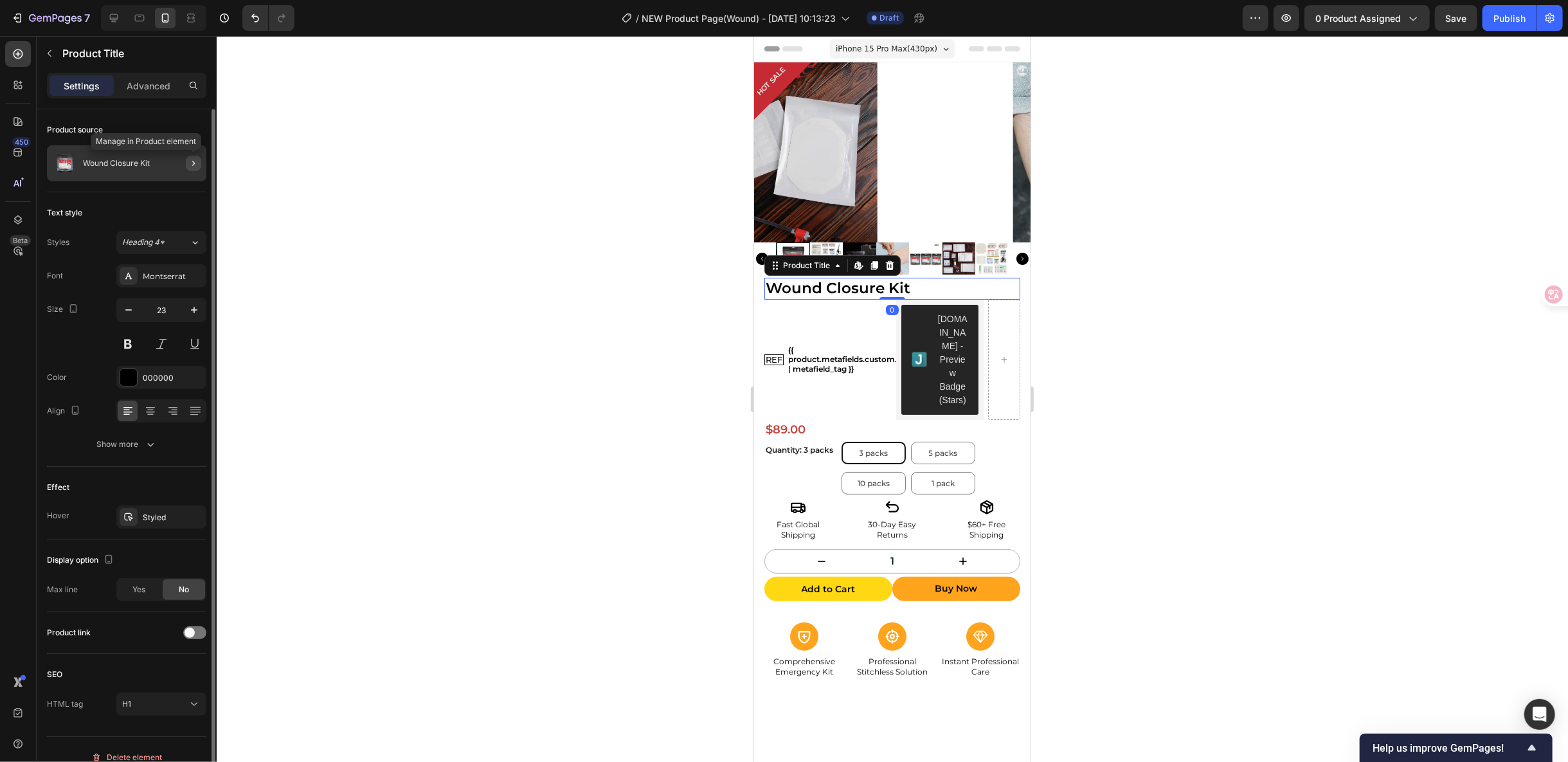
click at [199, 168] on button "button" at bounding box center [193, 163] width 15 height 15
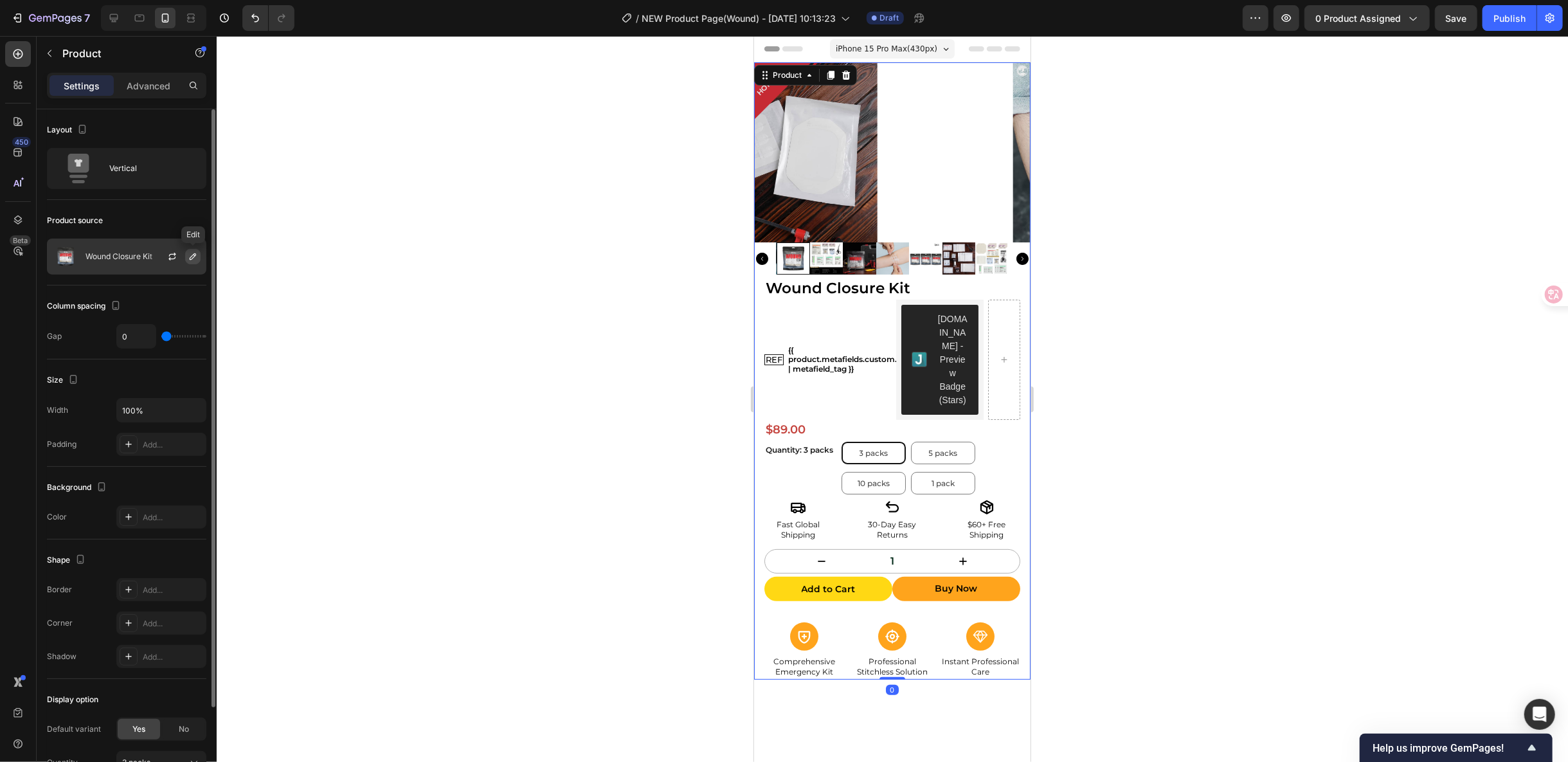
click at [197, 257] on icon "button" at bounding box center [193, 256] width 10 height 10
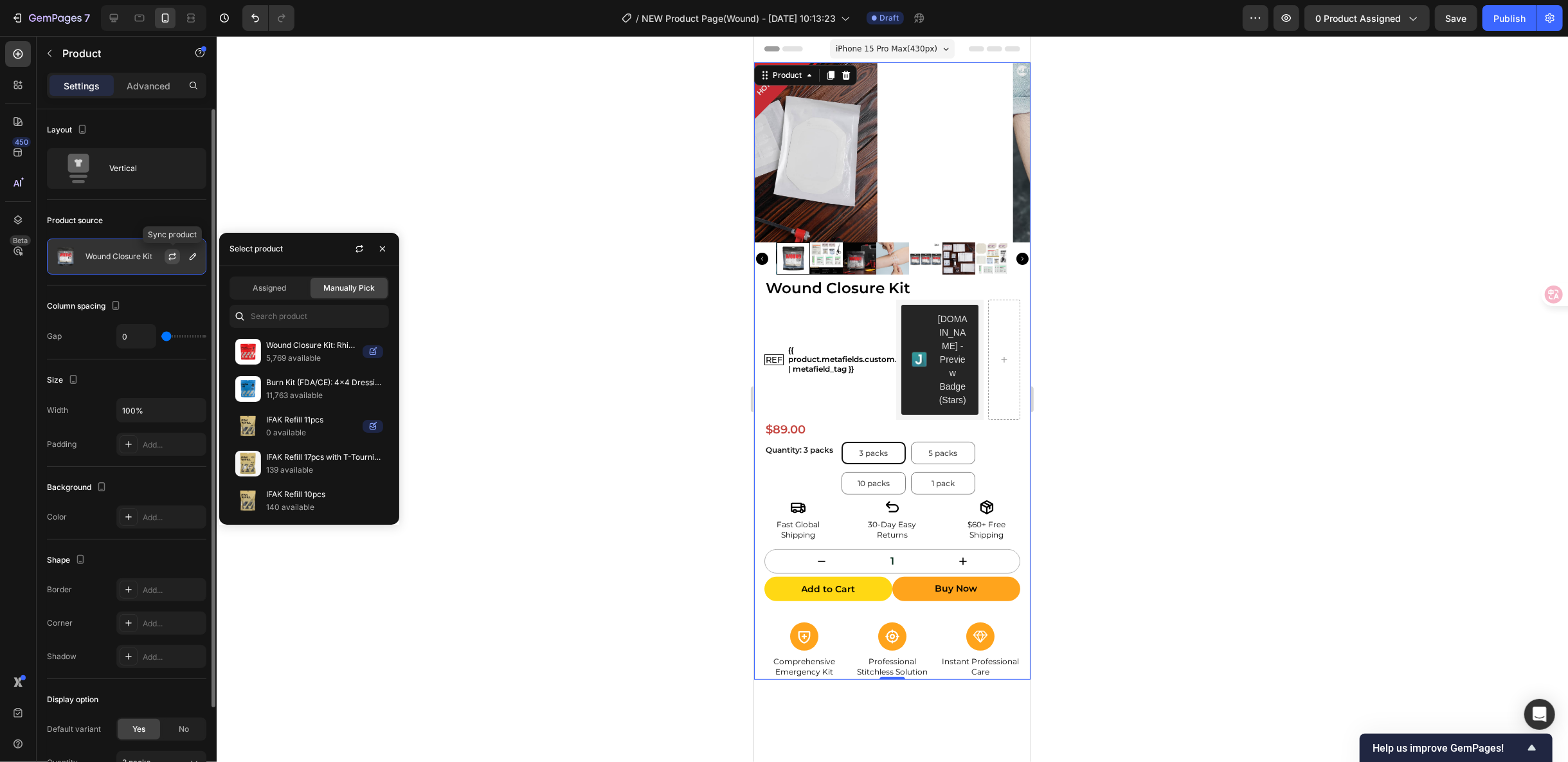
click at [179, 254] on button "button" at bounding box center [172, 256] width 15 height 15
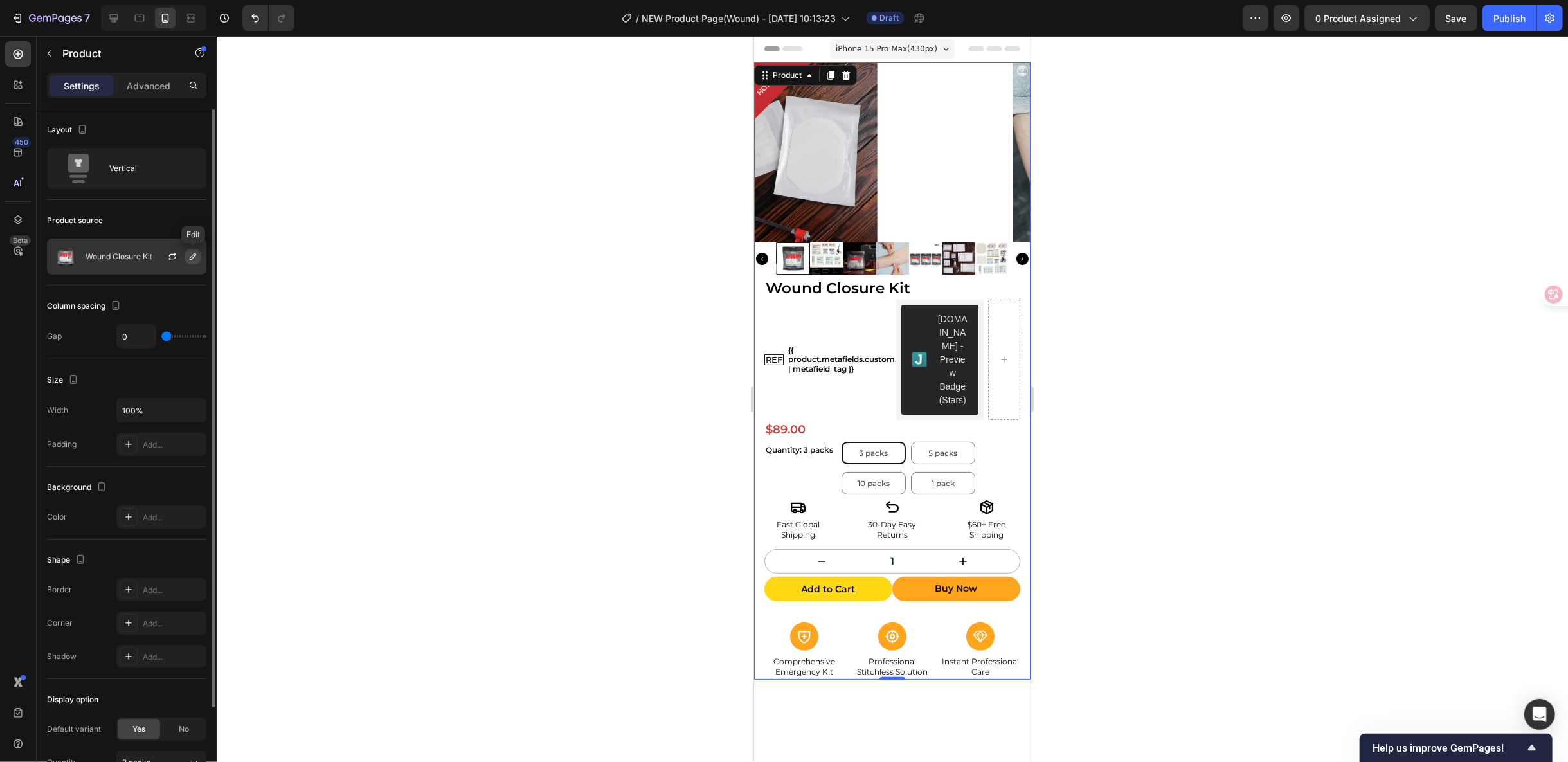
click at [199, 259] on button "button" at bounding box center [193, 256] width 15 height 15
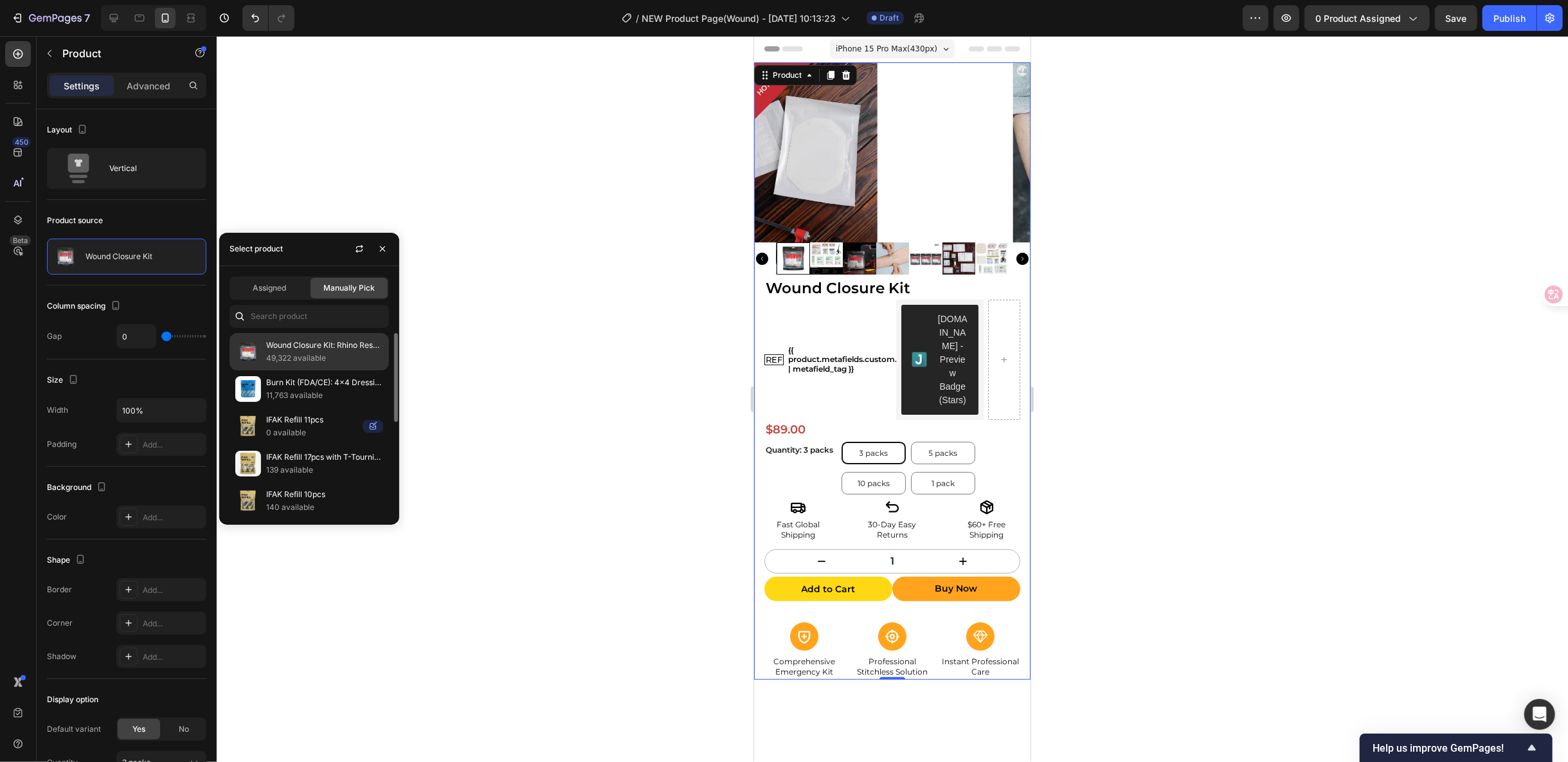
click at [338, 353] on p "49,322 available" at bounding box center [324, 358] width 117 height 13
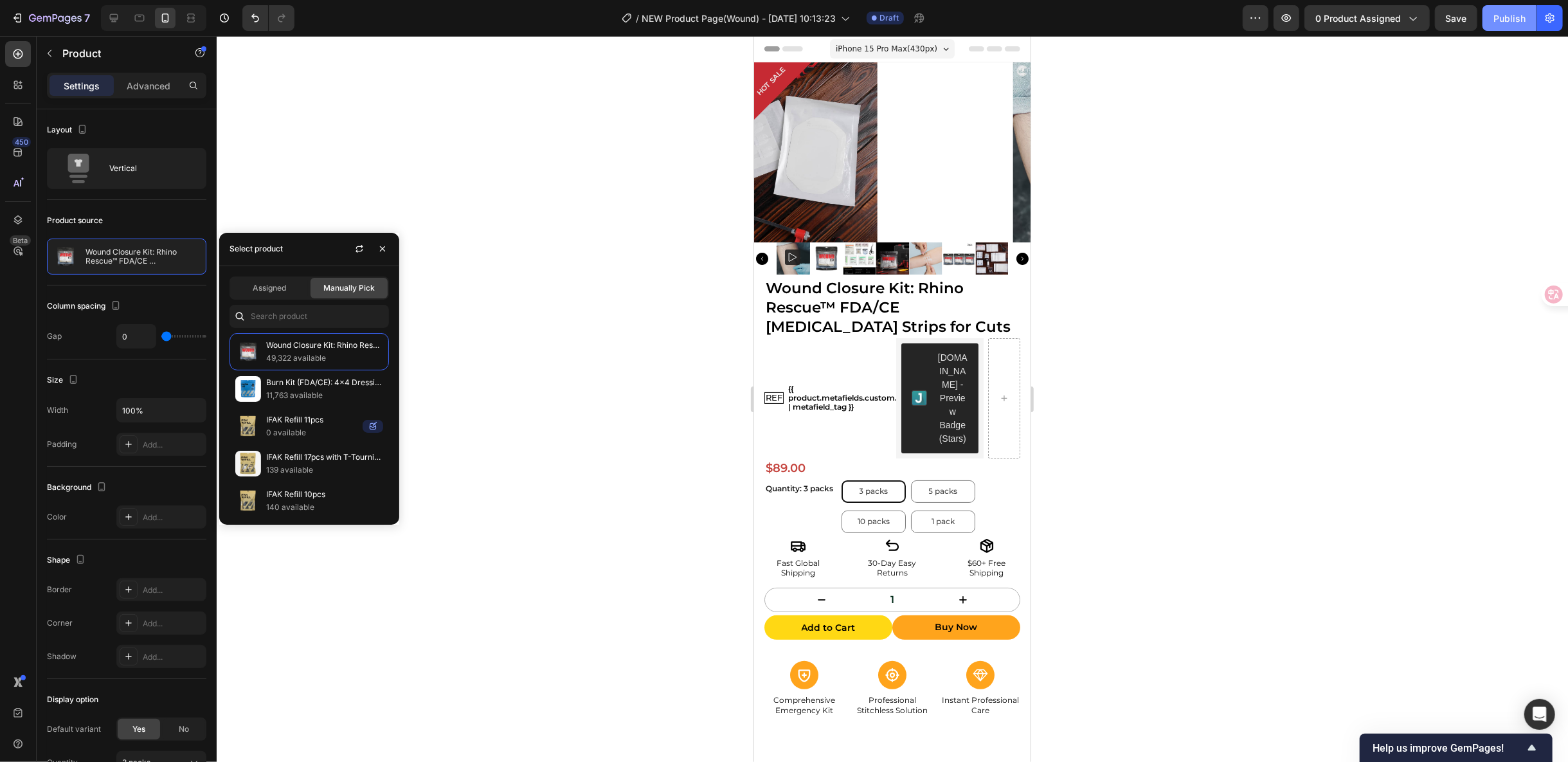
click at [1502, 25] on button "Publish" at bounding box center [1509, 18] width 54 height 25
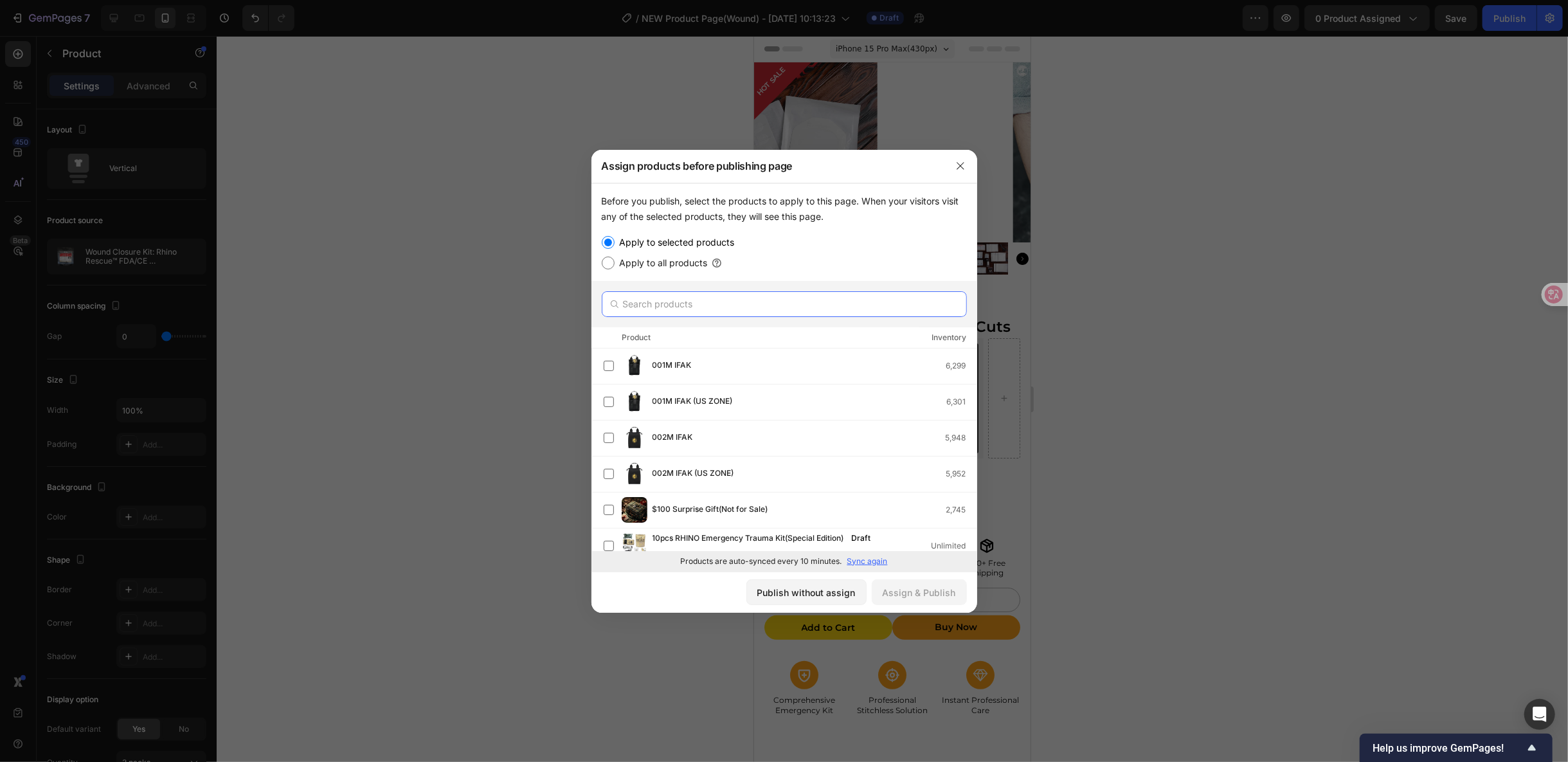
click at [706, 303] on input "text" at bounding box center [784, 304] width 365 height 25
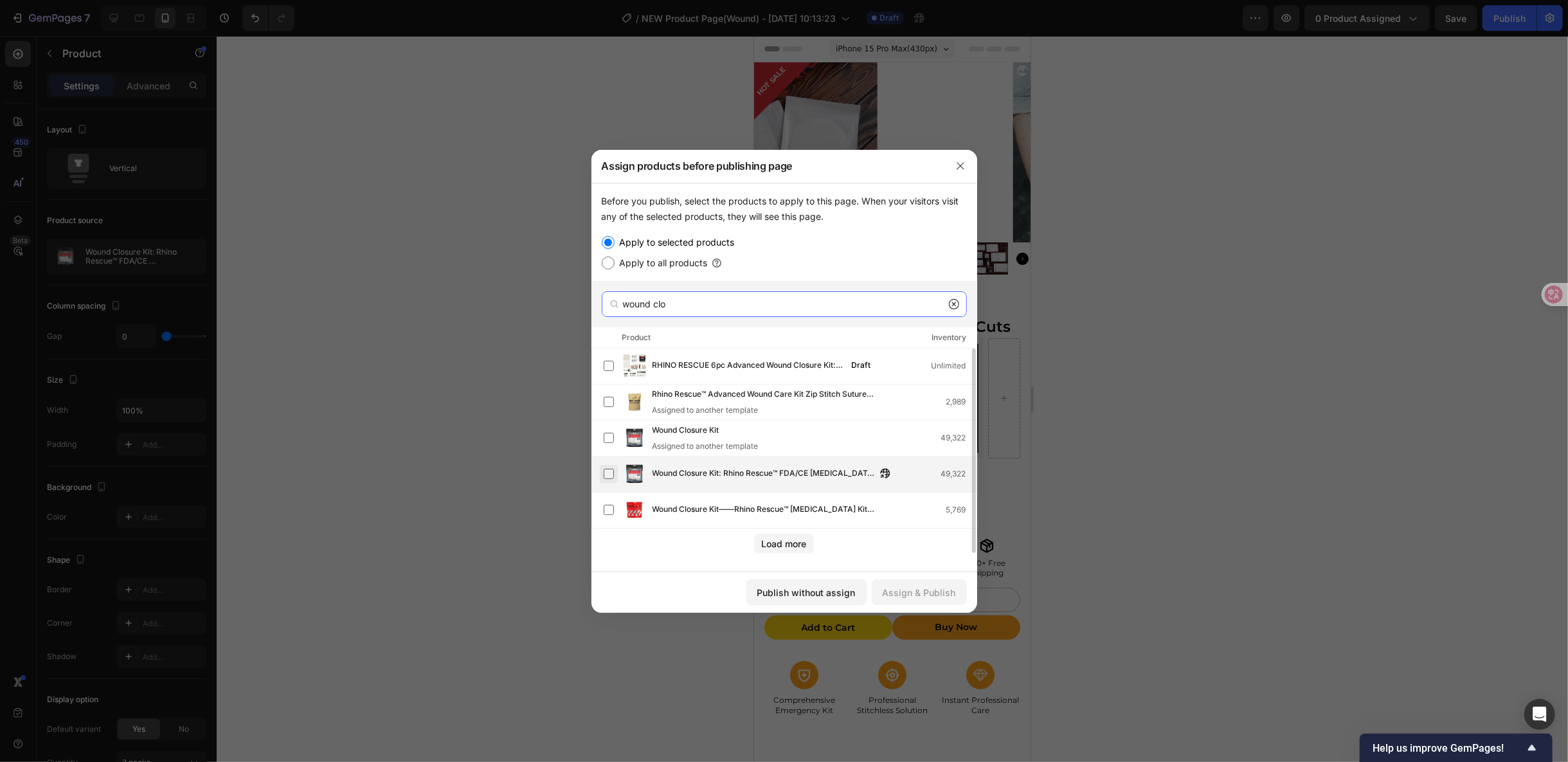
type input "wound clo"
click at [610, 476] on label at bounding box center [608, 474] width 10 height 10
click at [954, 594] on div "Assign & Publish" at bounding box center [919, 593] width 74 height 13
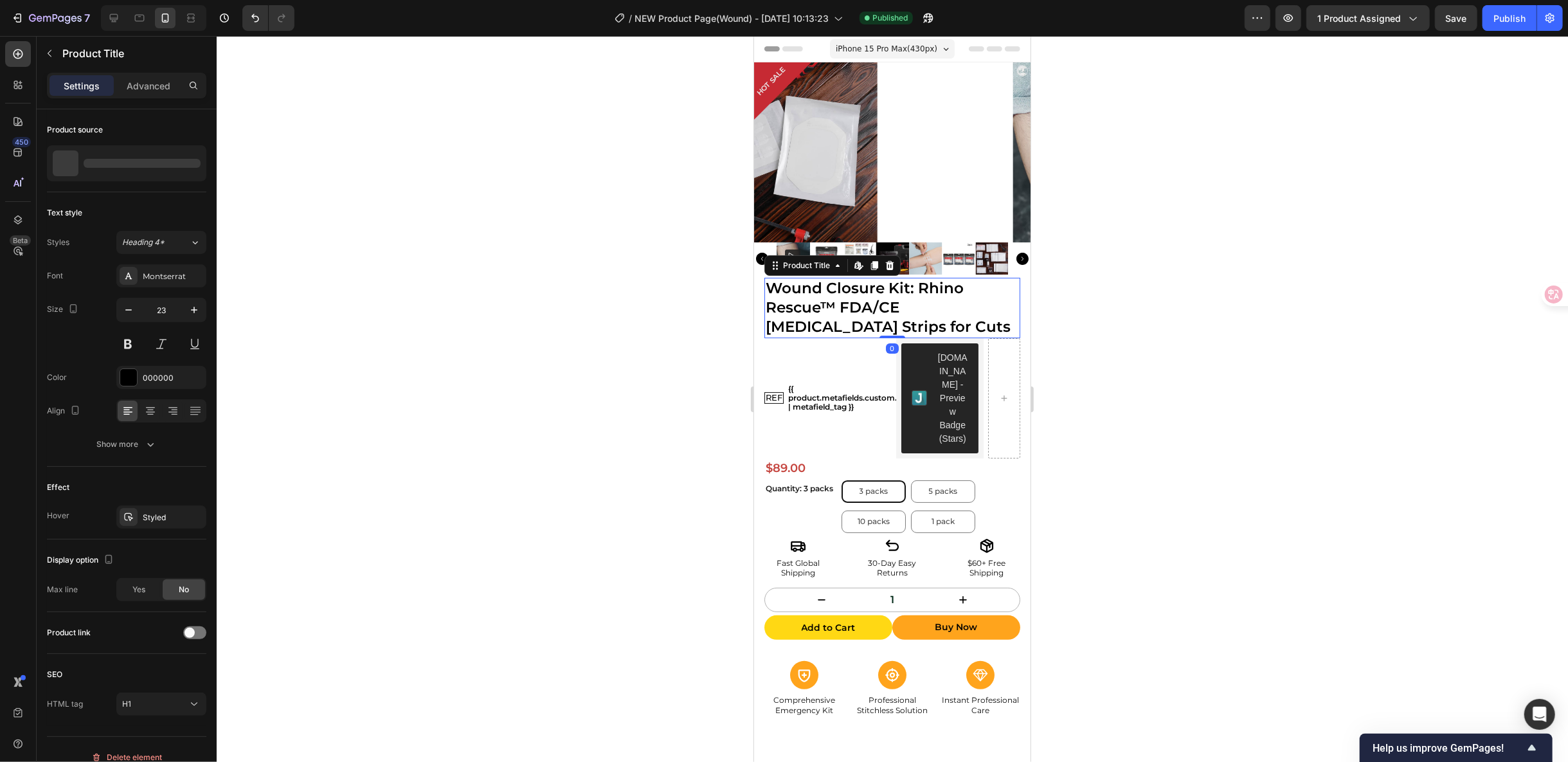
click at [820, 311] on h1 "Wound Closure Kit: Rhino Rescue™ FDA/CE Laceration Strips for Cuts" at bounding box center [891, 307] width 256 height 60
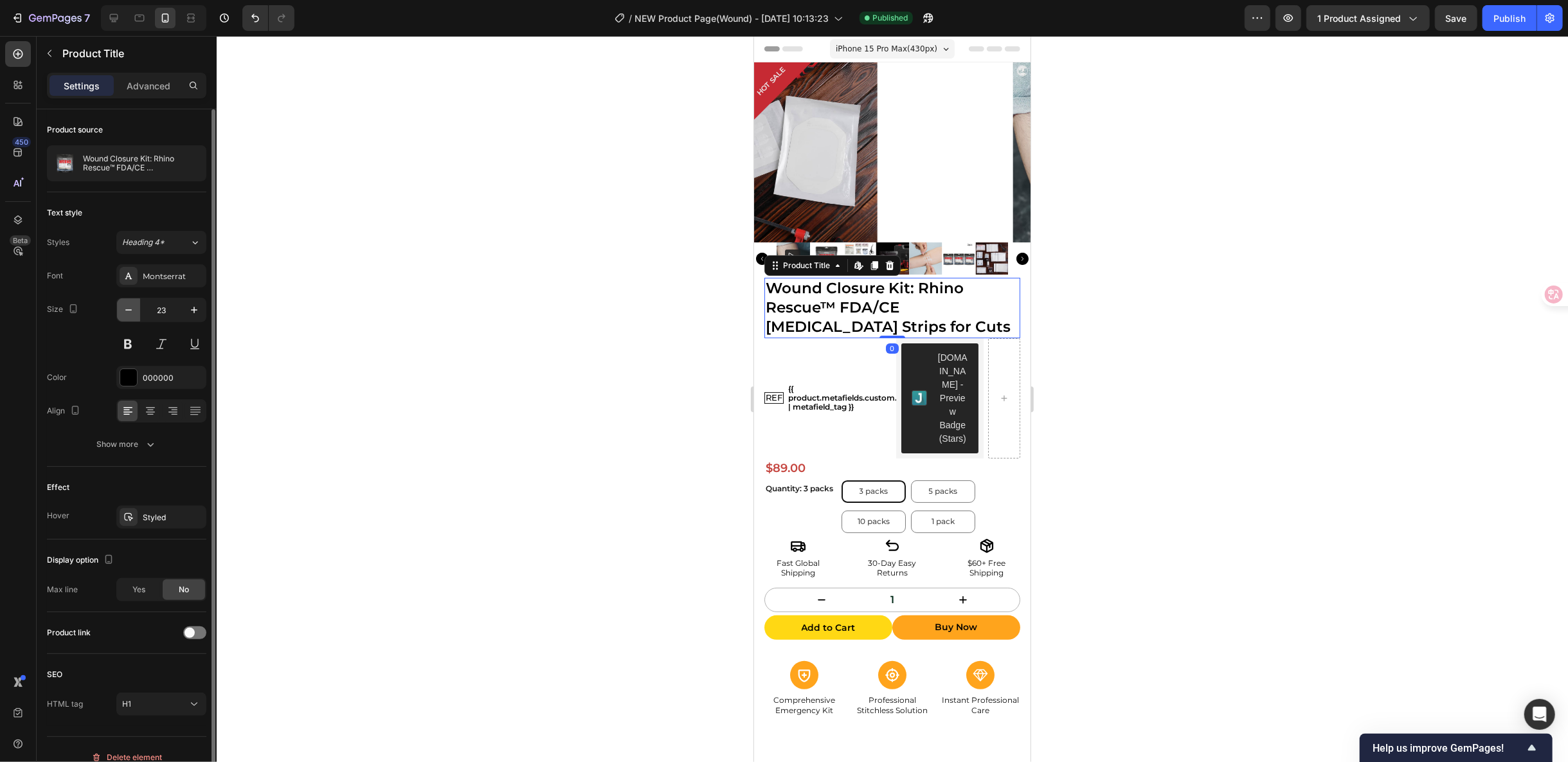
click at [120, 309] on button "button" at bounding box center [128, 310] width 23 height 23
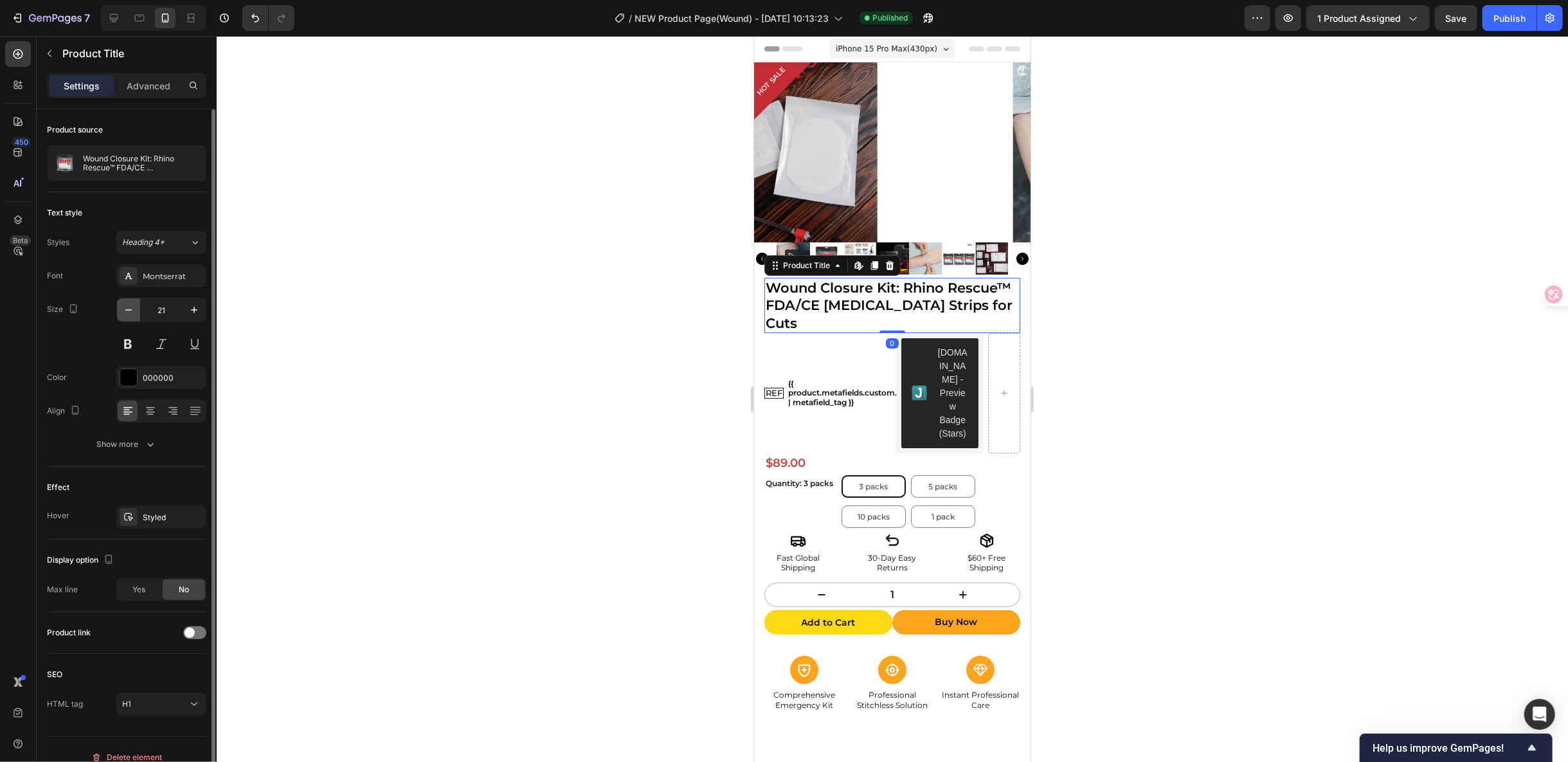
click at [120, 309] on button "button" at bounding box center [128, 310] width 23 height 23
type input "20"
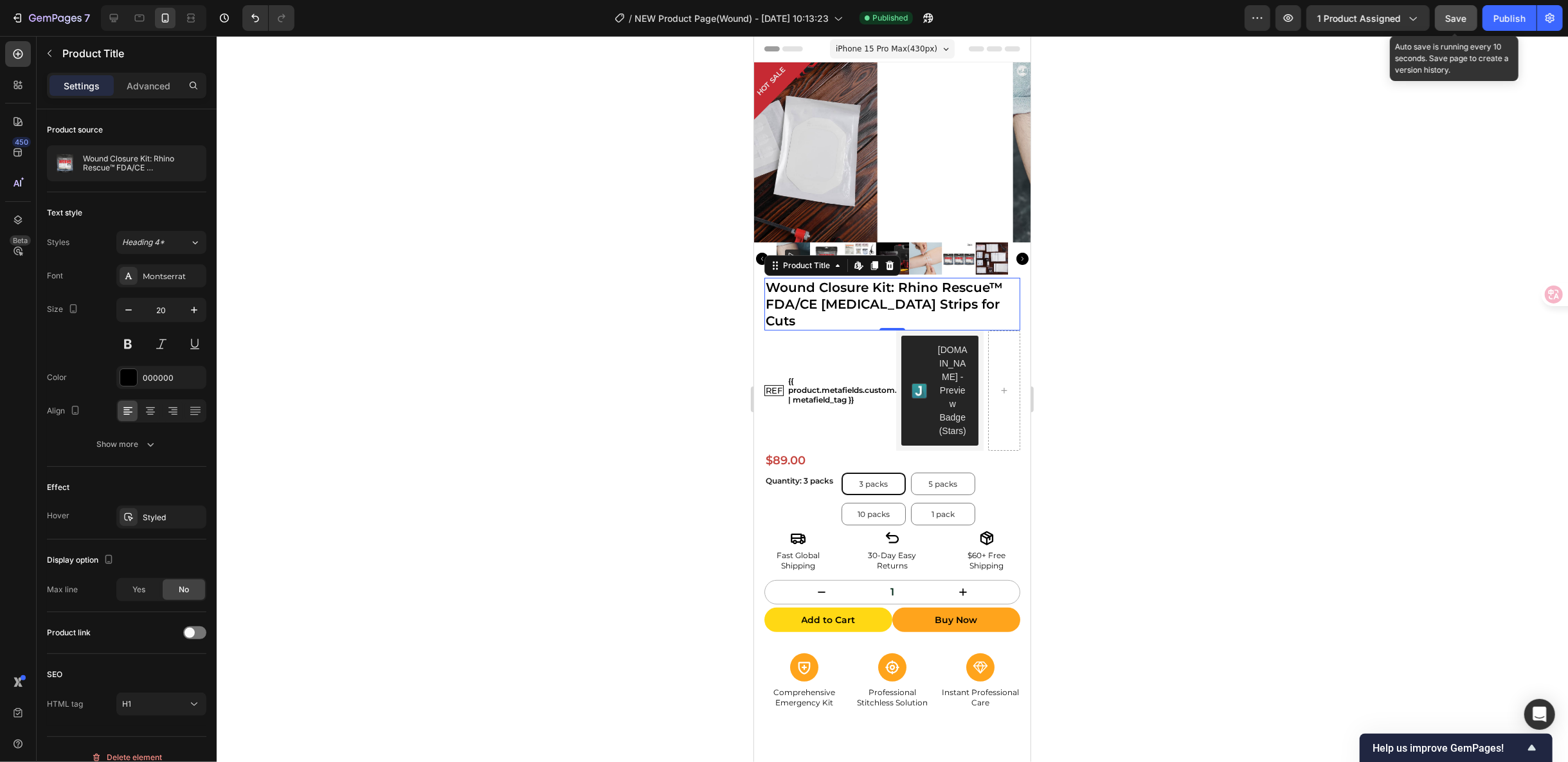
click at [1457, 23] on span "Save" at bounding box center [1456, 18] width 21 height 11
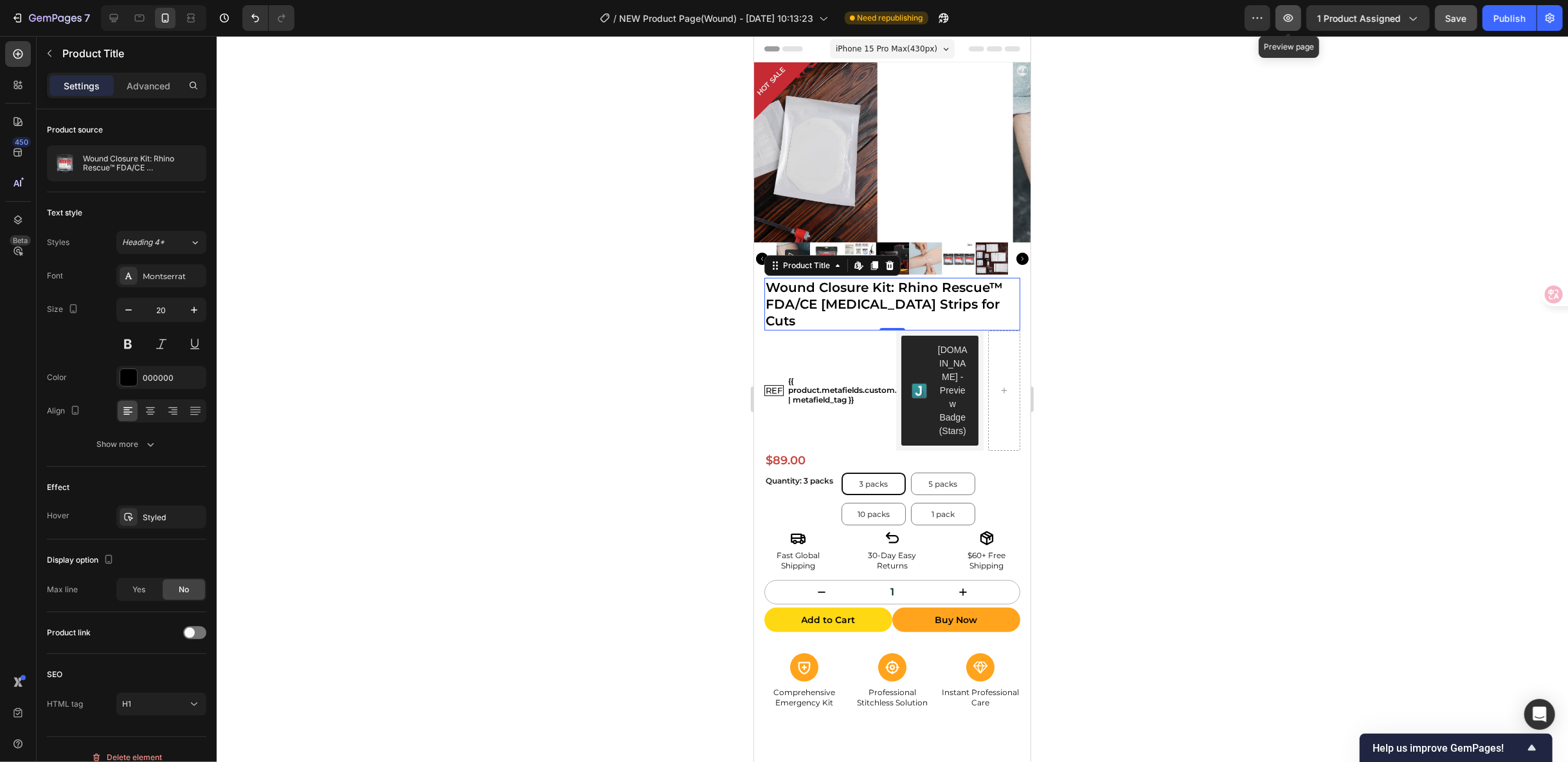
click at [1295, 16] on icon "button" at bounding box center [1288, 17] width 13 height 13
drag, startPoint x: 1192, startPoint y: 284, endPoint x: 1223, endPoint y: 142, distance: 145.3
click at [1193, 284] on div at bounding box center [892, 399] width 1351 height 727
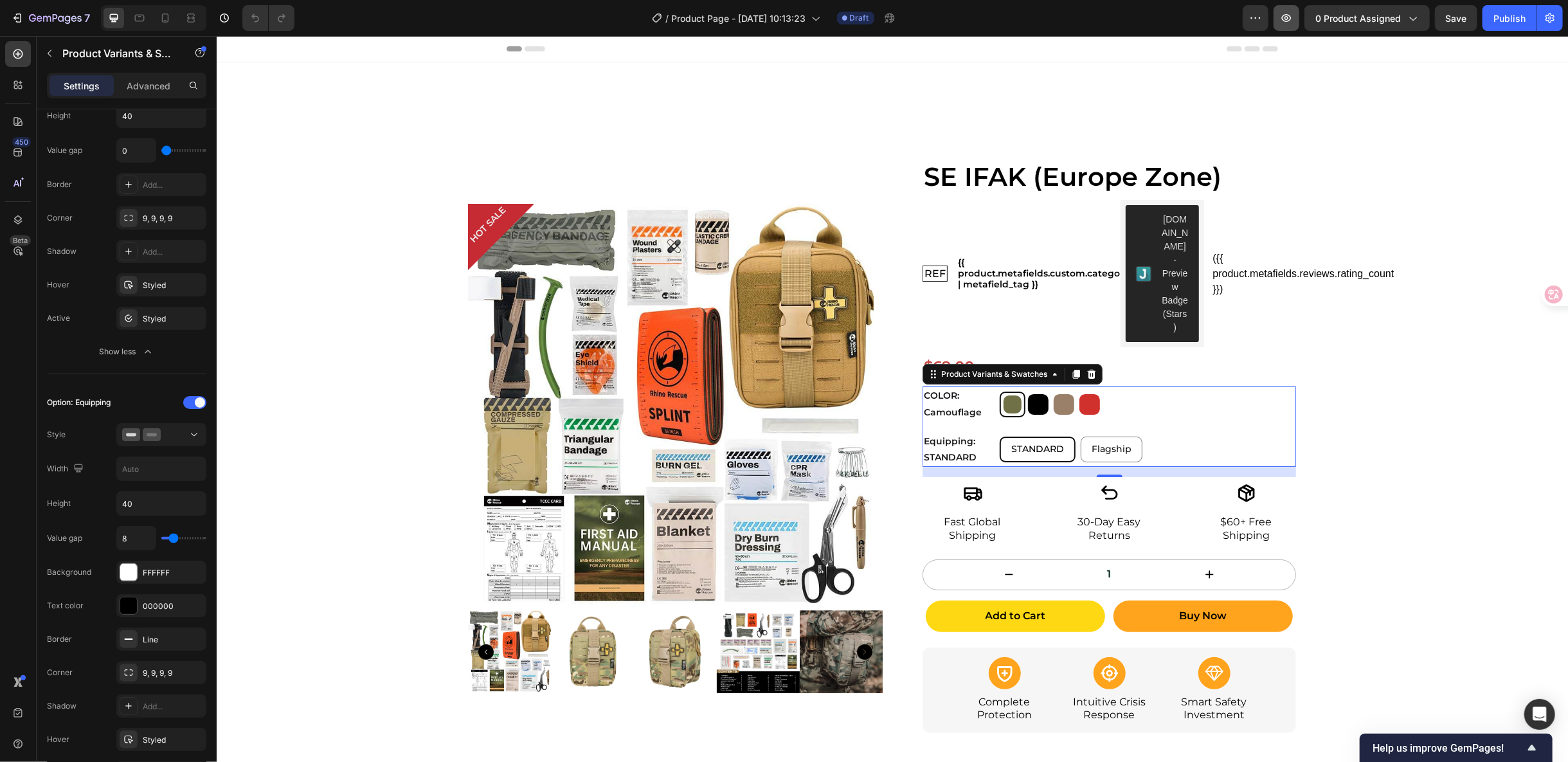
click at [1298, 22] on button "button" at bounding box center [1286, 18] width 25 height 25
click at [1454, 19] on span "Save" at bounding box center [1456, 18] width 21 height 11
click at [1288, 19] on icon "button" at bounding box center [1286, 18] width 4 height 4
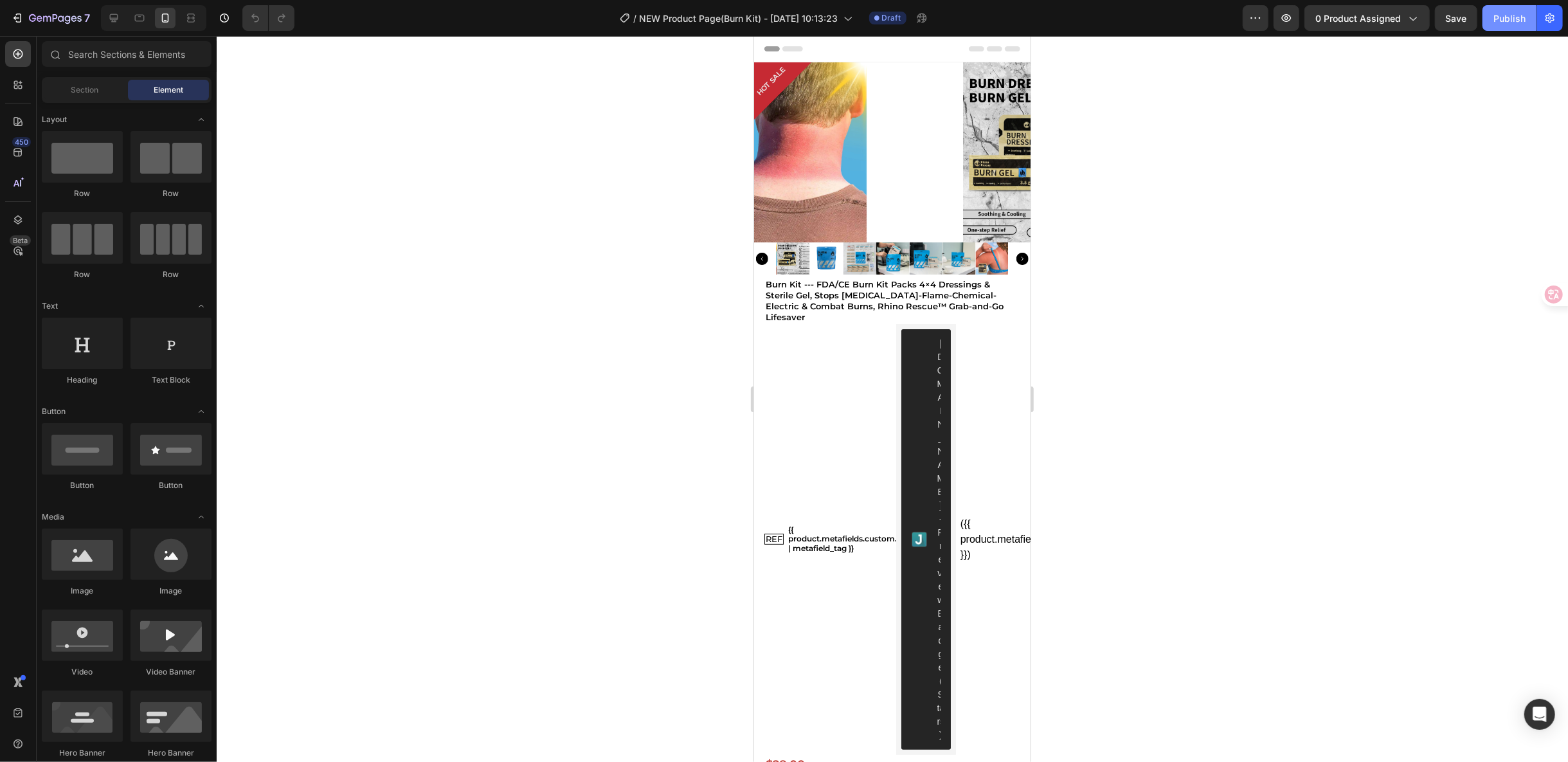
click at [1502, 23] on div "Publish" at bounding box center [1510, 18] width 32 height 13
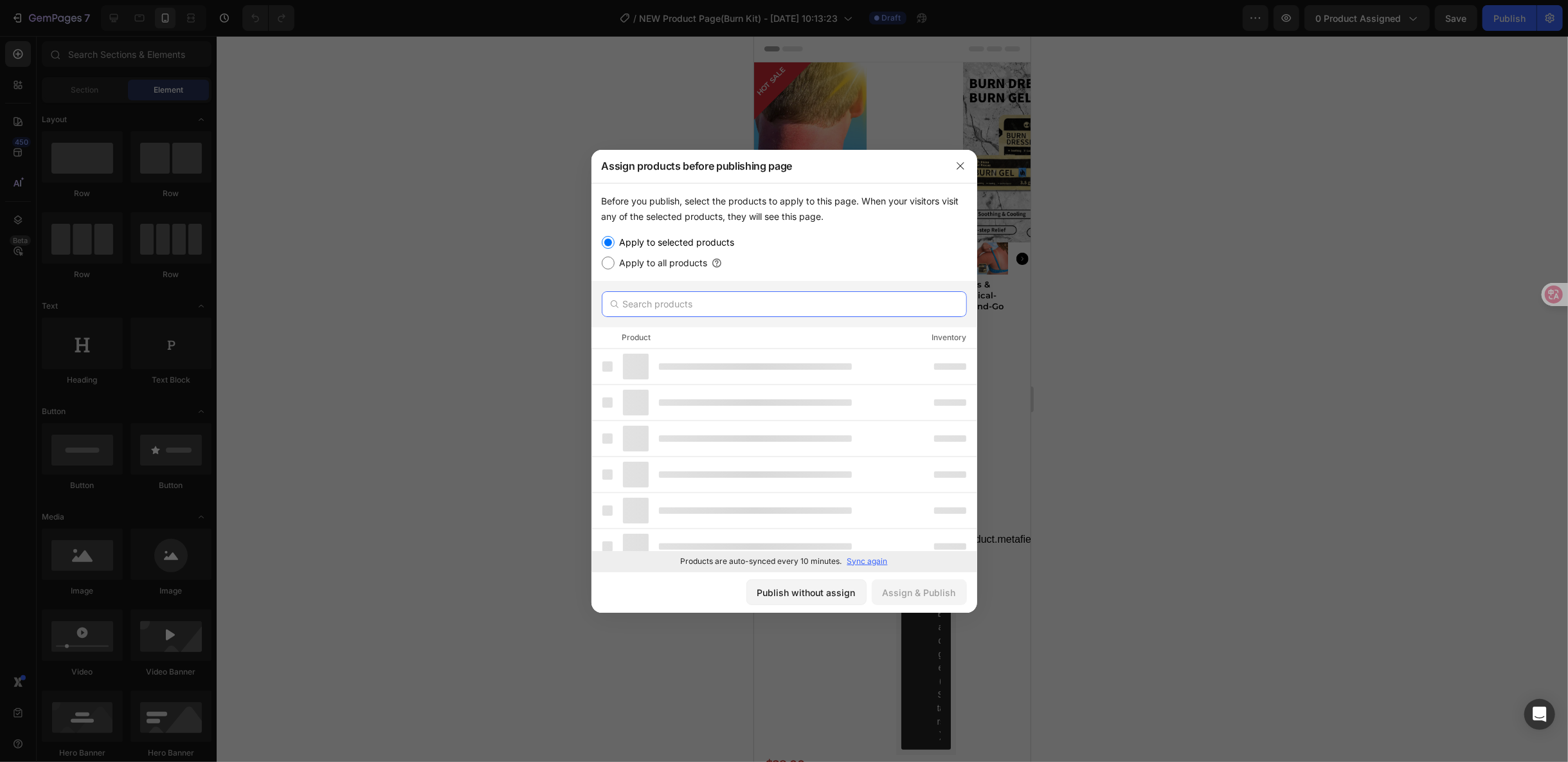
click at [634, 308] on input "text" at bounding box center [784, 304] width 365 height 25
click at [870, 561] on p "Sync again" at bounding box center [867, 561] width 41 height 11
click at [702, 302] on input "text" at bounding box center [784, 304] width 365 height 25
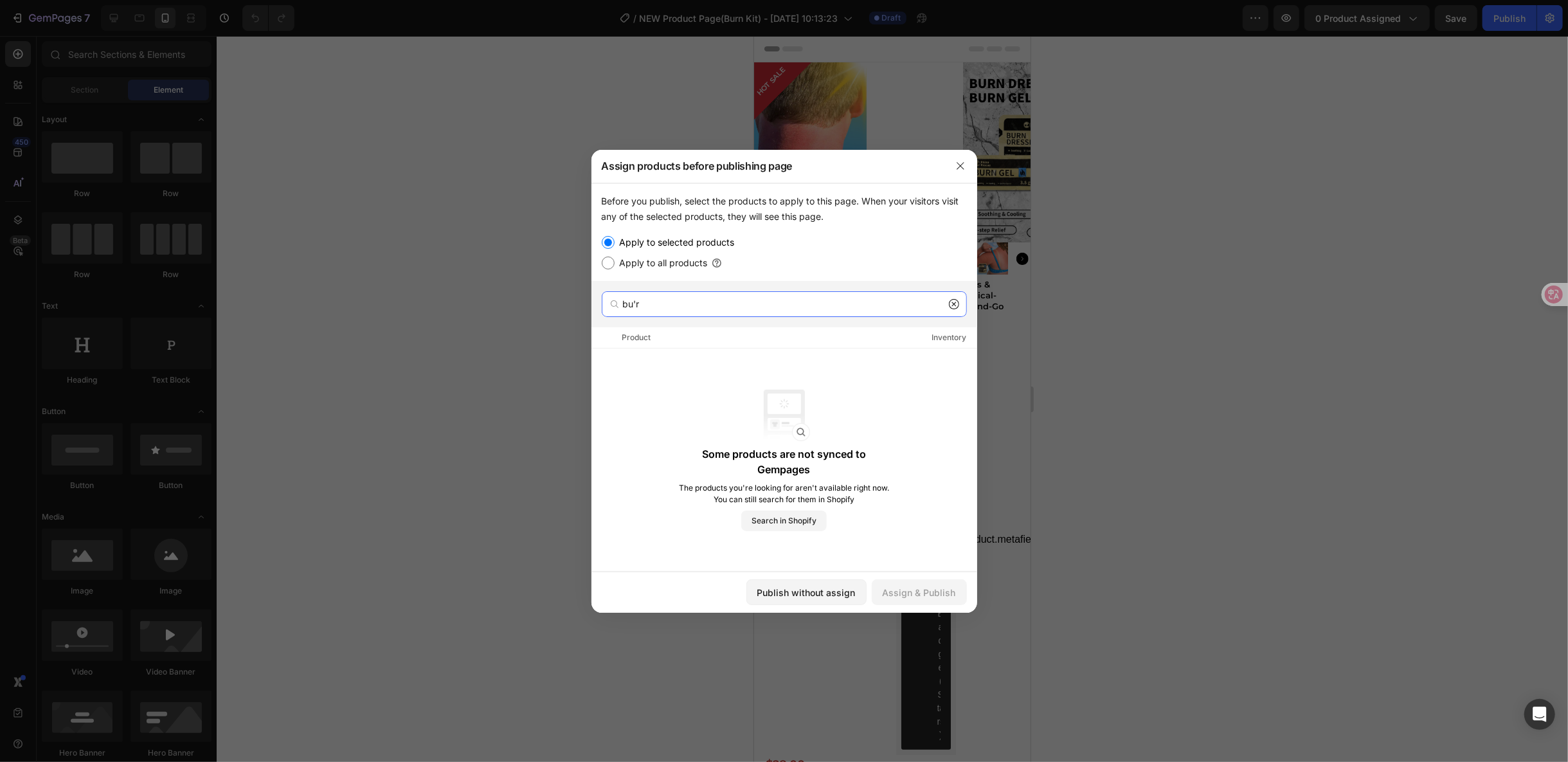
type input "bu'r'n"
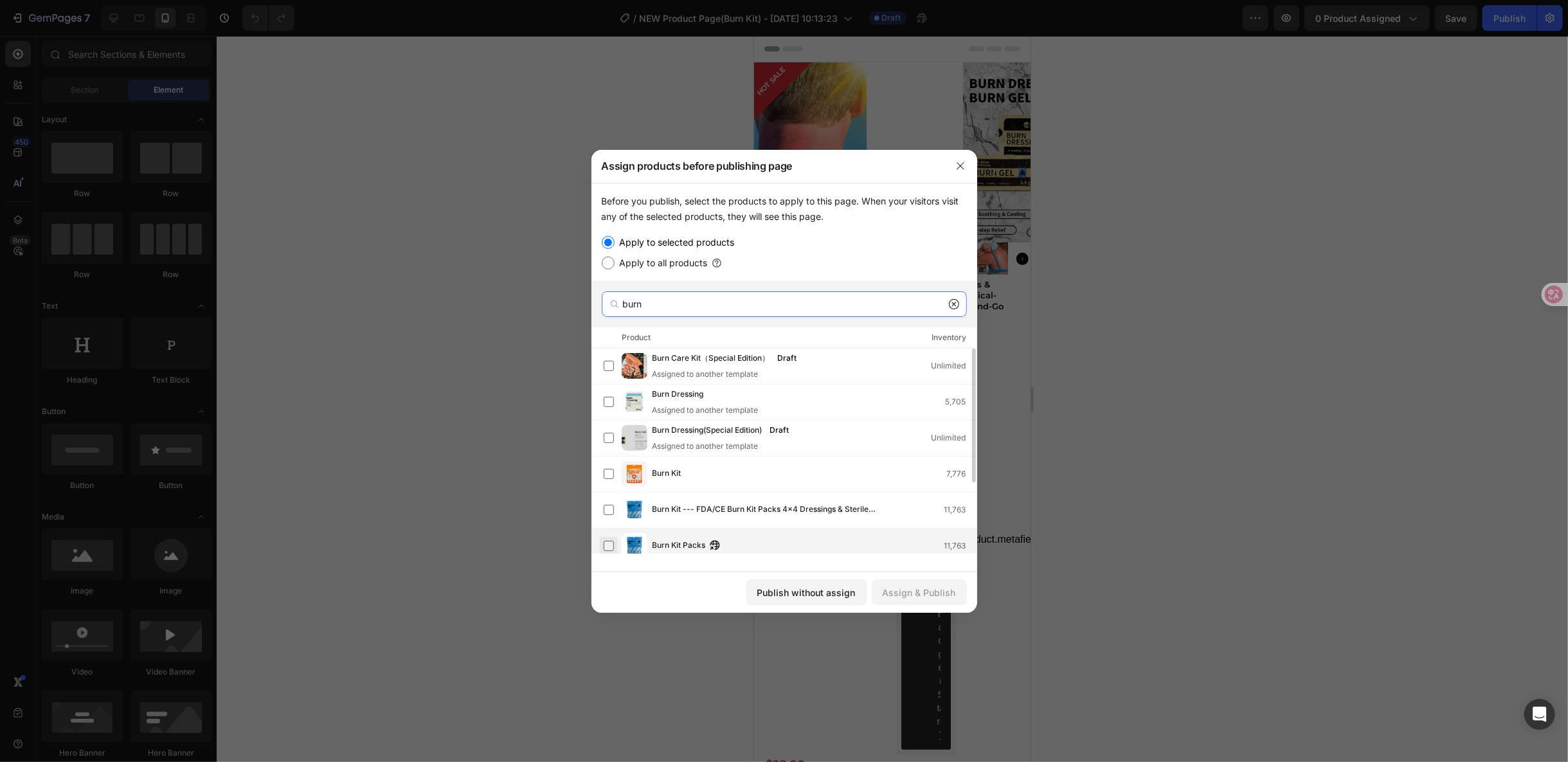
type input "burn"
click at [606, 545] on label at bounding box center [608, 546] width 10 height 10
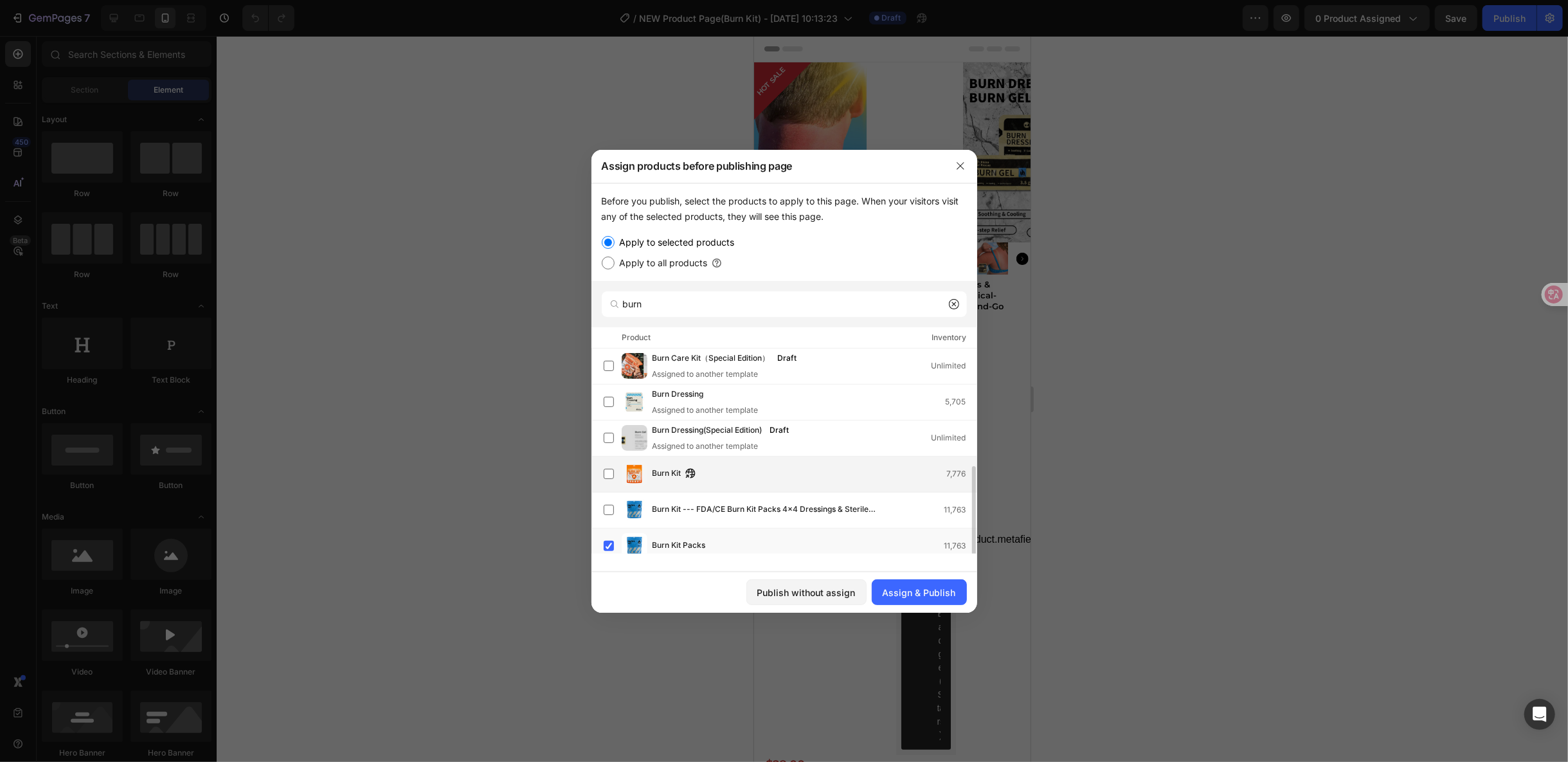
scroll to position [72, 0]
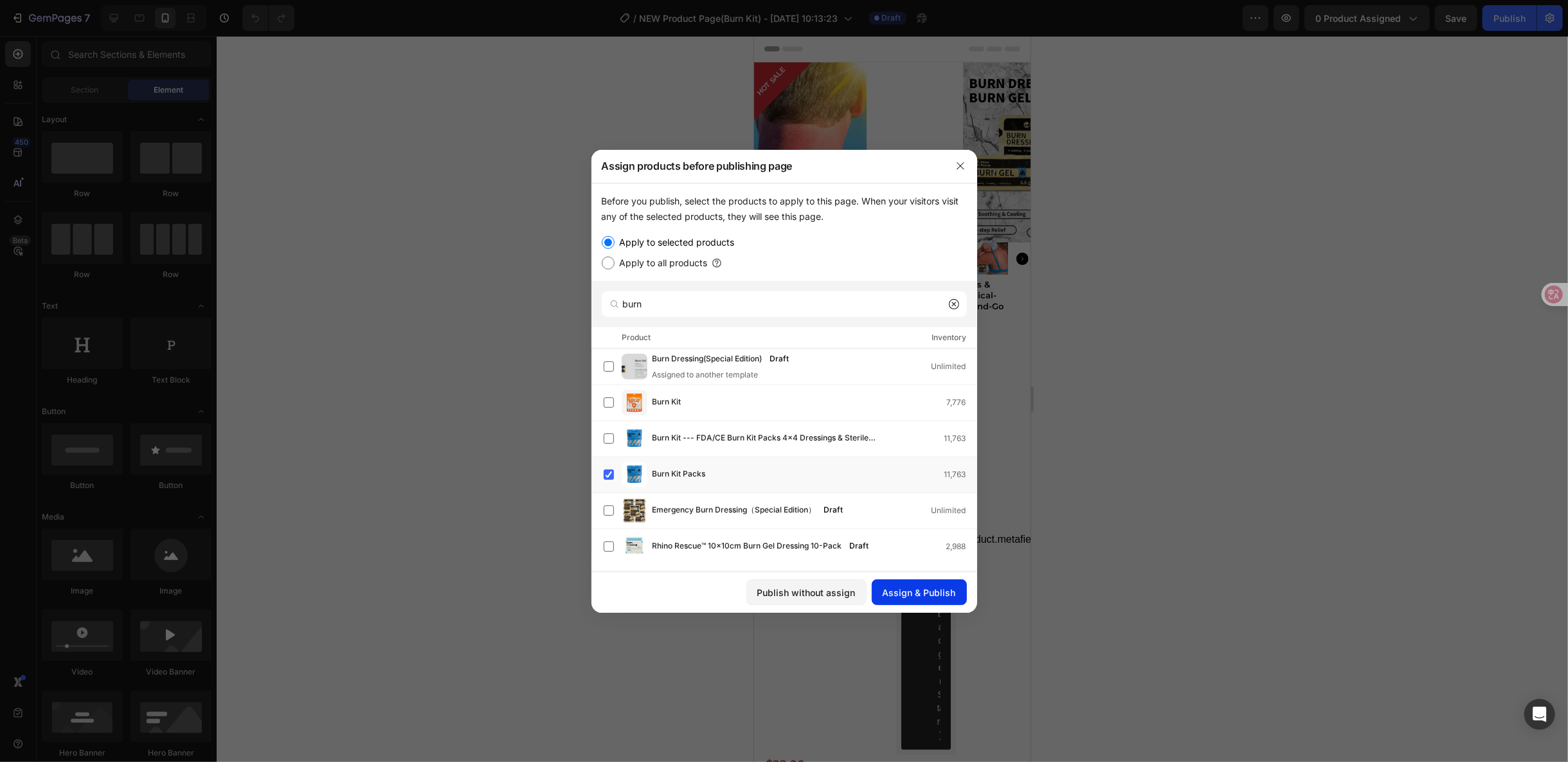
click at [917, 591] on div "Assign & Publish" at bounding box center [919, 593] width 74 height 13
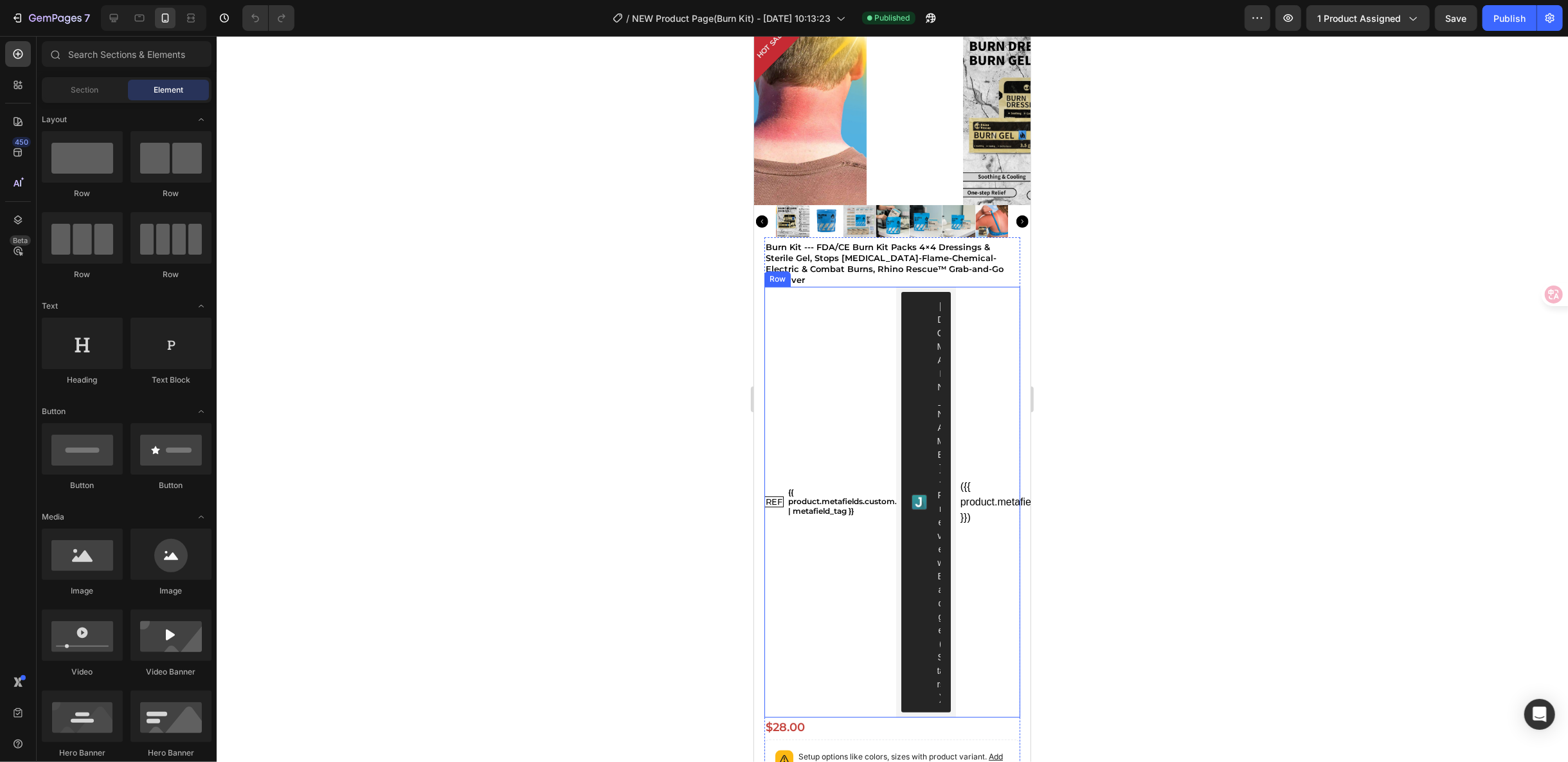
scroll to position [0, 0]
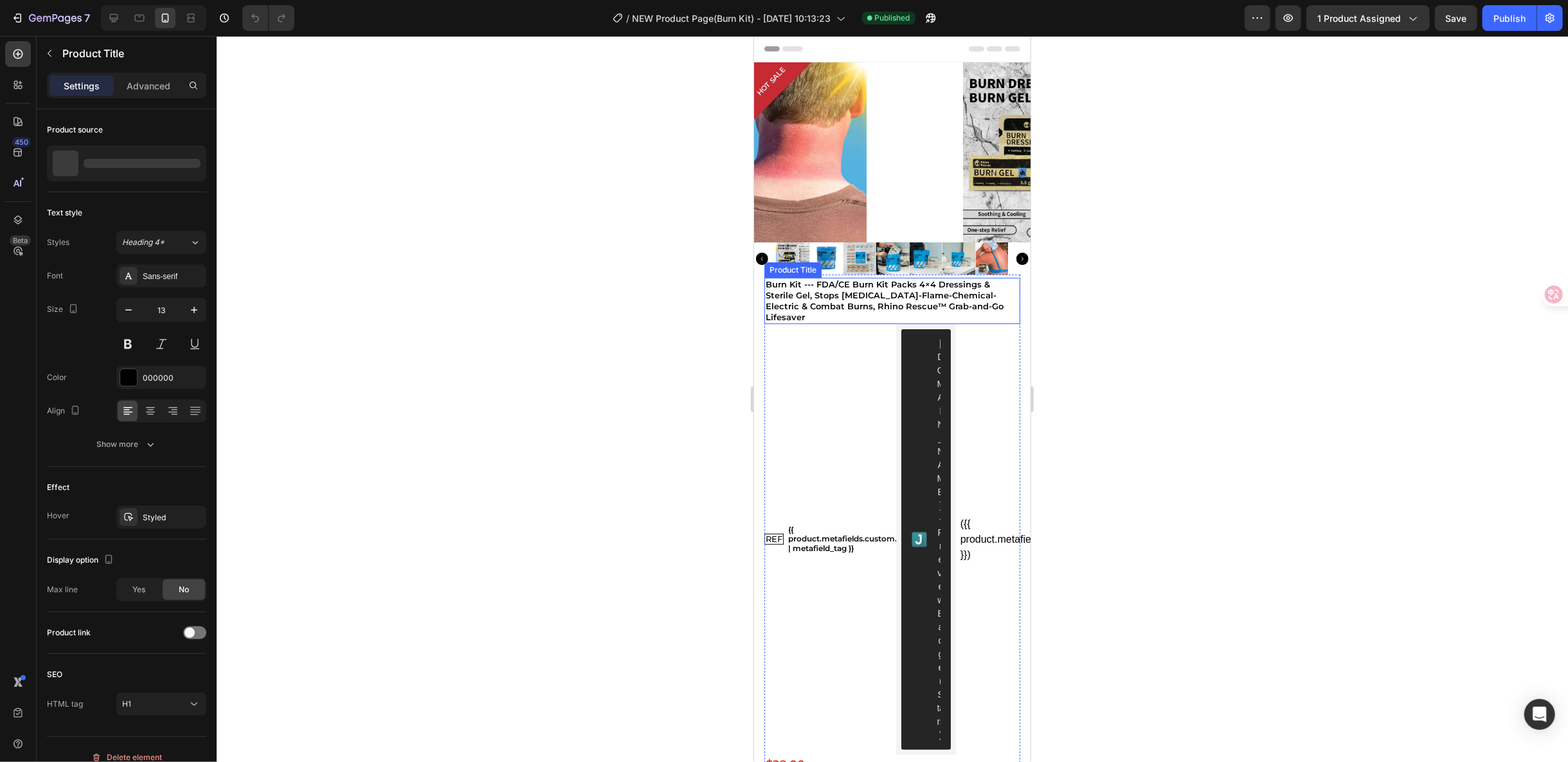
click at [863, 286] on h1 "Burn Kit --- FDA/CE Burn Kit Packs 4×4 Dressings & Sterile Gel, Stops Sunburn-F…" at bounding box center [891, 300] width 256 height 46
click at [1410, 20] on icon "button" at bounding box center [1412, 17] width 13 height 13
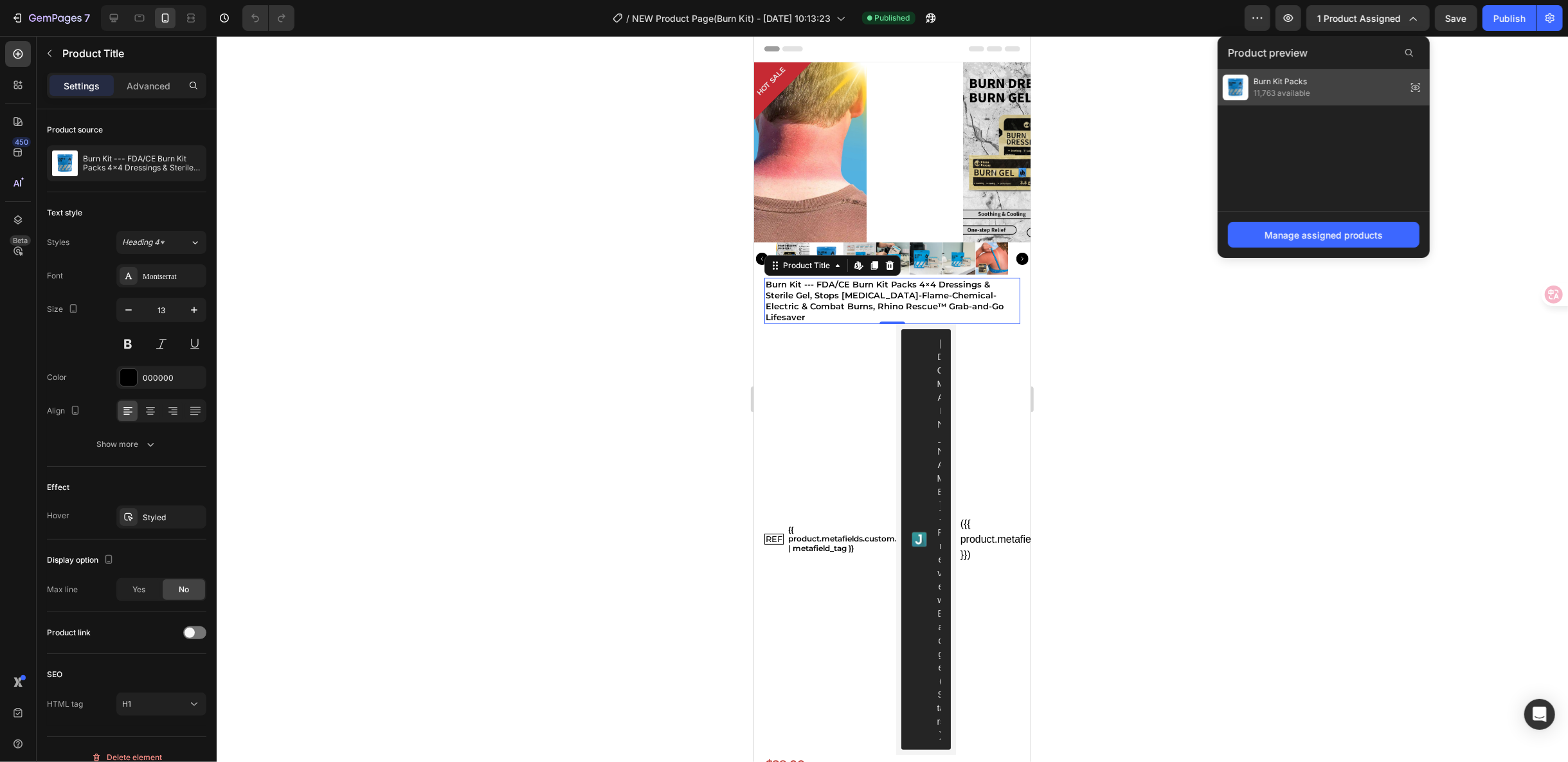
click at [1416, 91] on icon at bounding box center [1416, 87] width 18 height 18
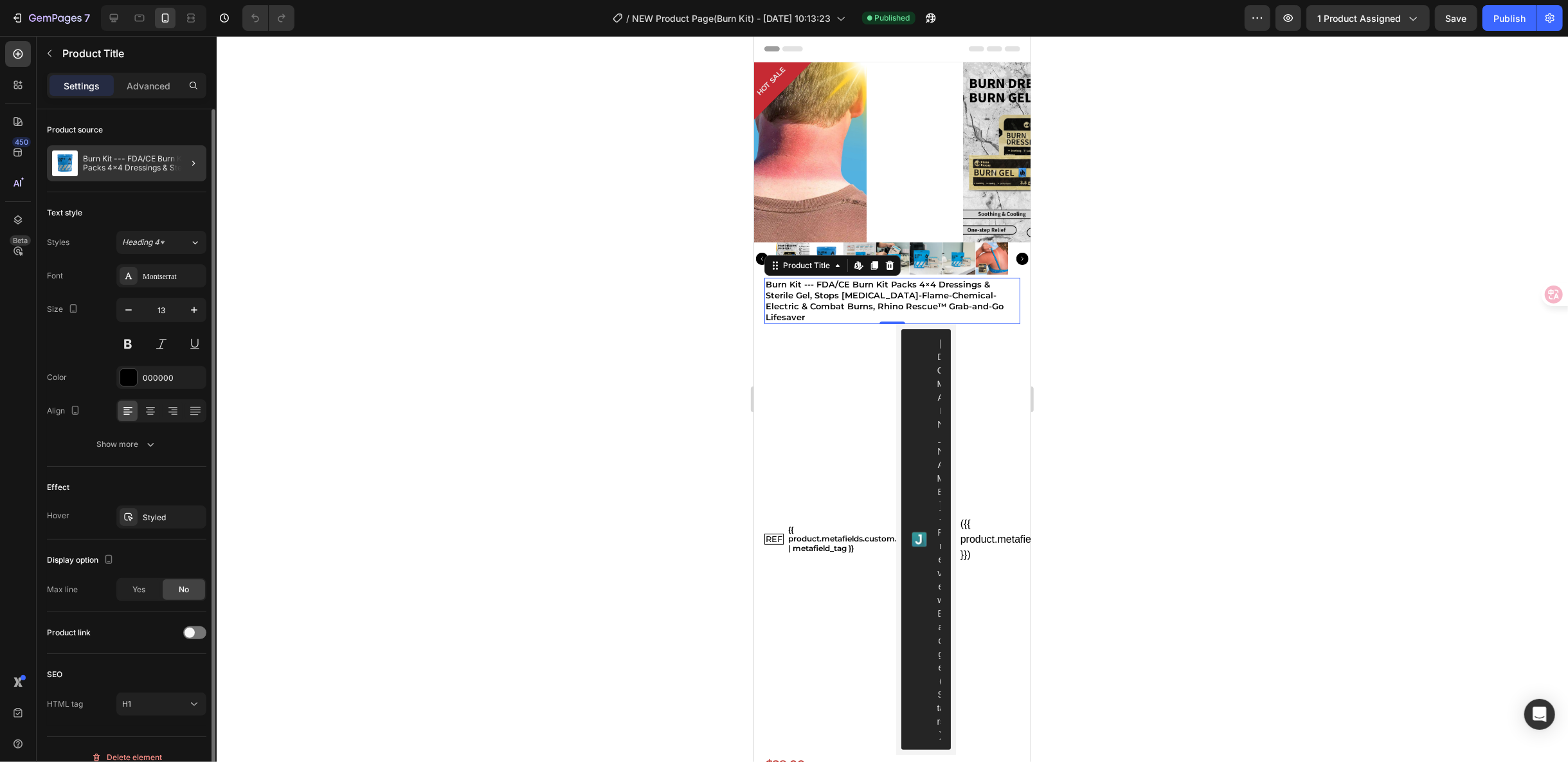
click at [177, 171] on div at bounding box center [189, 163] width 36 height 36
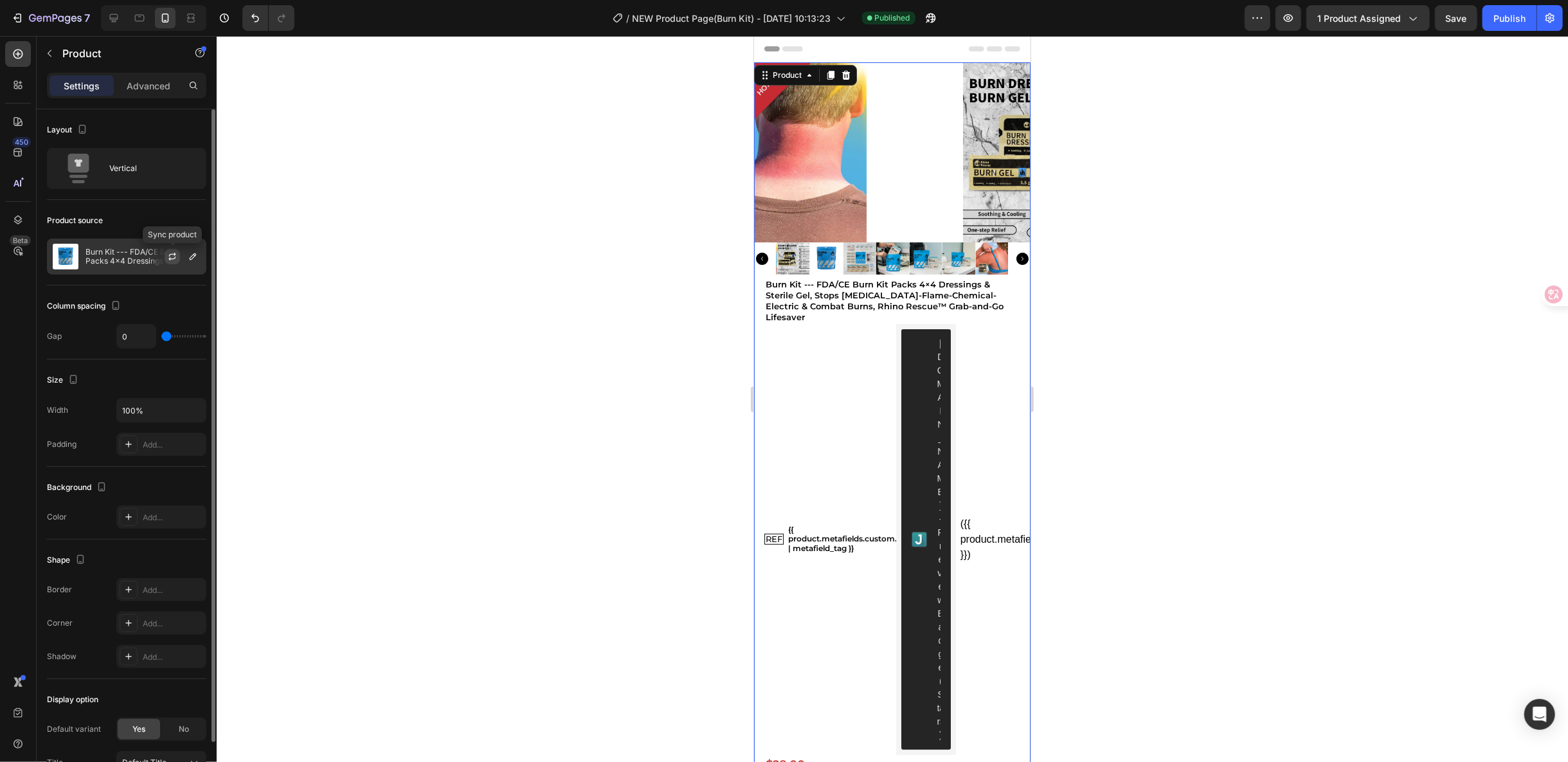
click at [176, 253] on icon "button" at bounding box center [172, 256] width 10 height 10
click at [195, 254] on icon "button" at bounding box center [193, 256] width 10 height 10
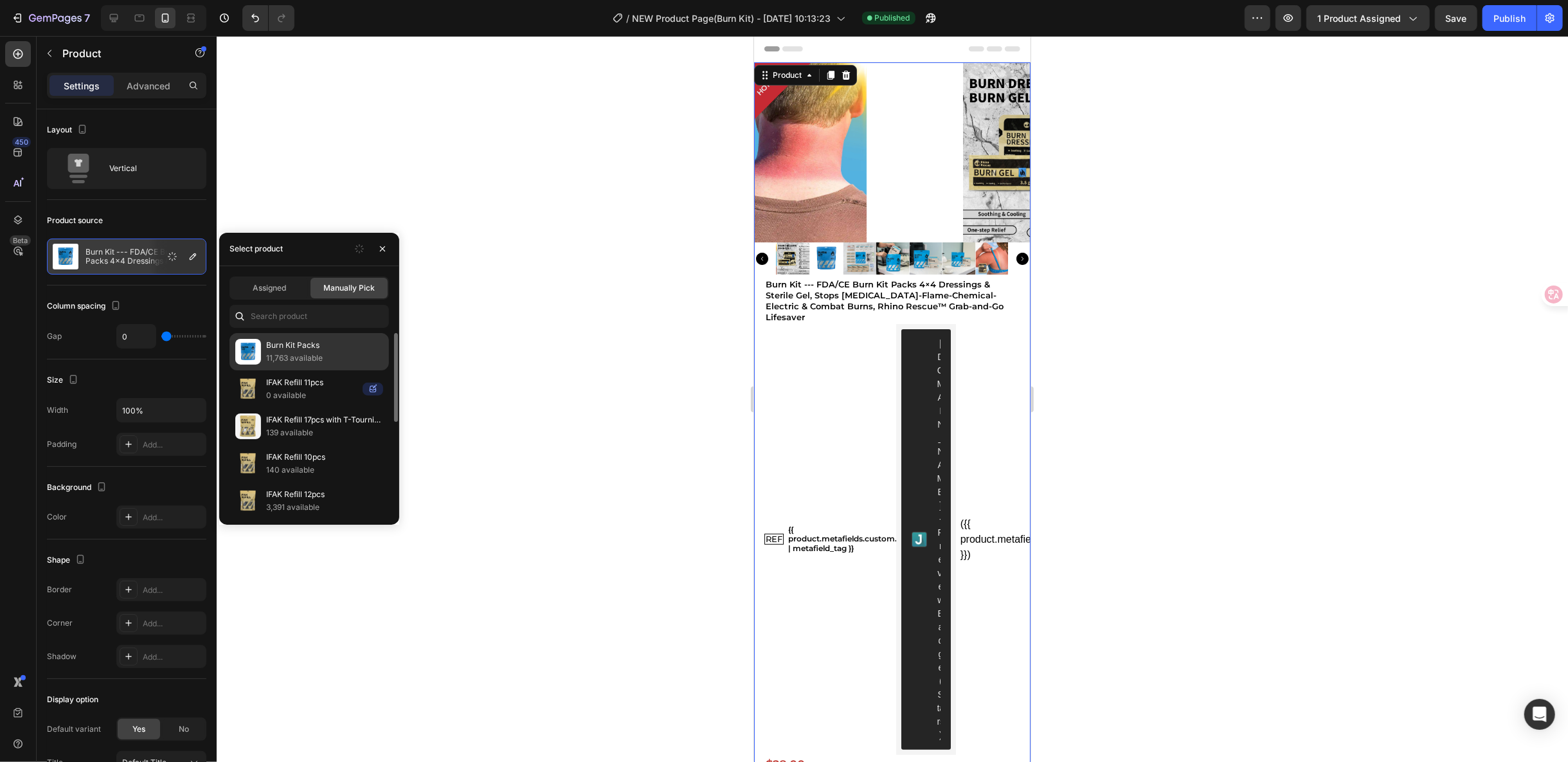
click at [318, 350] on p "Burn Kit Packs" at bounding box center [324, 345] width 117 height 13
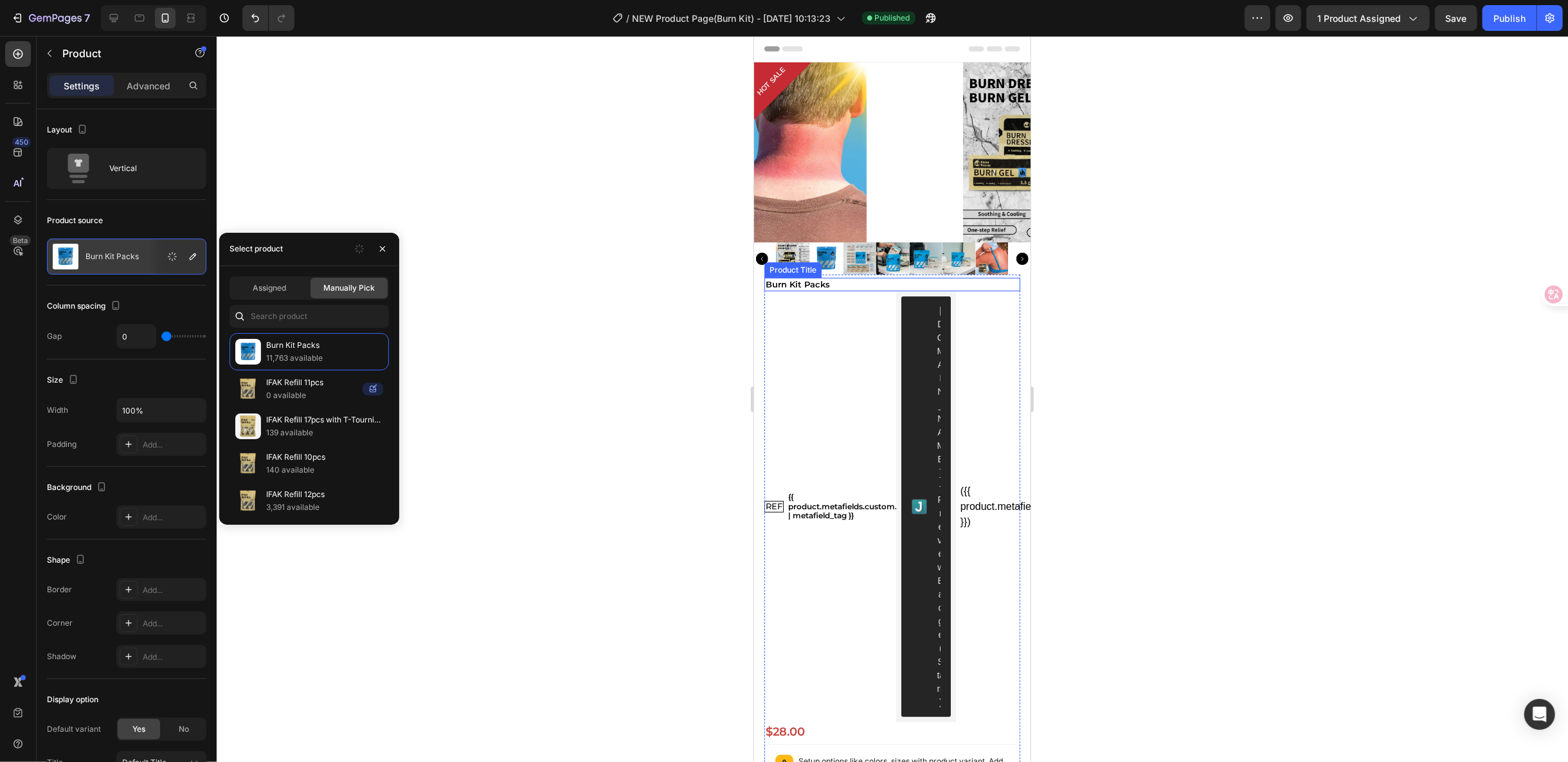
click at [790, 286] on h1 "Burn Kit Packs" at bounding box center [891, 284] width 256 height 13
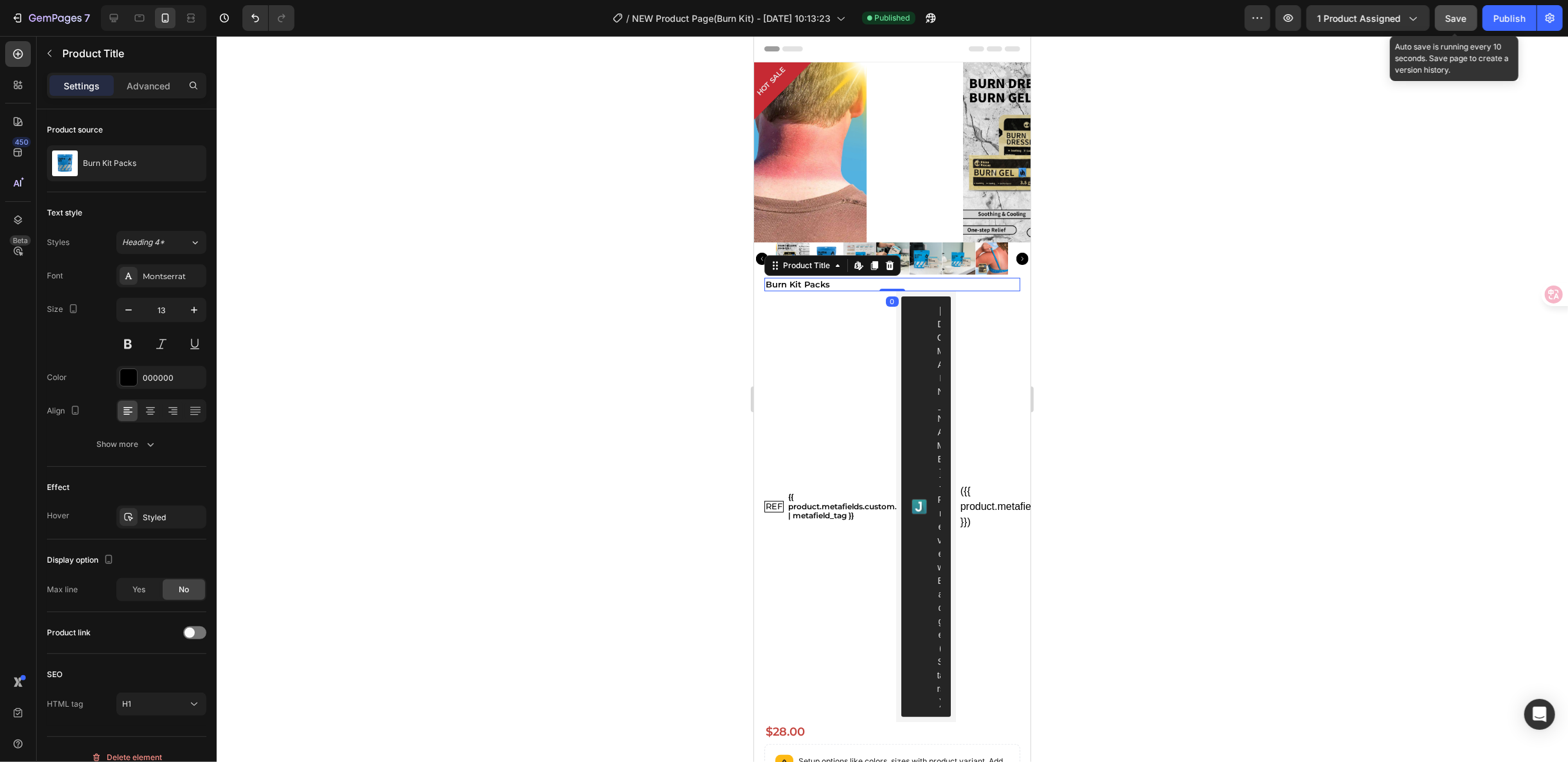
click at [1462, 21] on span "Save" at bounding box center [1456, 18] width 21 height 11
click at [1510, 23] on div "Publish" at bounding box center [1510, 18] width 32 height 13
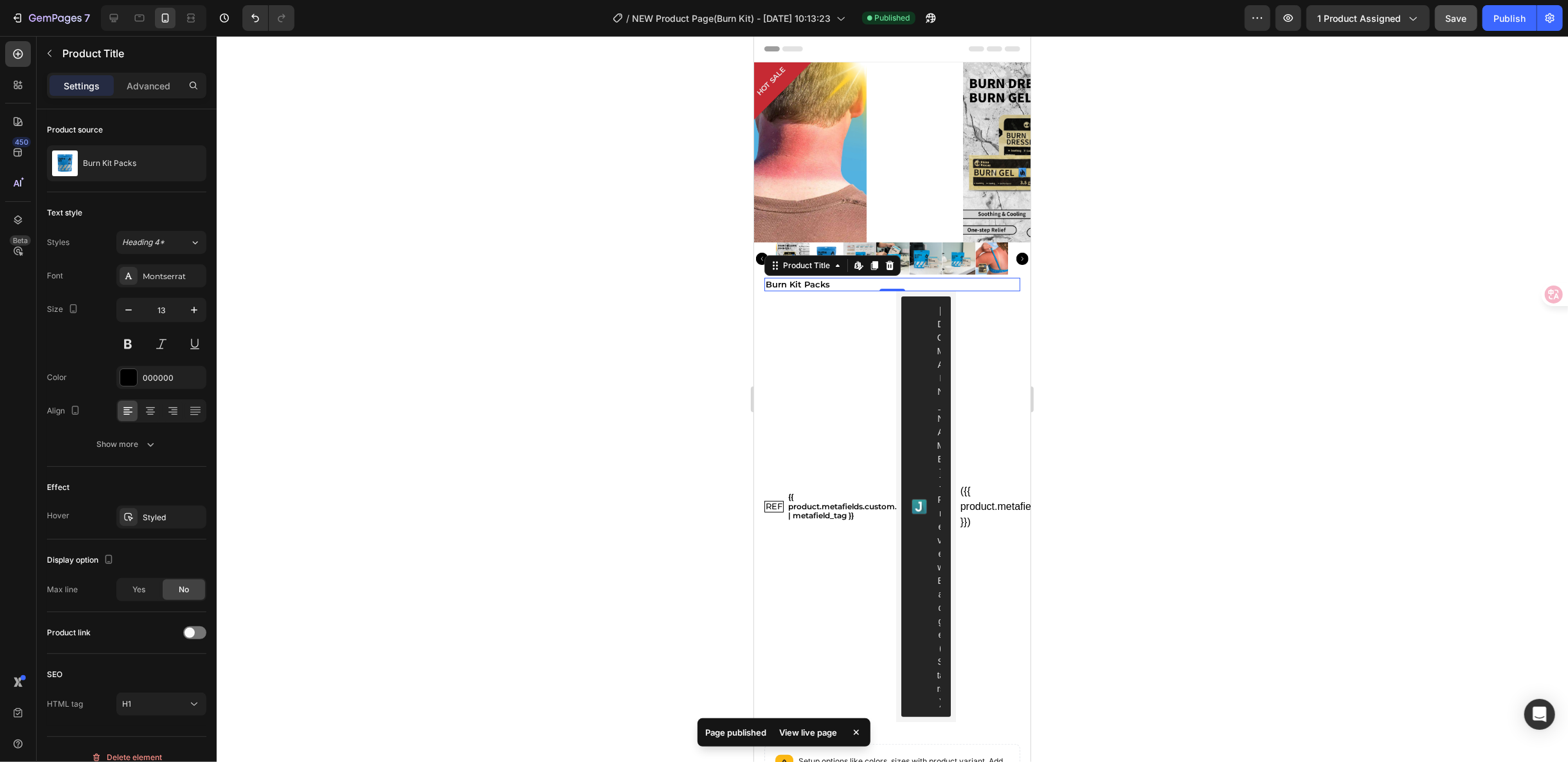
click at [820, 733] on div "View live page" at bounding box center [808, 733] width 74 height 18
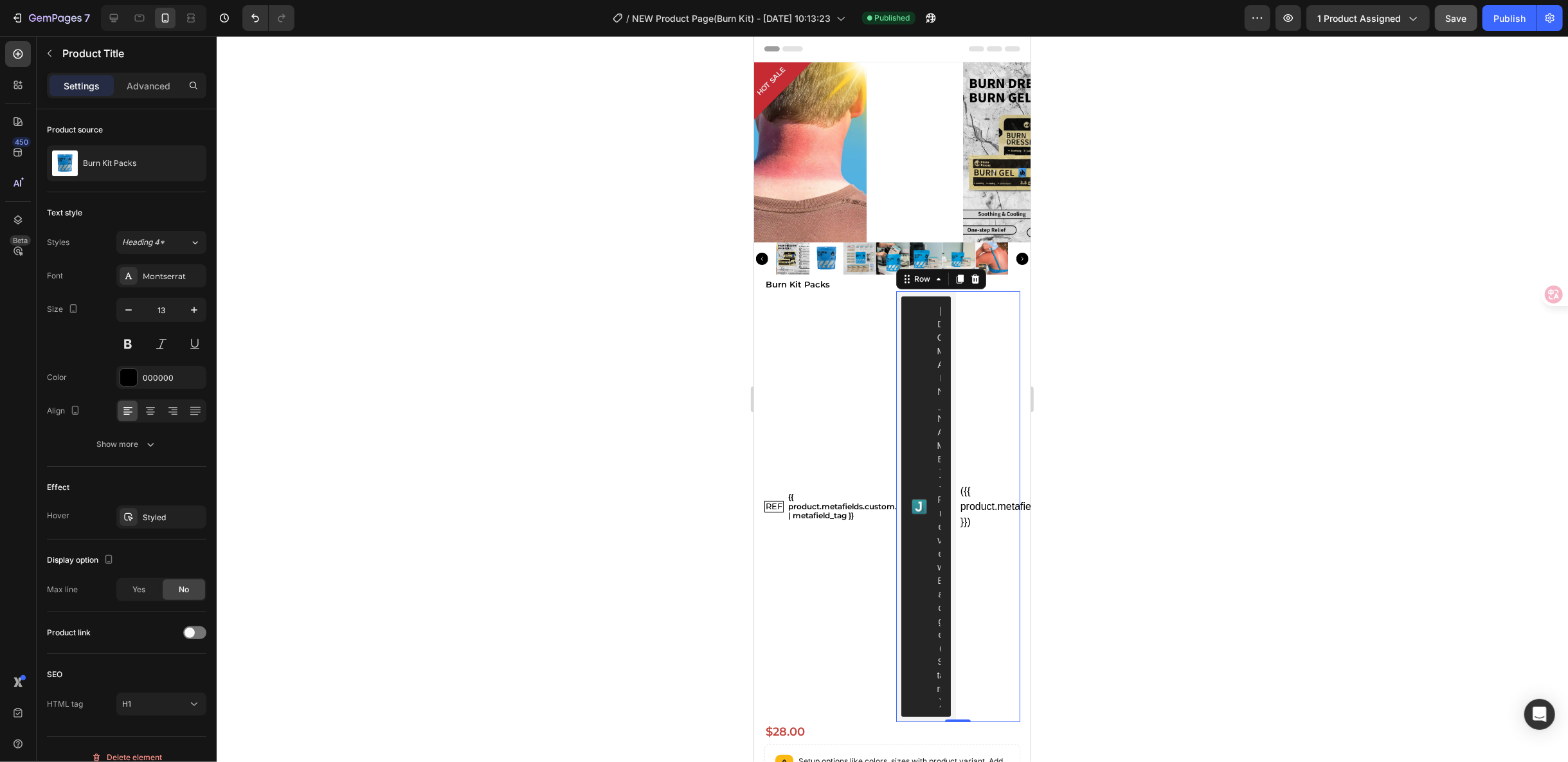
click at [976, 520] on div "({{ product.metafields.reviews.rating_count }}) Custom Code" at bounding box center [990, 506] width 60 height 431
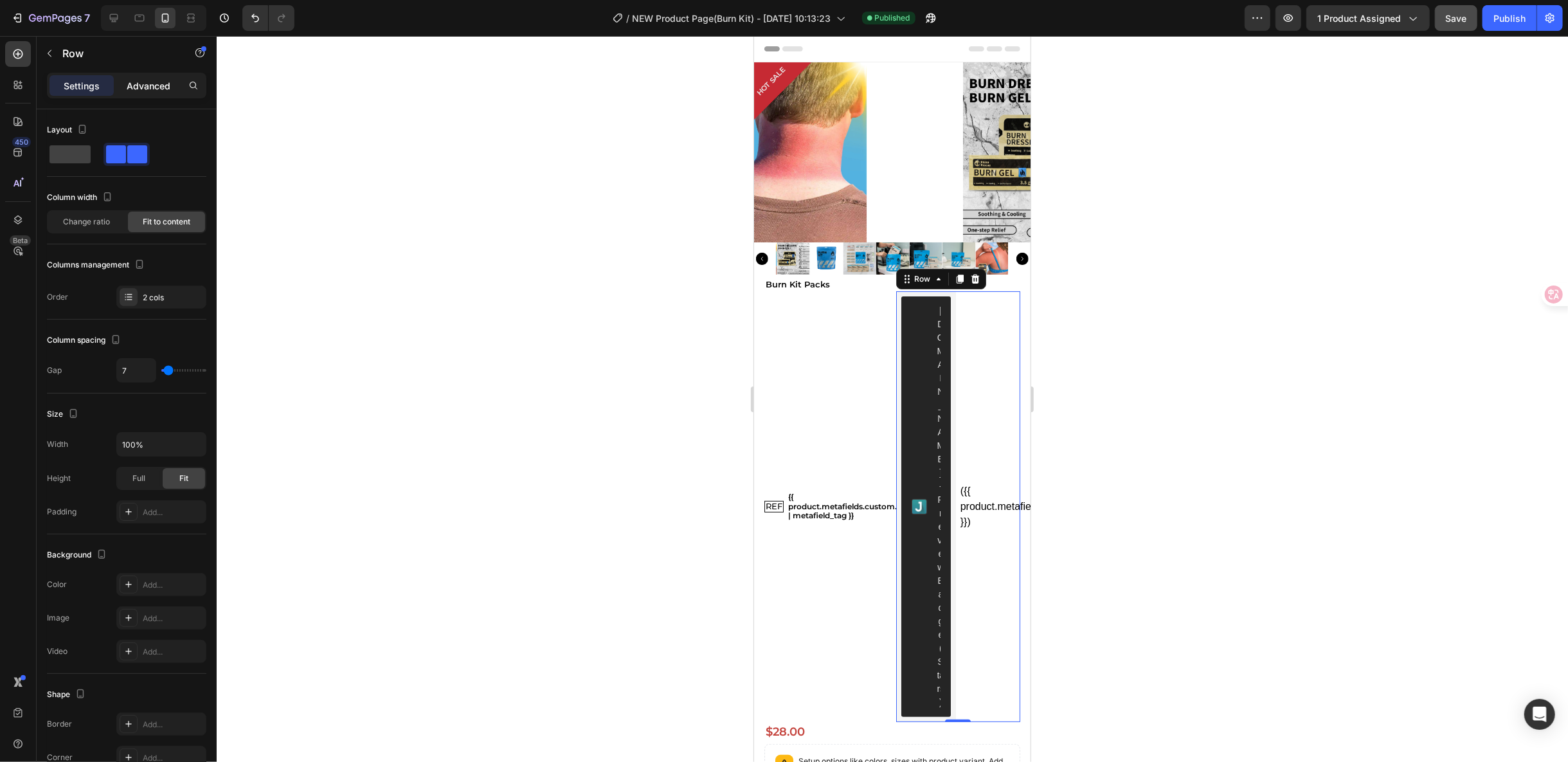
click at [158, 83] on p "Advanced" at bounding box center [148, 86] width 43 height 13
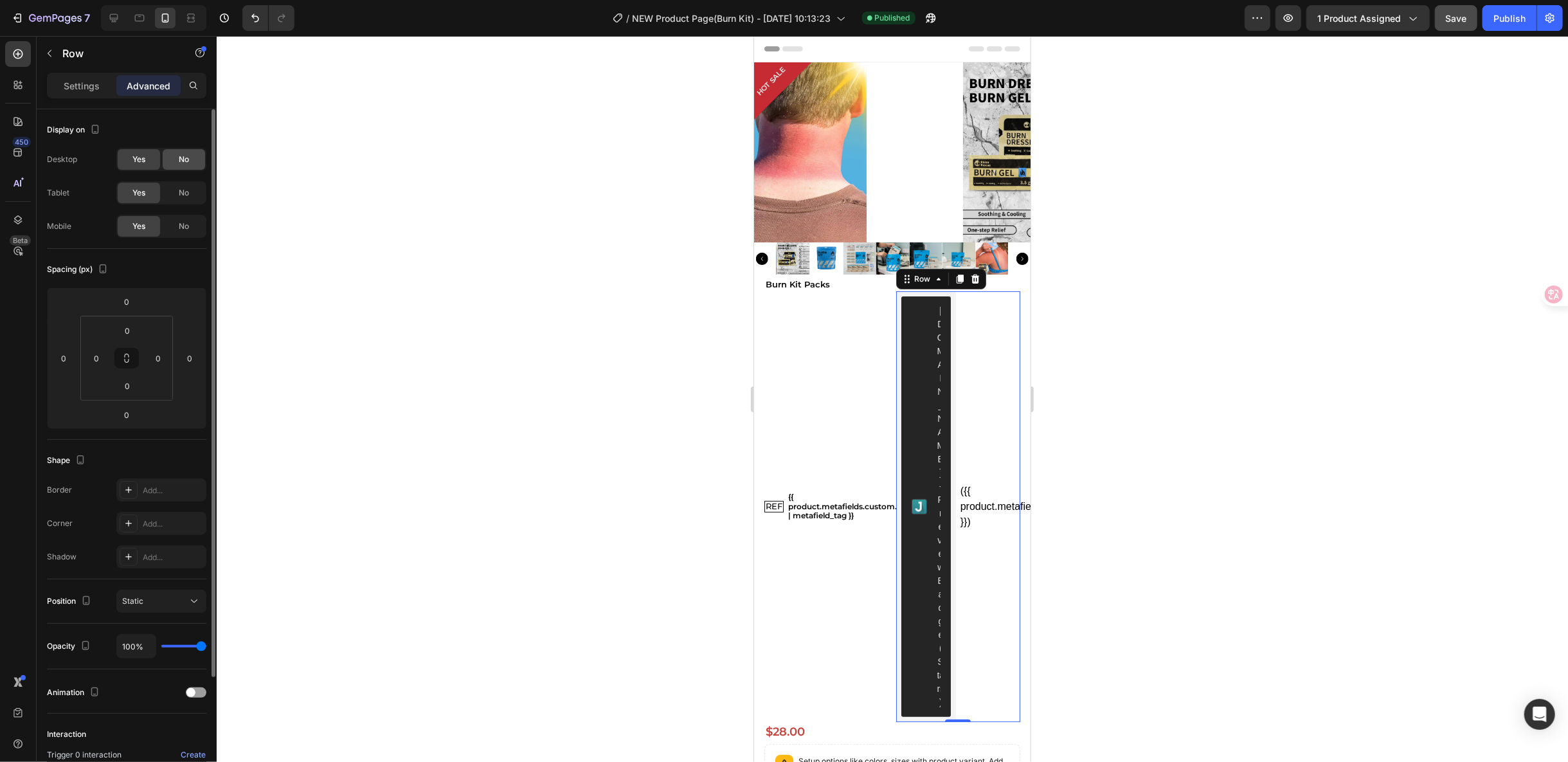
click at [190, 167] on div "No" at bounding box center [183, 159] width 42 height 21
click at [185, 191] on span "No" at bounding box center [183, 193] width 10 height 11
click at [185, 232] on div "No" at bounding box center [183, 226] width 42 height 21
click at [143, 161] on span "Yes" at bounding box center [138, 159] width 13 height 11
click at [141, 185] on div "Yes" at bounding box center [138, 193] width 42 height 21
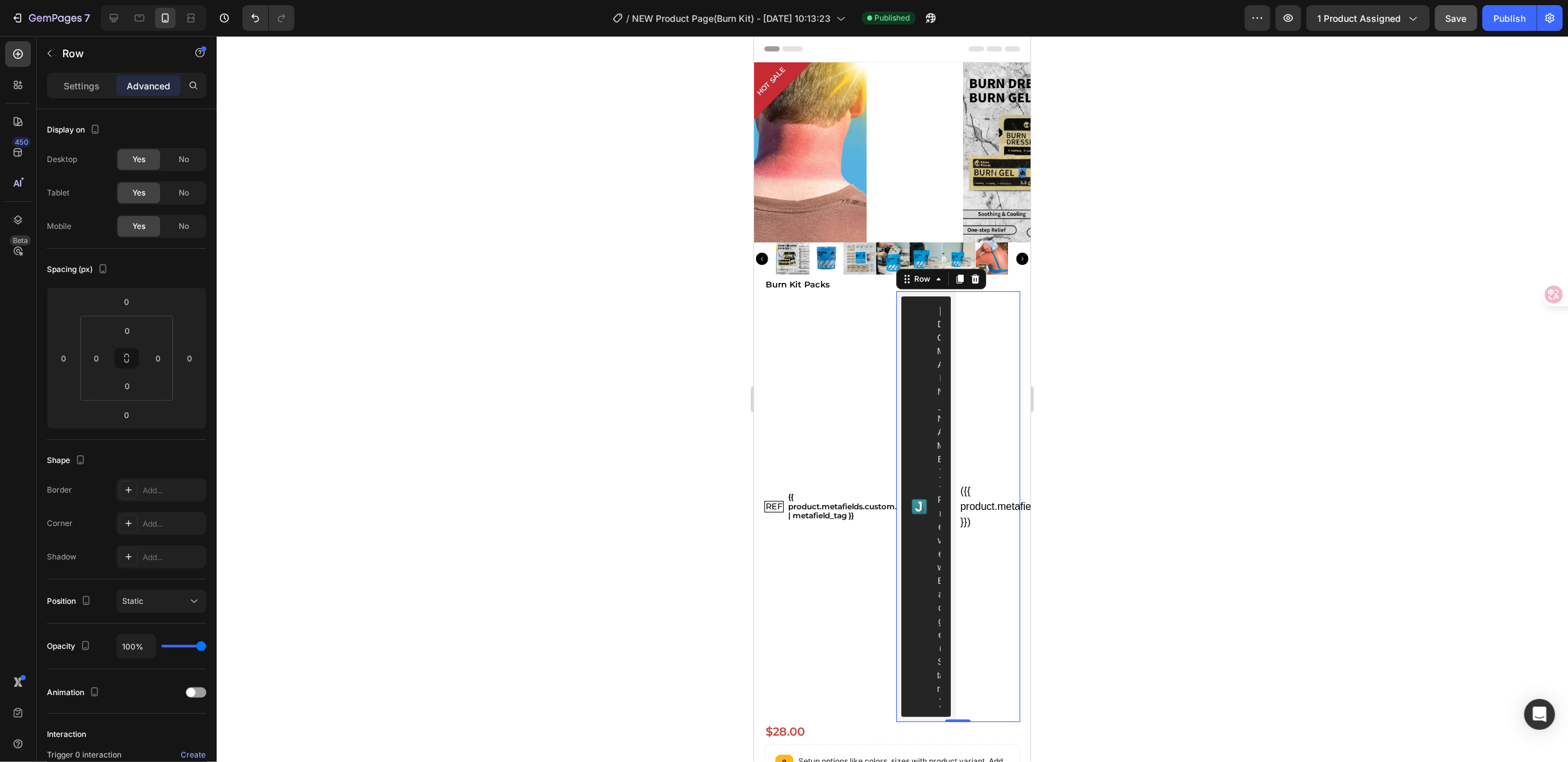
click at [990, 516] on div "({{ product.metafields.reviews.rating_count }}) Custom Code" at bounding box center [990, 506] width 60 height 431
click at [962, 483] on div "({{ product.metafields.reviews.rating_count }})" at bounding box center [990, 506] width 60 height 46
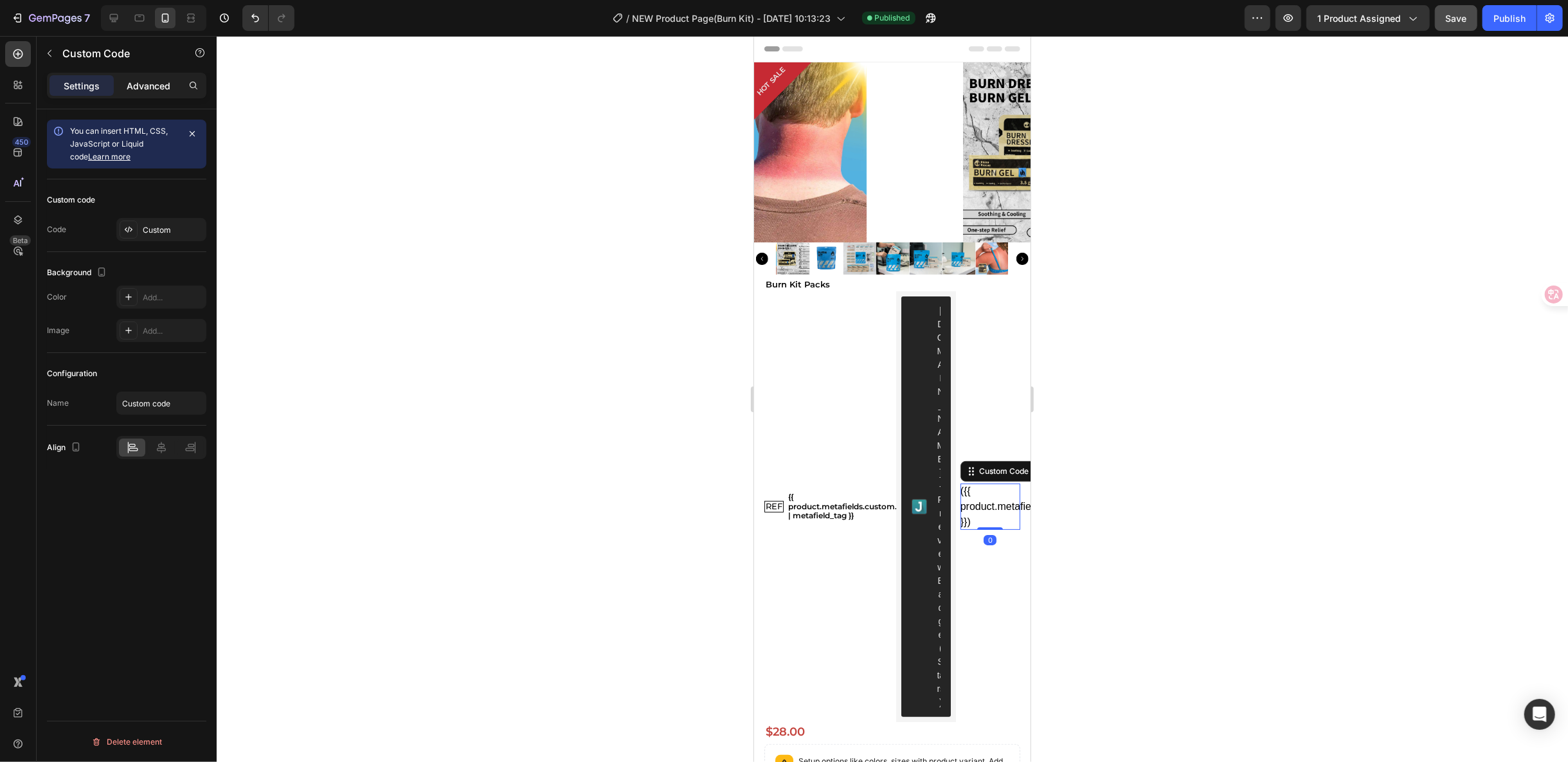
click at [171, 91] on div "Advanced" at bounding box center [148, 85] width 64 height 21
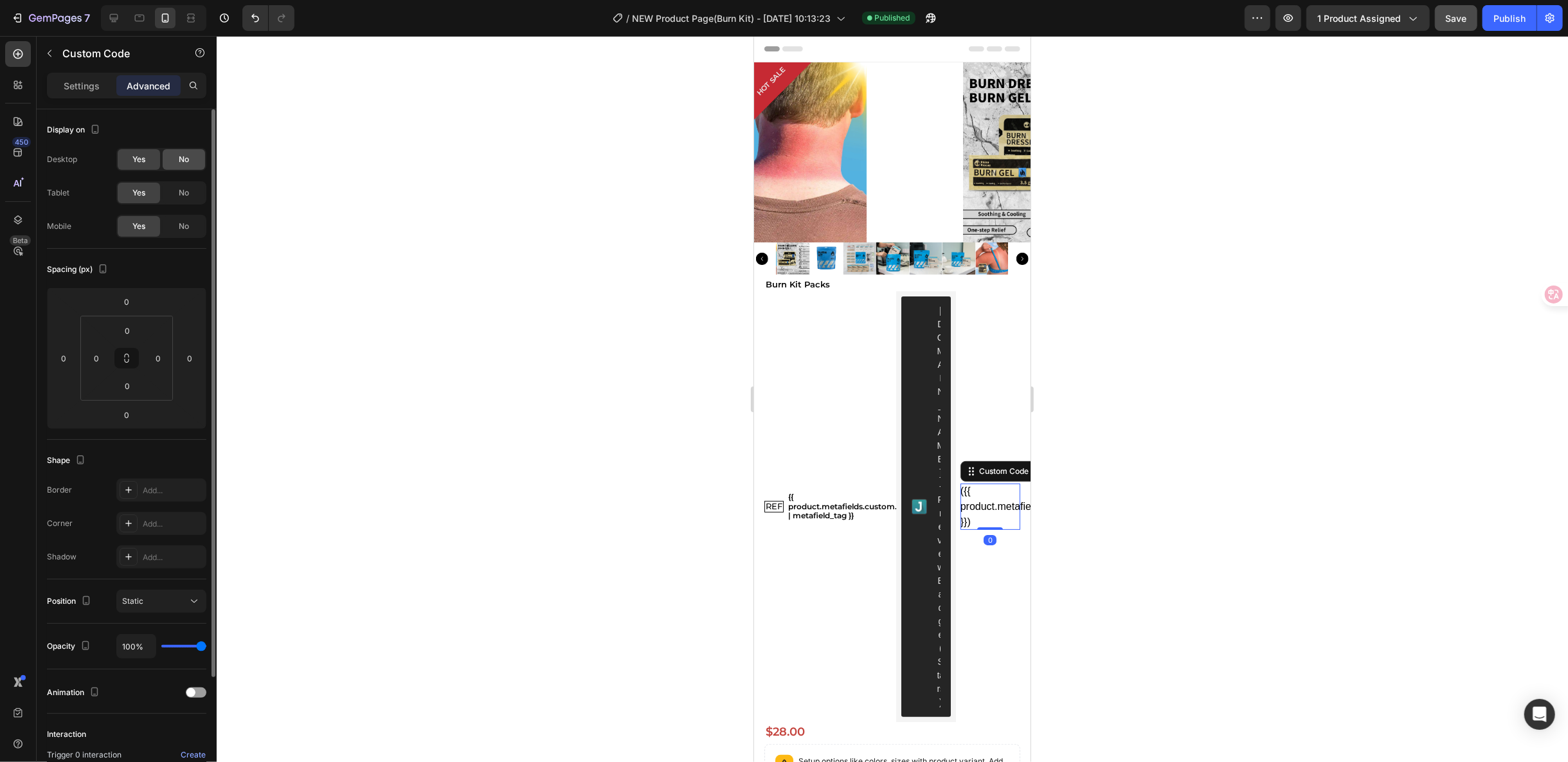
click at [192, 152] on div "No" at bounding box center [183, 159] width 42 height 21
click at [193, 187] on div "No" at bounding box center [183, 193] width 42 height 21
click at [198, 226] on div "No" at bounding box center [183, 226] width 42 height 21
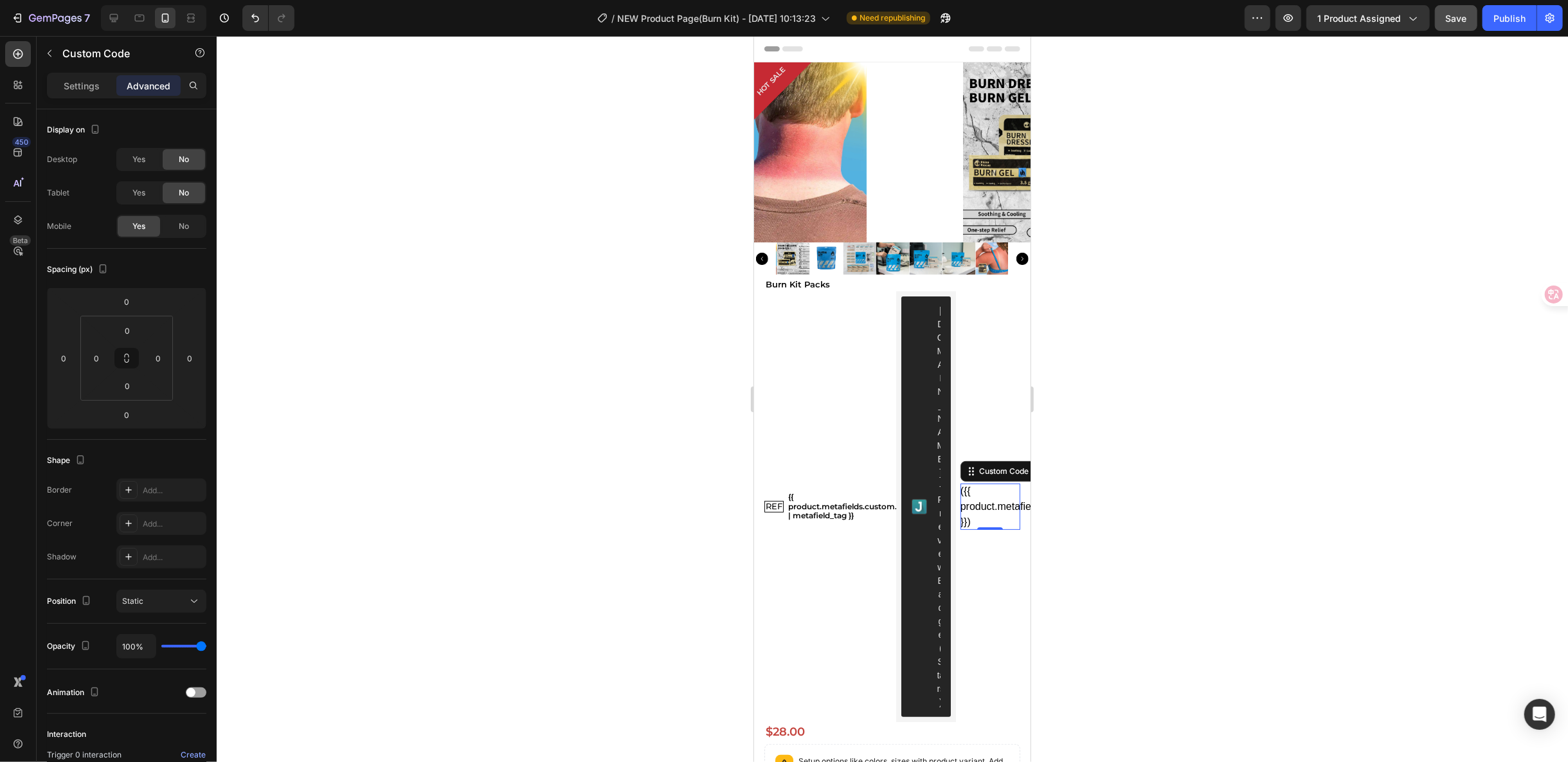
click at [976, 483] on div "({{ product.metafields.reviews.rating_count }})" at bounding box center [990, 506] width 60 height 46
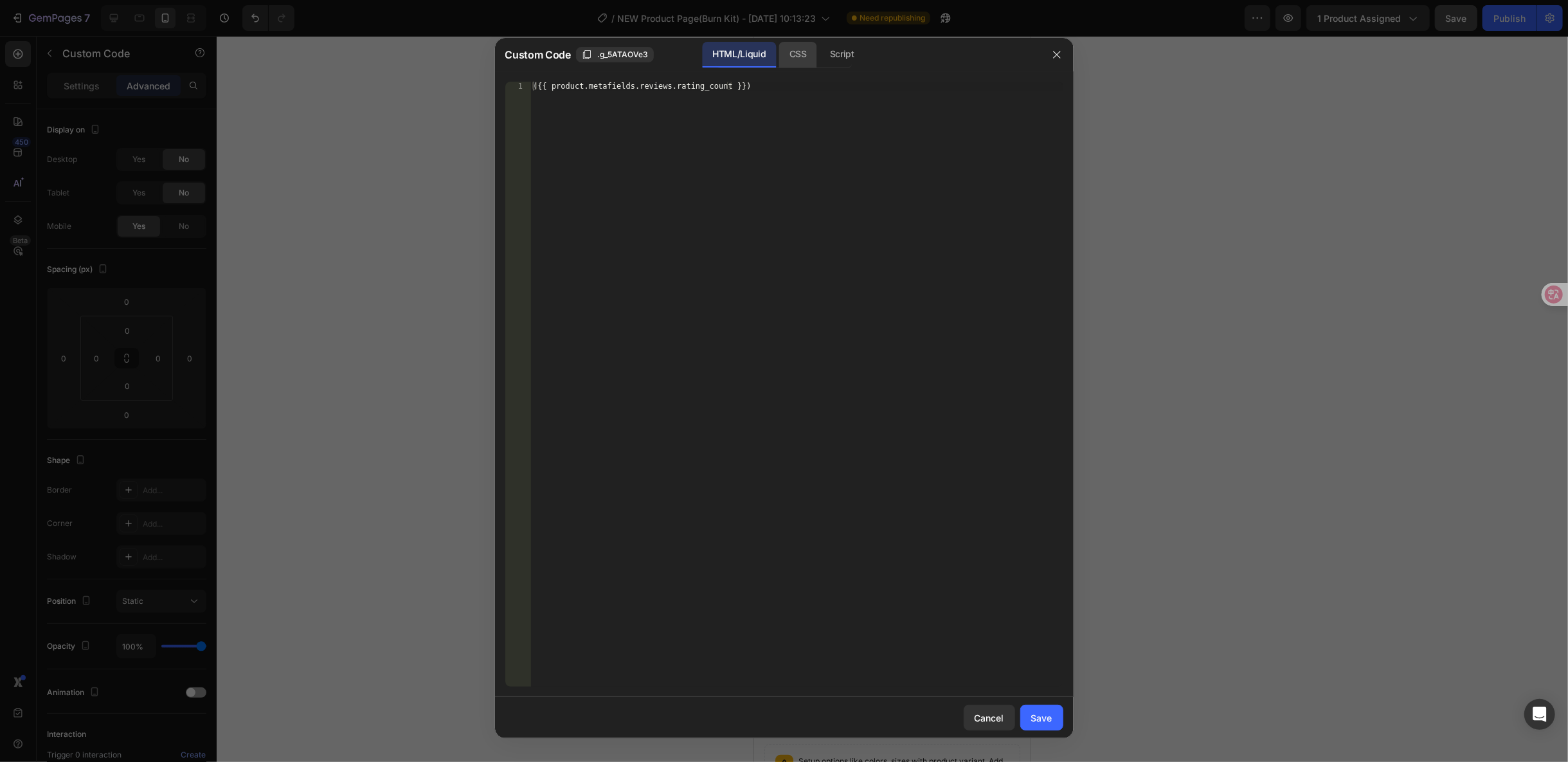
click at [793, 58] on div "CSS" at bounding box center [798, 54] width 38 height 25
click at [734, 61] on div "HTML/Liquid" at bounding box center [739, 54] width 74 height 25
type textarea "({{ product.metafields.reviews.rating_count }})"
click at [760, 88] on div "({{ product.metafields.reviews.rating_count }})" at bounding box center [796, 384] width 532 height 605
drag, startPoint x: 744, startPoint y: 88, endPoint x: 403, endPoint y: 82, distance: 341.1
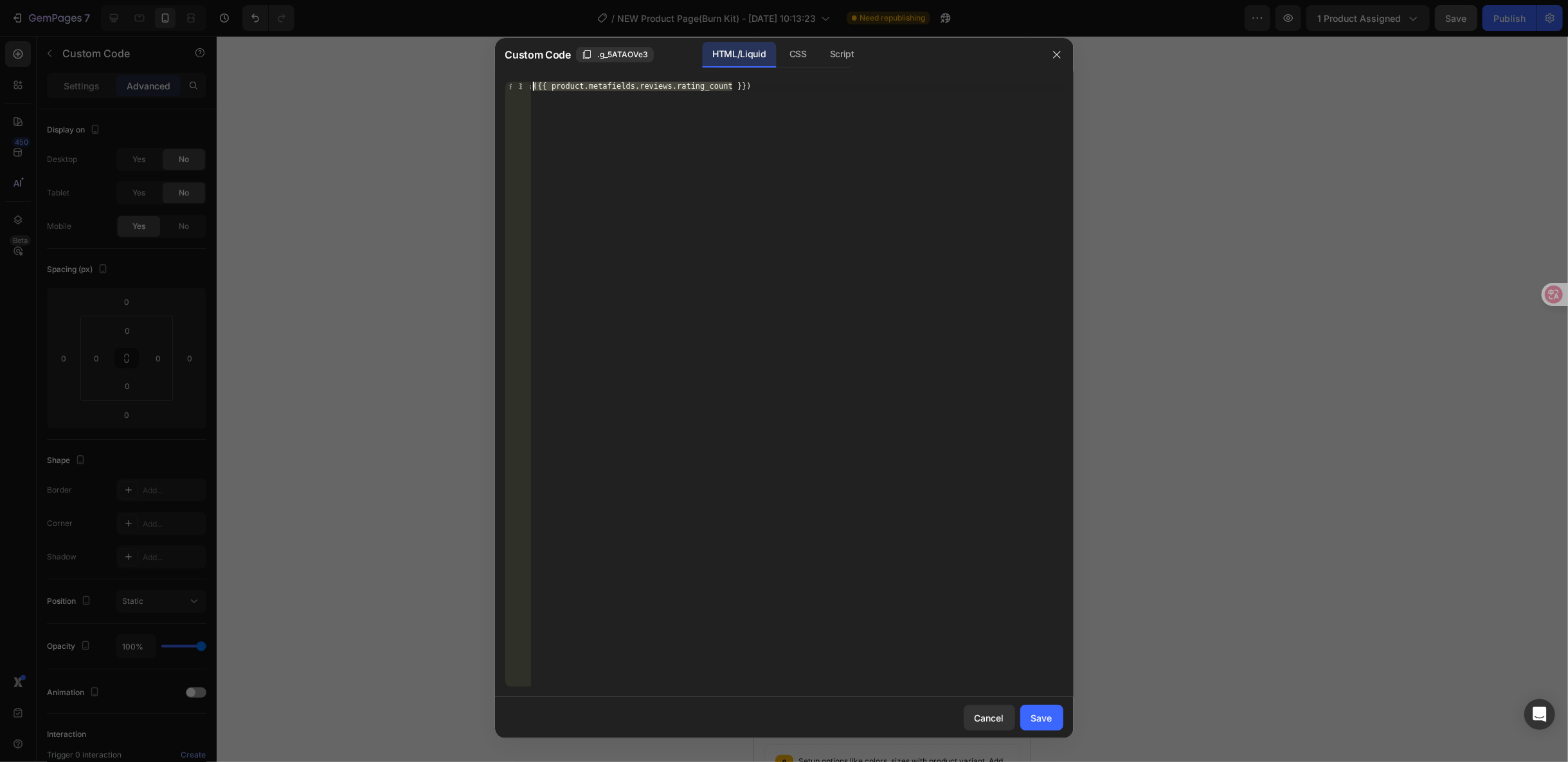
click at [403, 82] on div "Custom Code .g_5ATAOVe3 HTML/Liquid CSS Script ({{ product.metafields.reviews.r…" at bounding box center [784, 381] width 1568 height 762
click at [1058, 53] on icon "button" at bounding box center [1056, 55] width 7 height 7
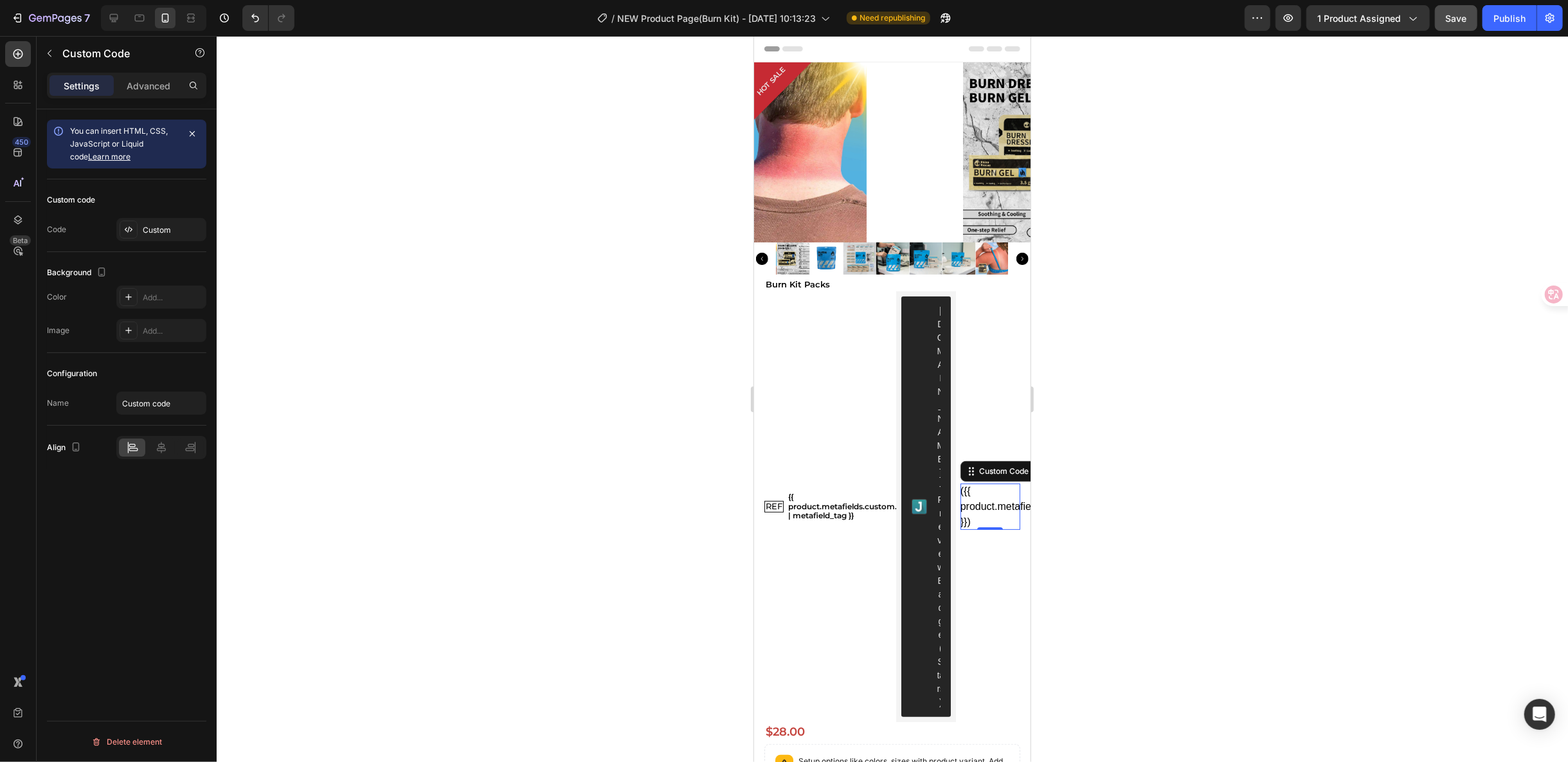
click at [982, 490] on div "({{ product.metafields.reviews.rating_count }})" at bounding box center [990, 506] width 60 height 46
click at [974, 483] on div "({{ product.metafields.reviews.rating_count }})" at bounding box center [990, 506] width 60 height 46
click at [993, 465] on div "Custom Code" at bounding box center [1004, 470] width 55 height 11
click at [45, 44] on button "button" at bounding box center [49, 53] width 21 height 21
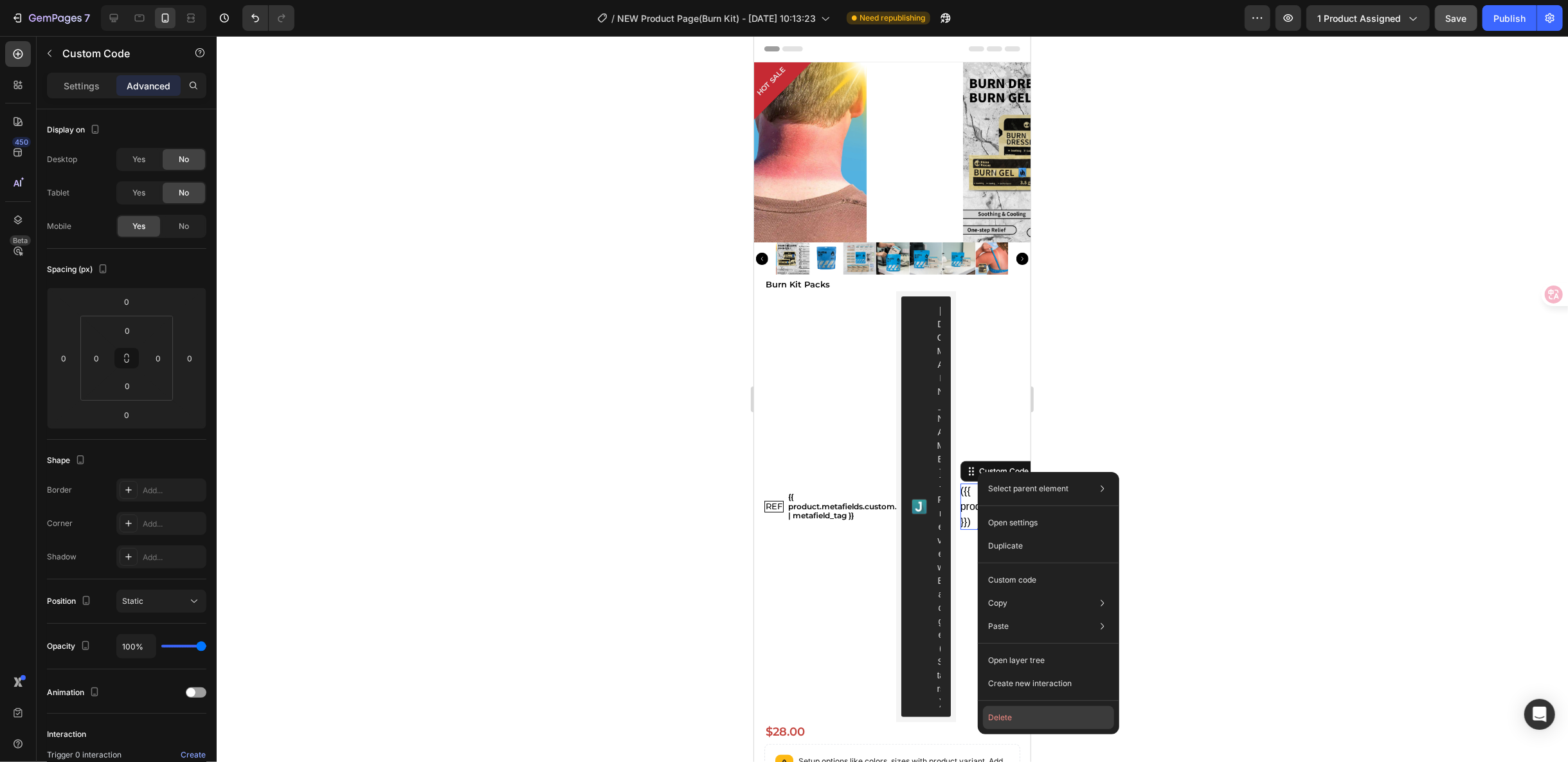
click at [1026, 710] on button "Delete" at bounding box center [1048, 718] width 131 height 23
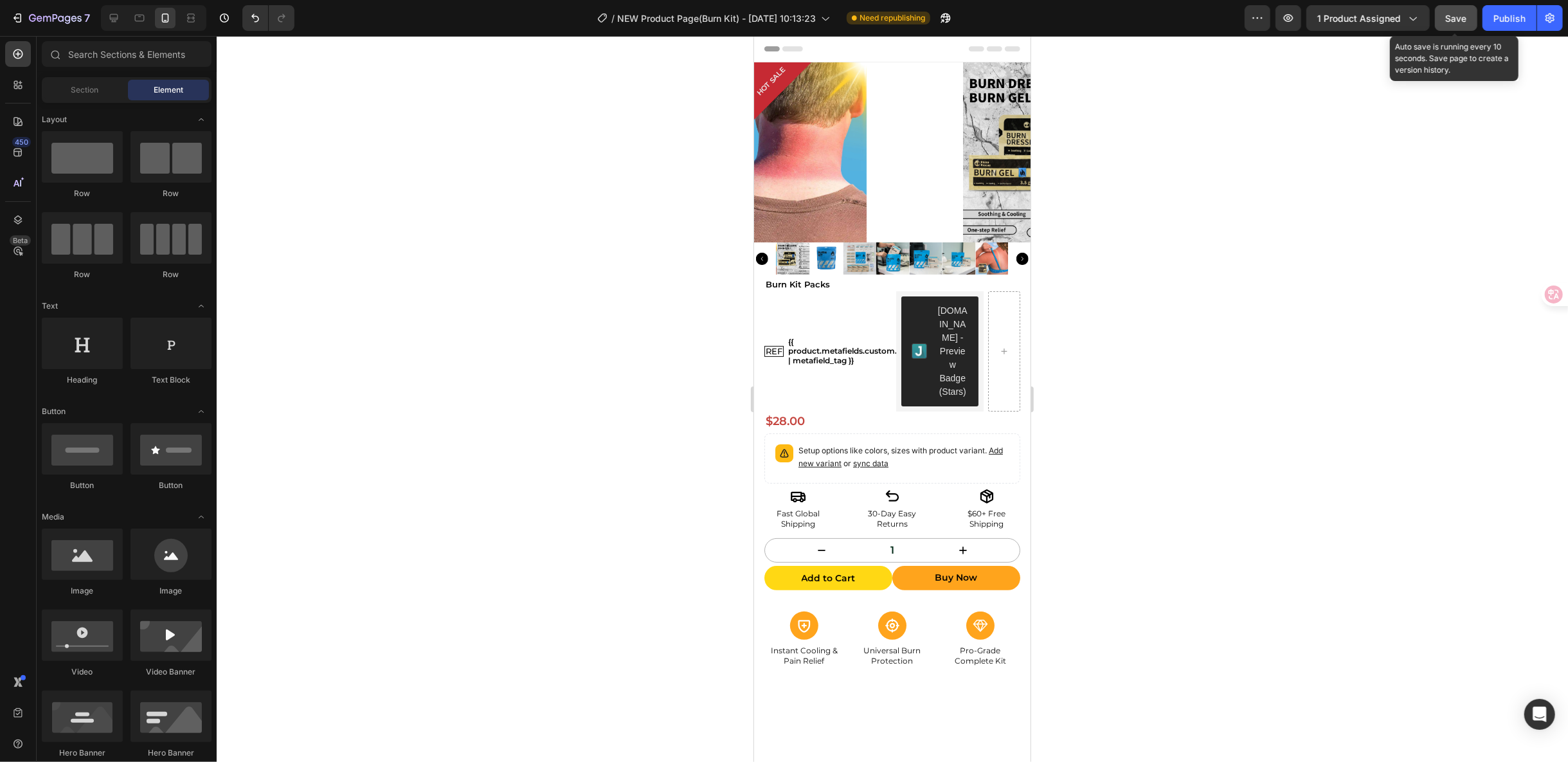
click at [1447, 20] on span "Save" at bounding box center [1456, 18] width 21 height 11
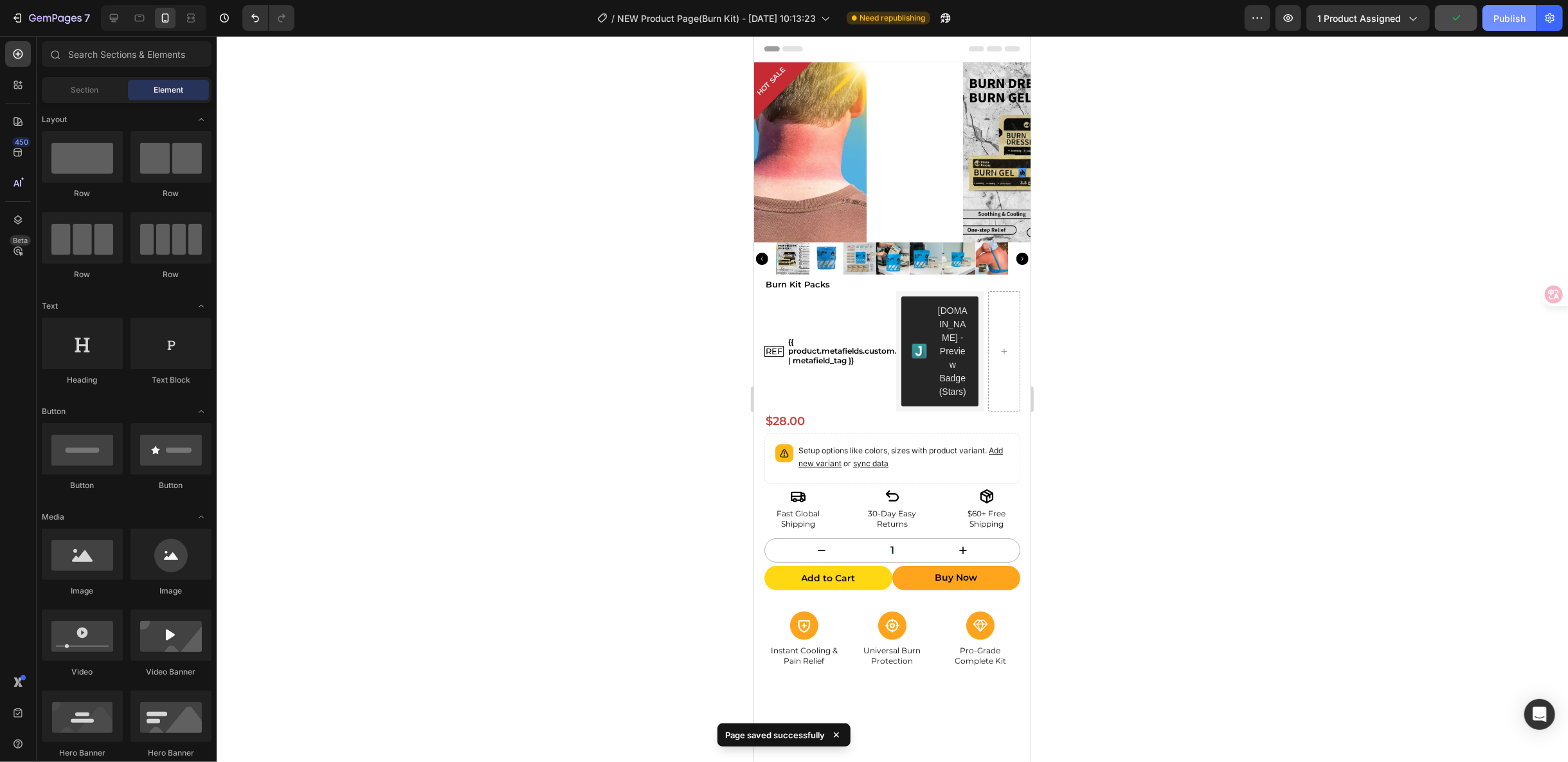
click at [1488, 27] on button "Publish" at bounding box center [1509, 18] width 54 height 25
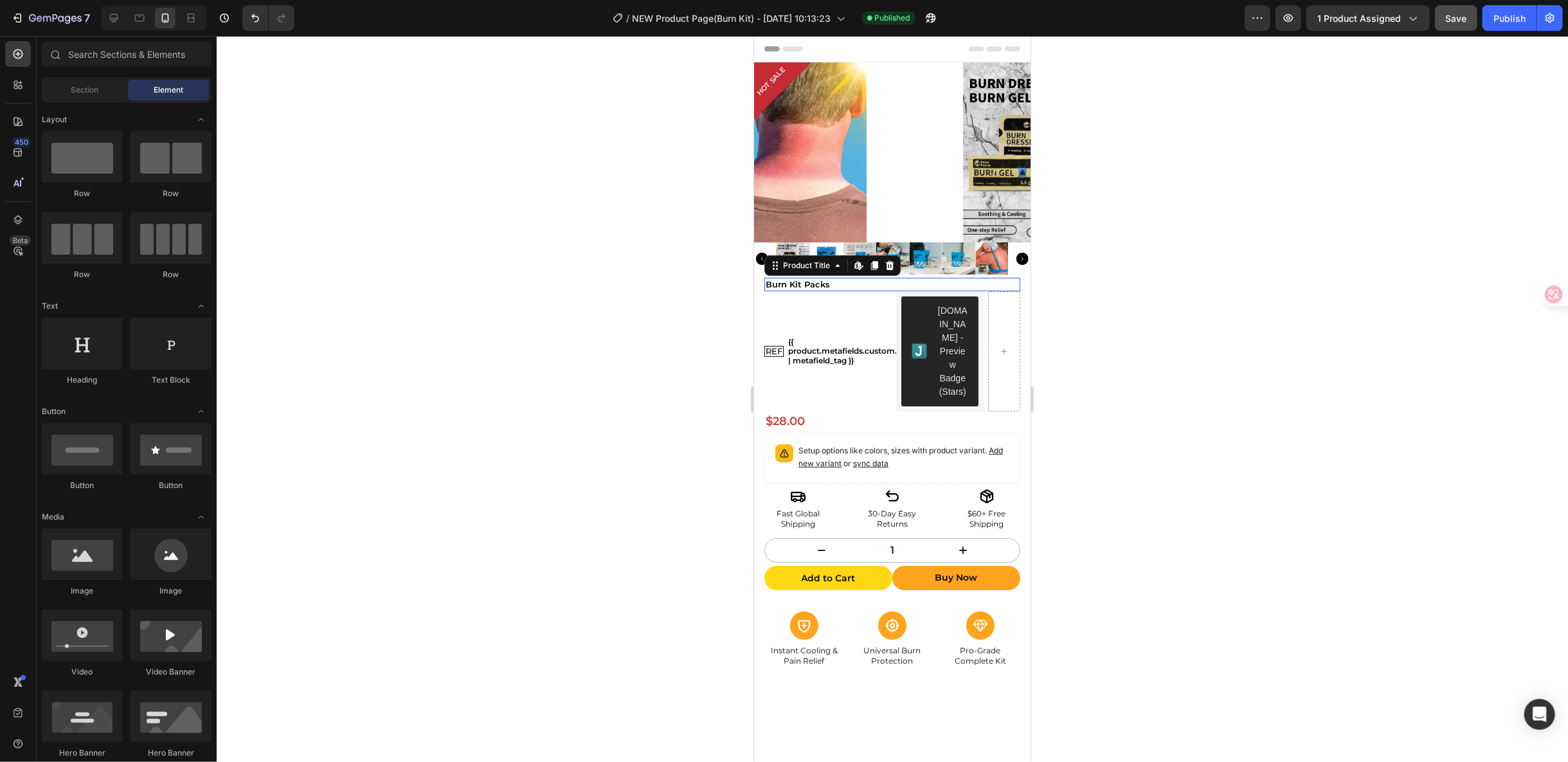
click at [805, 285] on h1 "Burn Kit Packs" at bounding box center [891, 284] width 256 height 13
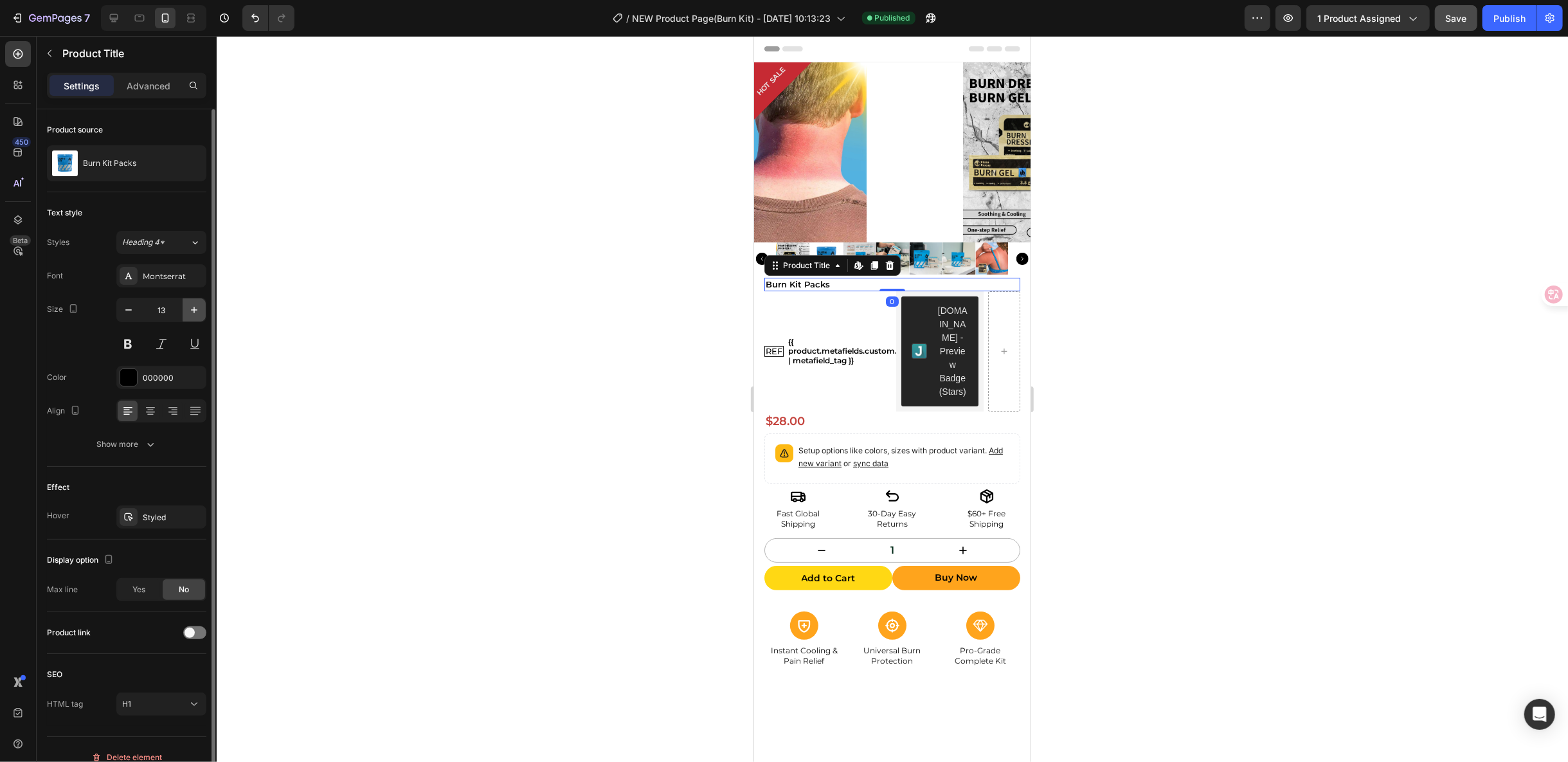
click at [190, 306] on icon "button" at bounding box center [194, 310] width 13 height 13
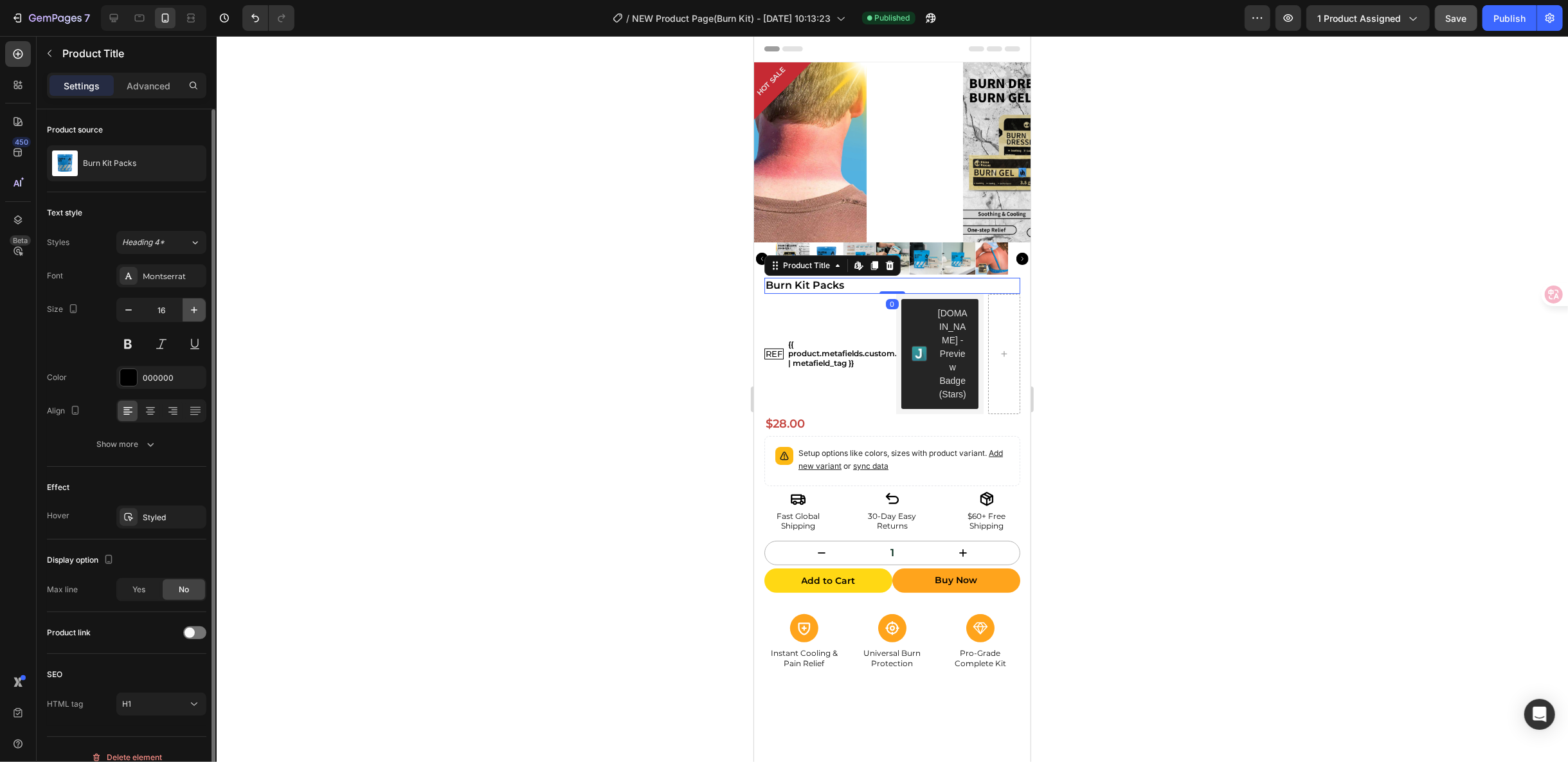
click at [190, 306] on icon "button" at bounding box center [194, 310] width 13 height 13
click at [132, 309] on icon "button" at bounding box center [128, 310] width 13 height 13
type input "16"
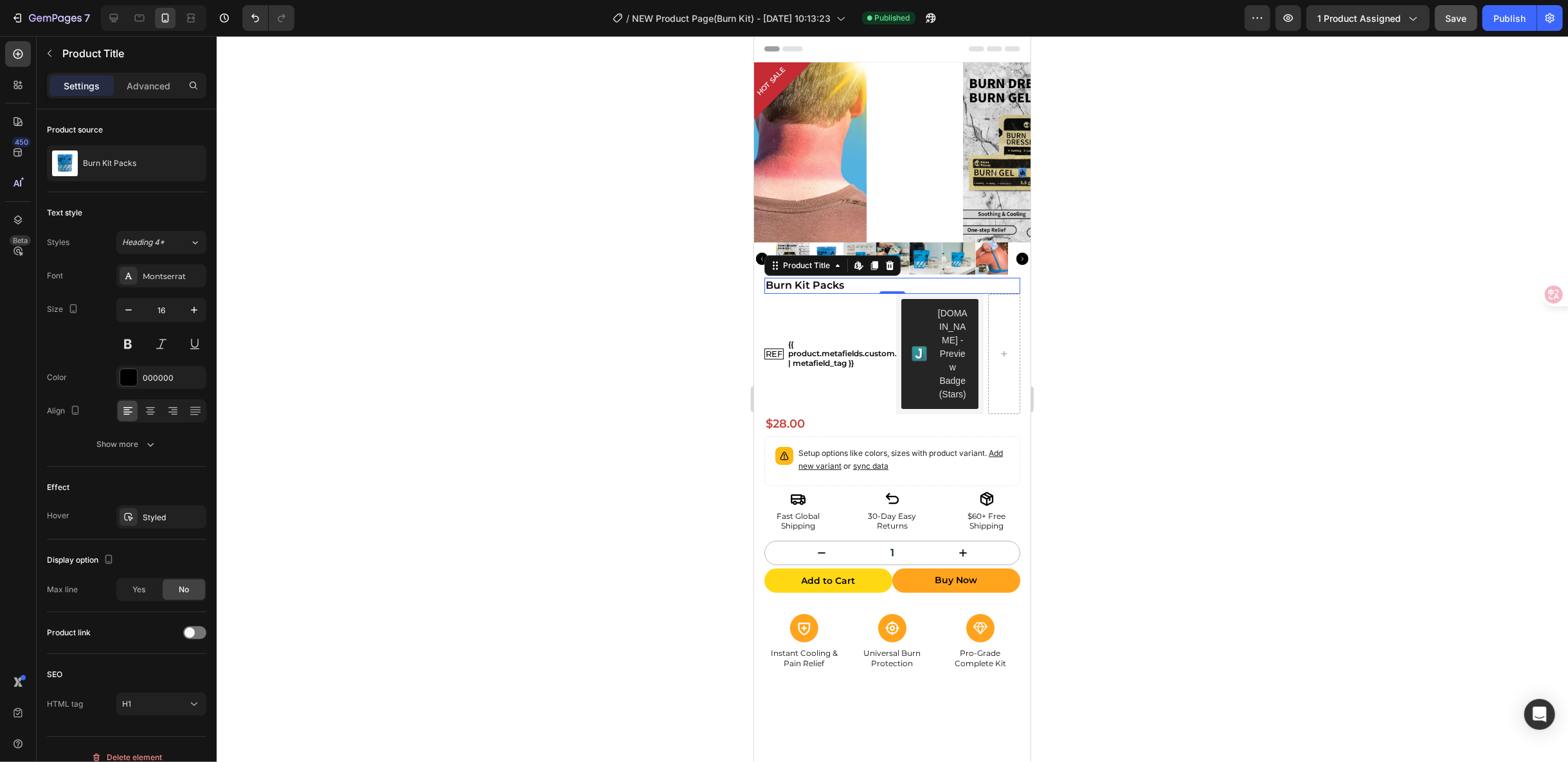
click at [1460, 32] on div "7 Version history / NEW Product Page(Burn Kit) - Sep 23, 10:13:23 Published Pre…" at bounding box center [784, 18] width 1568 height 37
click at [1452, 23] on div at bounding box center [1452, 23] width 0 height 0
click at [1509, 11] on div "Publish" at bounding box center [1510, 18] width 32 height 13
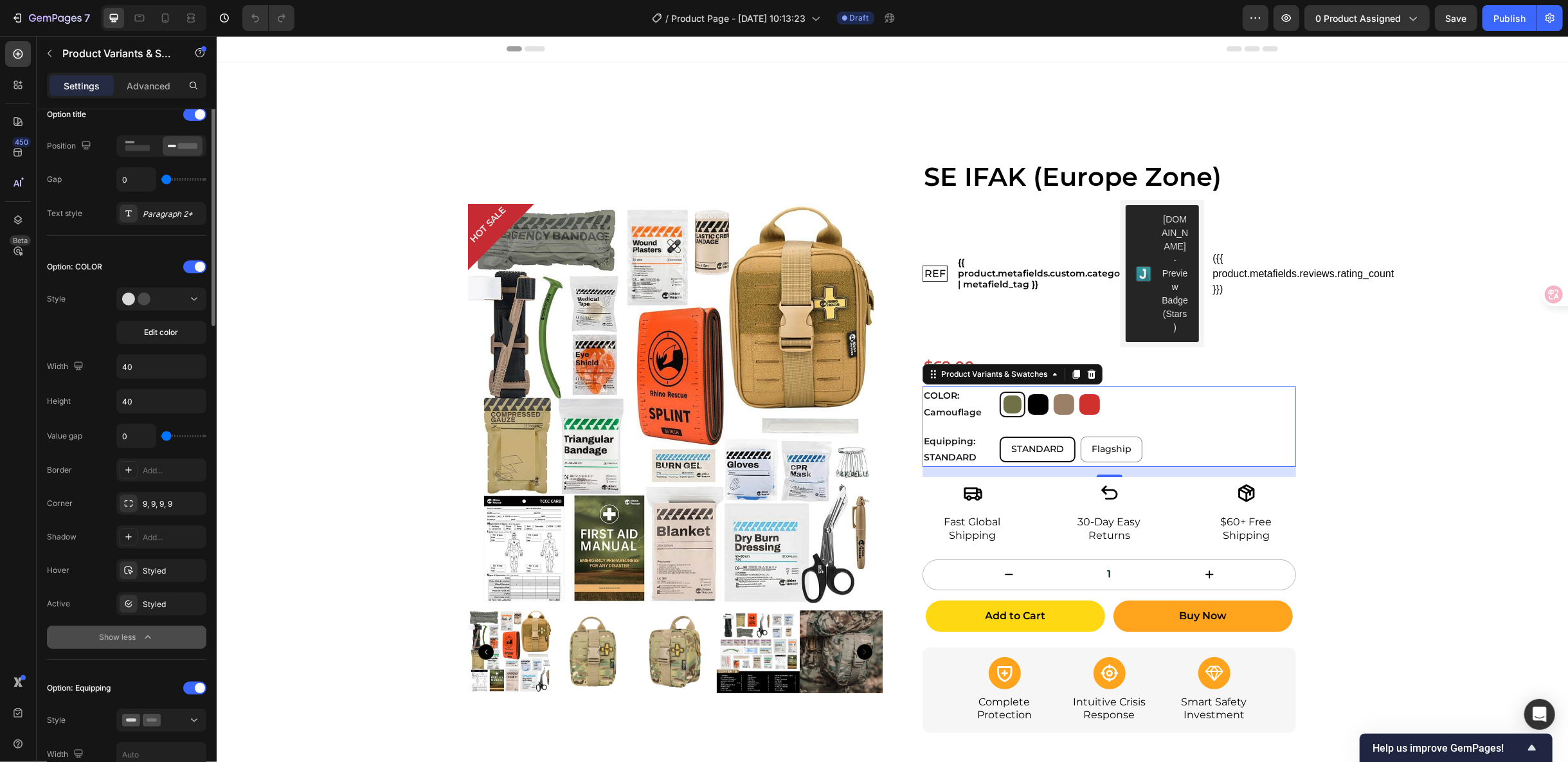
scroll to position [142, 0]
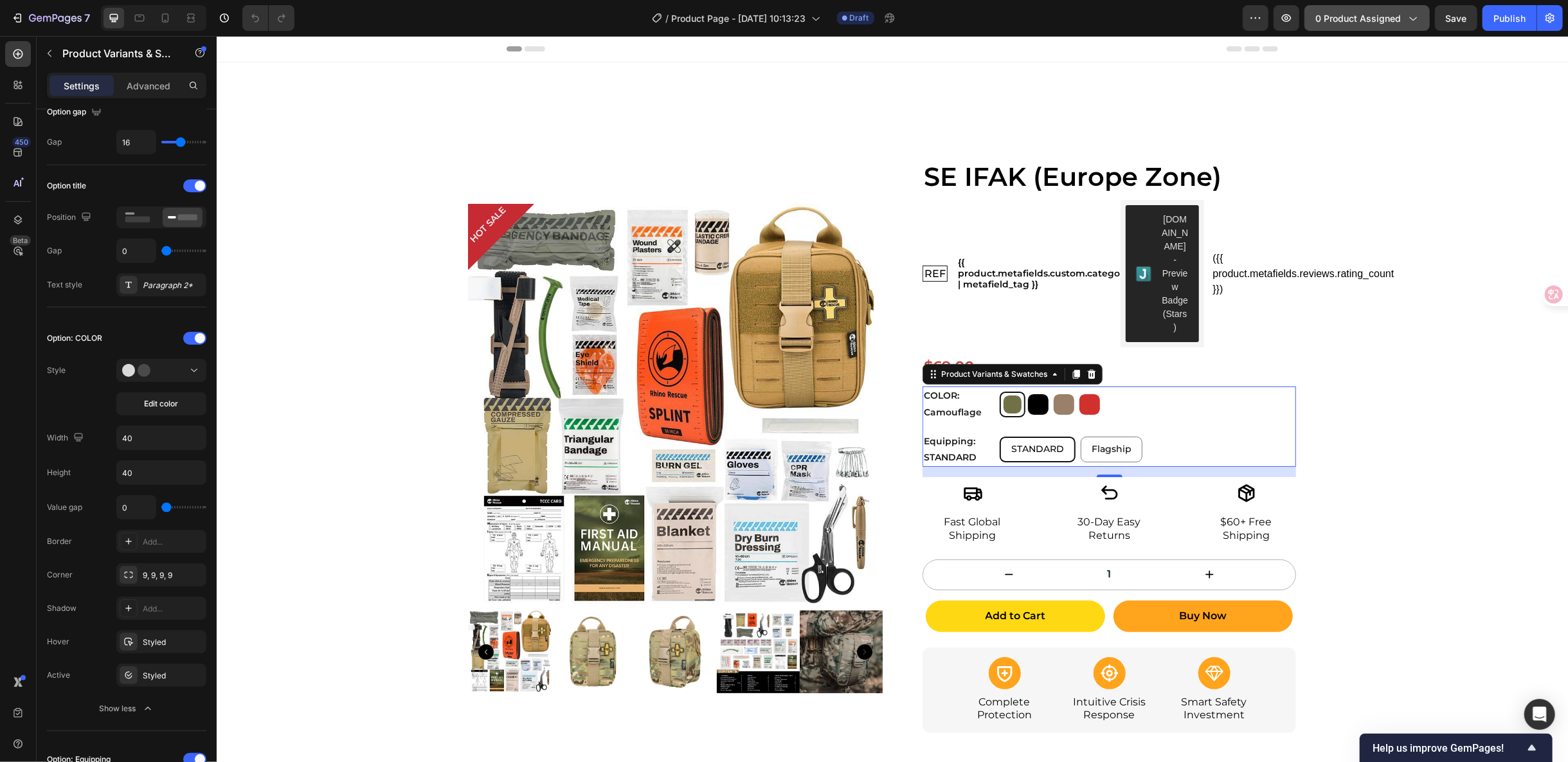
click at [1412, 16] on icon "button" at bounding box center [1412, 17] width 13 height 13
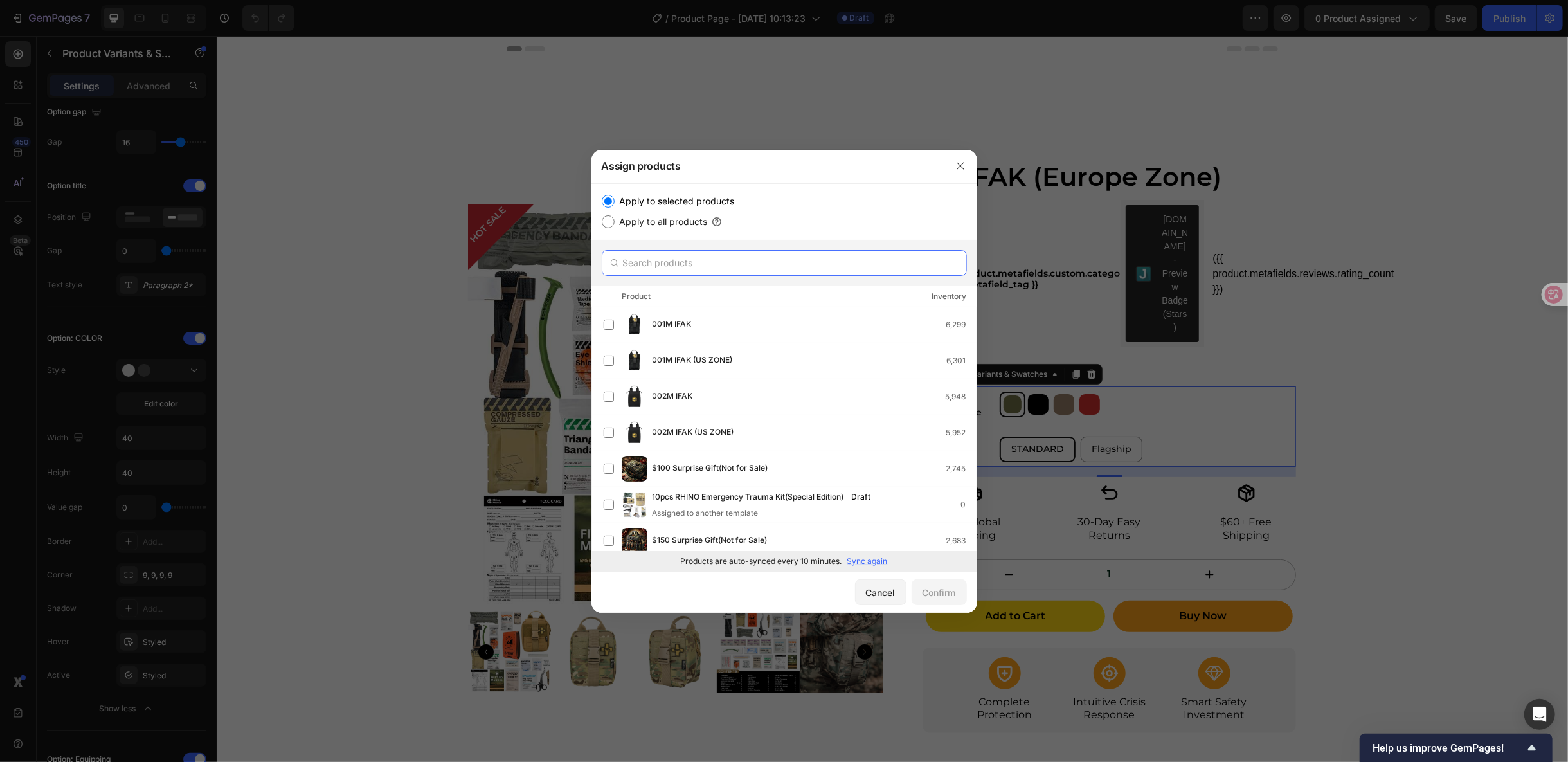
click at [697, 270] on input "text" at bounding box center [784, 263] width 365 height 25
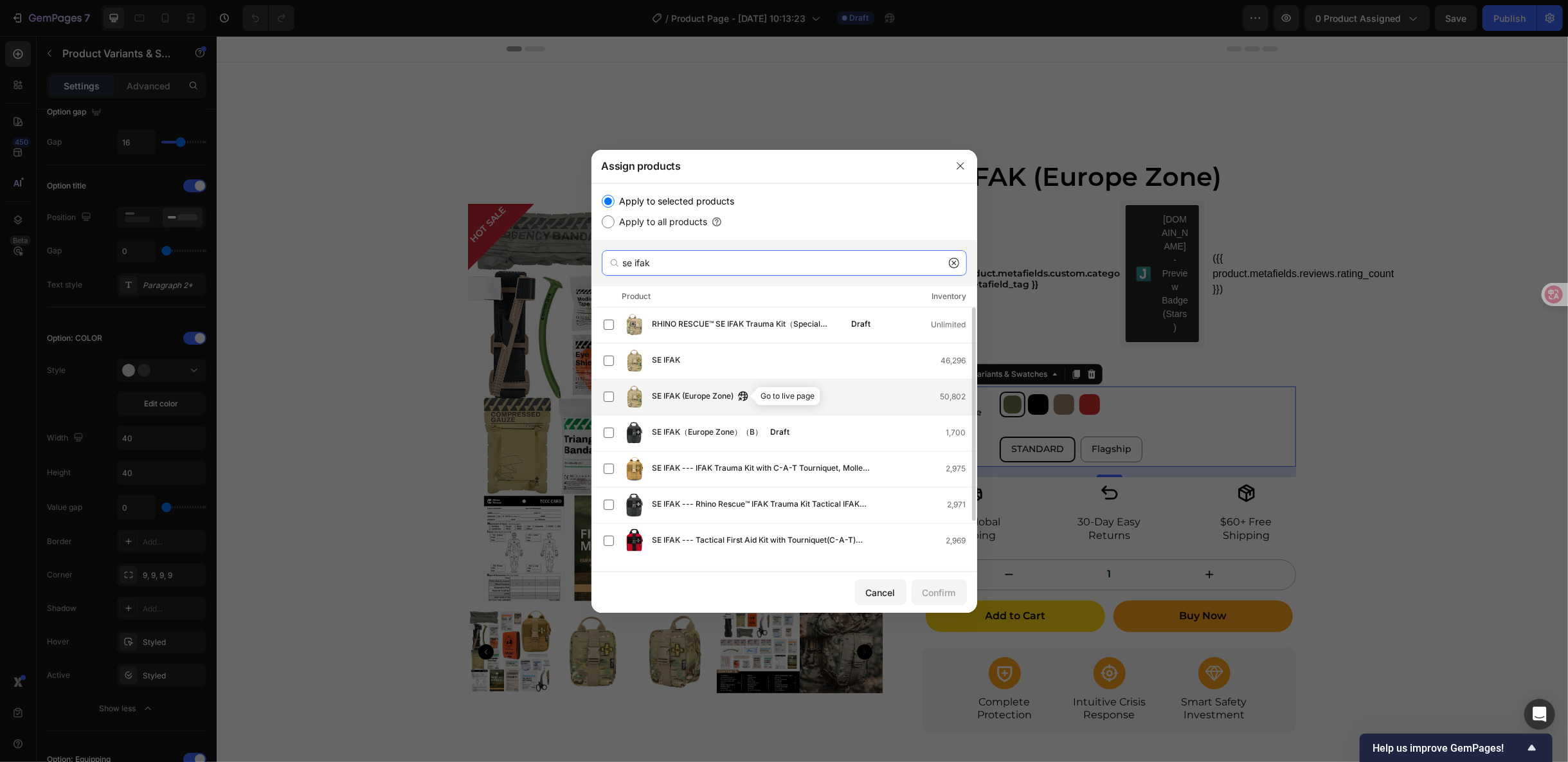
scroll to position [33, 0]
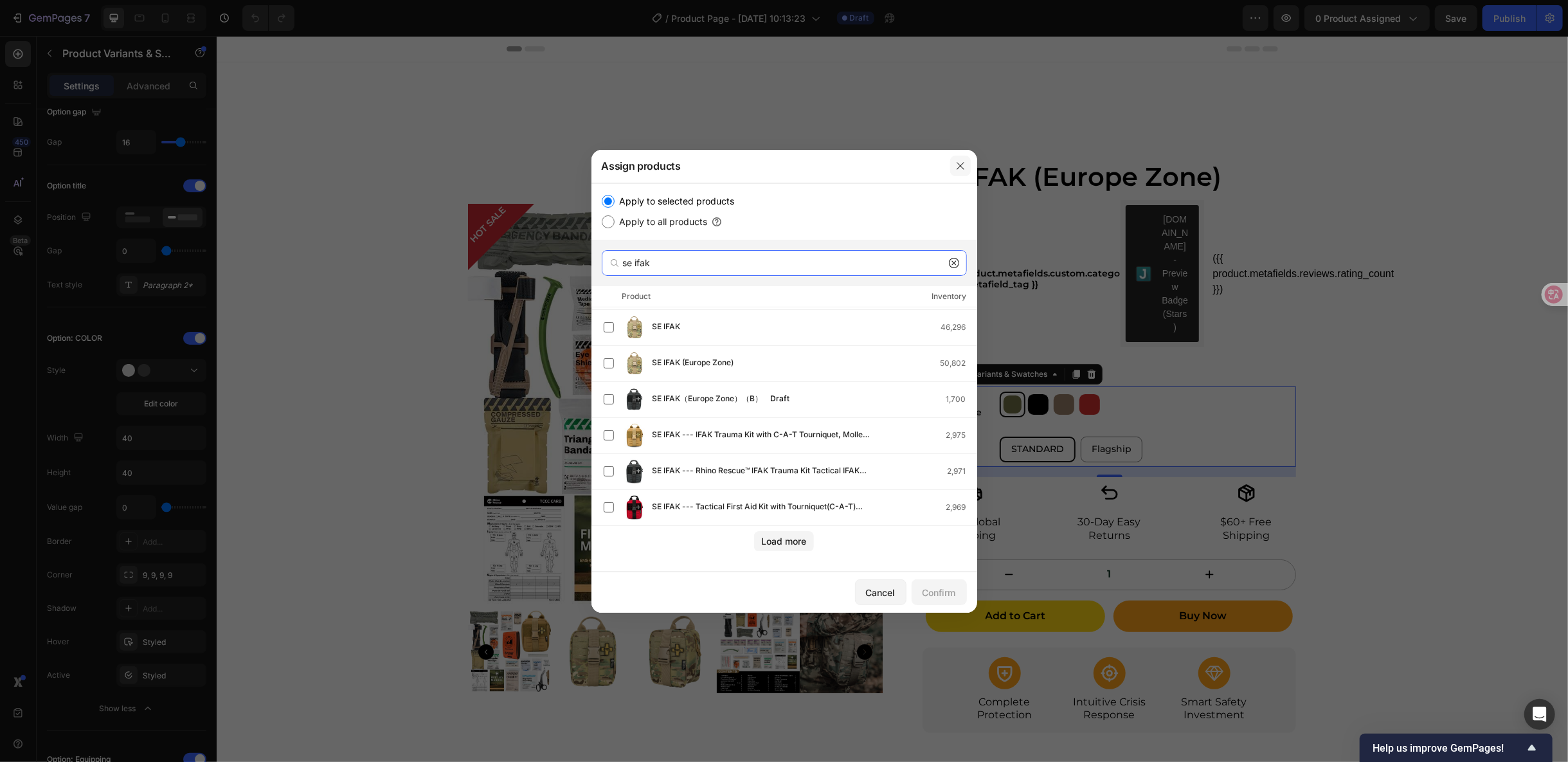
type input "se ifak"
click at [961, 163] on icon "button" at bounding box center [960, 165] width 10 height 10
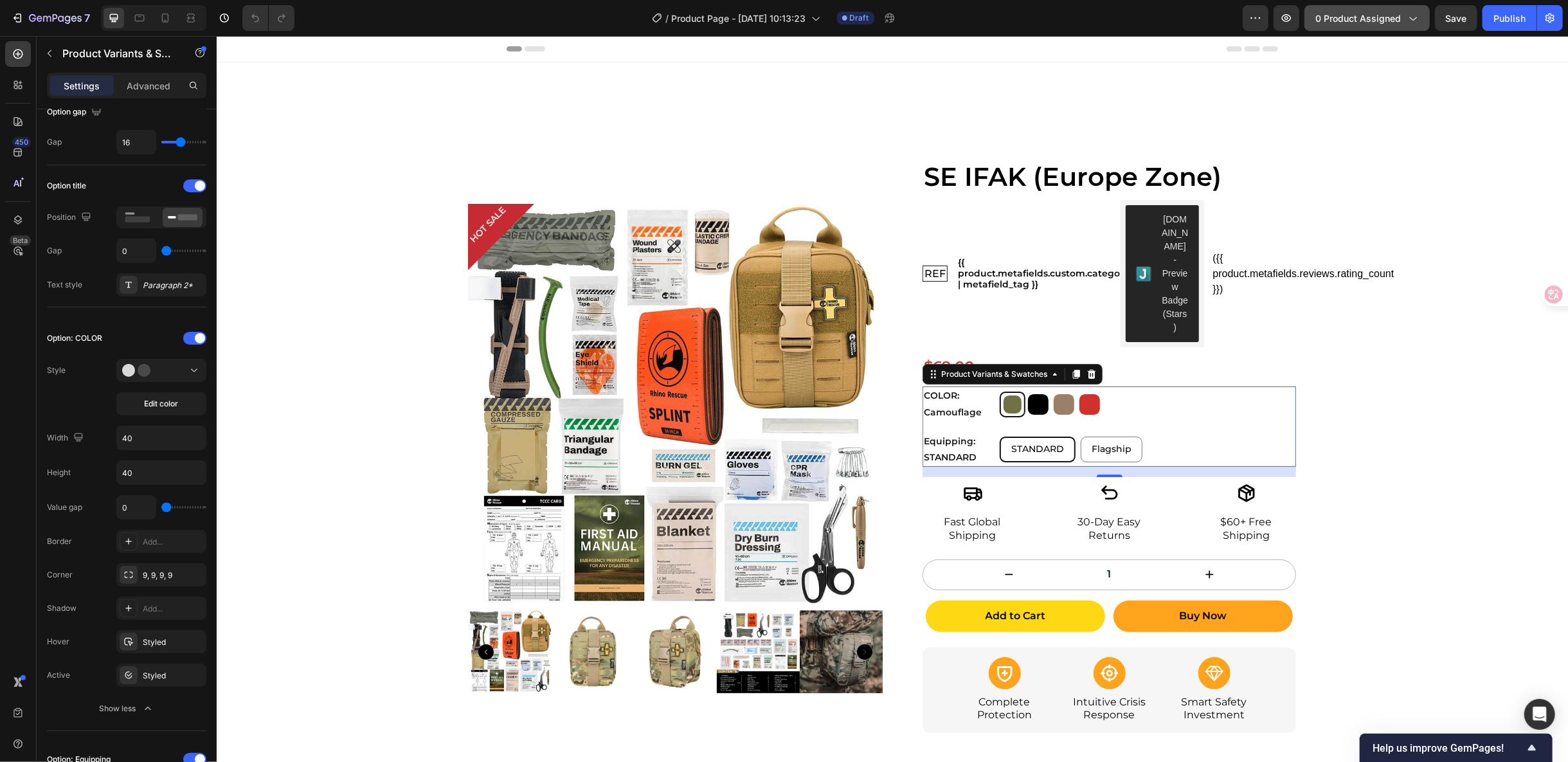
click at [1410, 25] on div "0 product assigned" at bounding box center [1367, 18] width 104 height 13
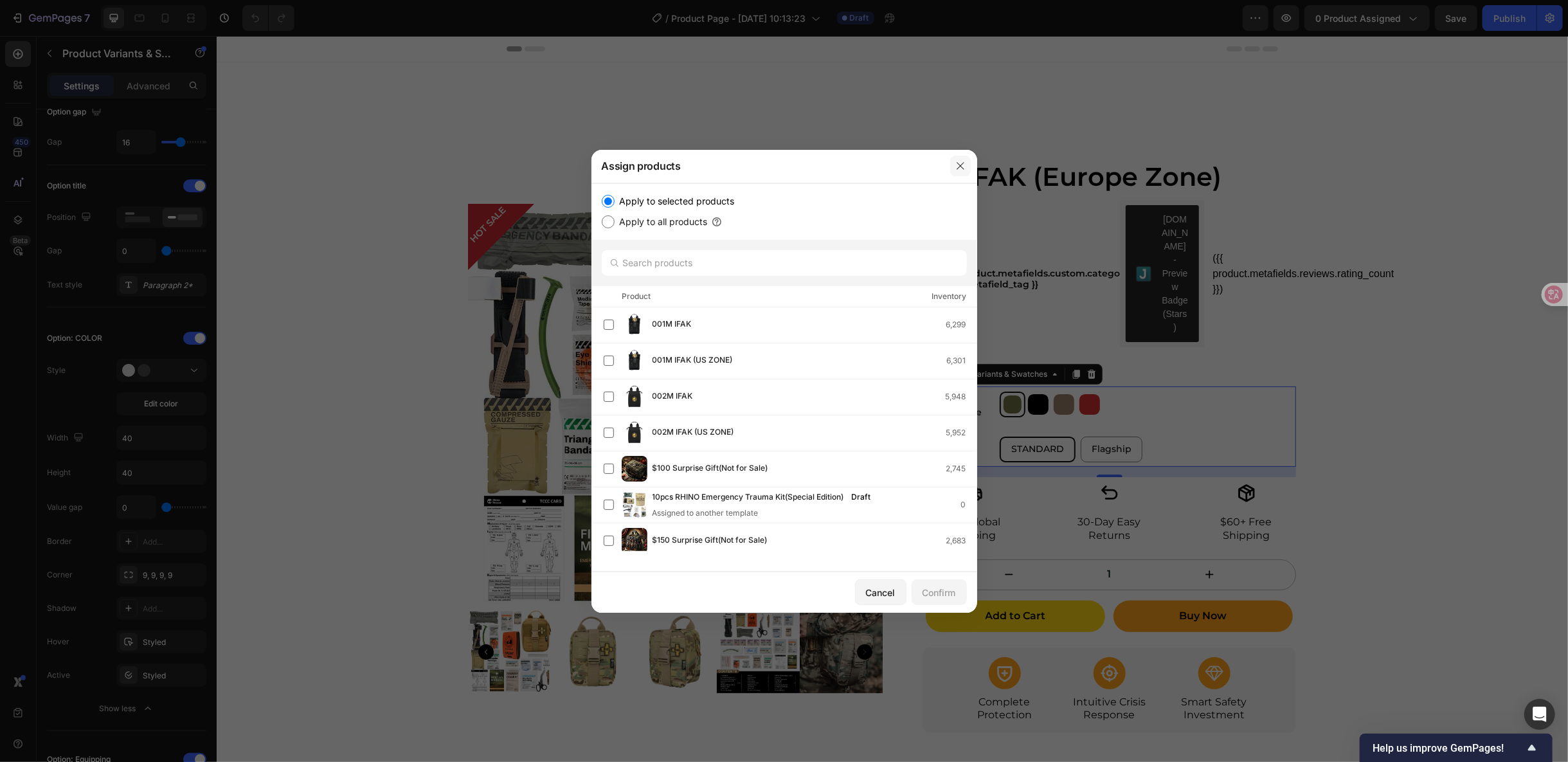
click at [961, 165] on icon "button" at bounding box center [960, 165] width 7 height 7
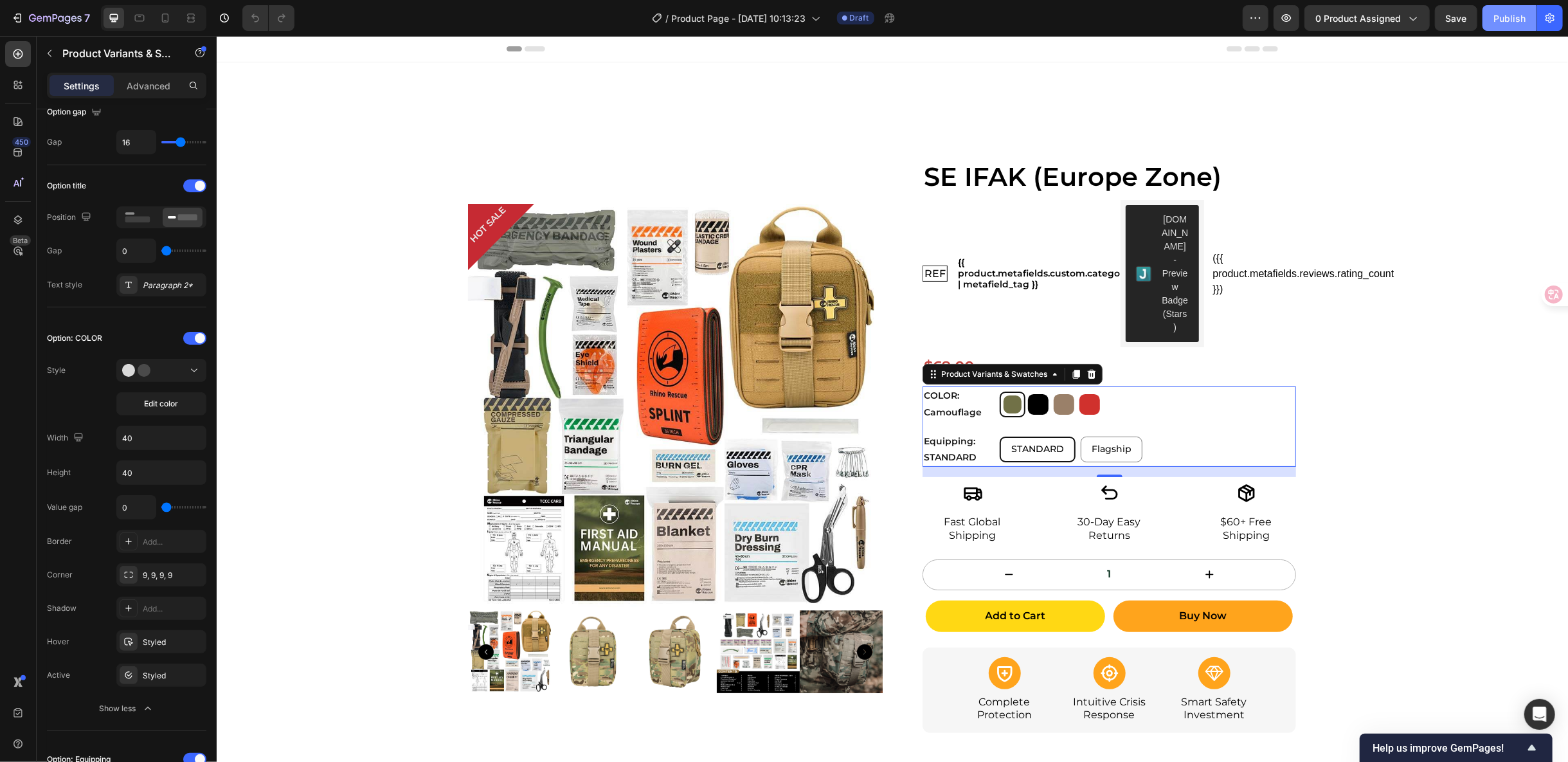
click at [1515, 10] on button "Publish" at bounding box center [1509, 18] width 54 height 25
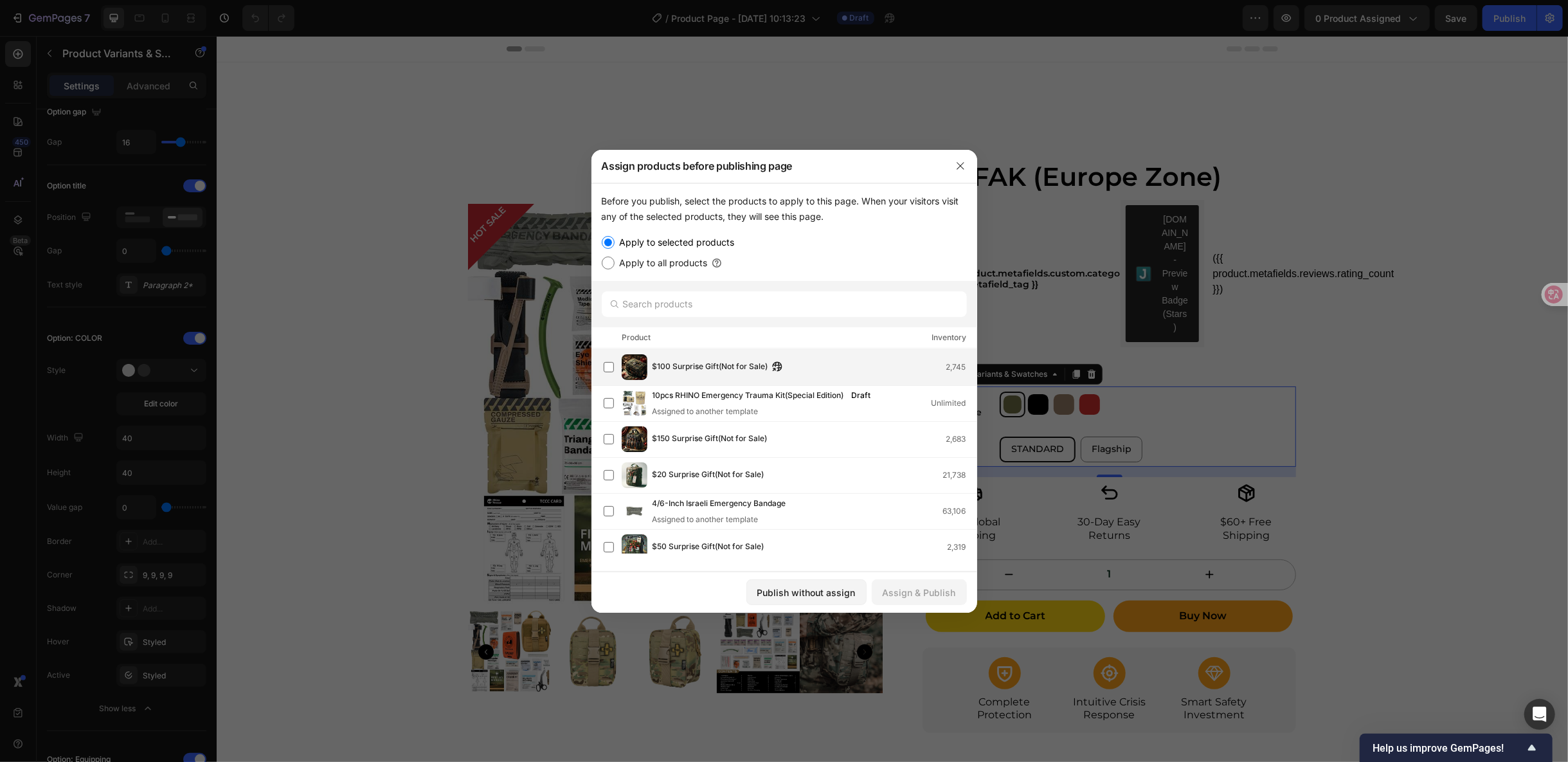
scroll to position [0, 0]
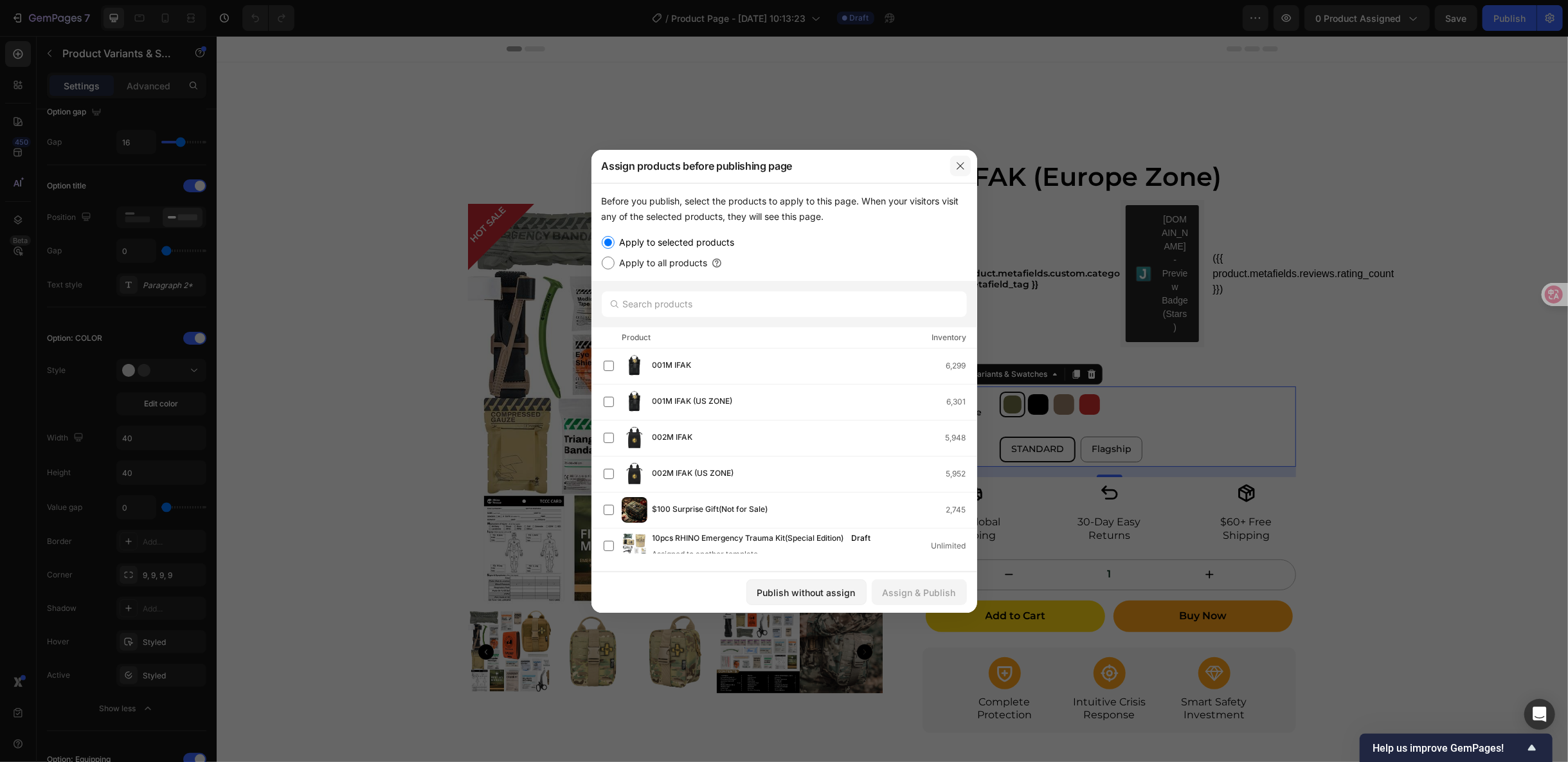
click at [961, 162] on icon "button" at bounding box center [960, 165] width 10 height 10
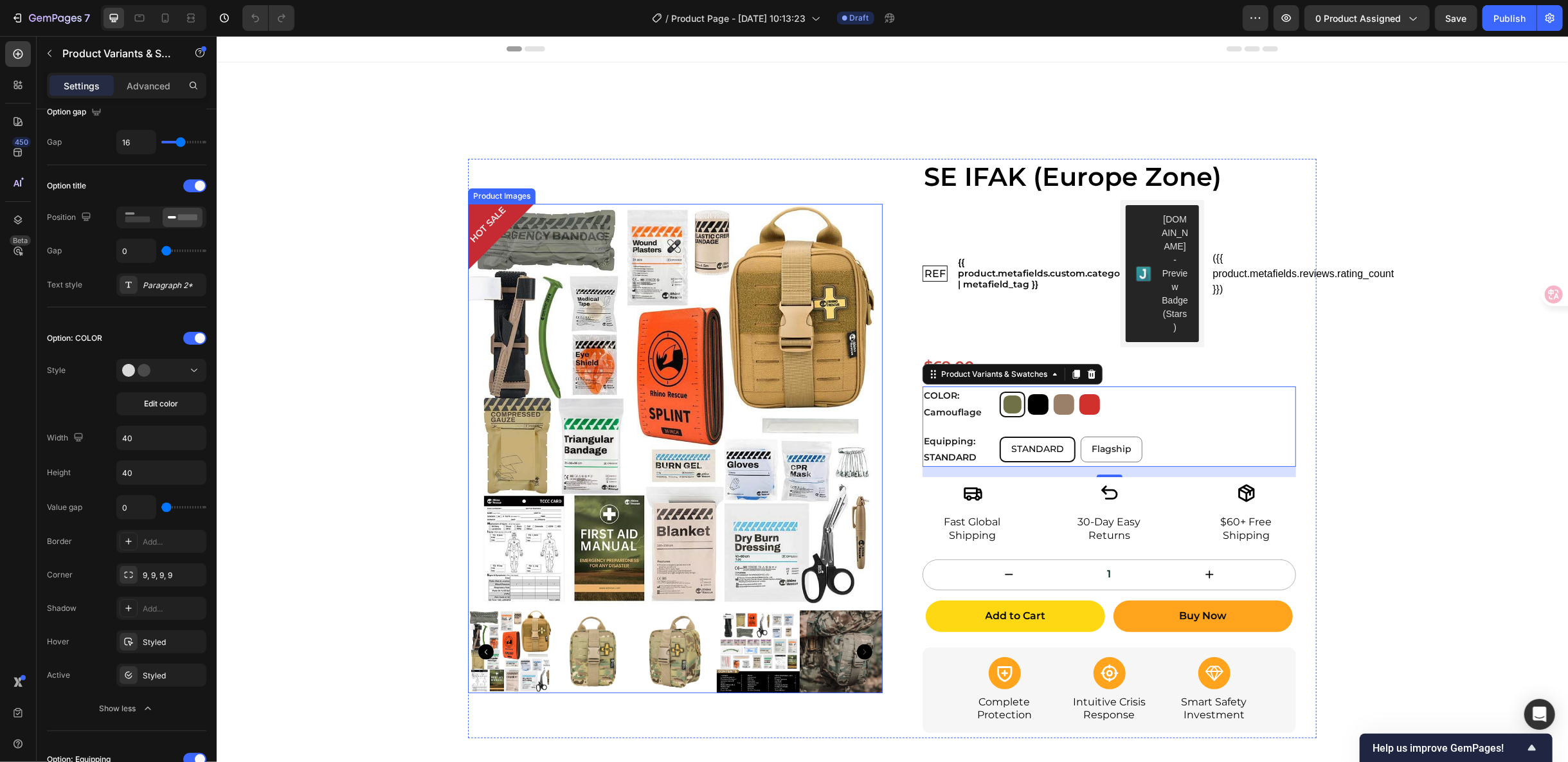
click at [622, 247] on img at bounding box center [671, 407] width 407 height 407
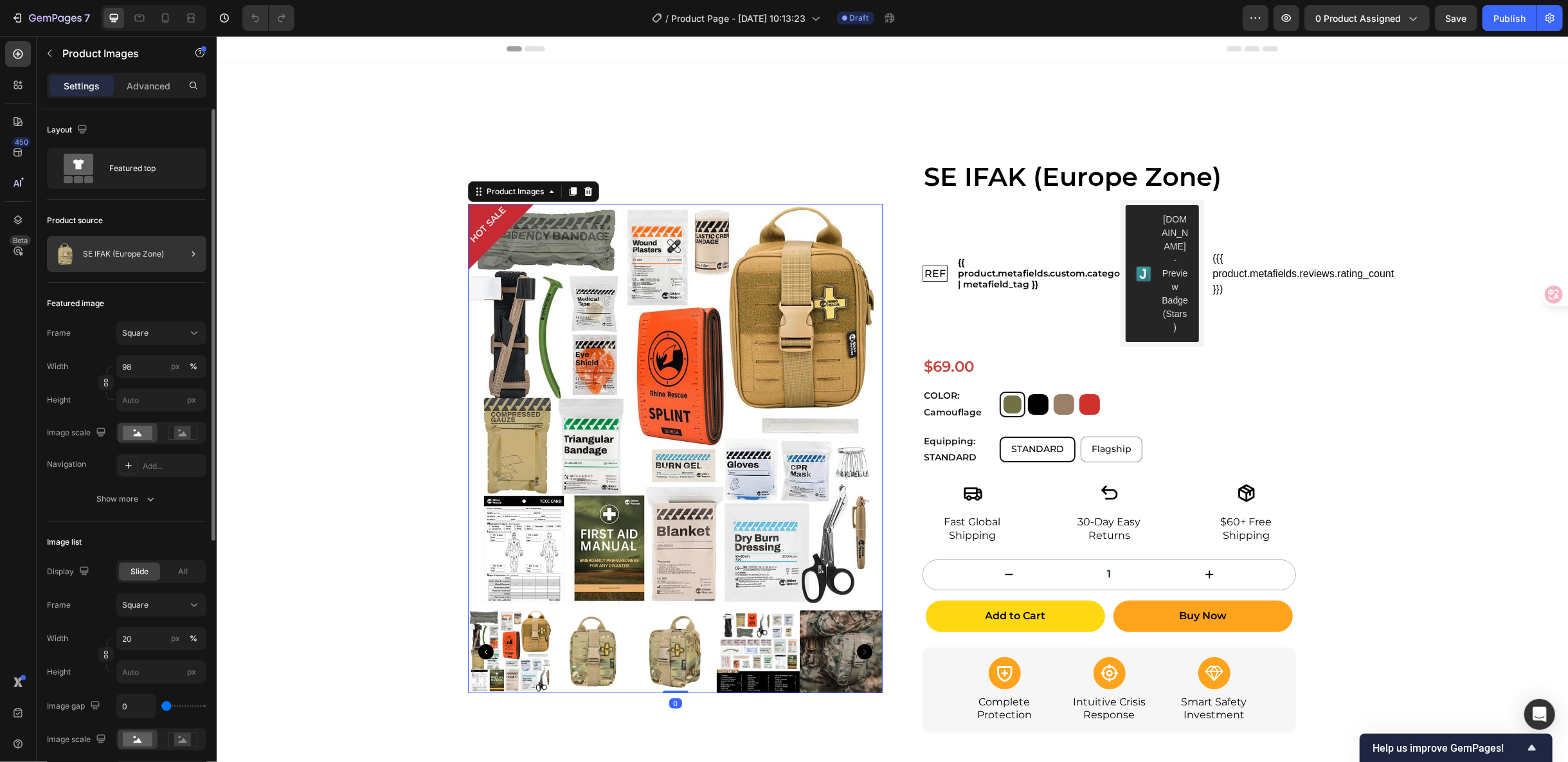
click at [177, 254] on div at bounding box center [189, 254] width 36 height 36
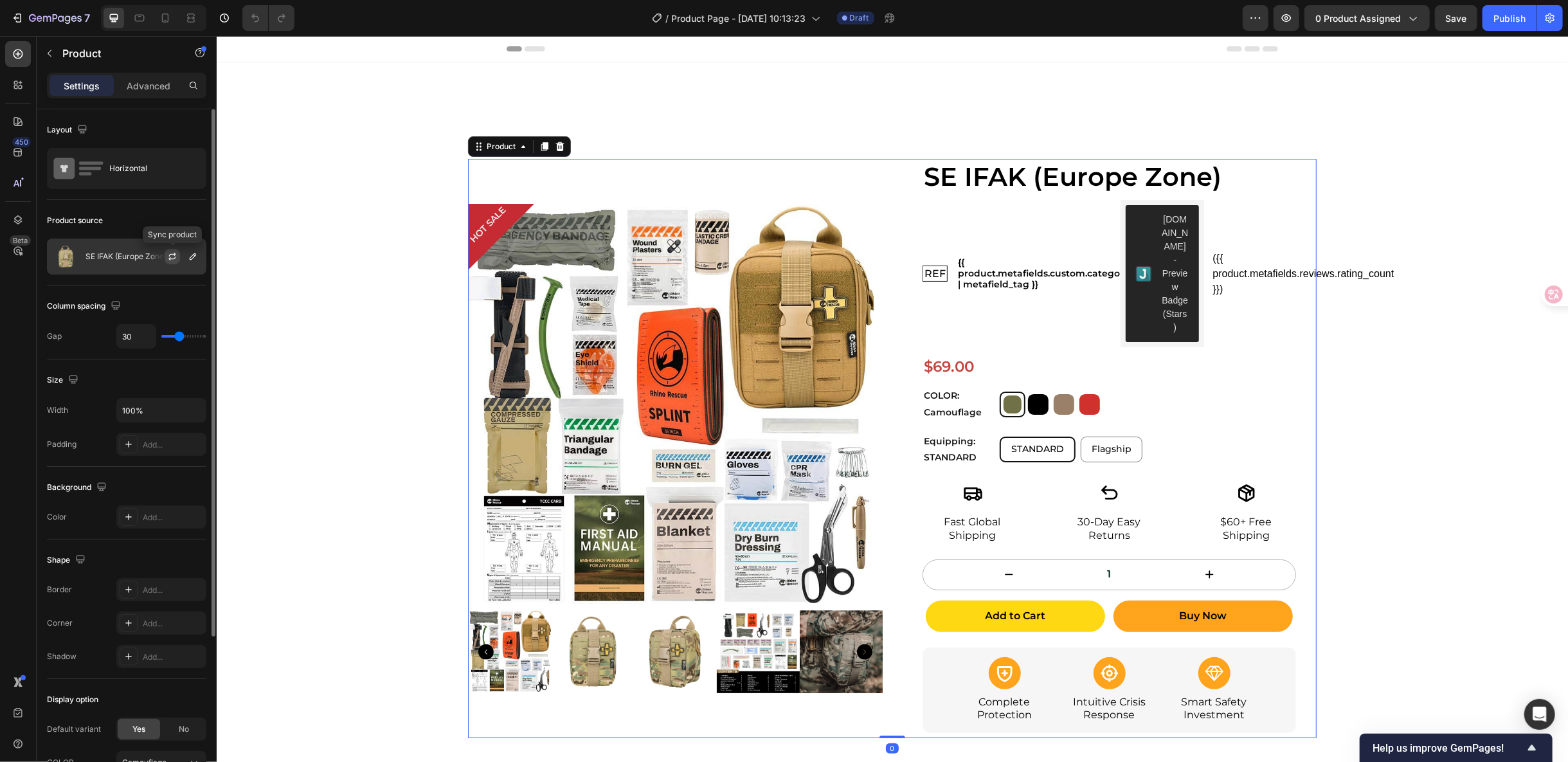
click at [179, 258] on button "button" at bounding box center [172, 256] width 15 height 15
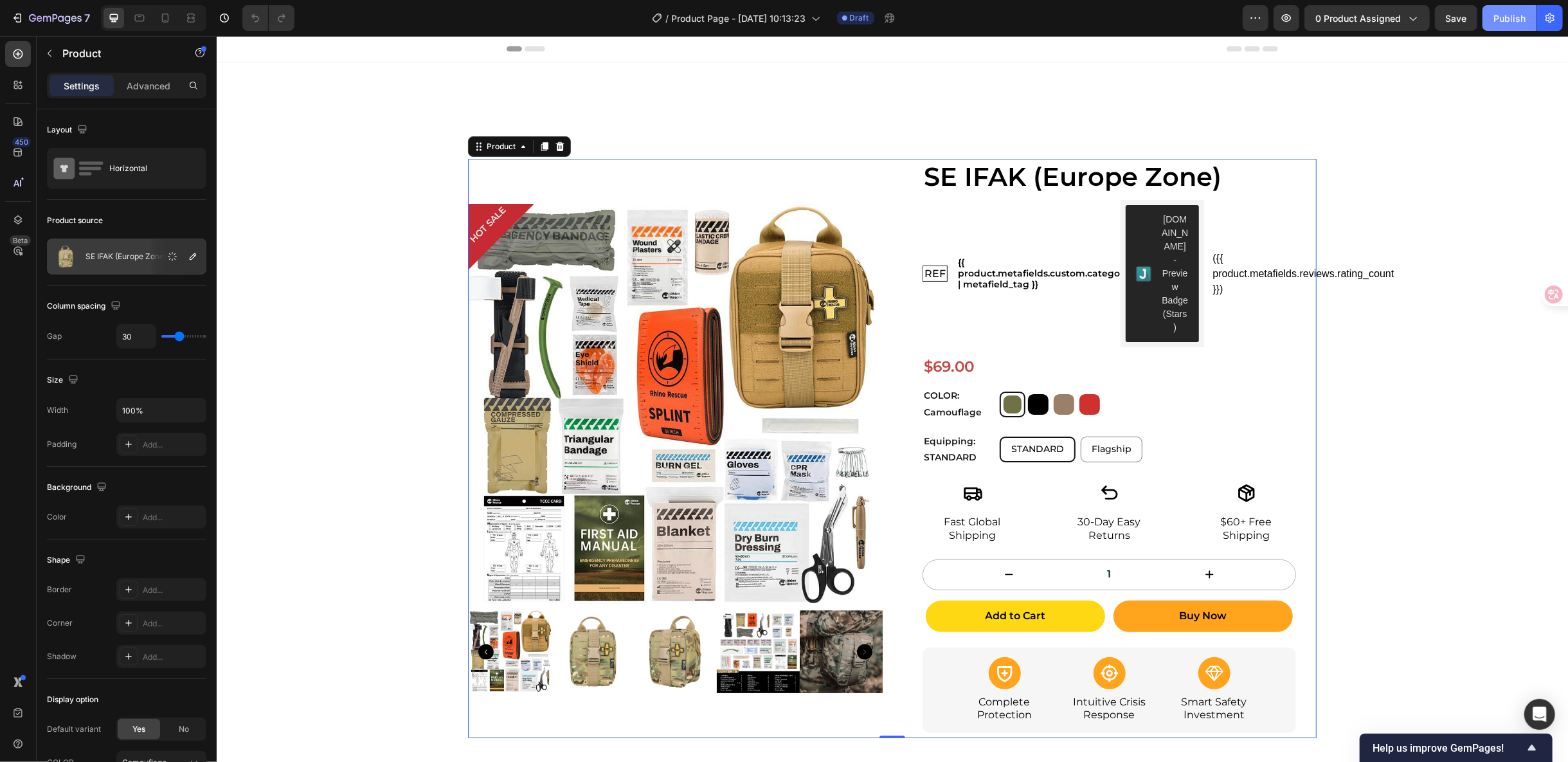
click at [1509, 20] on div "Publish" at bounding box center [1510, 18] width 32 height 13
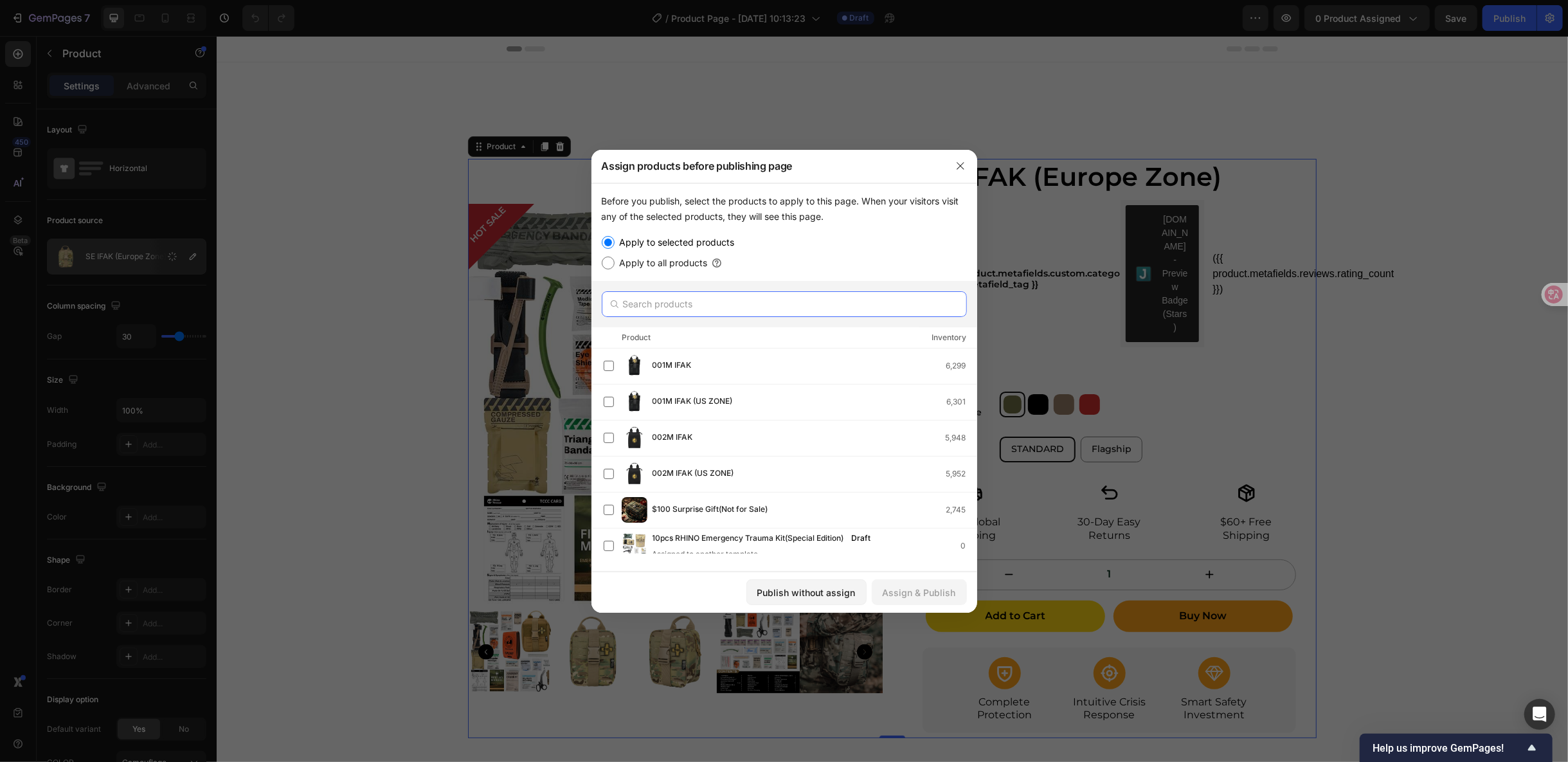
click at [699, 302] on input "text" at bounding box center [784, 304] width 365 height 25
type input "E"
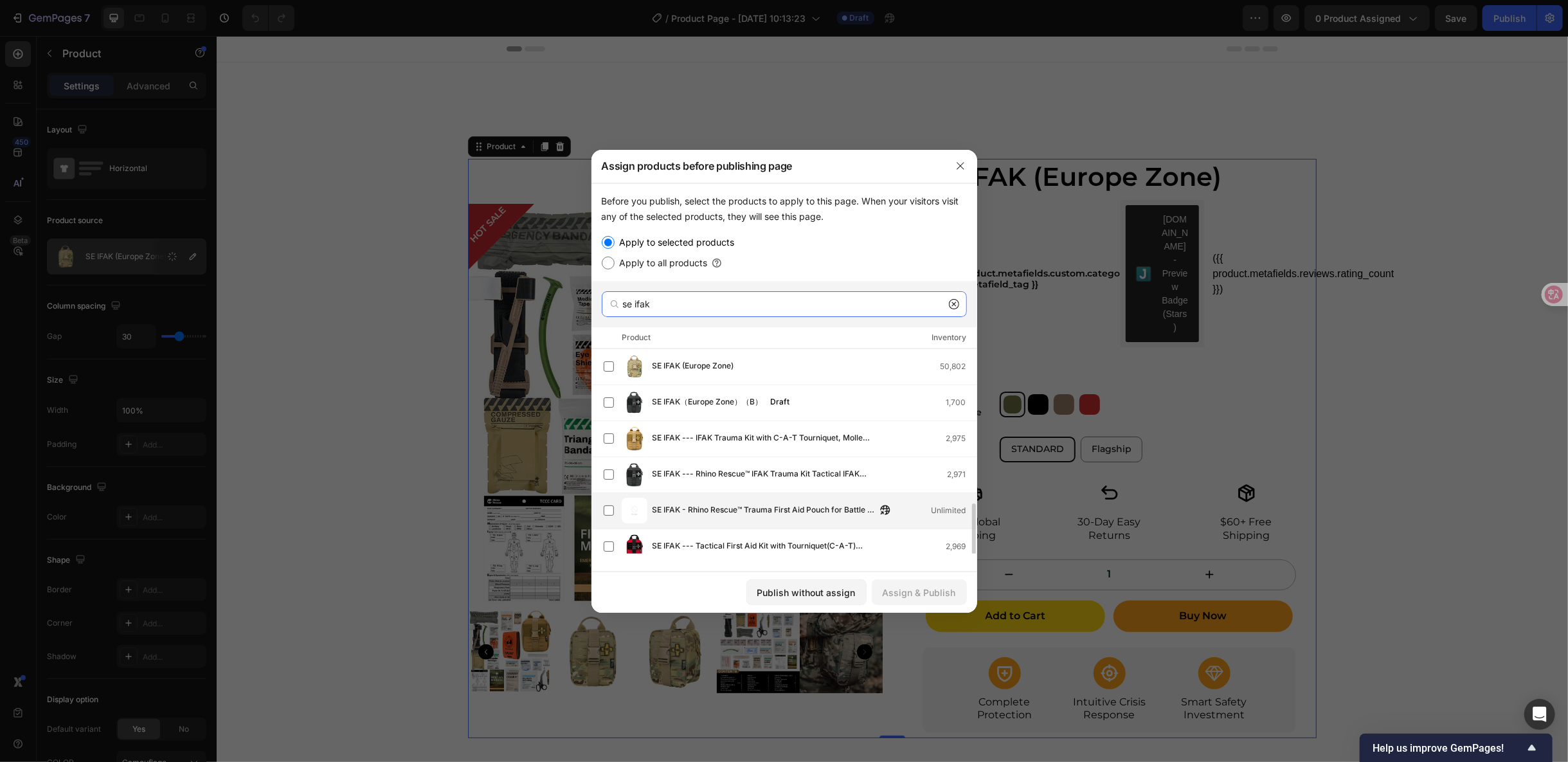
scroll to position [145, 0]
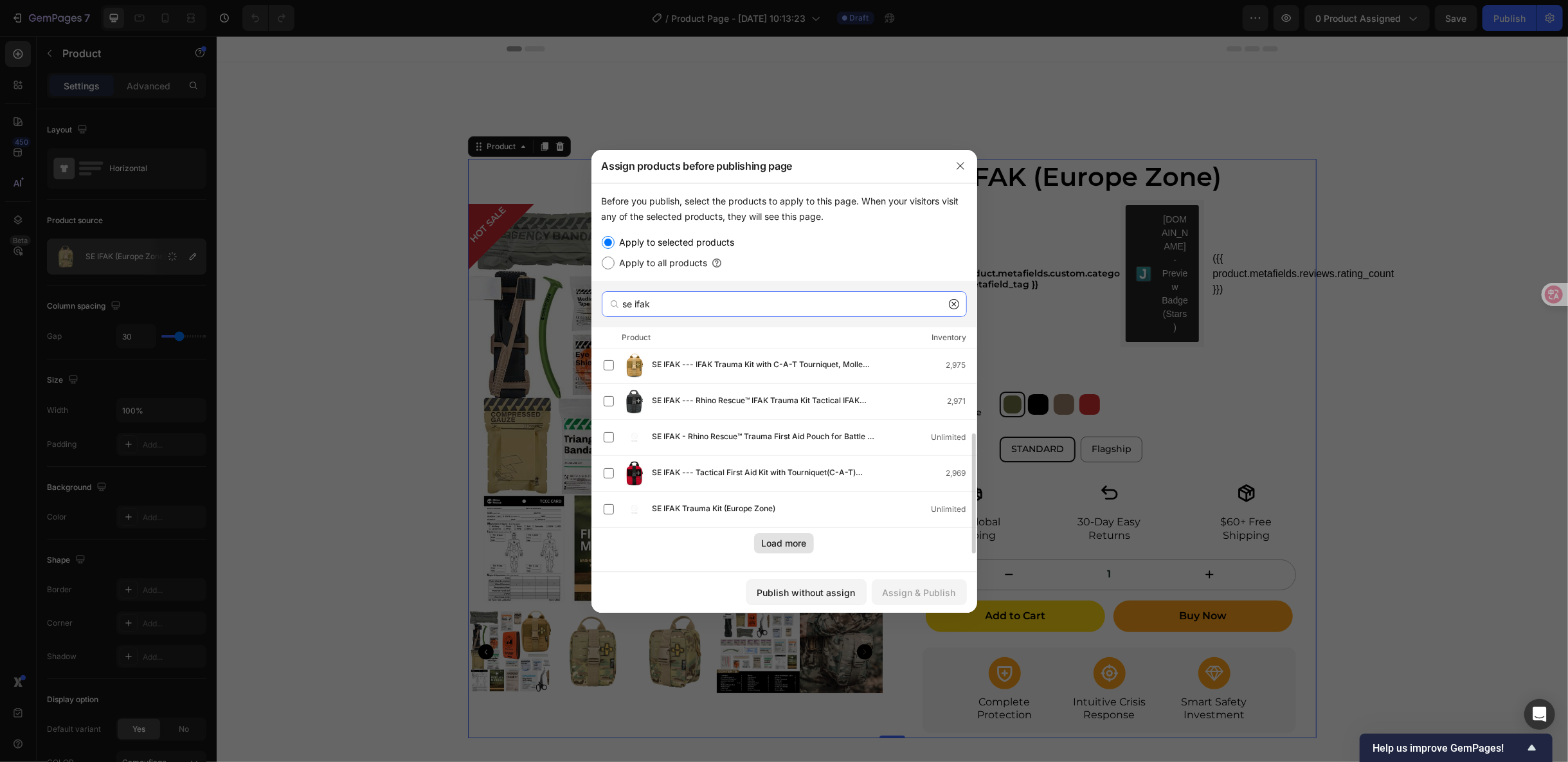
type input "se ifak"
click at [766, 544] on div "Load more" at bounding box center [784, 543] width 45 height 13
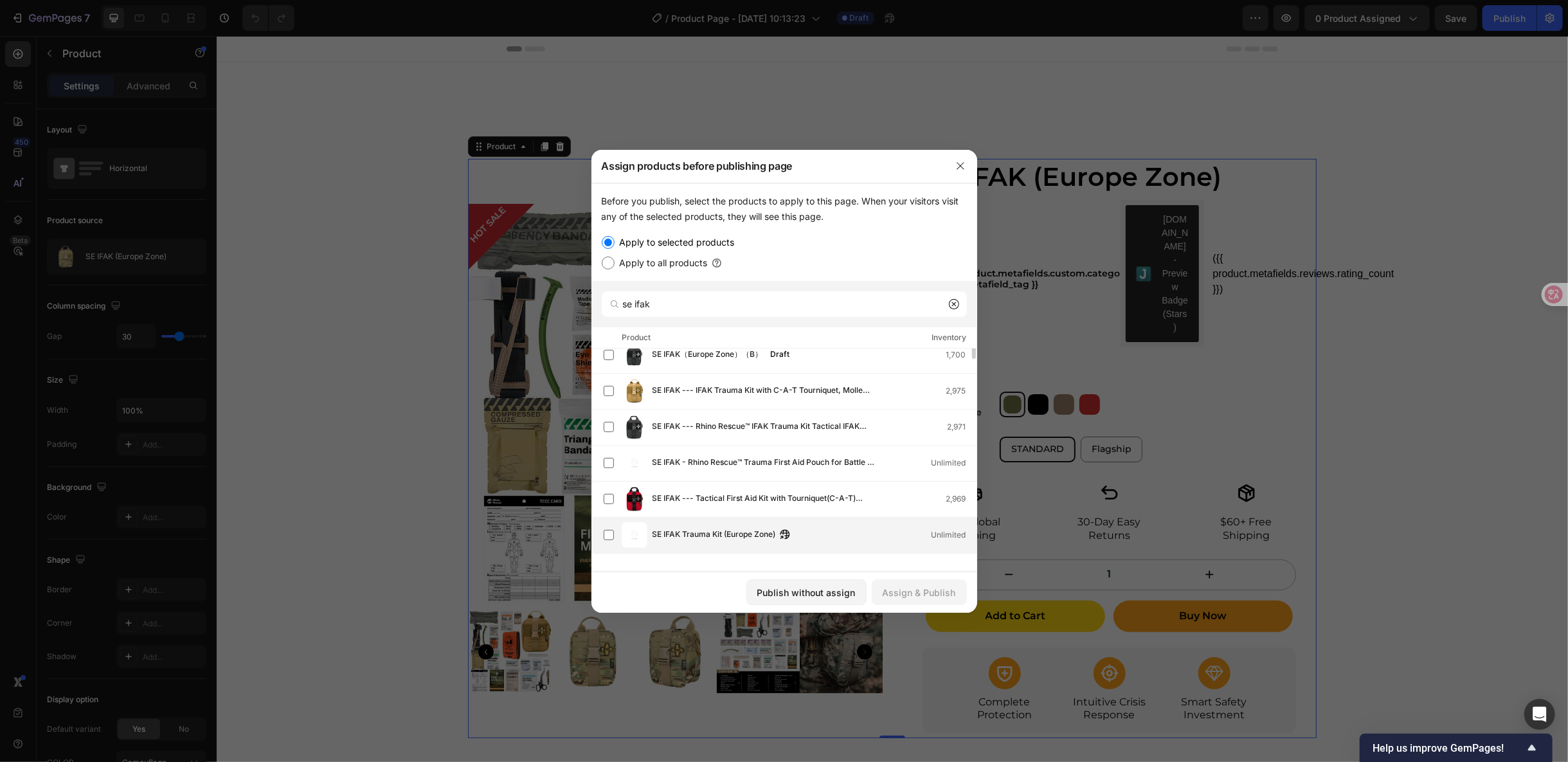
scroll to position [0, 0]
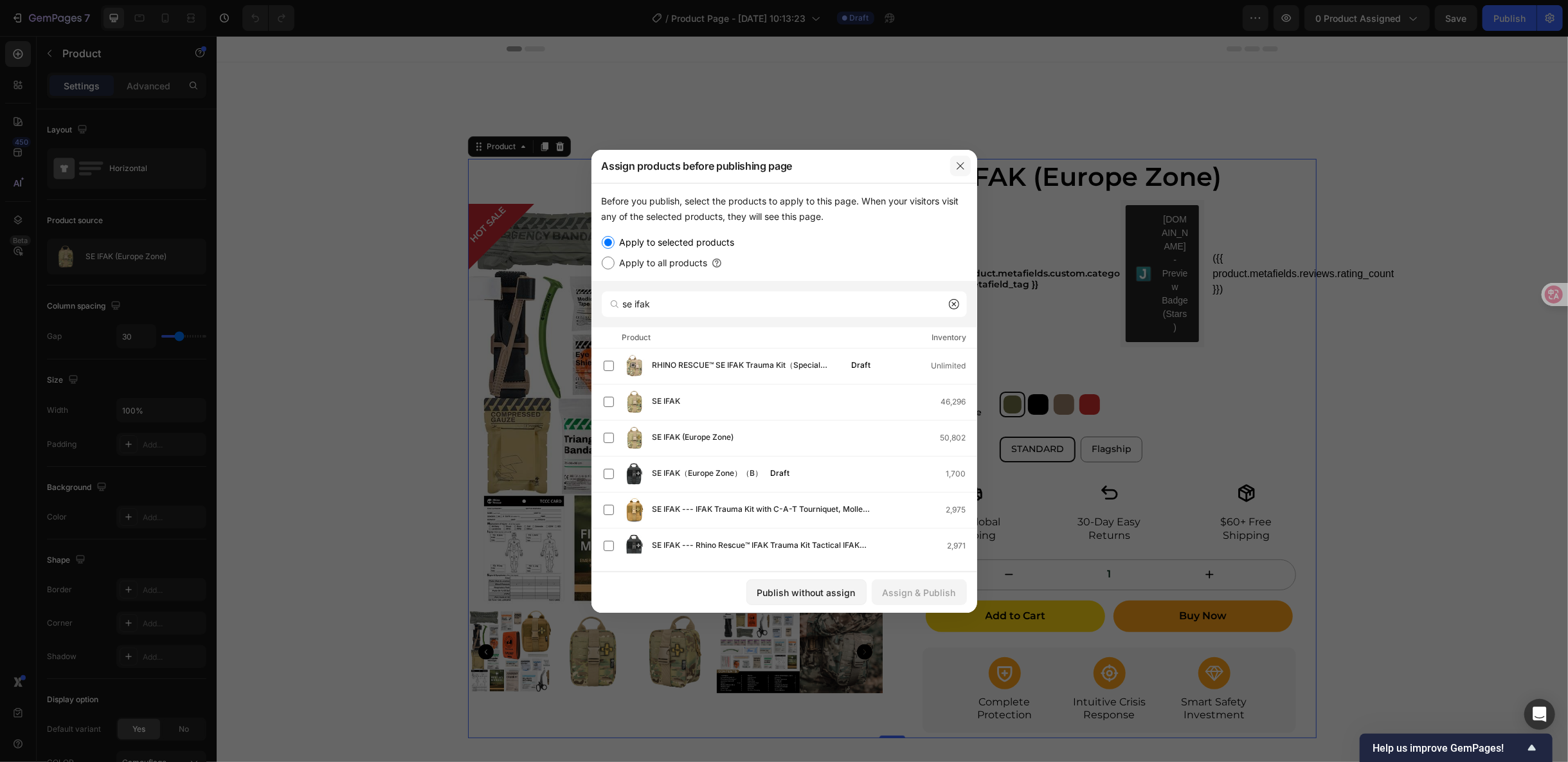
click at [958, 161] on icon "button" at bounding box center [960, 165] width 10 height 10
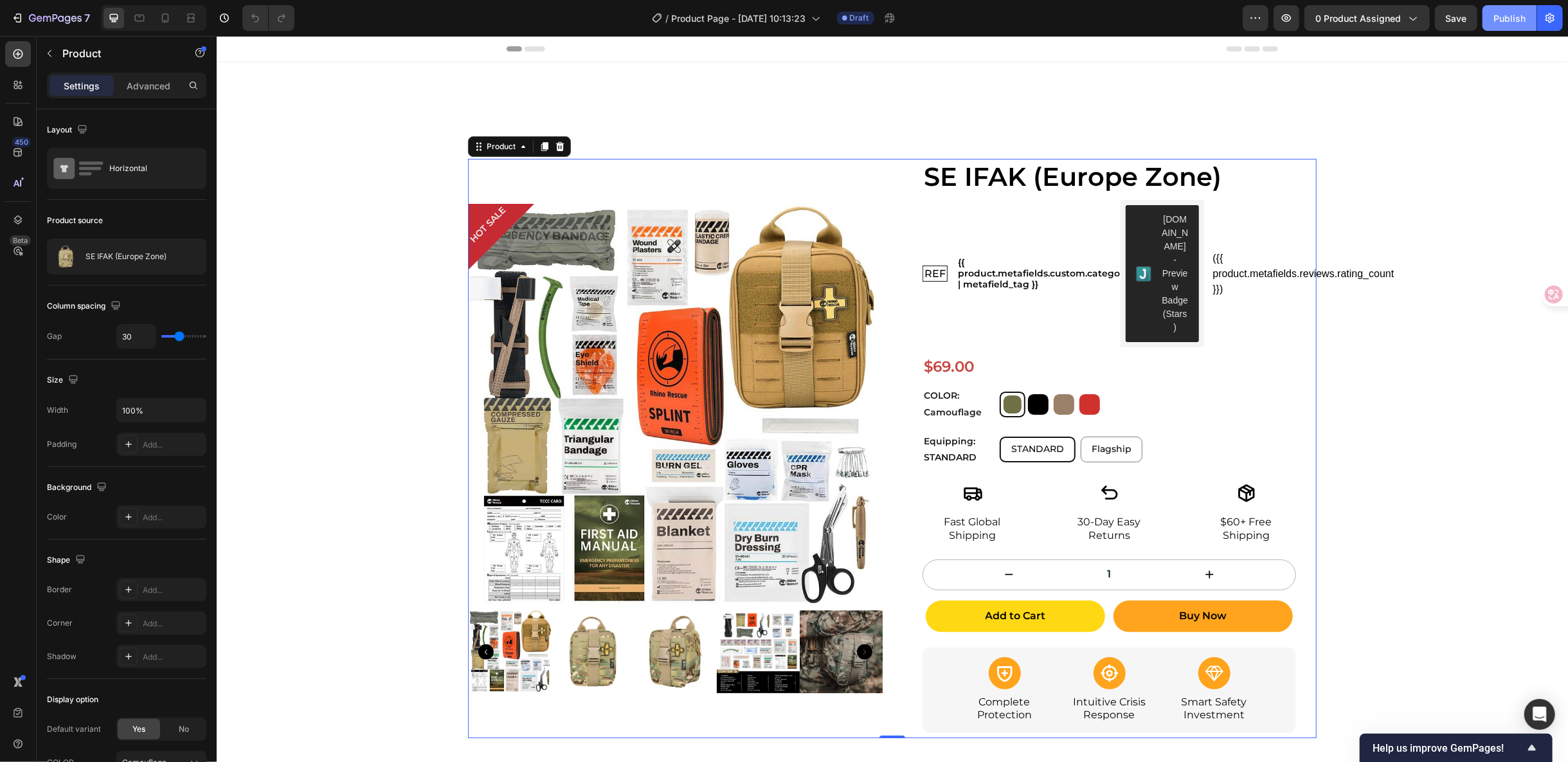
click at [1517, 17] on div "Publish" at bounding box center [1510, 18] width 32 height 13
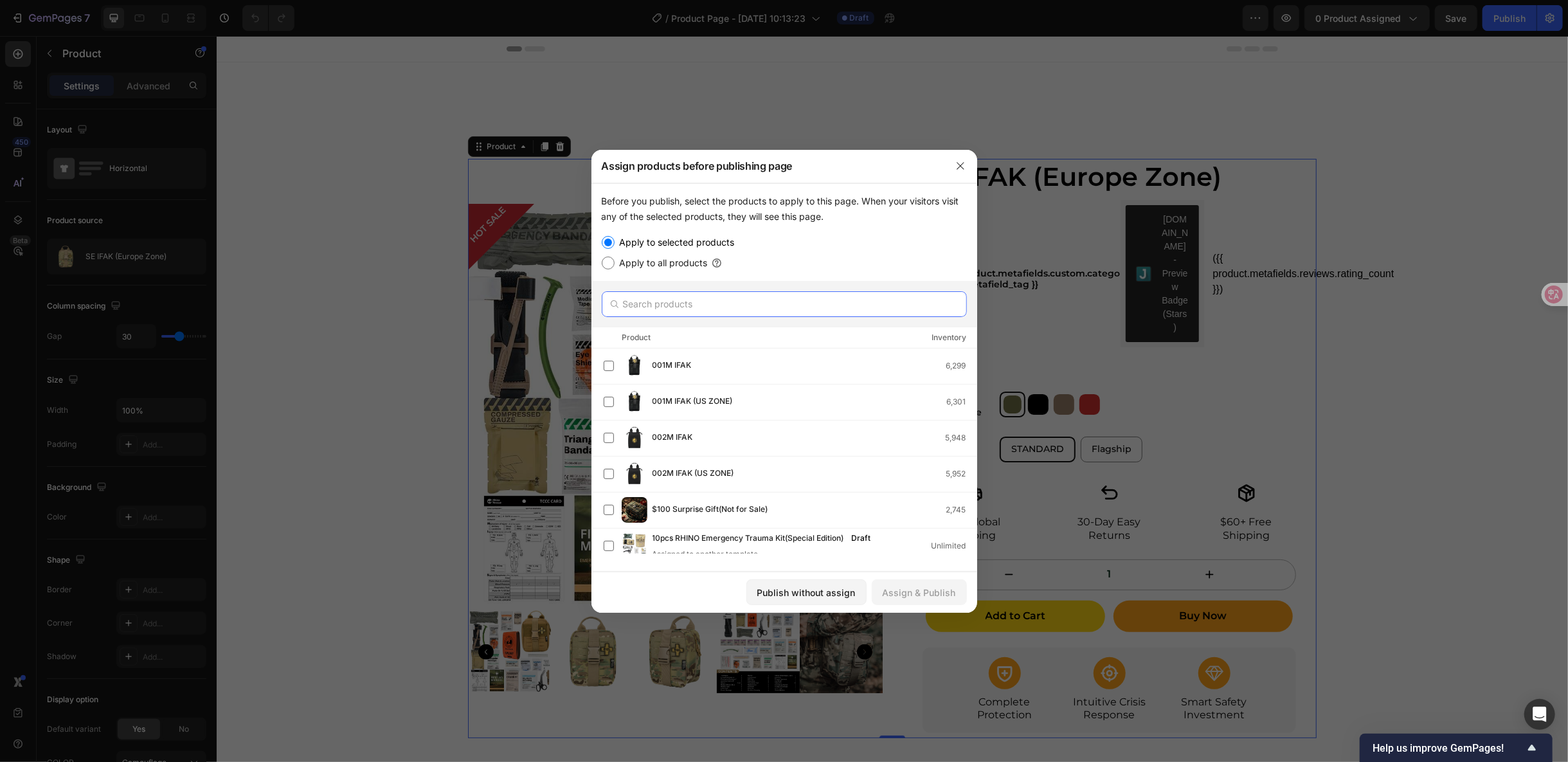
click at [707, 309] on input "text" at bounding box center [784, 304] width 365 height 25
click at [683, 306] on input "text" at bounding box center [784, 304] width 365 height 25
paste input "SE IFAK Trauma Kit (Europe Zone)"
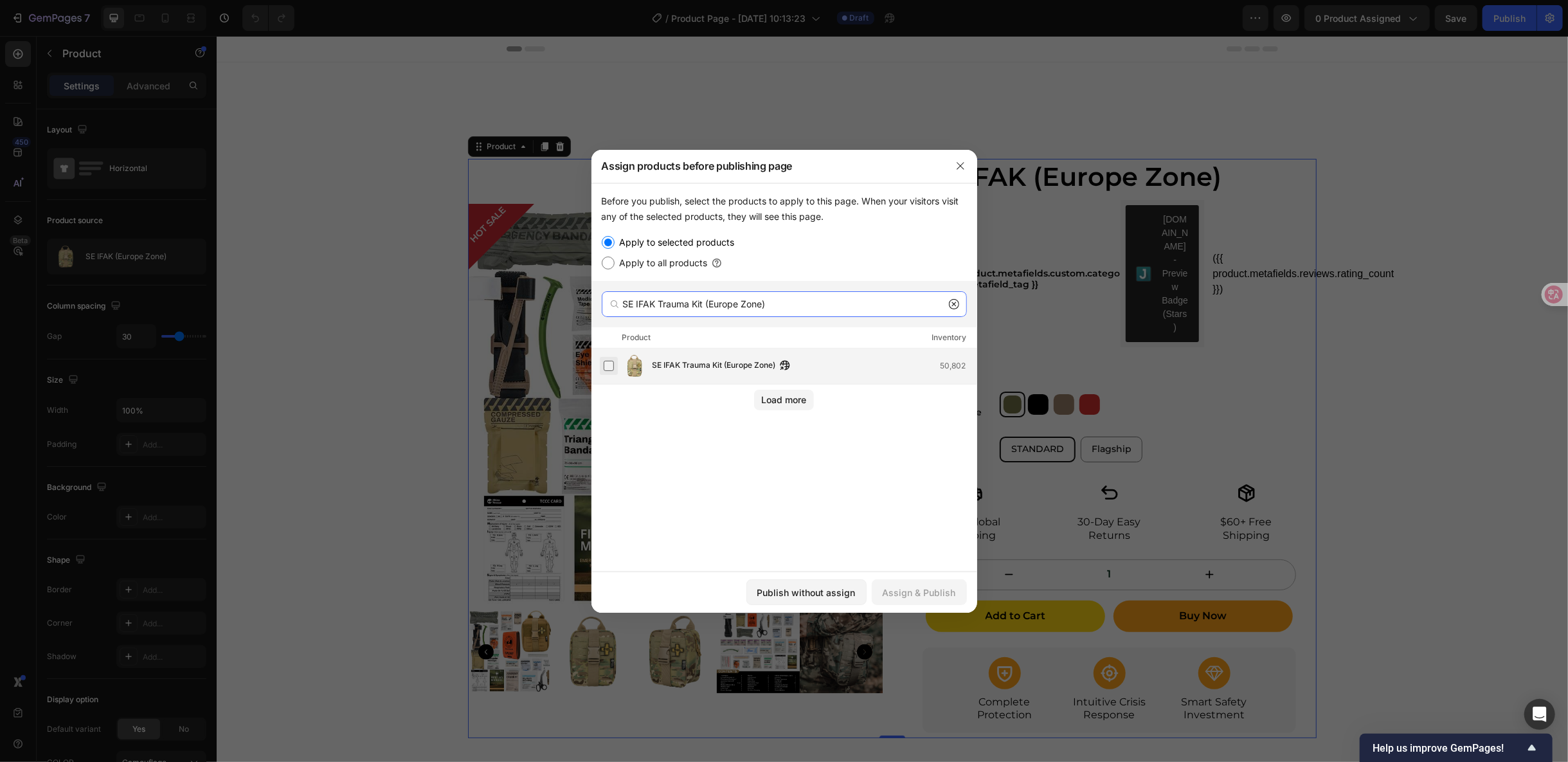
type input "SE IFAK Trauma Kit (Europe Zone)"
click at [604, 361] on label at bounding box center [608, 365] width 10 height 10
click at [959, 302] on icon at bounding box center [954, 304] width 10 height 10
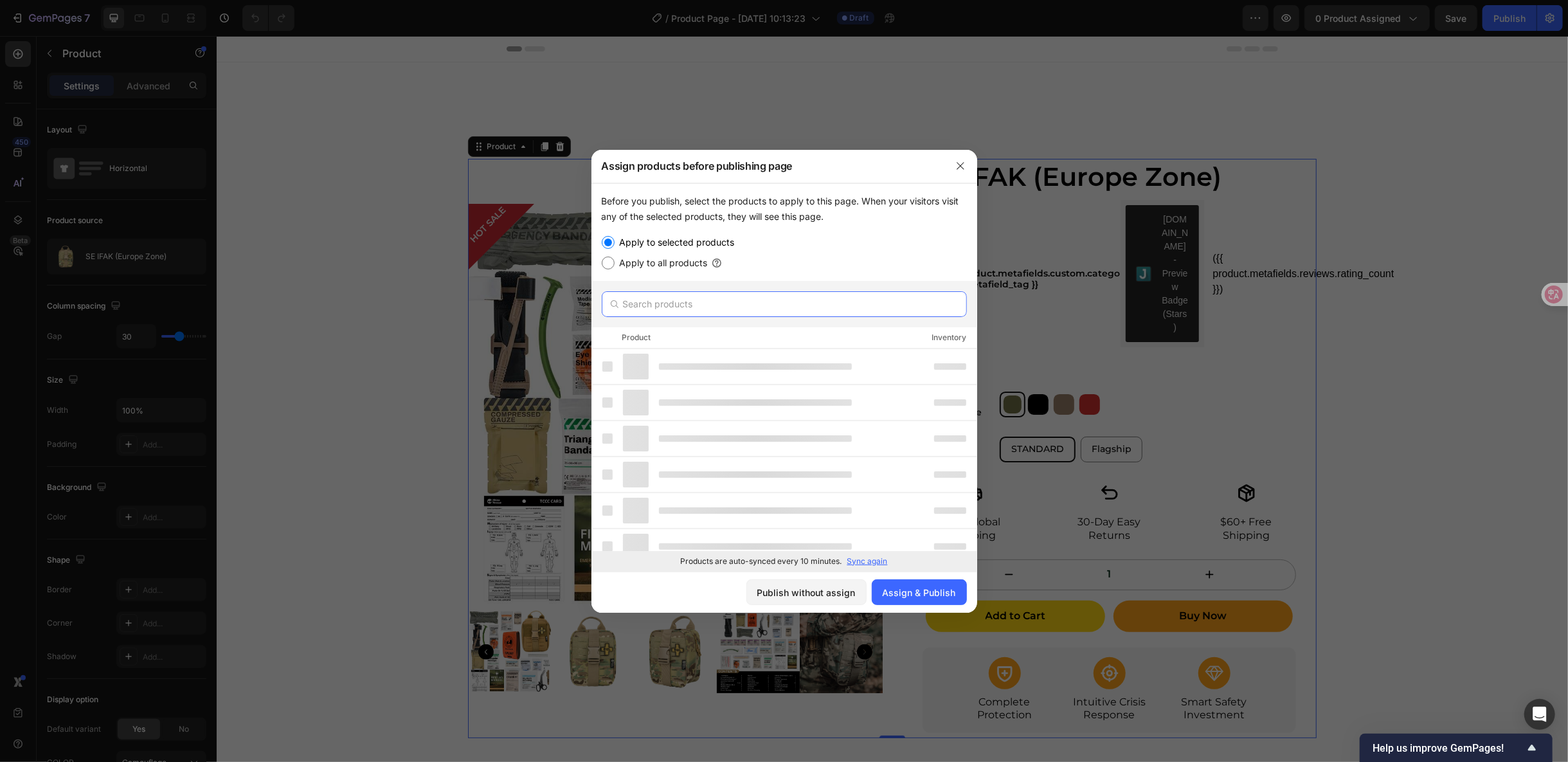
click at [828, 303] on input "text" at bounding box center [784, 304] width 365 height 25
paste input "SE IFAK - Rhino Rescue™ Trauma First Aid Pouch for Battle & Travel"
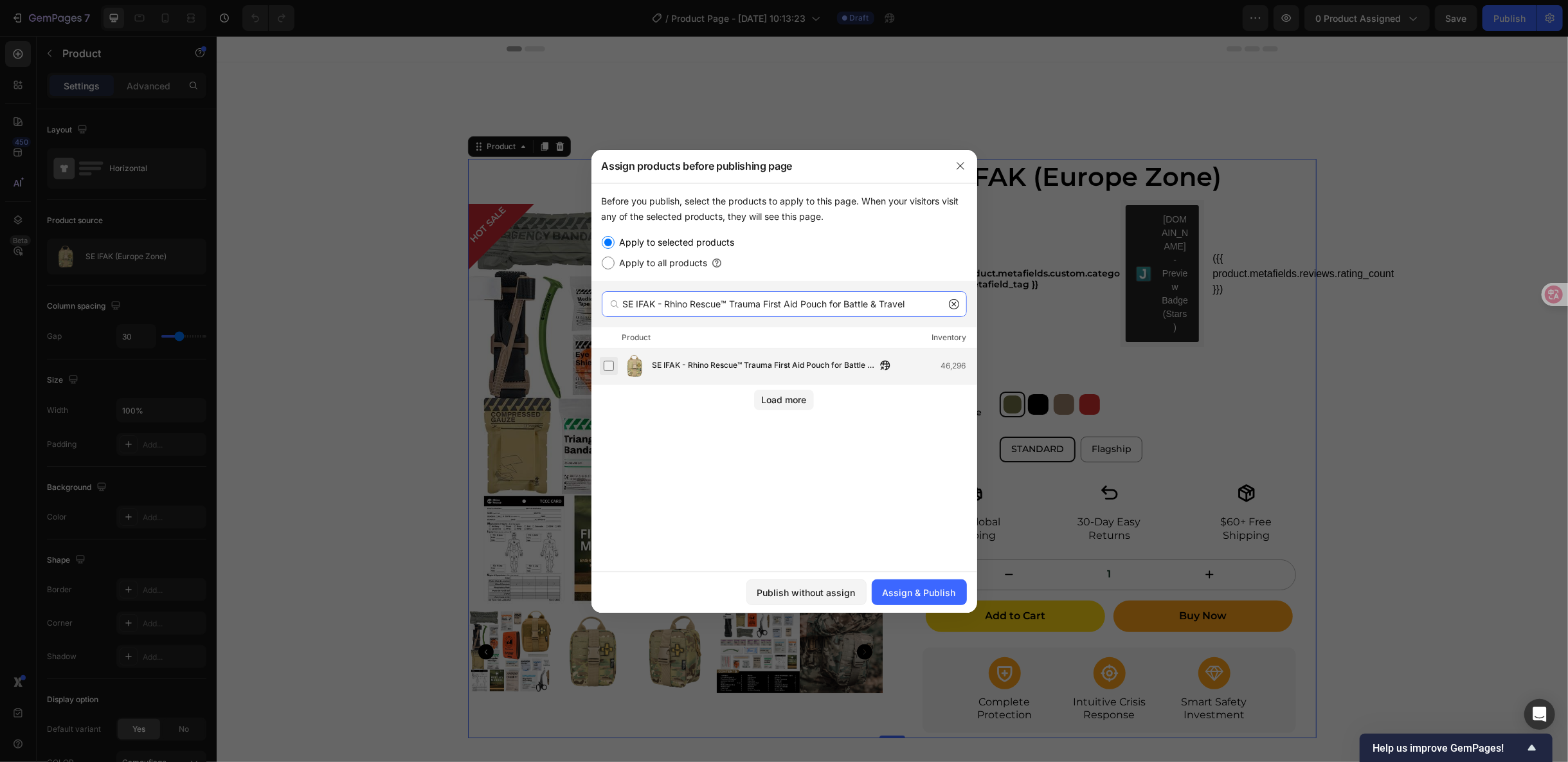
type input "SE IFAK - Rhino Rescue™ Trauma First Aid Pouch for Battle & Travel"
click at [609, 370] on label at bounding box center [608, 365] width 10 height 10
click at [800, 394] on div "Load more" at bounding box center [784, 399] width 45 height 13
click at [937, 591] on div "Assign & Publish" at bounding box center [919, 593] width 74 height 13
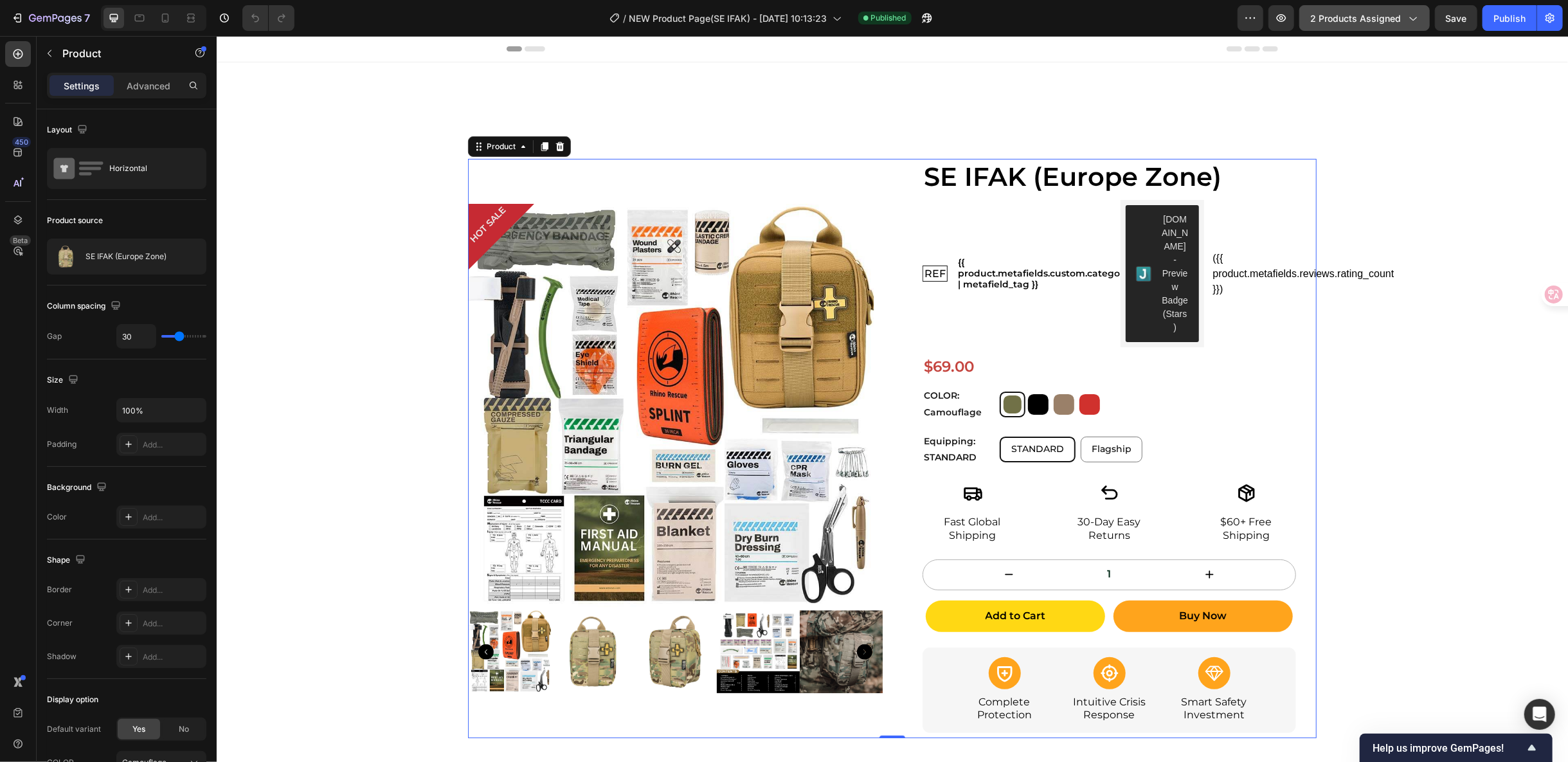
click at [1406, 25] on div "2 products assigned" at bounding box center [1365, 18] width 108 height 13
